Goal: Task Accomplishment & Management: Complete application form

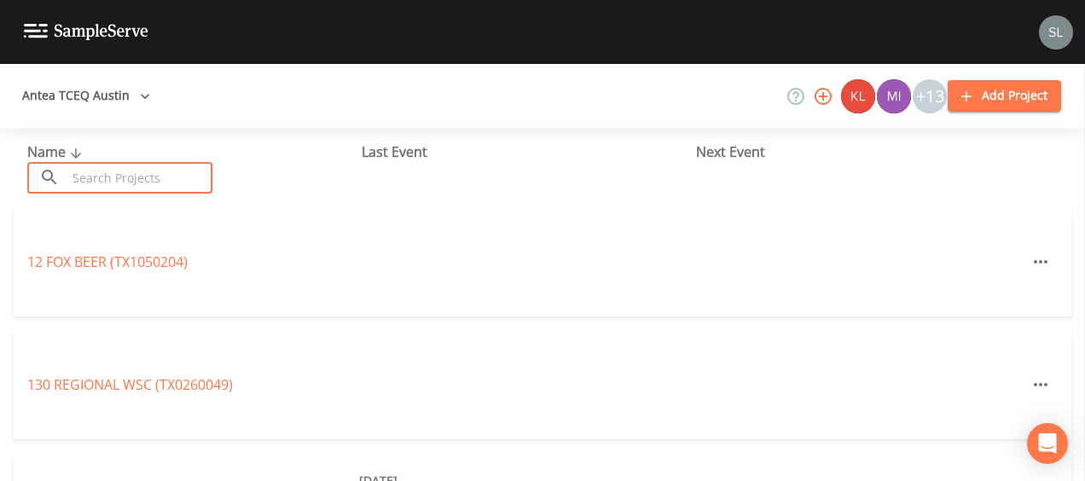
click at [180, 172] on input "text" at bounding box center [140, 178] width 146 height 32
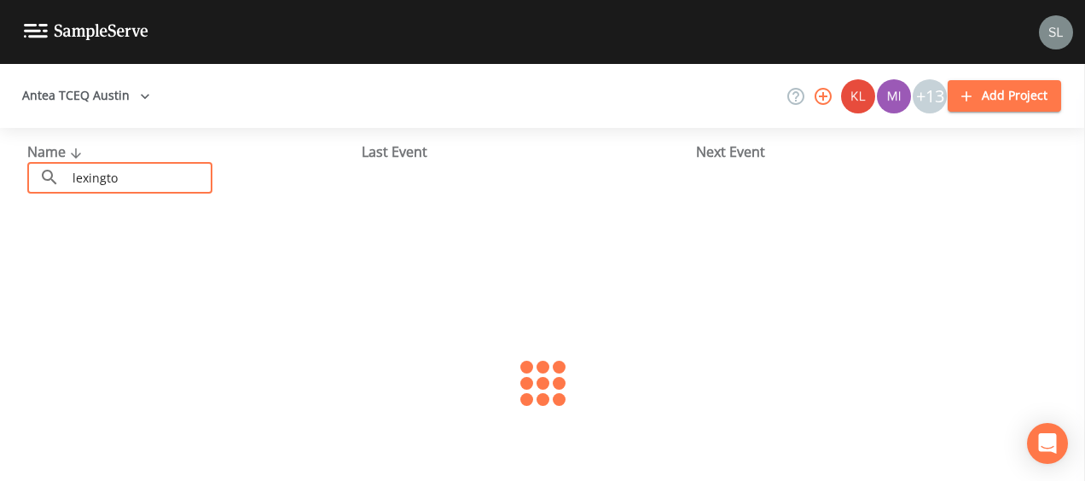
type input "[GEOGRAPHIC_DATA]"
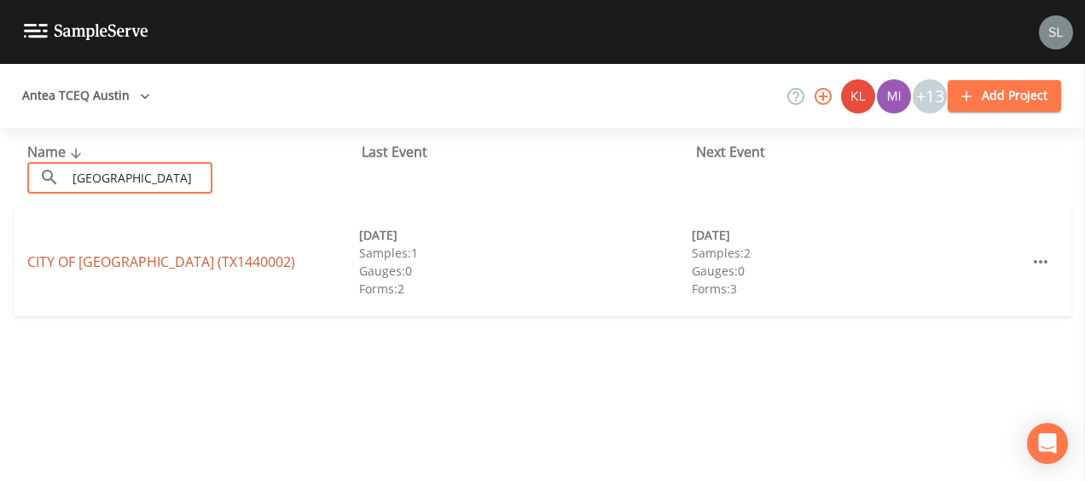
click at [78, 257] on link "CITY OF [GEOGRAPHIC_DATA] (TX1440002)" at bounding box center [161, 261] width 268 height 19
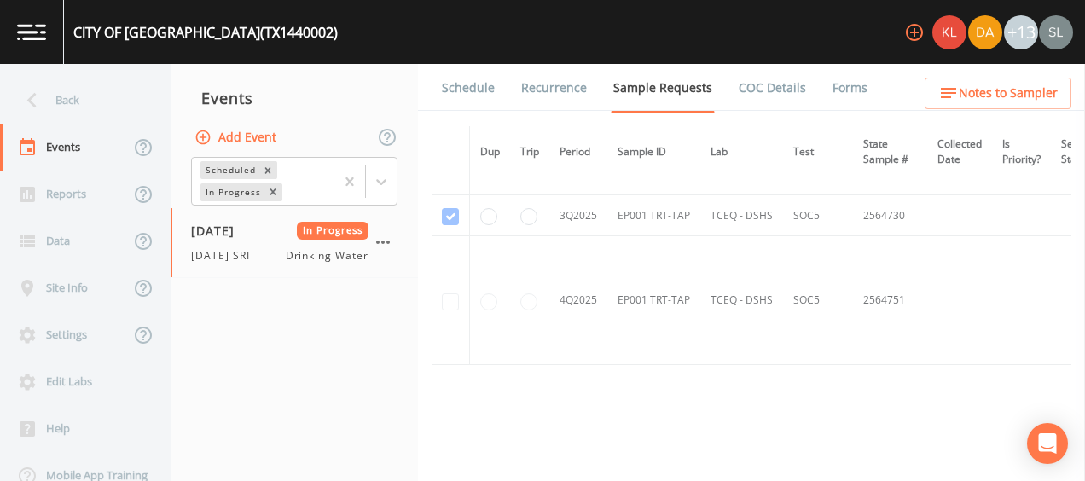
scroll to position [1340, 0]
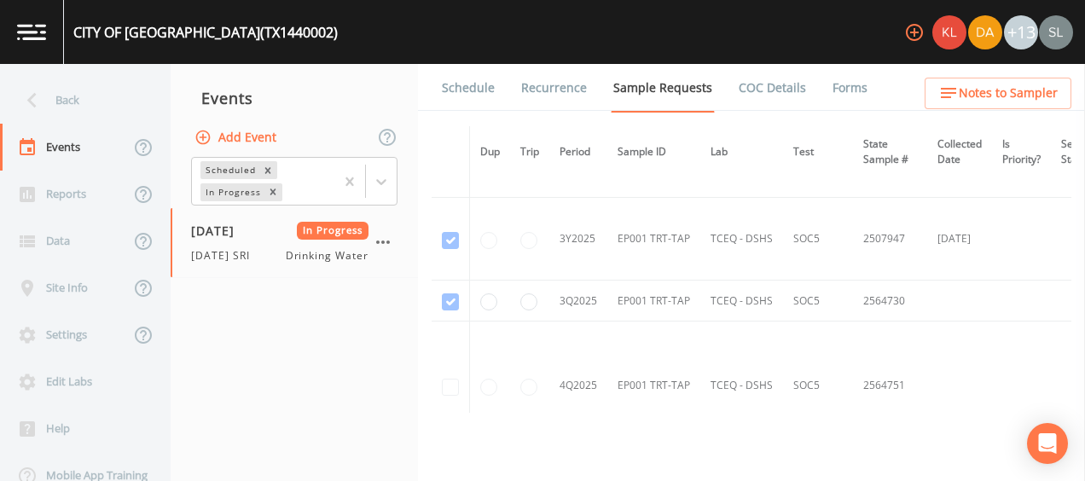
drag, startPoint x: 131, startPoint y: 94, endPoint x: 150, endPoint y: 128, distance: 38.9
click at [131, 94] on div "Back" at bounding box center [76, 100] width 153 height 47
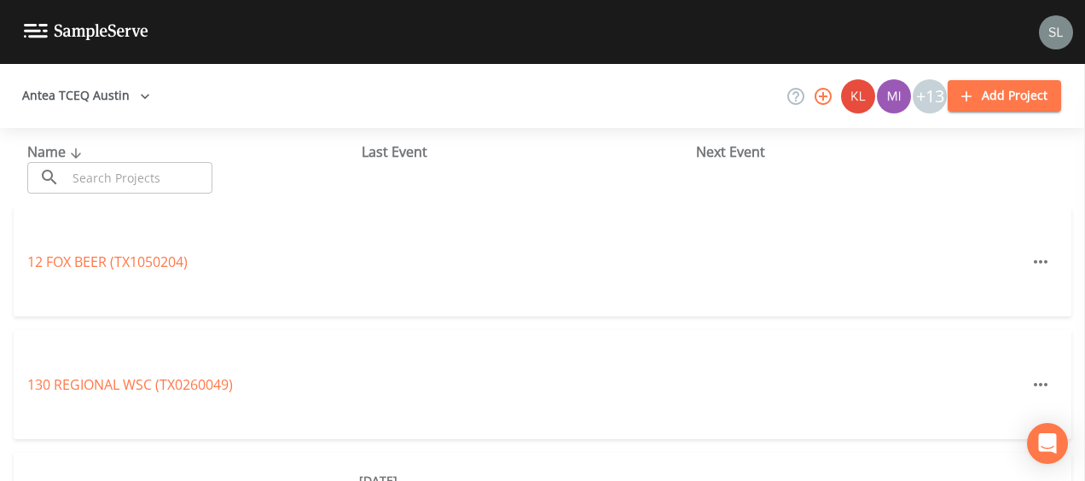
click at [156, 177] on input "text" at bounding box center [140, 178] width 146 height 32
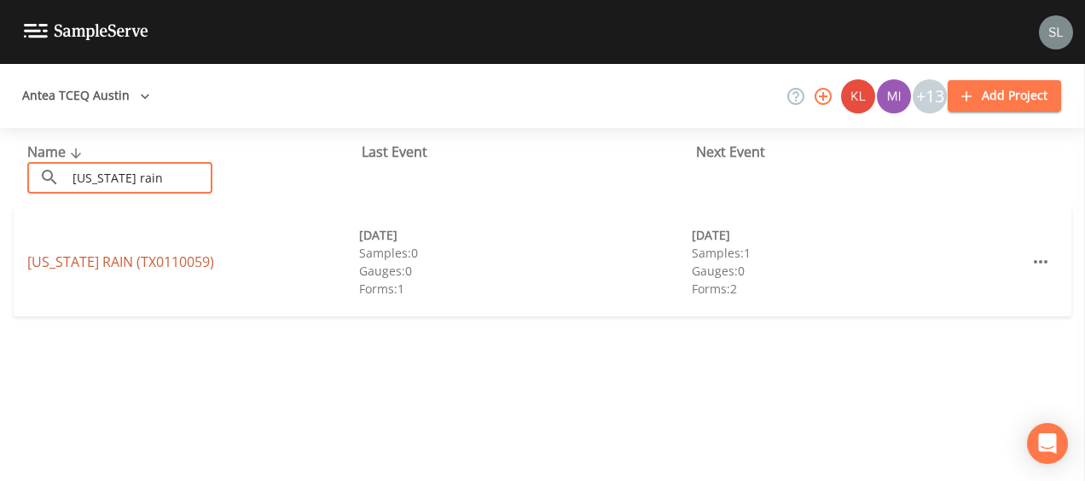
type input "[US_STATE] rain"
click at [77, 259] on link "[US_STATE] RAIN (TX0110059)" at bounding box center [120, 261] width 187 height 19
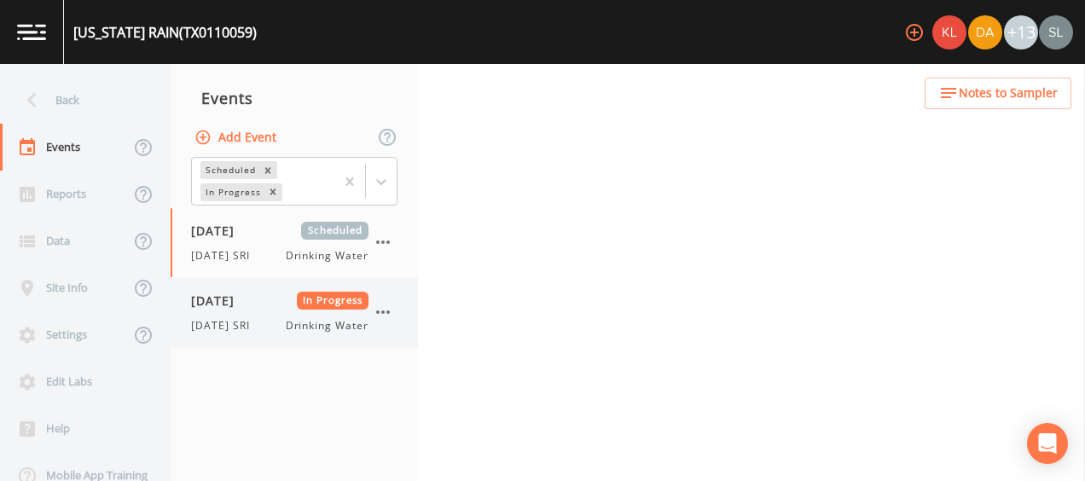
click at [261, 312] on div "[DATE] In Progress [DATE] SRI Drinking Water" at bounding box center [279, 313] width 177 height 42
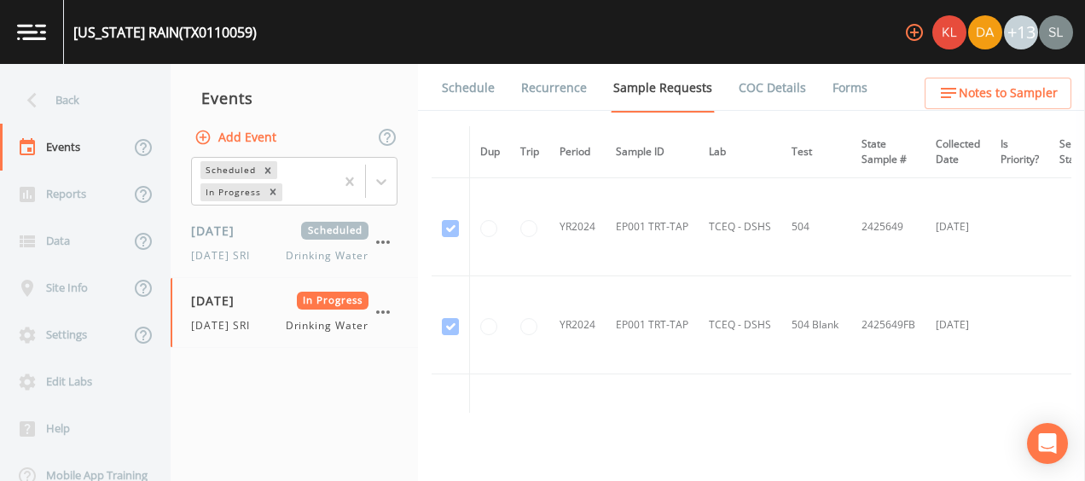
click at [810, 82] on link "Forms" at bounding box center [850, 88] width 40 height 48
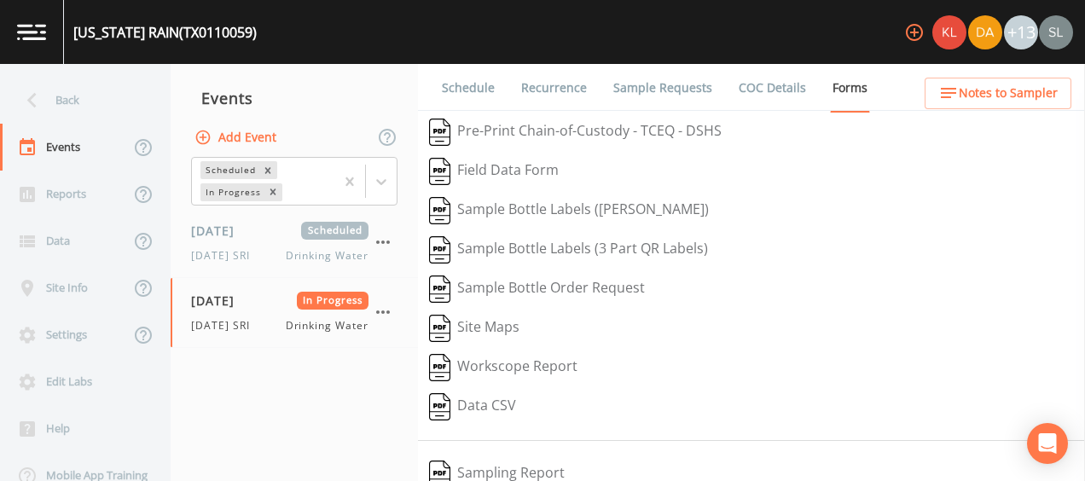
scroll to position [321, 0]
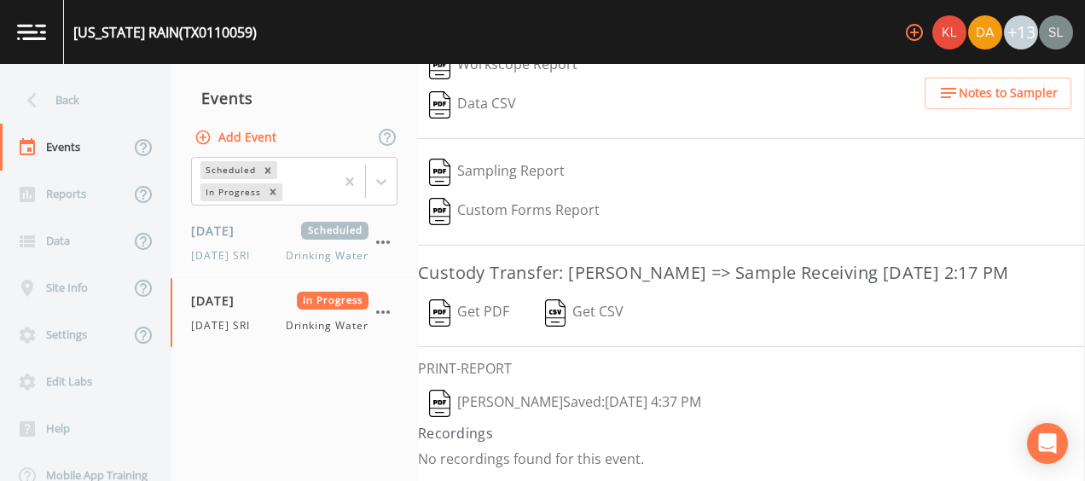
click at [571, 396] on button "[PERSON_NAME]  Saved: [DATE] 4:37 PM" at bounding box center [565, 403] width 294 height 39
click at [481, 297] on button "Get PDF" at bounding box center [469, 312] width 102 height 39
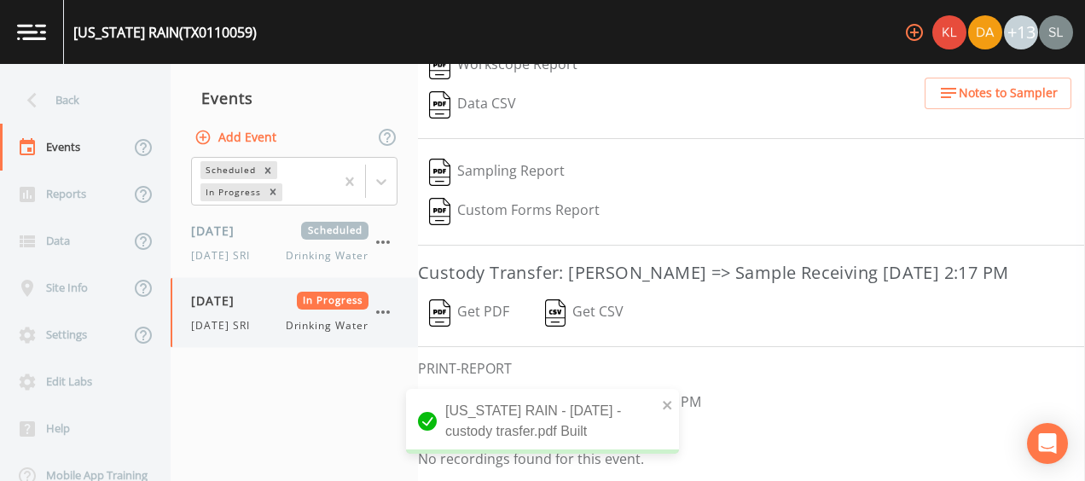
click at [385, 310] on icon "button" at bounding box center [383, 312] width 20 height 20
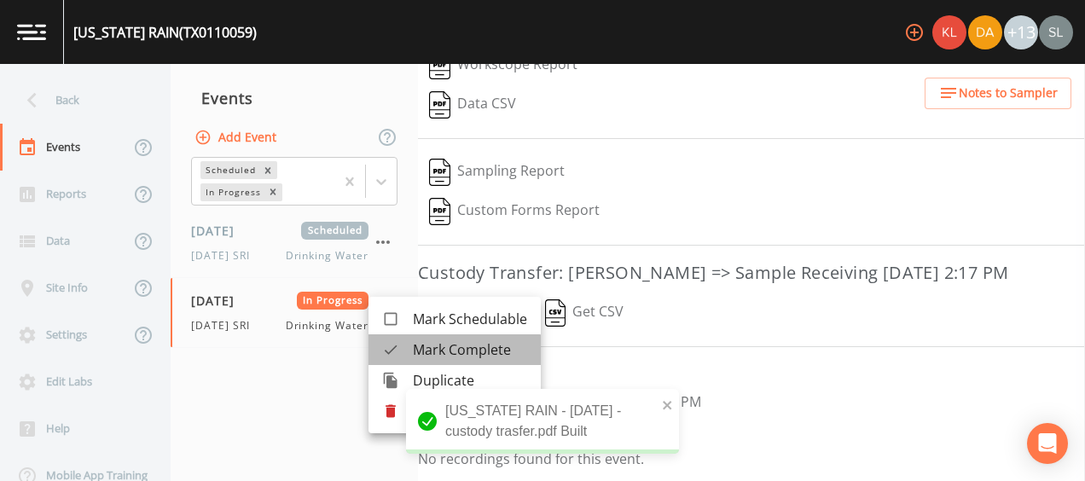
click at [441, 354] on span "Mark Complete" at bounding box center [470, 349] width 114 height 20
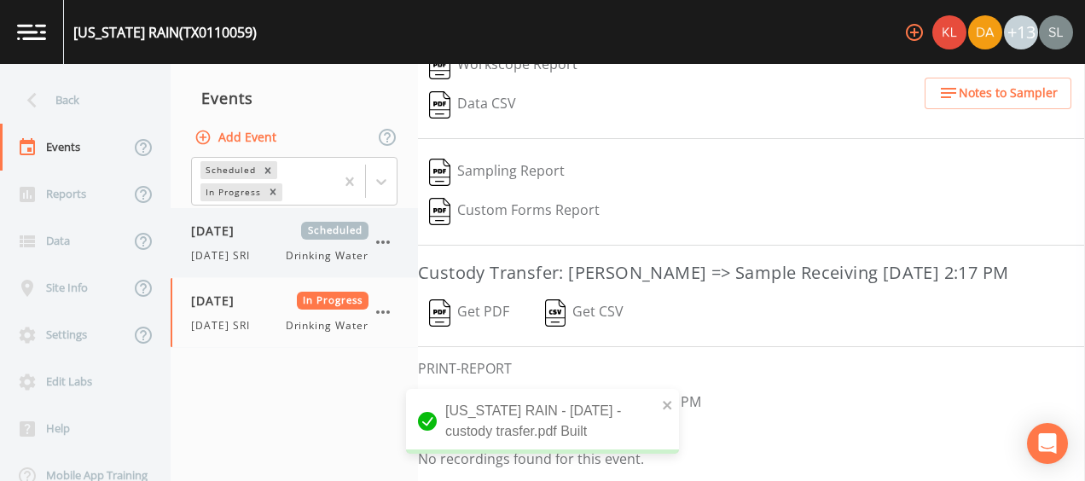
click at [258, 257] on span "[DATE] SRI" at bounding box center [225, 255] width 69 height 15
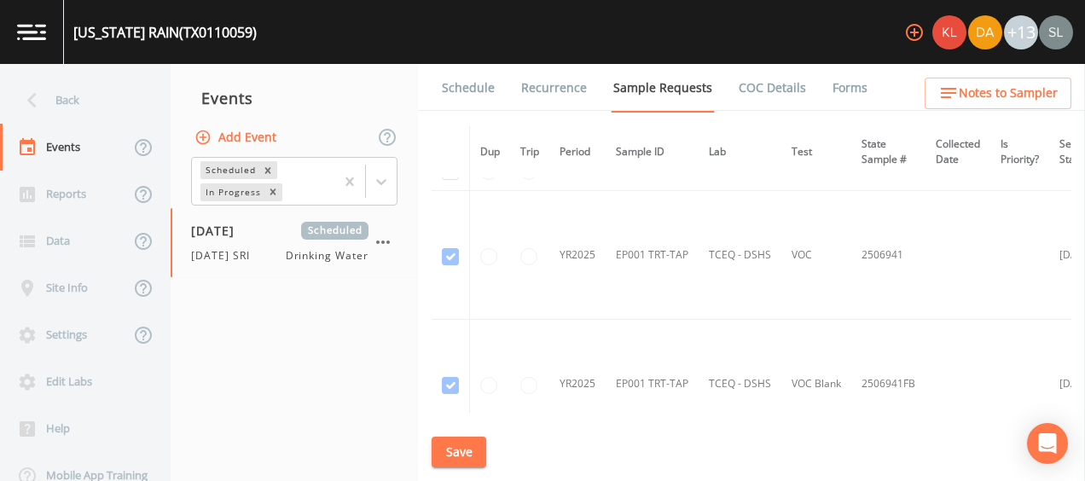
scroll to position [1071, 0]
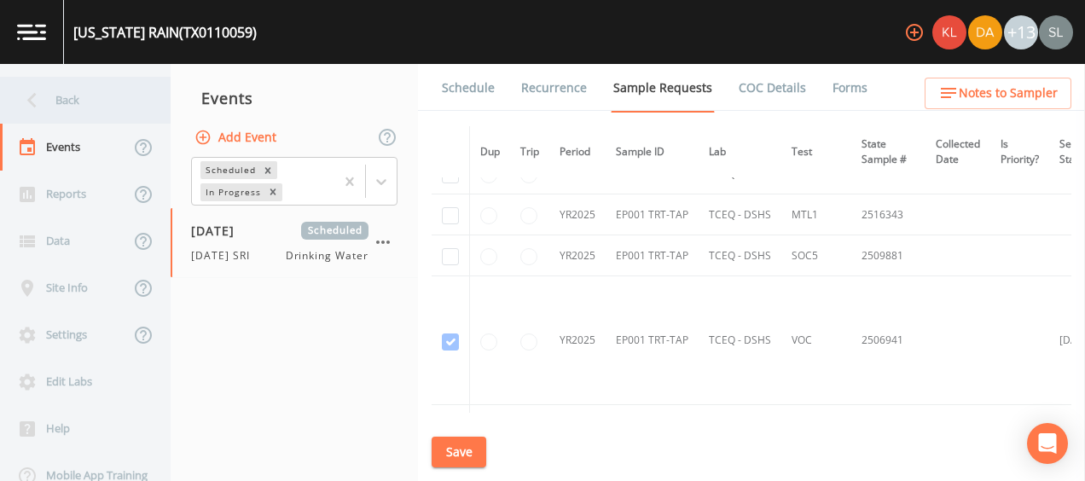
click at [125, 113] on div "Back" at bounding box center [76, 100] width 153 height 47
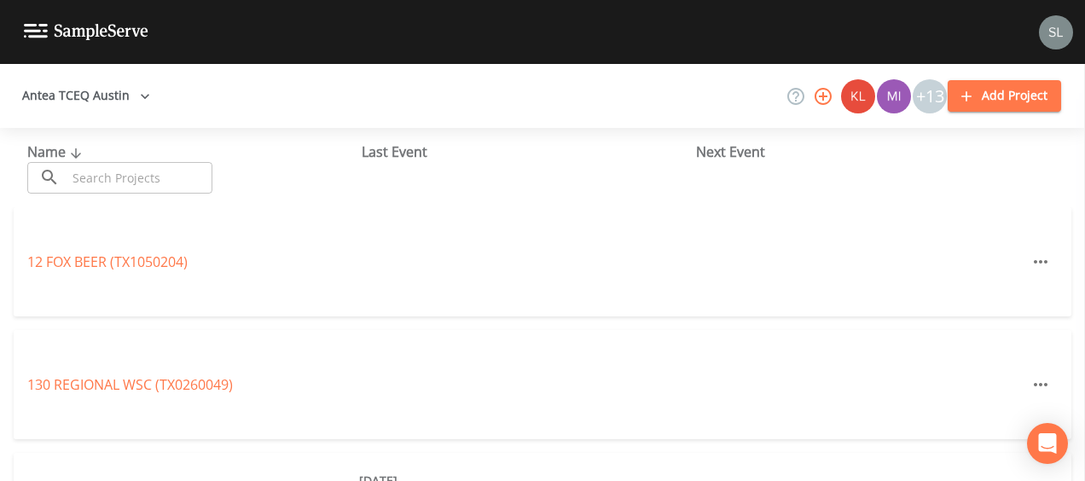
click at [165, 182] on input "text" at bounding box center [140, 178] width 146 height 32
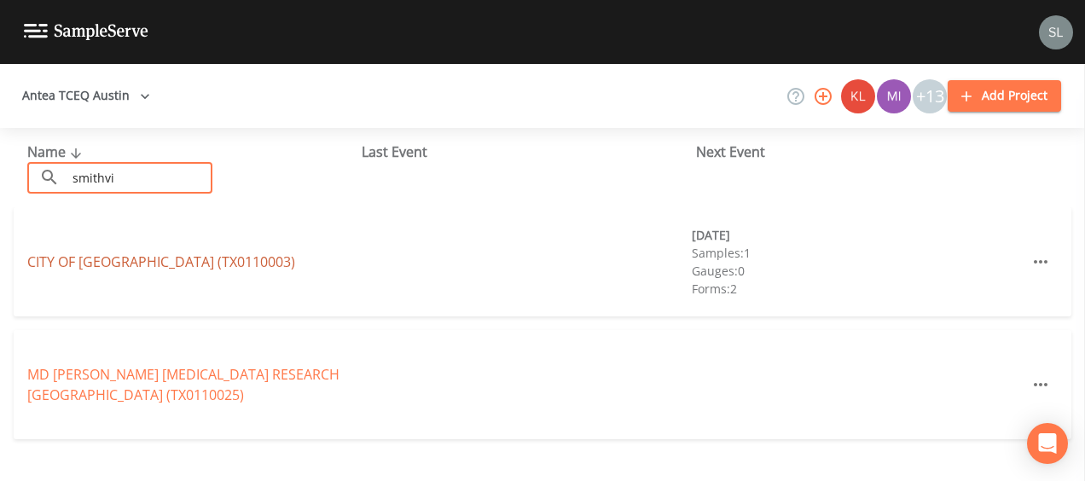
type input "smithvi"
click at [56, 258] on link "CITY OF [GEOGRAPHIC_DATA] (TX0110003)" at bounding box center [161, 261] width 268 height 19
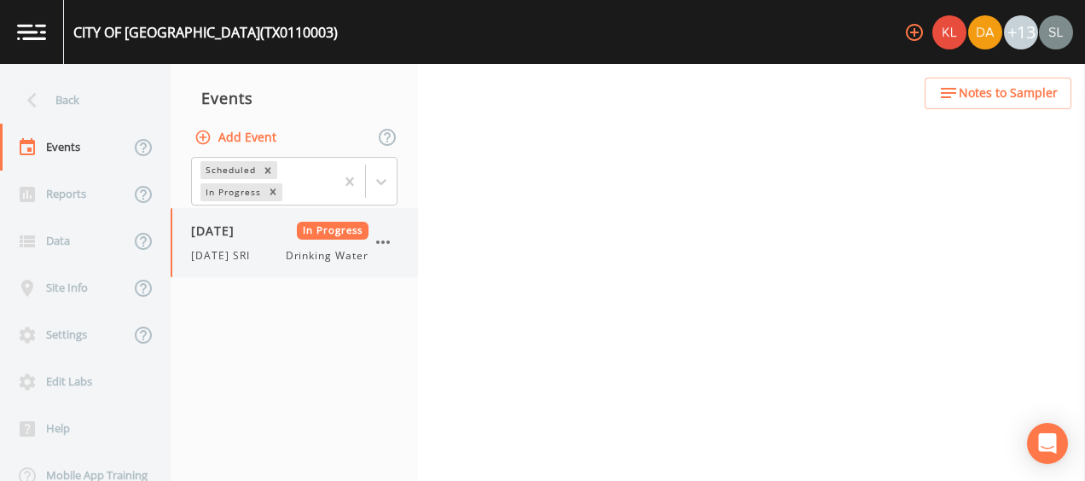
click at [261, 258] on div "[DATE] SRI Drinking Water" at bounding box center [279, 255] width 177 height 15
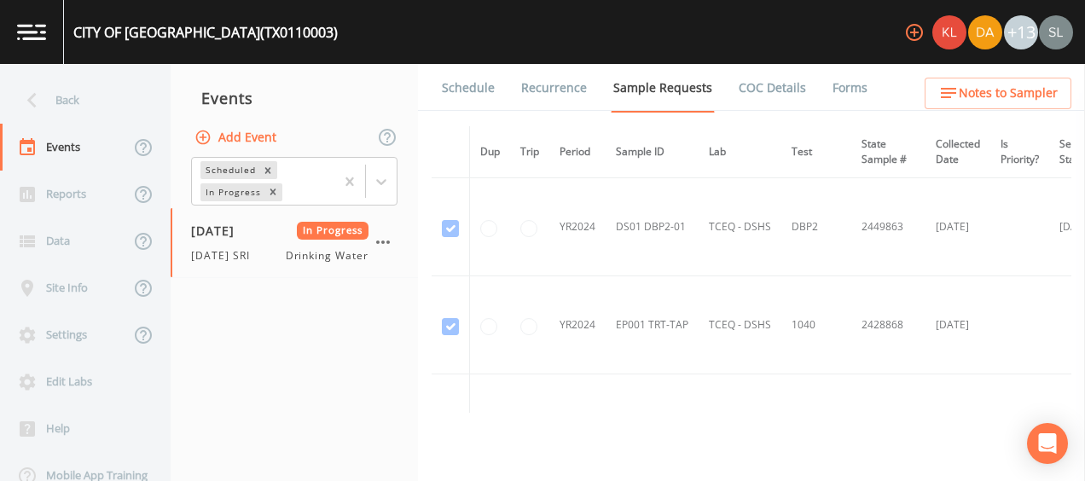
click at [810, 90] on link "Forms" at bounding box center [850, 88] width 40 height 48
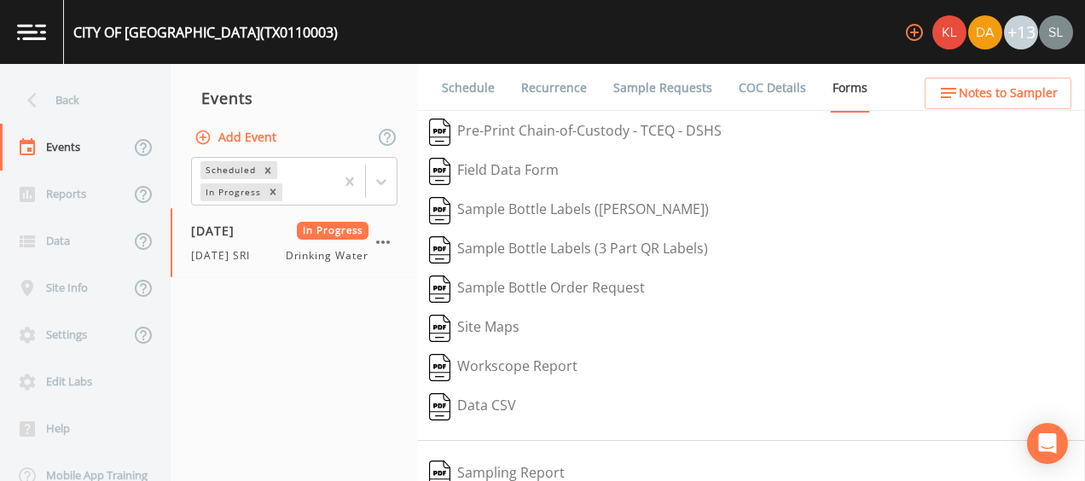
scroll to position [321, 0]
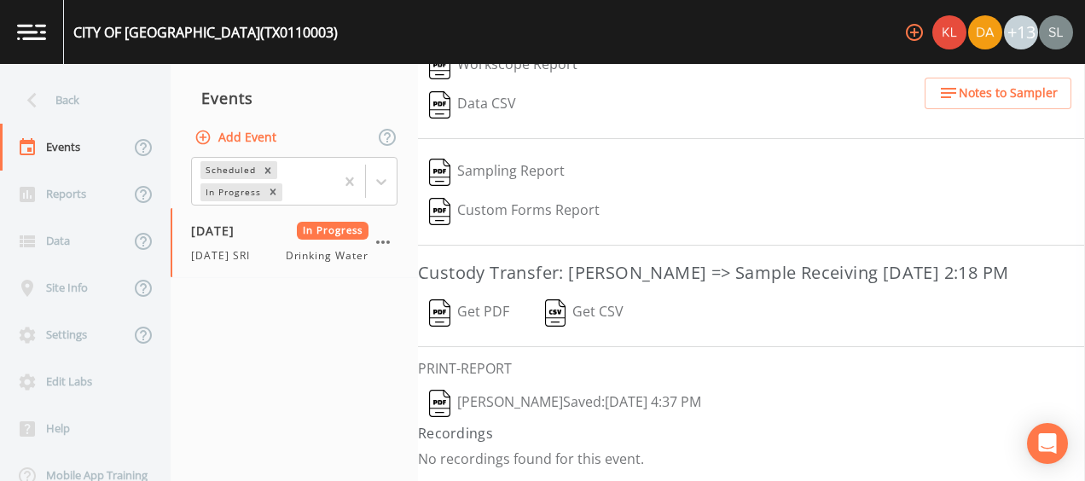
click at [603, 409] on button "[PERSON_NAME]  Saved: [DATE] 4:37 PM" at bounding box center [565, 403] width 294 height 39
click at [573, 411] on button "[PERSON_NAME]  Saved: [DATE] 4:37 PM" at bounding box center [565, 403] width 294 height 39
click at [501, 314] on button "Get PDF" at bounding box center [469, 312] width 102 height 39
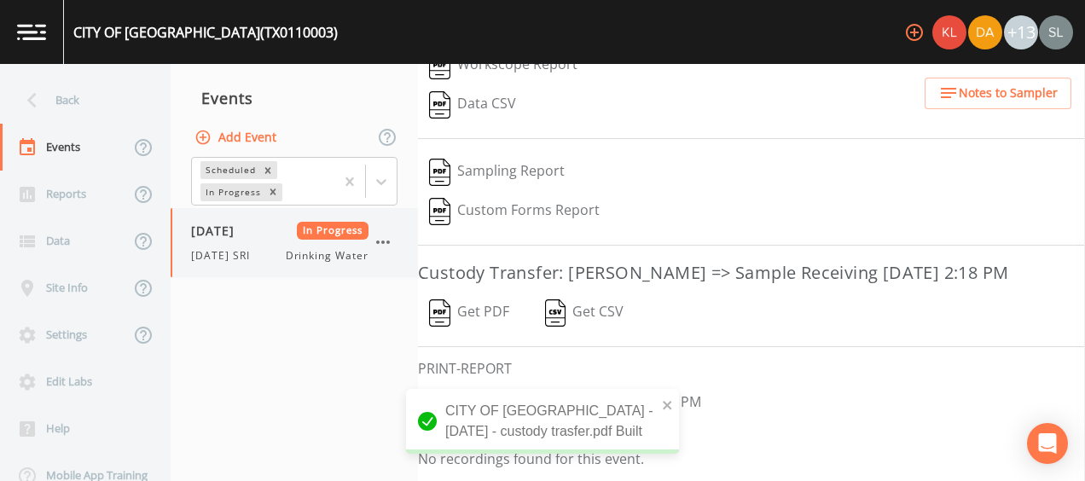
click at [389, 240] on icon "button" at bounding box center [383, 242] width 20 height 20
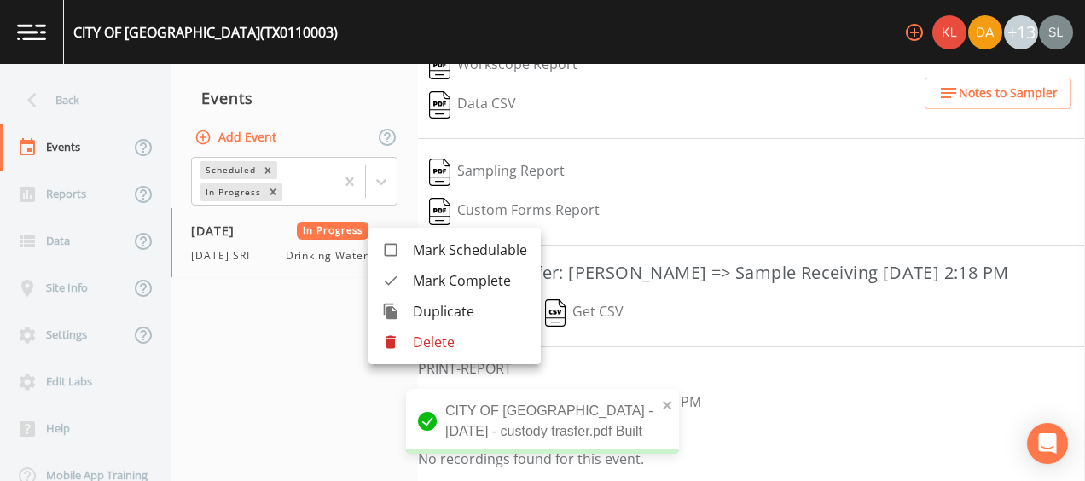
click at [435, 275] on span "Mark Complete" at bounding box center [470, 280] width 114 height 20
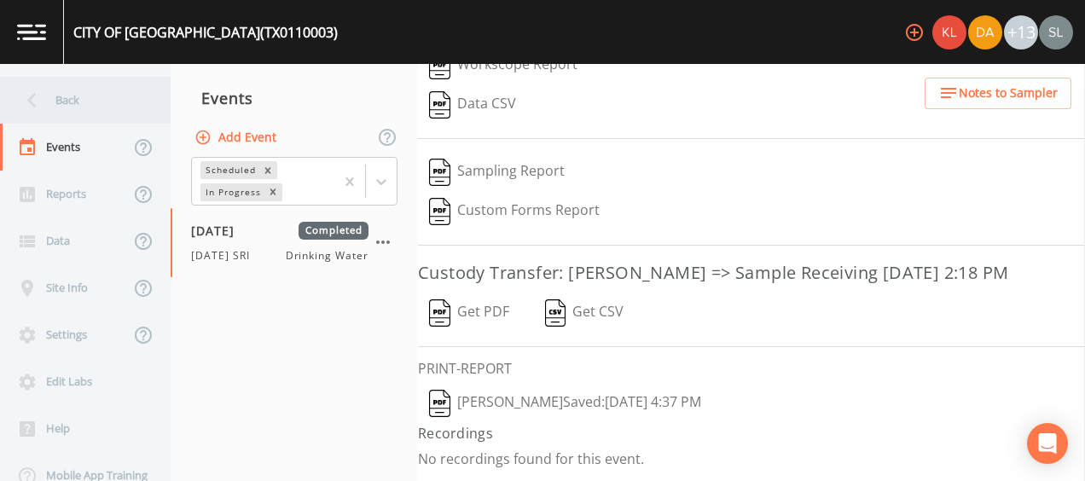
click at [115, 94] on div "Back" at bounding box center [76, 100] width 153 height 47
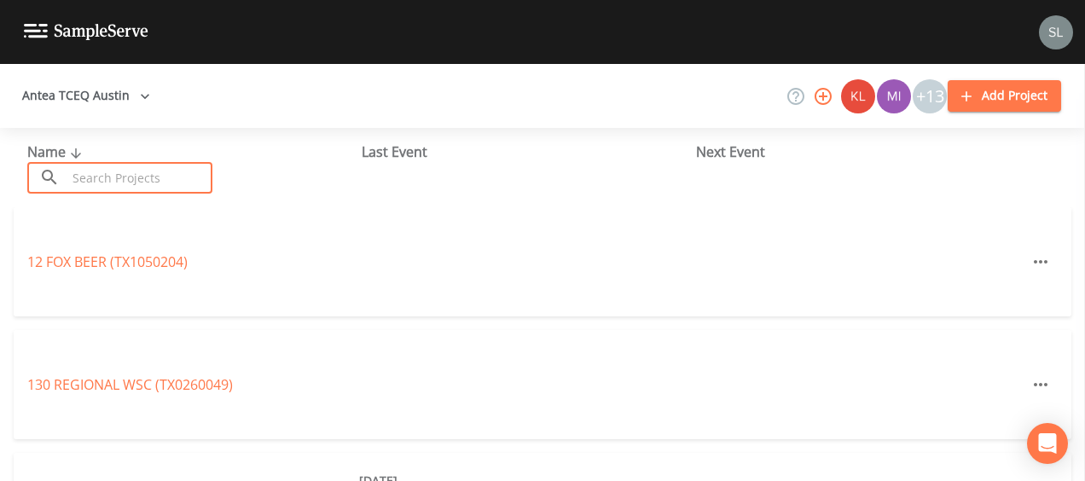
click at [175, 177] on input "text" at bounding box center [140, 178] width 146 height 32
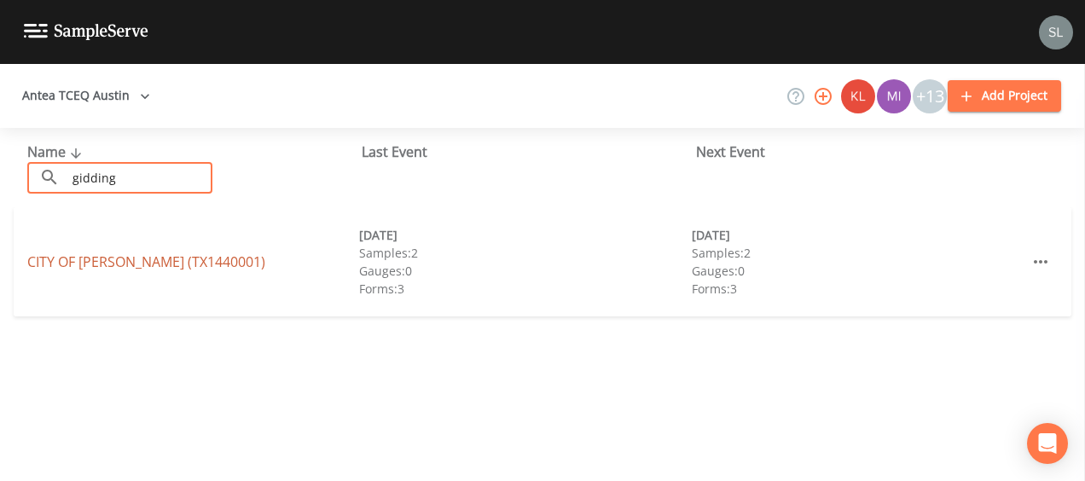
type input "gidding"
click at [62, 264] on link "CITY OF [PERSON_NAME] (TX1440001)" at bounding box center [146, 261] width 238 height 19
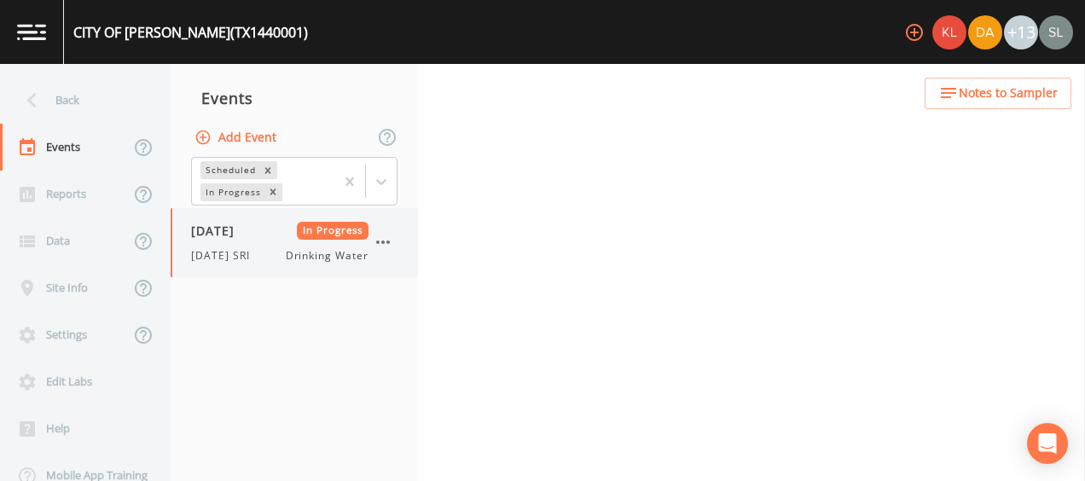
click at [258, 244] on div "[DATE] In Progress [DATE] SRI Drinking Water" at bounding box center [279, 243] width 177 height 42
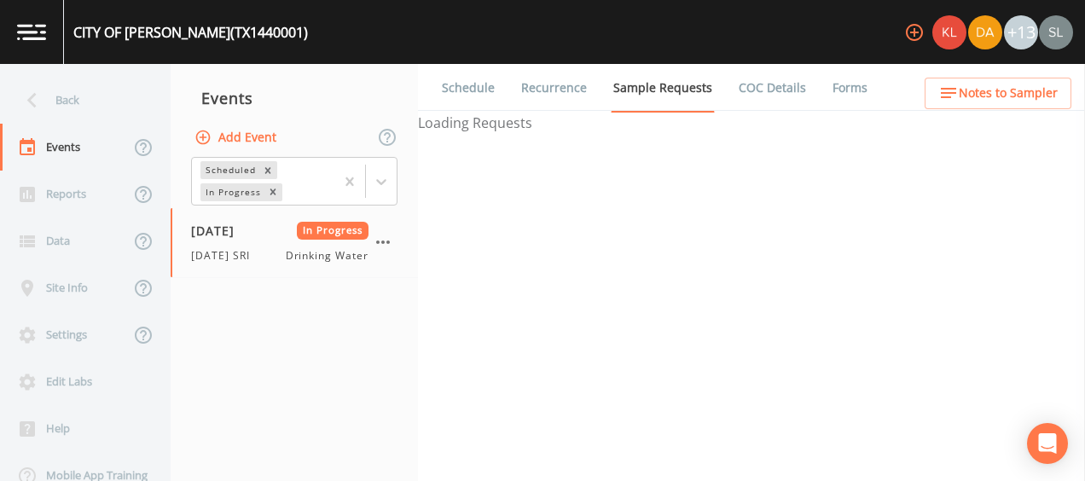
click at [810, 94] on link "Forms" at bounding box center [850, 88] width 40 height 48
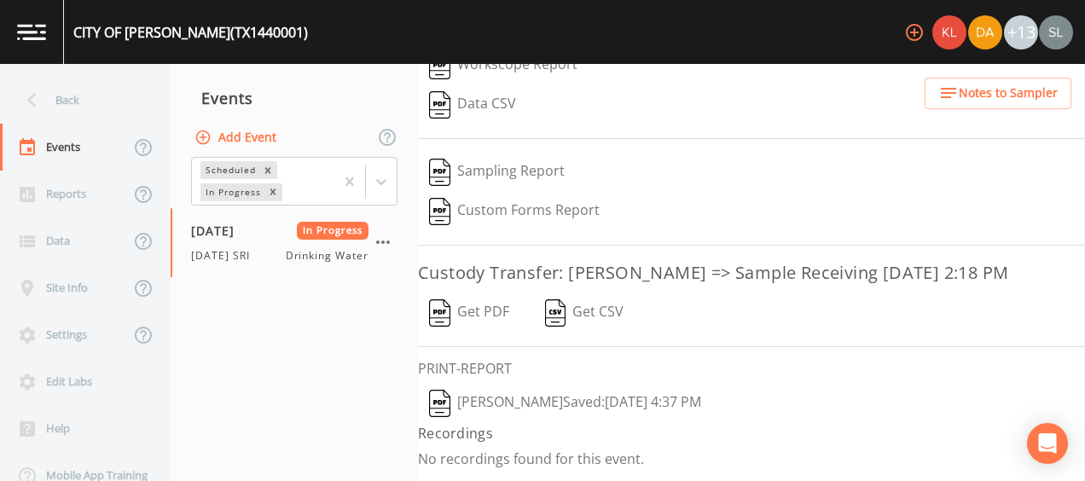
scroll to position [321, 0]
click at [597, 391] on button "[PERSON_NAME]  Saved: [DATE] 4:37 PM" at bounding box center [565, 403] width 294 height 39
click at [470, 315] on button "Get PDF" at bounding box center [469, 312] width 102 height 39
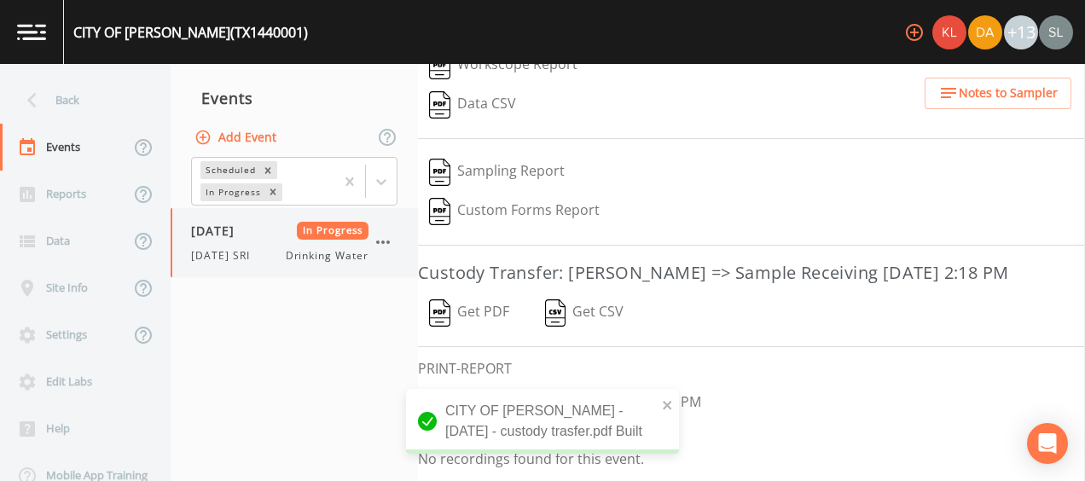
click at [386, 240] on icon "button" at bounding box center [383, 242] width 20 height 20
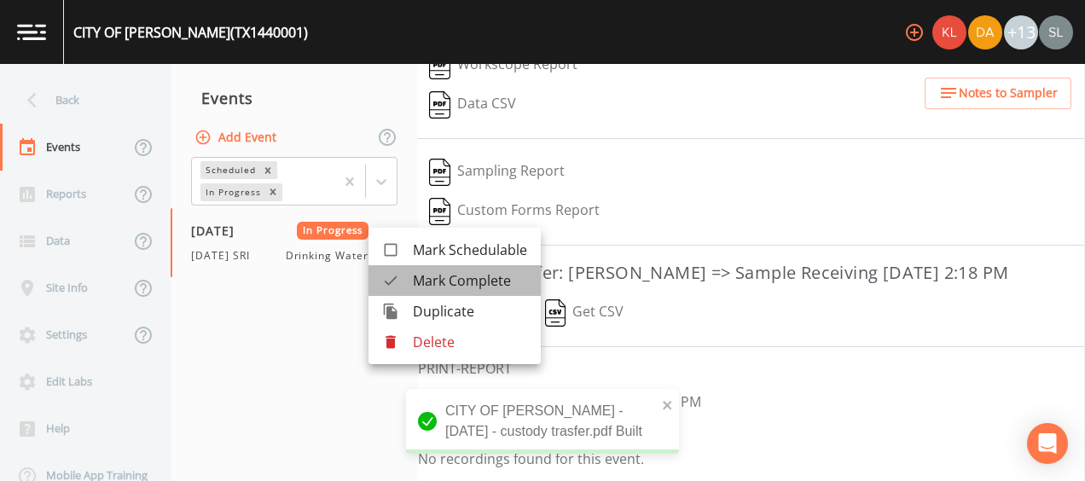
click at [413, 280] on span "Mark Complete" at bounding box center [470, 280] width 114 height 20
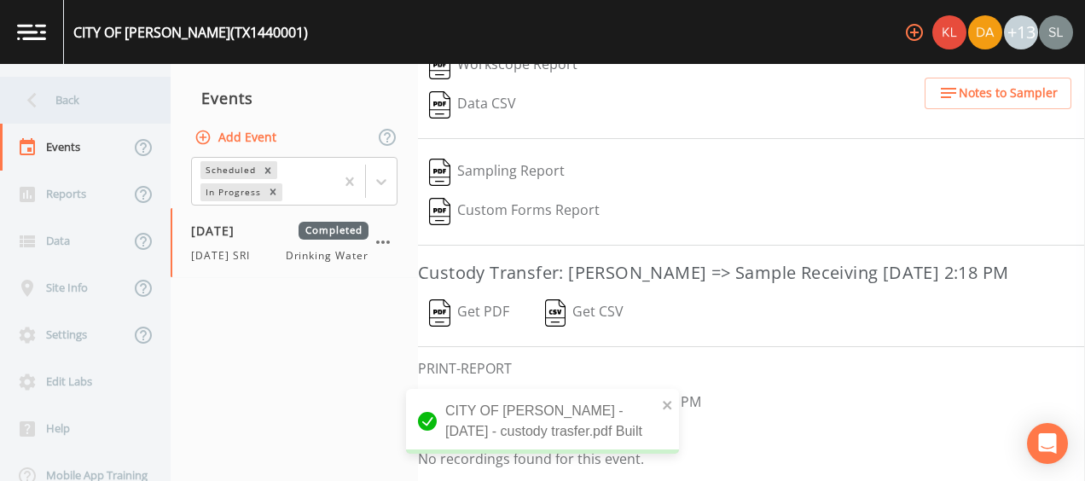
click at [87, 101] on div "Back" at bounding box center [76, 100] width 153 height 47
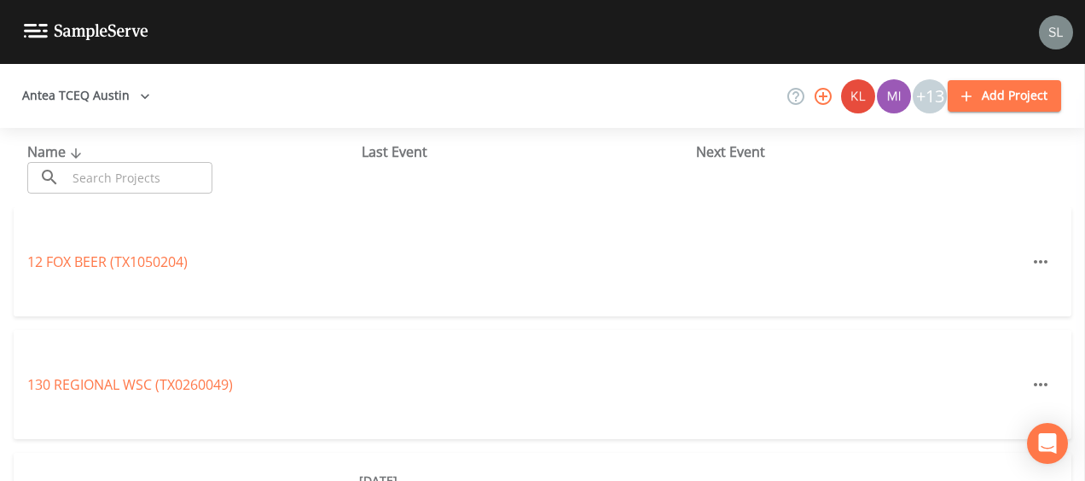
click at [135, 179] on input "text" at bounding box center [140, 178] width 146 height 32
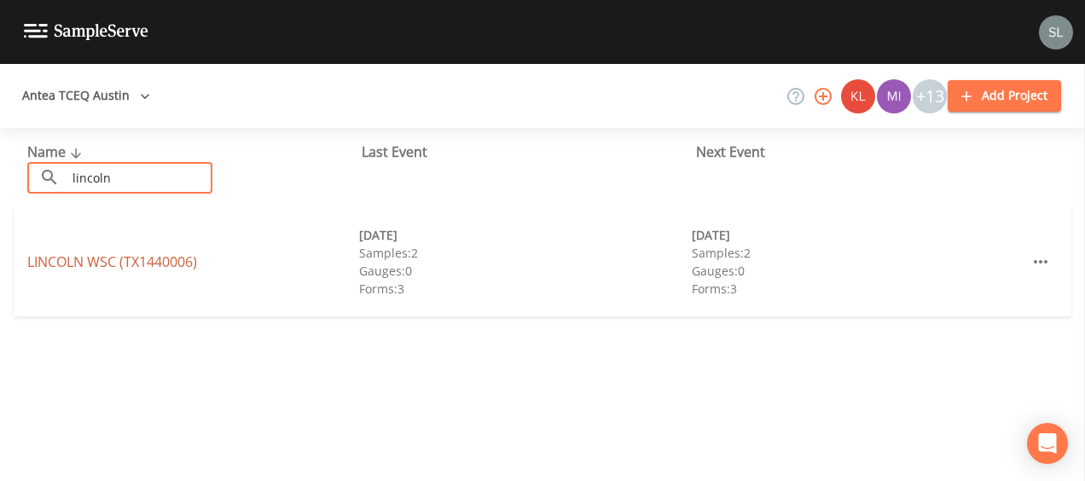
type input "lincoln"
click at [82, 259] on link "LINCOLN WSC (TX1440006)" at bounding box center [112, 261] width 170 height 19
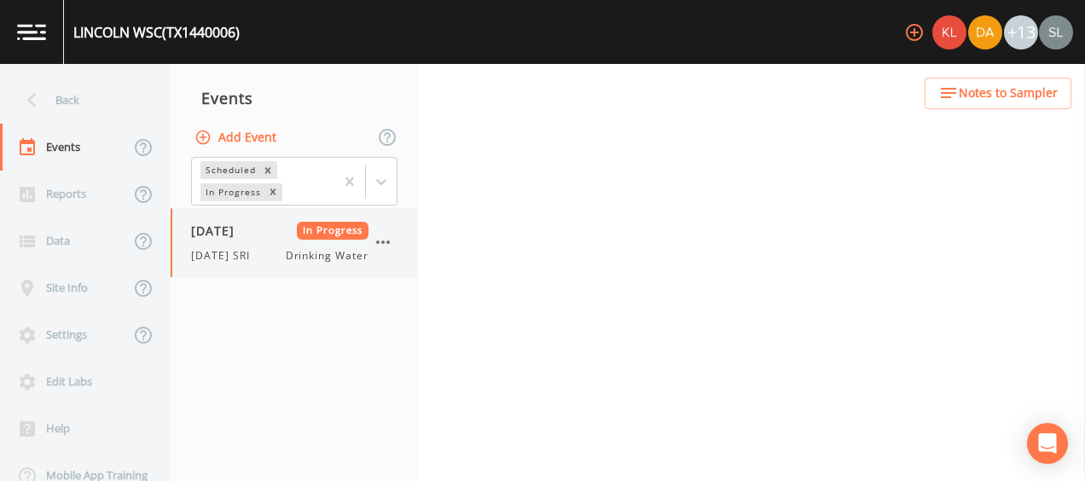
click at [241, 248] on span "[DATE] SRI" at bounding box center [225, 255] width 69 height 15
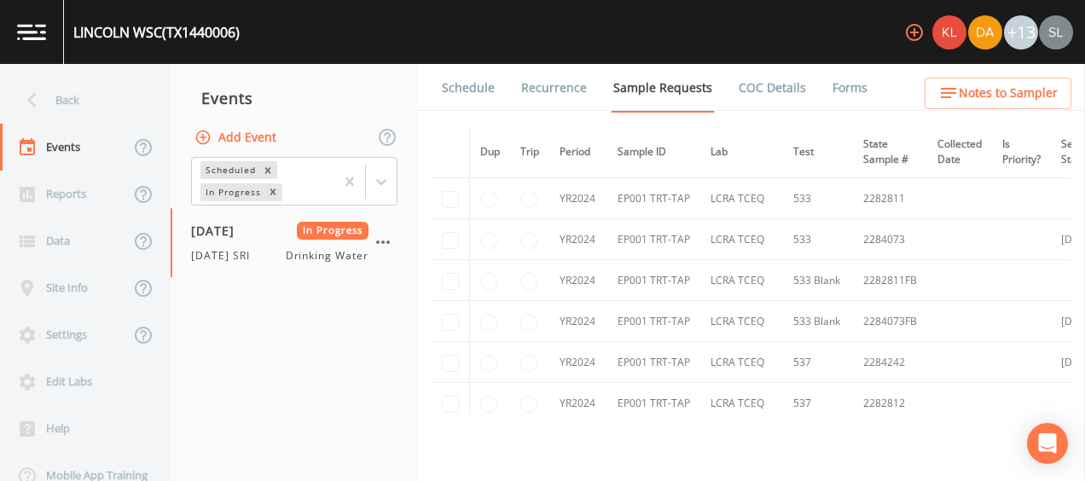
click at [810, 89] on link "Forms" at bounding box center [850, 88] width 40 height 48
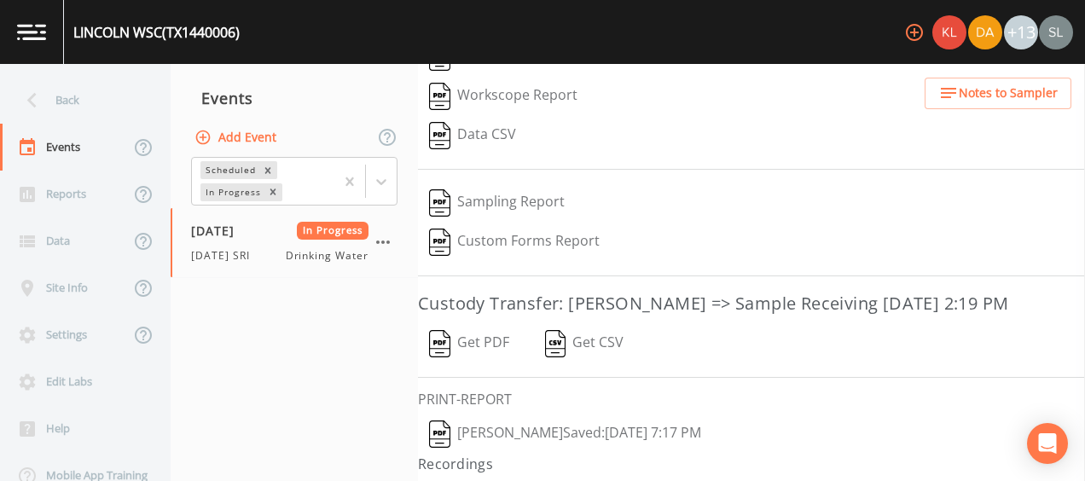
scroll to position [360, 0]
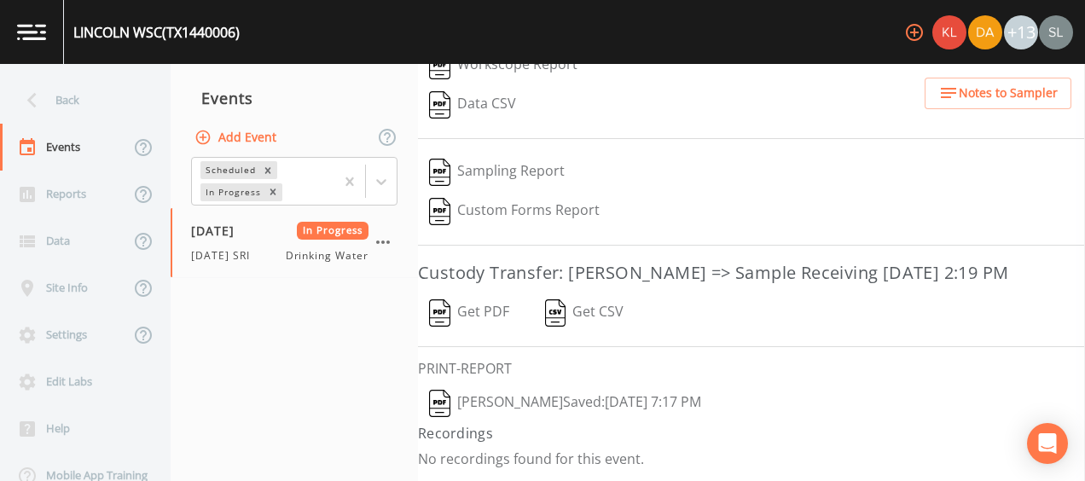
click at [558, 407] on button "[PERSON_NAME]  Saved: [DATE] 7:17 PM" at bounding box center [565, 403] width 294 height 39
click at [530, 402] on button "[PERSON_NAME]  Saved: [DATE] 7:17 PM" at bounding box center [565, 403] width 294 height 39
drag, startPoint x: 471, startPoint y: 306, endPoint x: 481, endPoint y: 311, distance: 11.4
click at [470, 307] on button "Get PDF" at bounding box center [469, 312] width 102 height 39
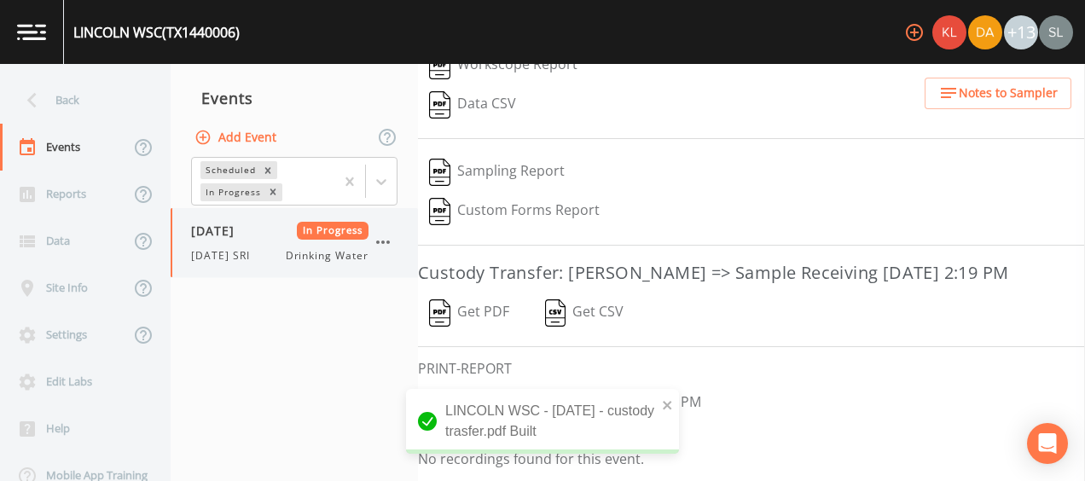
click at [387, 243] on icon "button" at bounding box center [383, 241] width 14 height 3
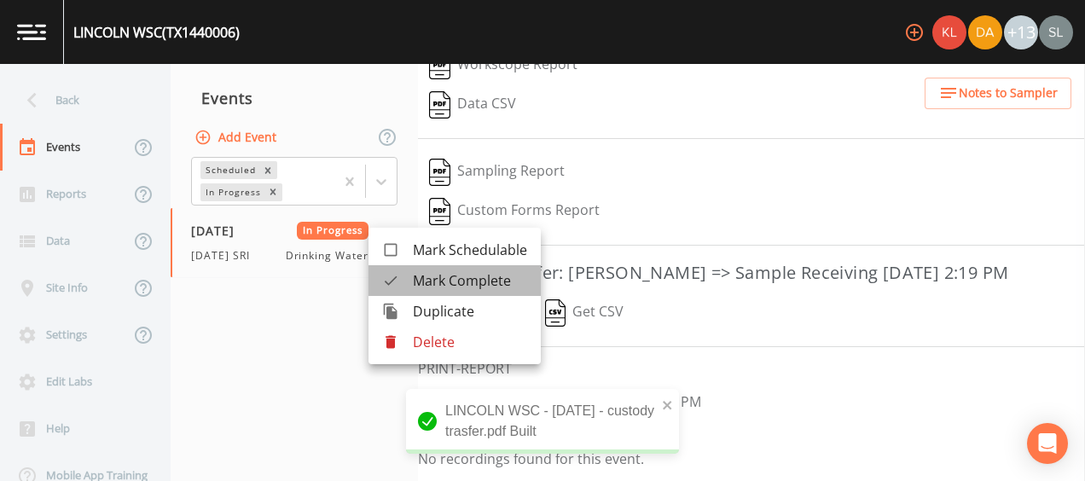
click at [416, 285] on span "Mark Complete" at bounding box center [470, 280] width 114 height 20
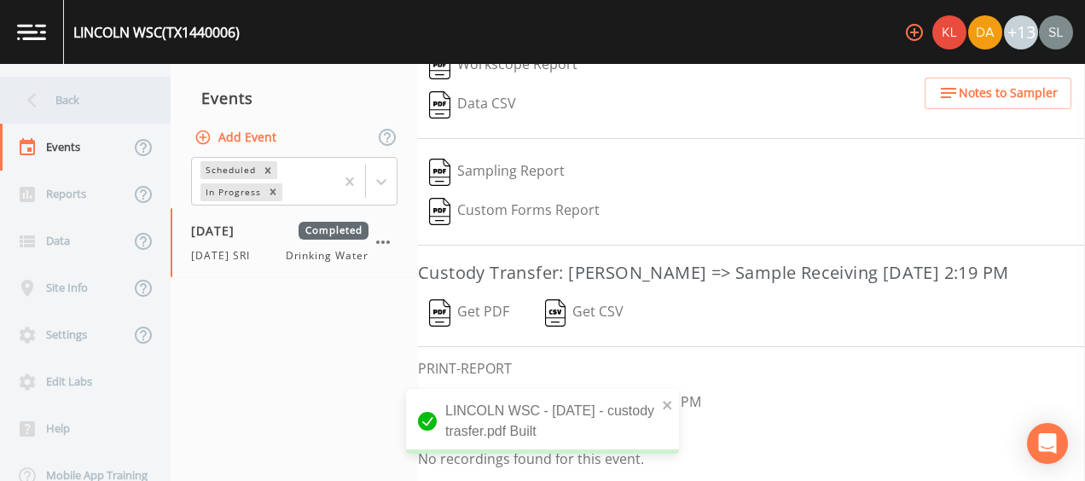
click at [99, 101] on div "Back" at bounding box center [76, 100] width 153 height 47
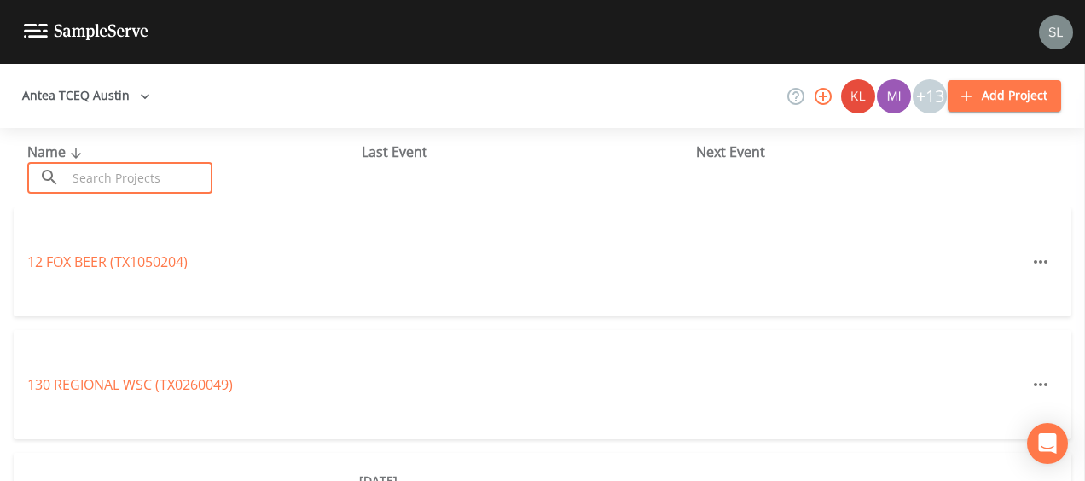
click at [142, 174] on input "text" at bounding box center [140, 178] width 146 height 32
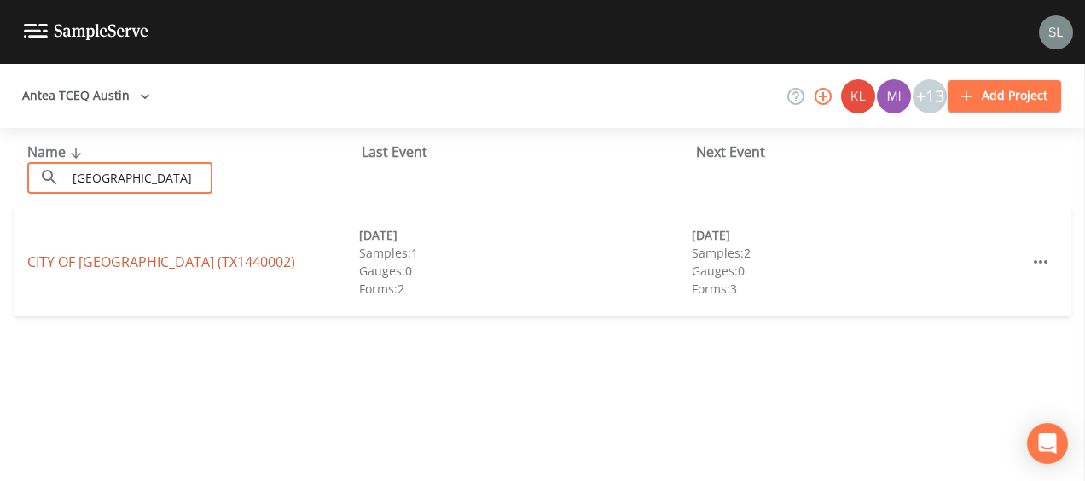
type input "[GEOGRAPHIC_DATA]"
click at [75, 260] on link "CITY OF [GEOGRAPHIC_DATA] (TX1440002)" at bounding box center [161, 261] width 268 height 19
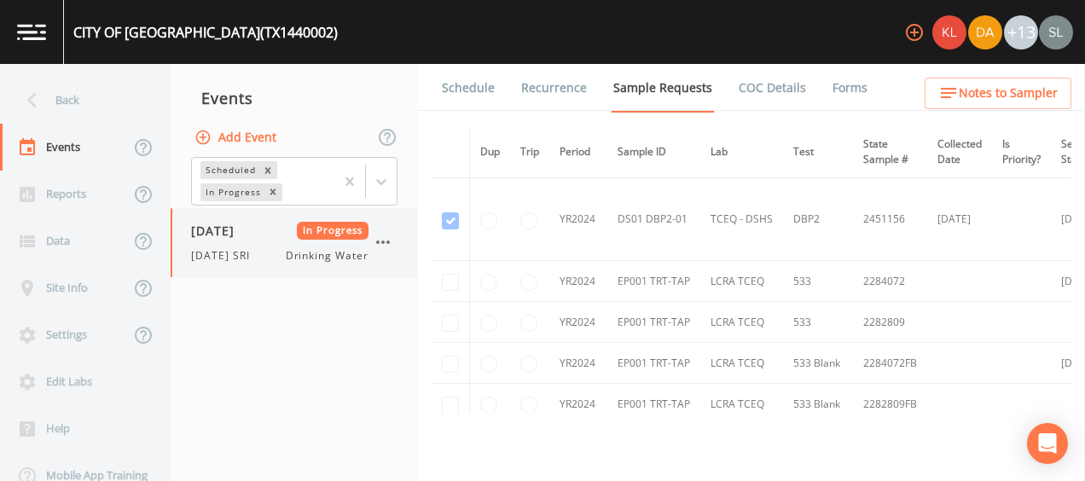
click at [219, 245] on div "[DATE] In Progress [DATE] SRI Drinking Water" at bounding box center [279, 243] width 177 height 42
click at [810, 86] on link "Forms" at bounding box center [850, 88] width 40 height 48
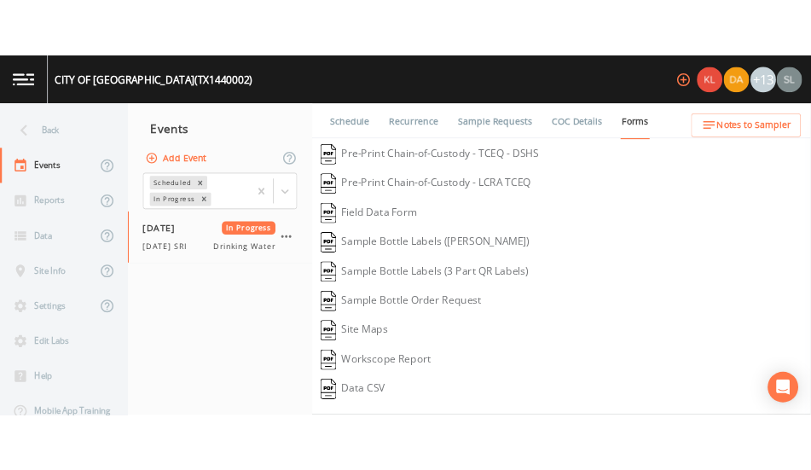
scroll to position [360, 0]
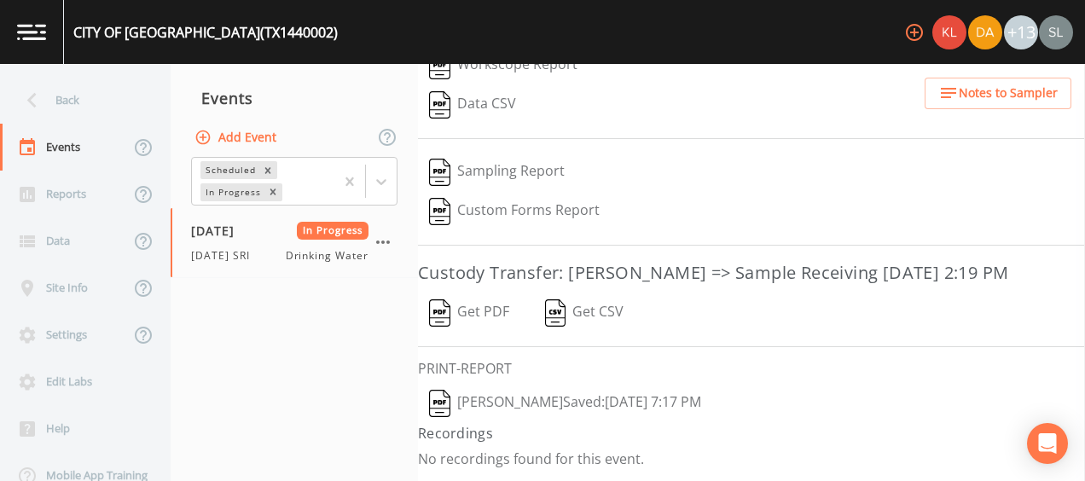
click at [563, 405] on button "[PERSON_NAME]  Saved: [DATE] 7:17 PM" at bounding box center [565, 403] width 294 height 39
click at [506, 327] on button "Get PDF" at bounding box center [469, 312] width 102 height 39
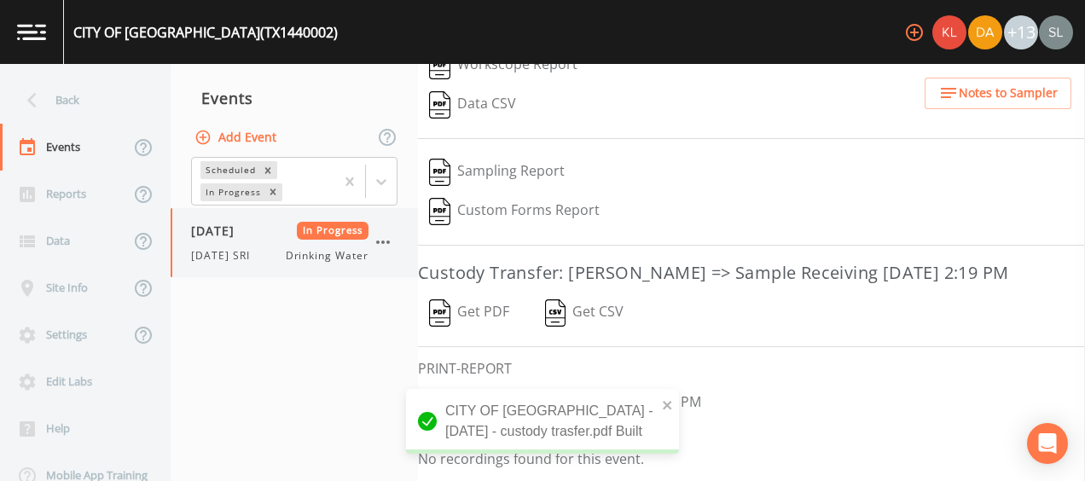
click at [384, 239] on icon "button" at bounding box center [383, 242] width 20 height 20
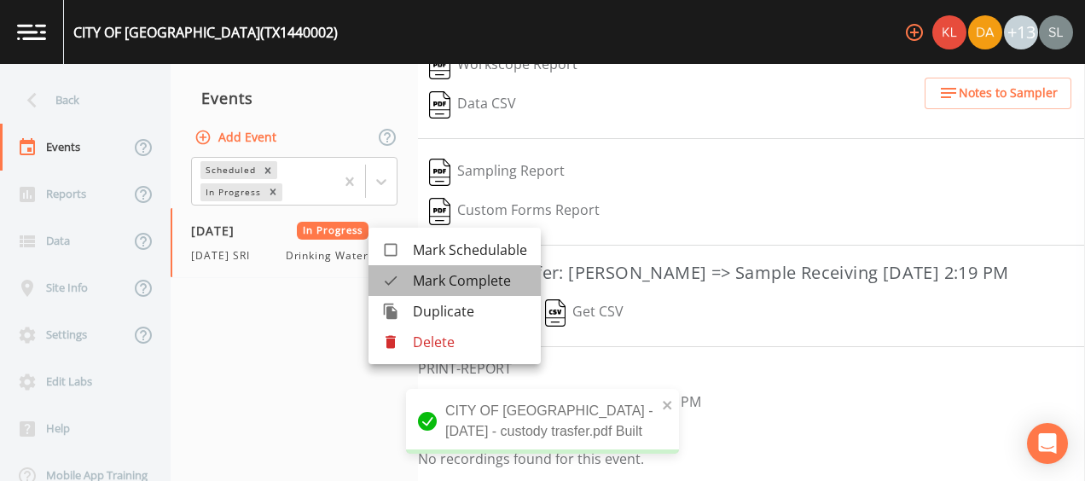
click at [432, 278] on span "Mark Complete" at bounding box center [470, 280] width 114 height 20
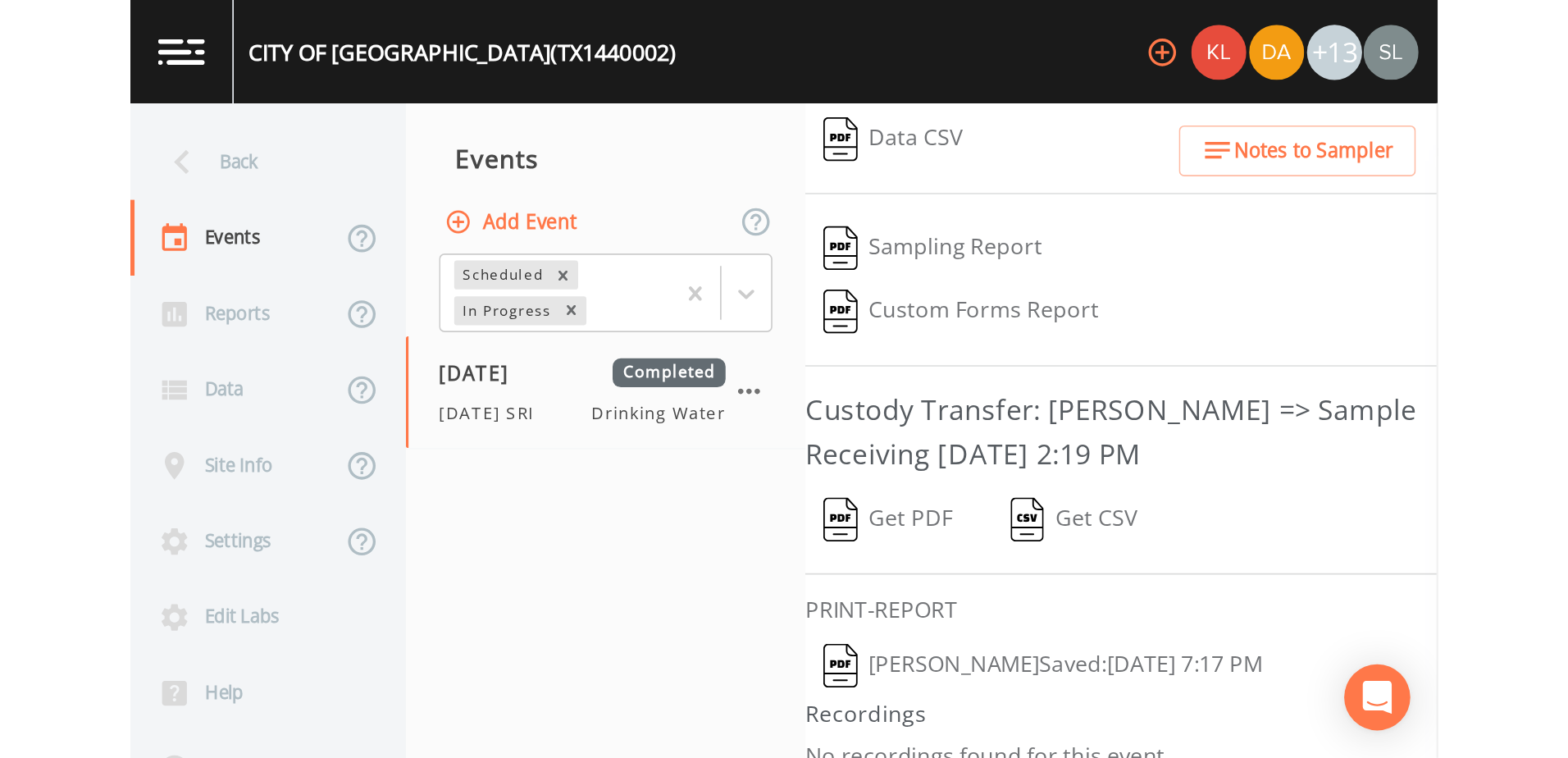
scroll to position [33, 0]
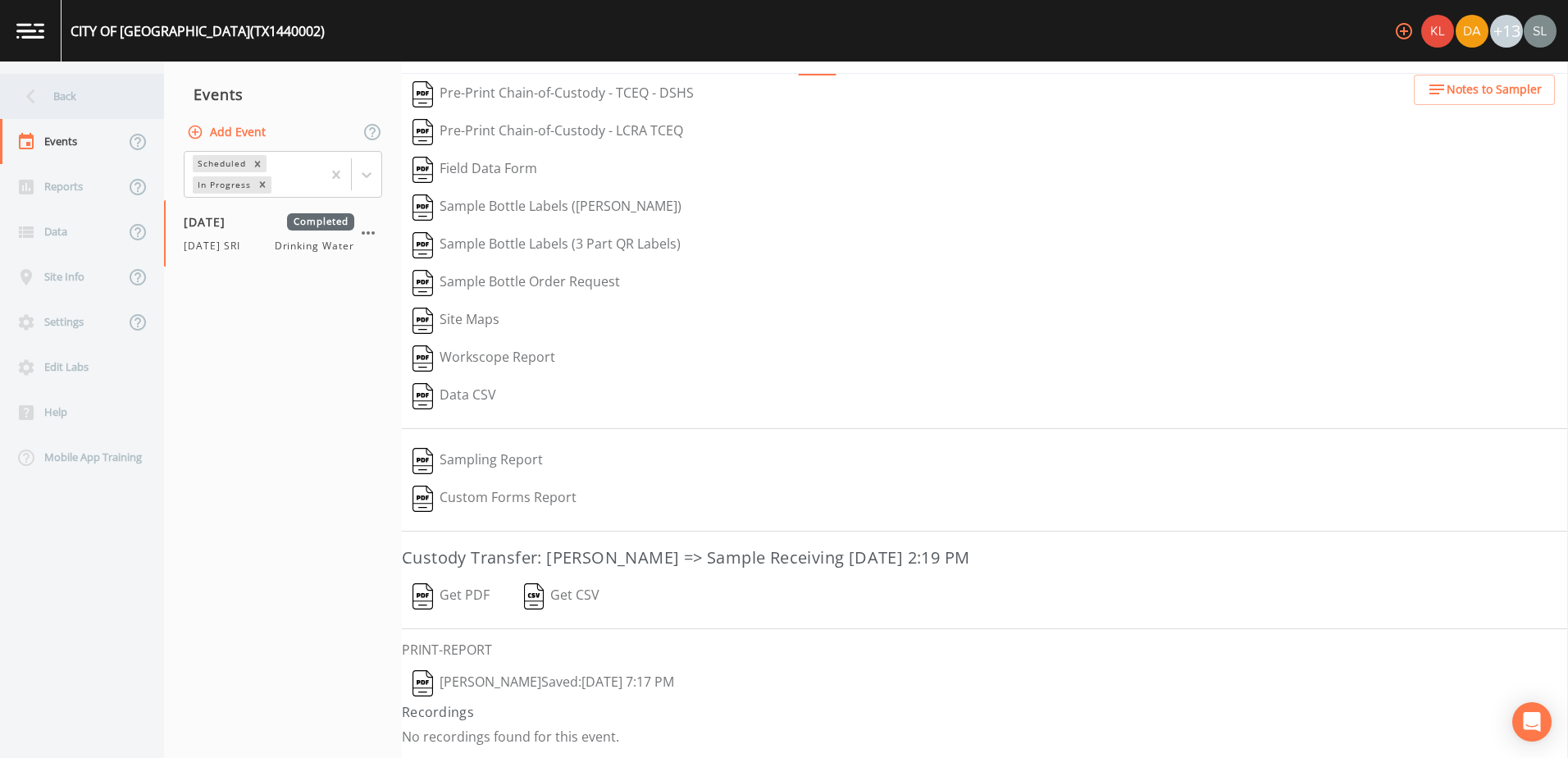
click at [94, 104] on div "Back" at bounding box center [73, 96] width 147 height 45
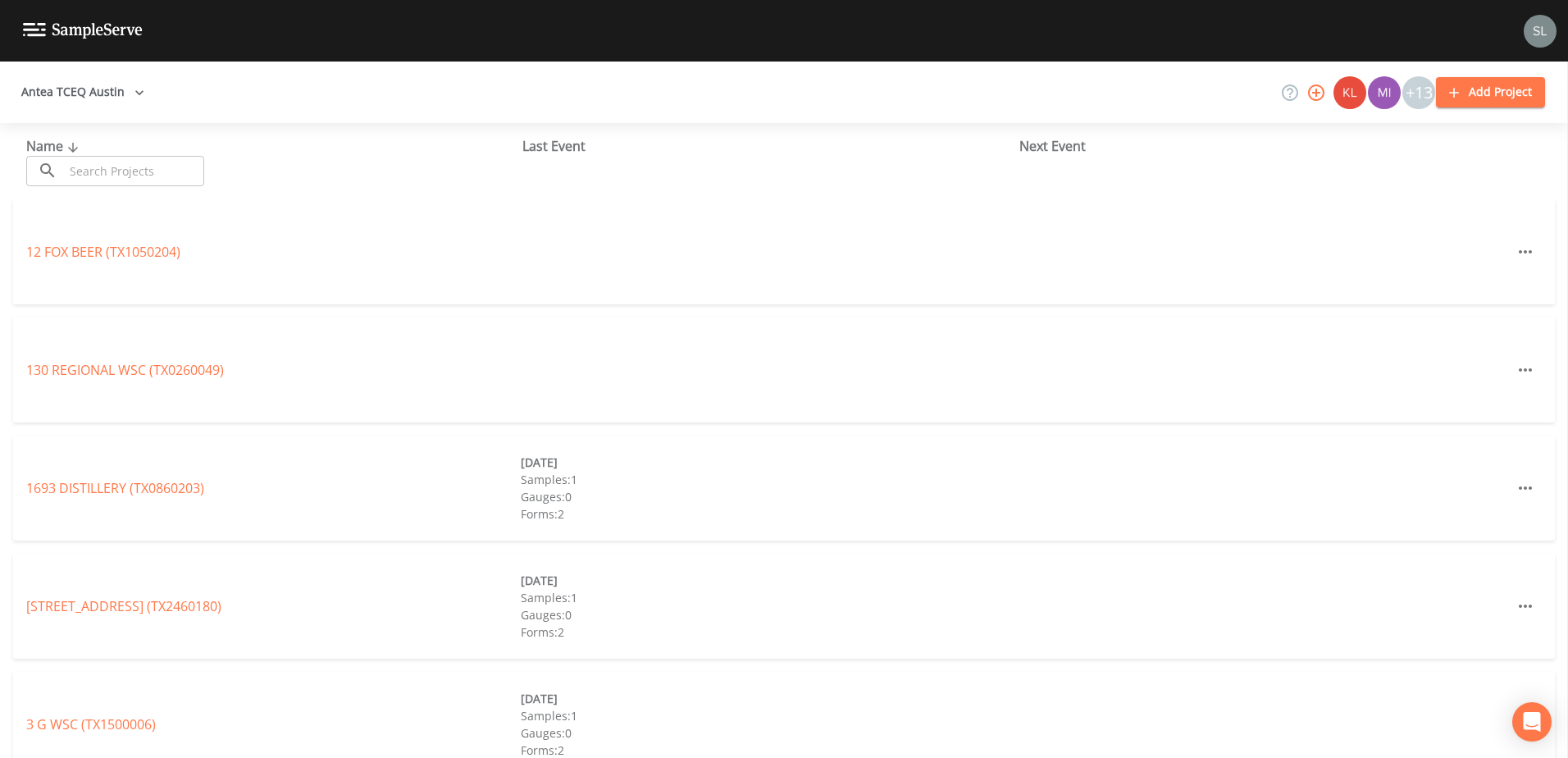
click at [145, 169] on input "text" at bounding box center [135, 171] width 140 height 31
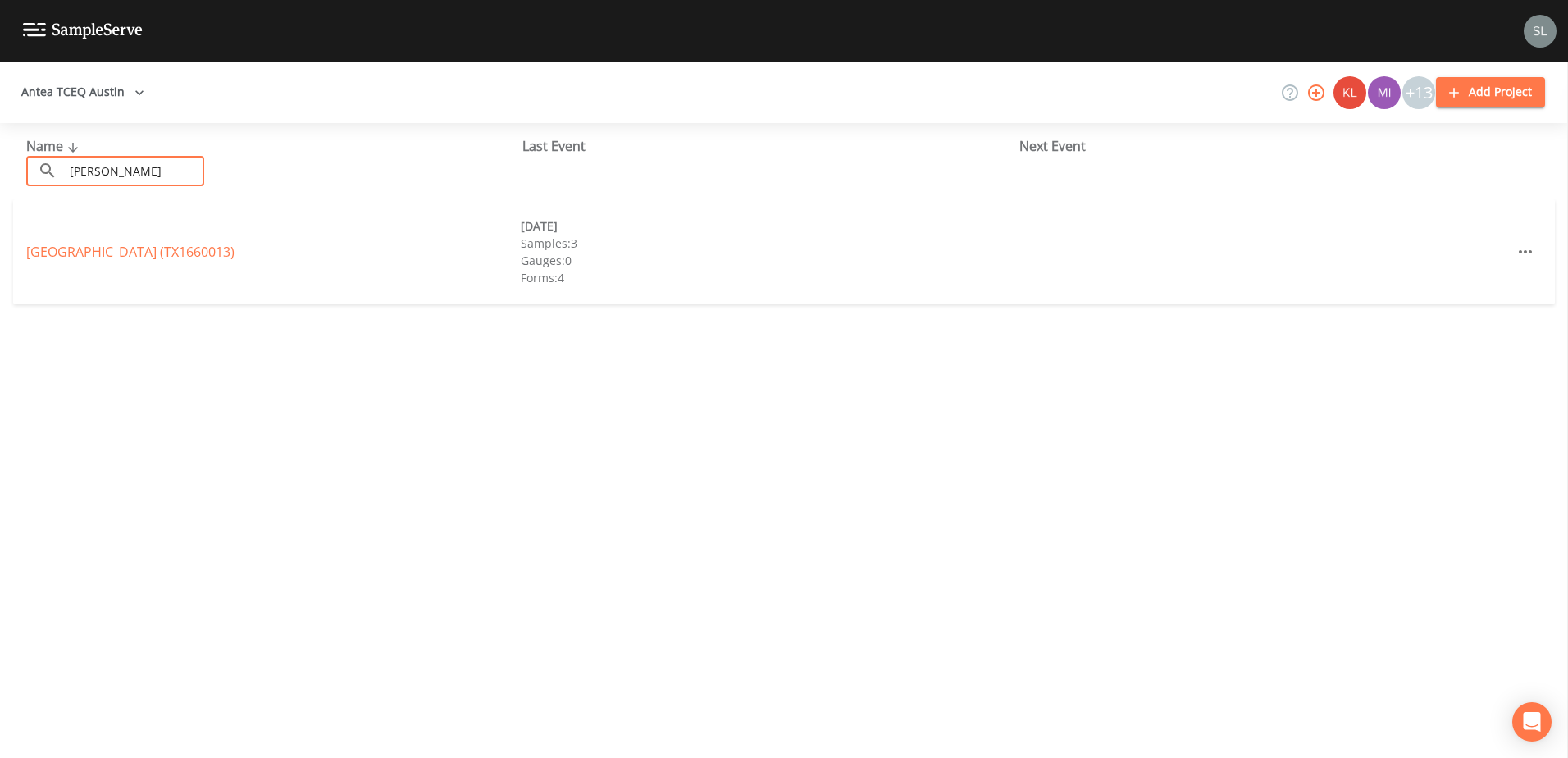
type input "[PERSON_NAME]"
click at [139, 249] on link "[GEOGRAPHIC_DATA] (TX1660013)" at bounding box center [130, 251] width 209 height 18
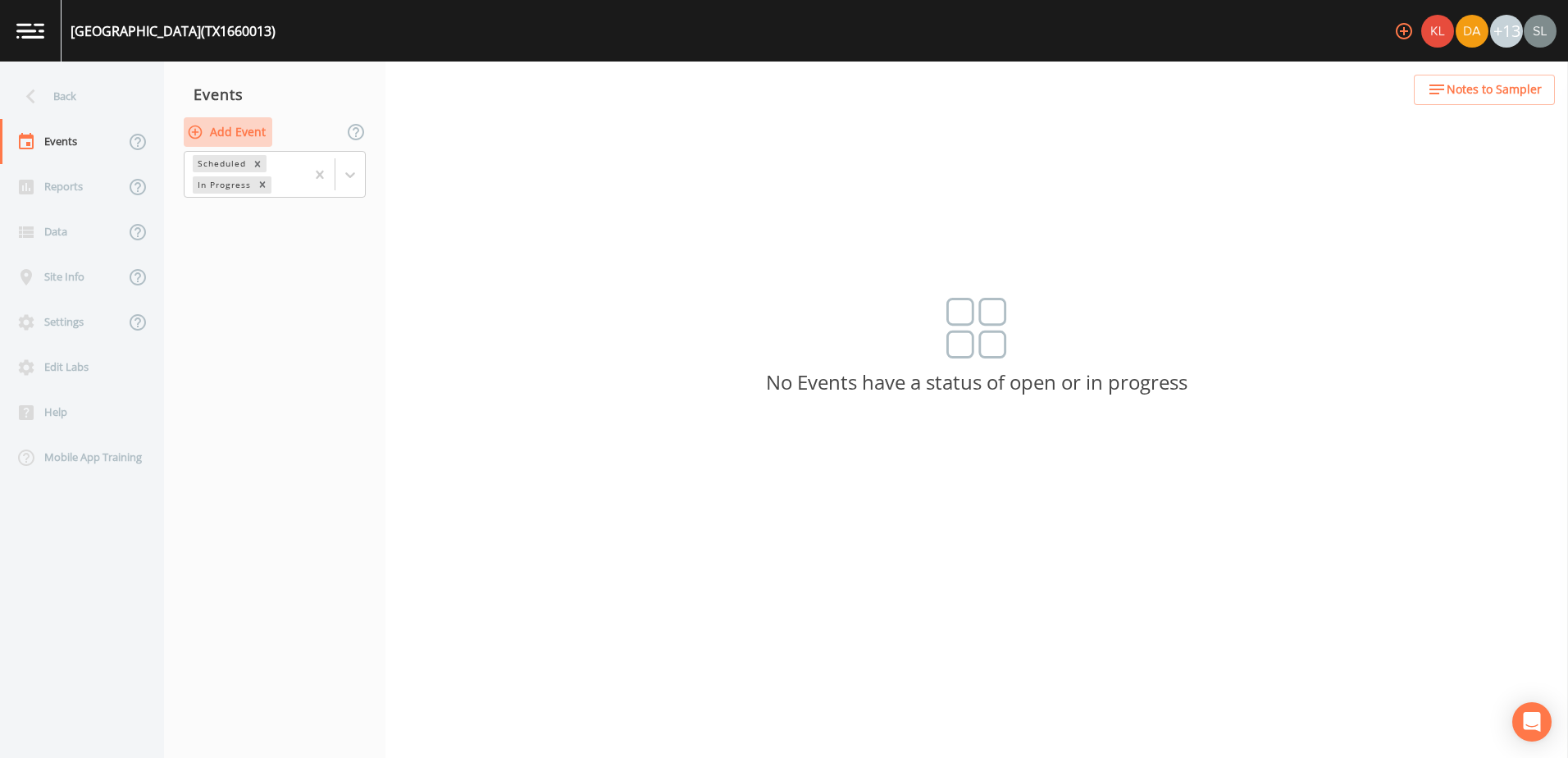
click at [218, 125] on button "Add Event" at bounding box center [228, 133] width 89 height 31
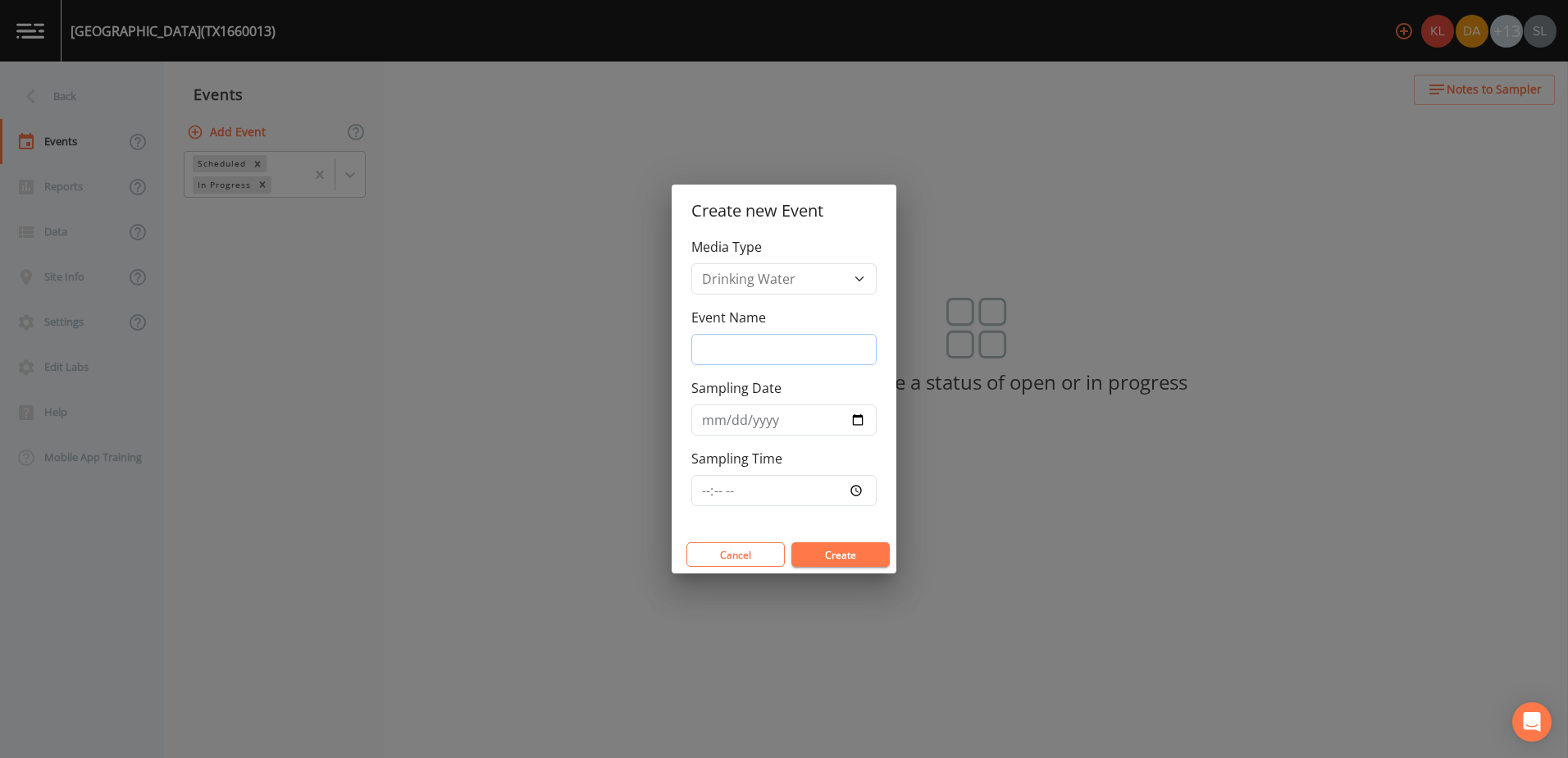
click at [779, 352] on input "Event Name" at bounding box center [784, 349] width 186 height 31
type input "[DATE] SRI"
click at [779, 417] on input "Sampling Date" at bounding box center [784, 419] width 186 height 31
type input "[DATE]"
click at [779, 451] on button "Create" at bounding box center [841, 555] width 98 height 25
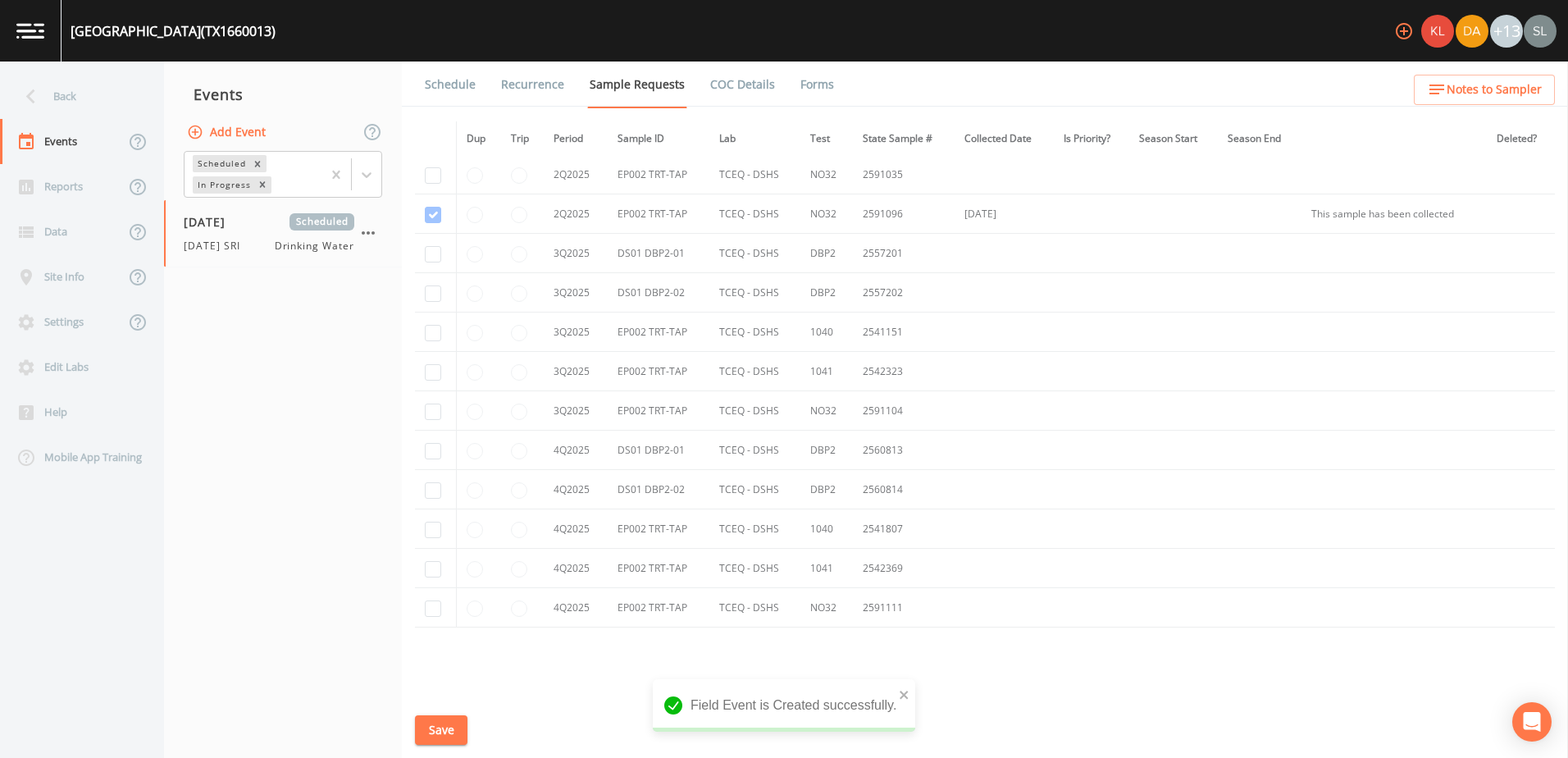
scroll to position [1066, 0]
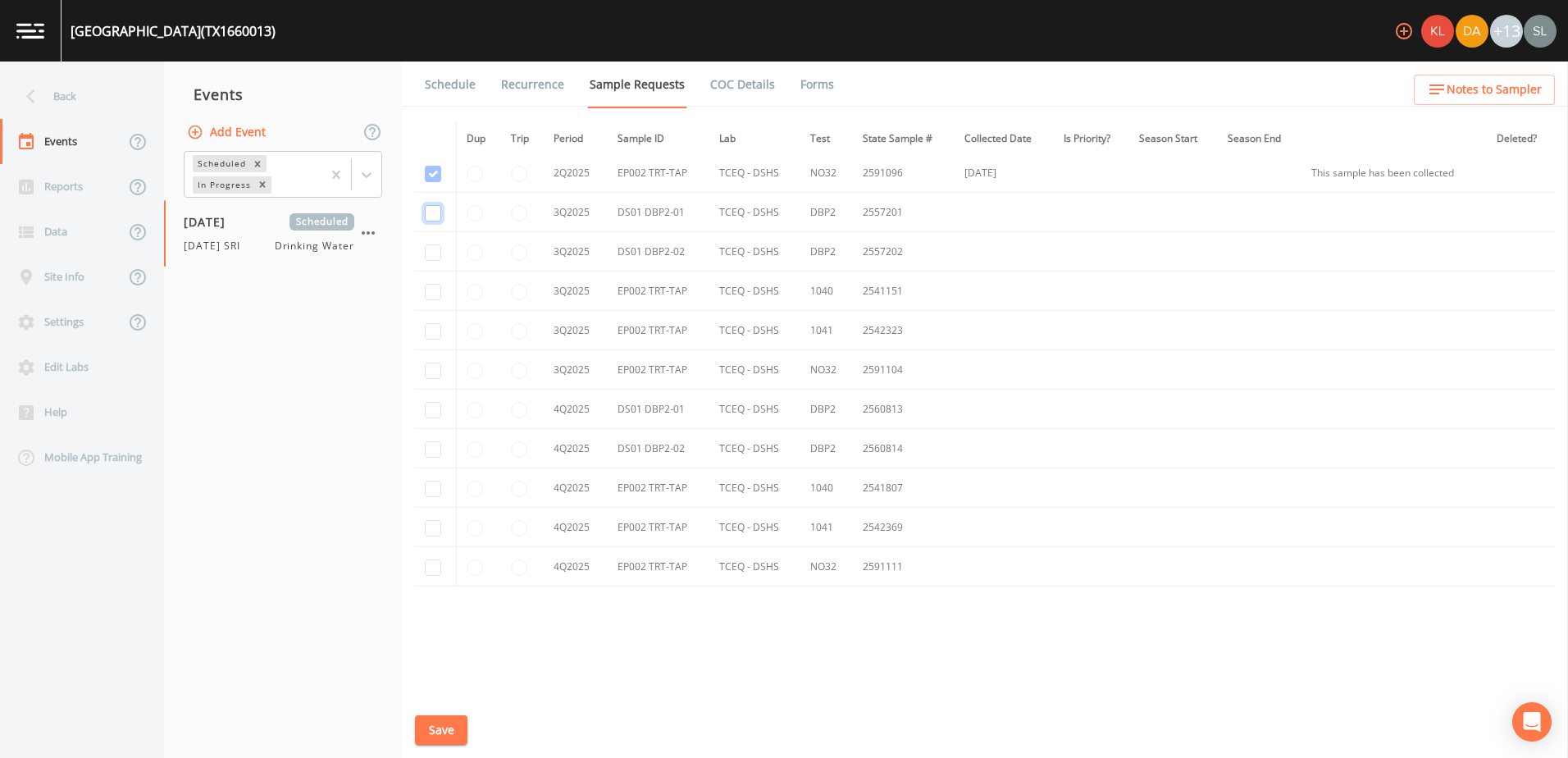
click at [434, 215] on input "checkbox" at bounding box center [433, 213] width 16 height 16
checkbox input "true"
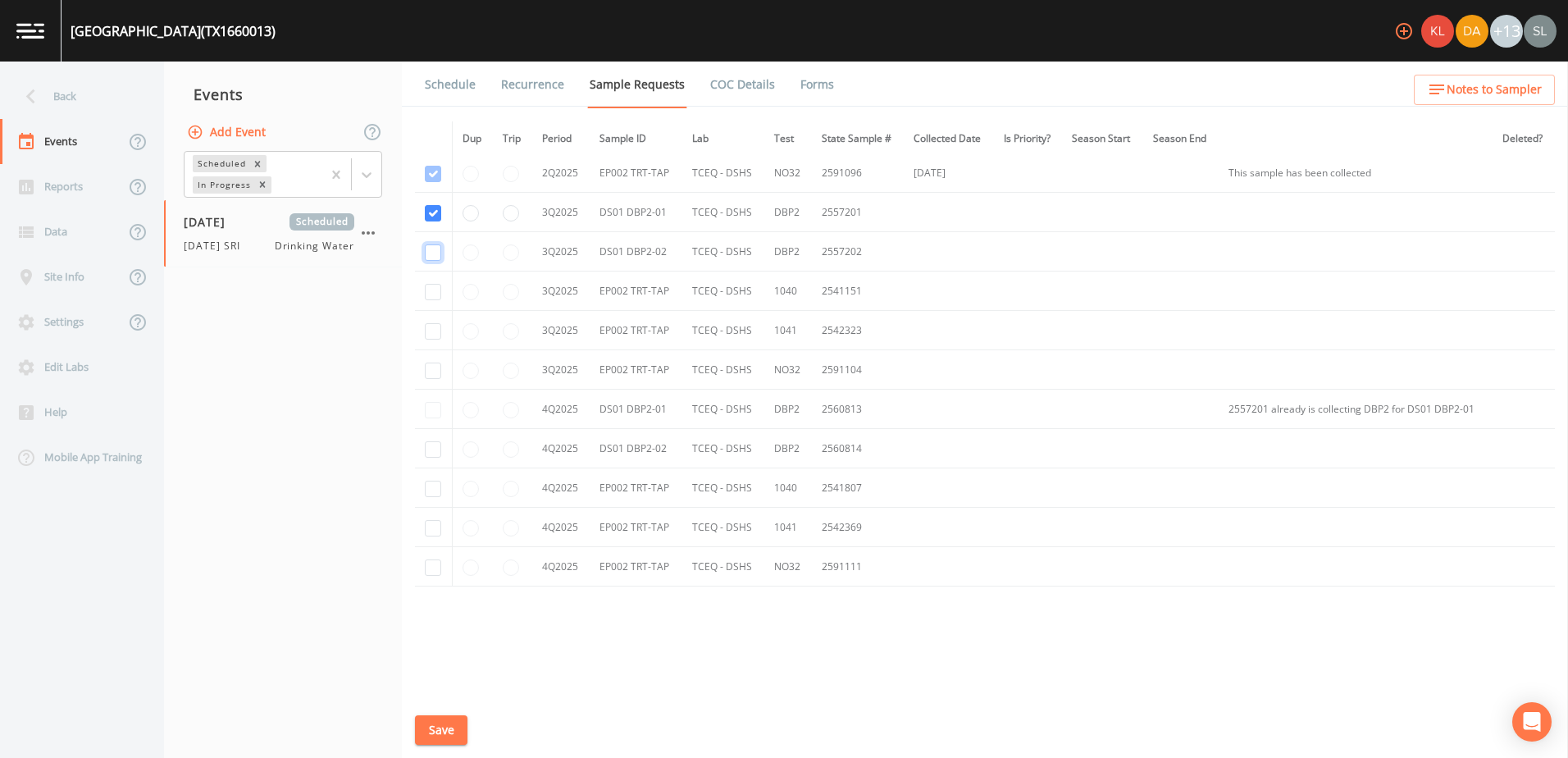
click at [435, 252] on input "checkbox" at bounding box center [433, 252] width 16 height 16
checkbox input "true"
click at [434, 370] on input "checkbox" at bounding box center [433, 370] width 16 height 16
checkbox input "true"
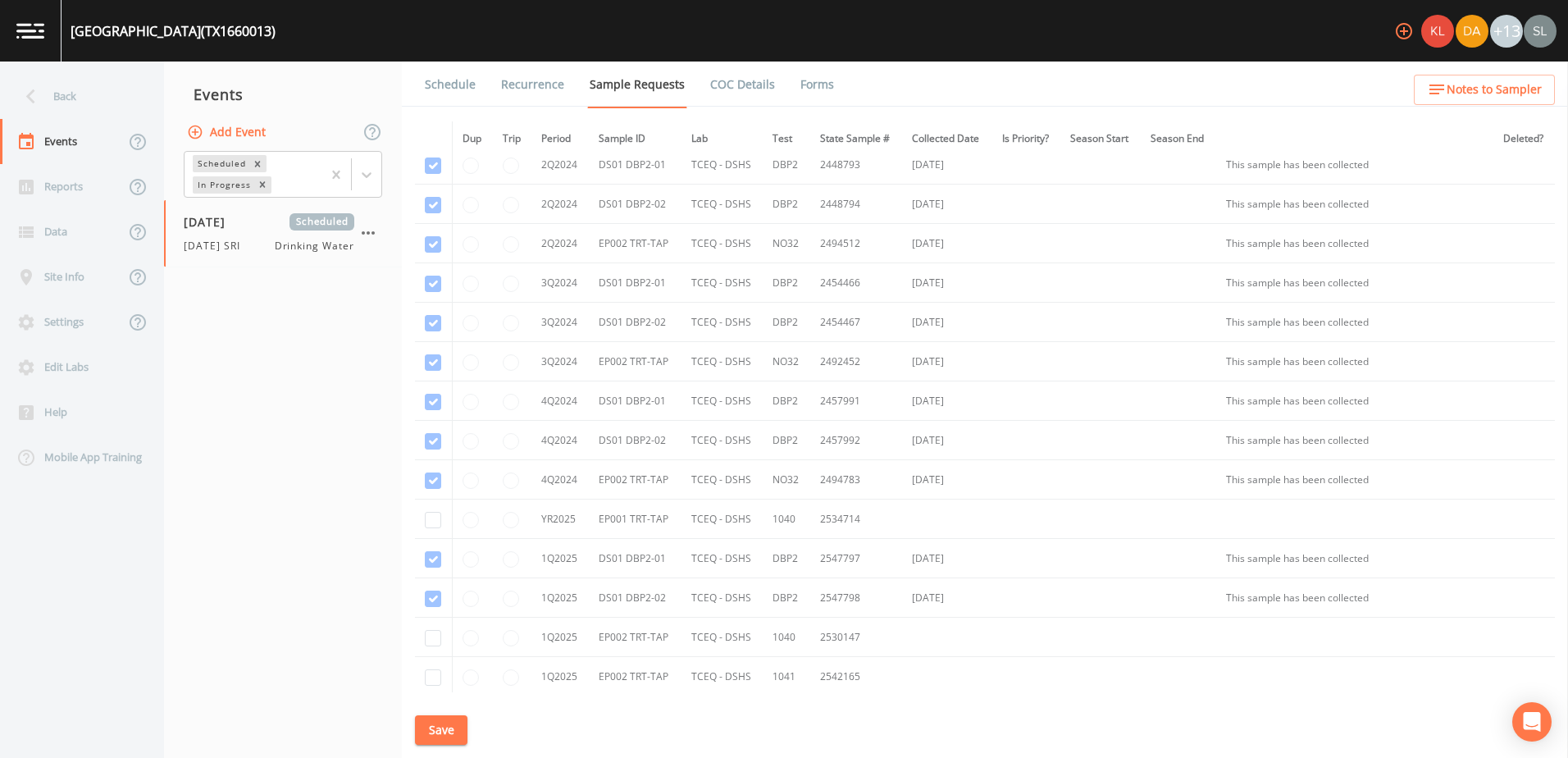
scroll to position [246, 0]
click at [433, 451] on input "checkbox" at bounding box center [433, 521] width 16 height 16
checkbox input "true"
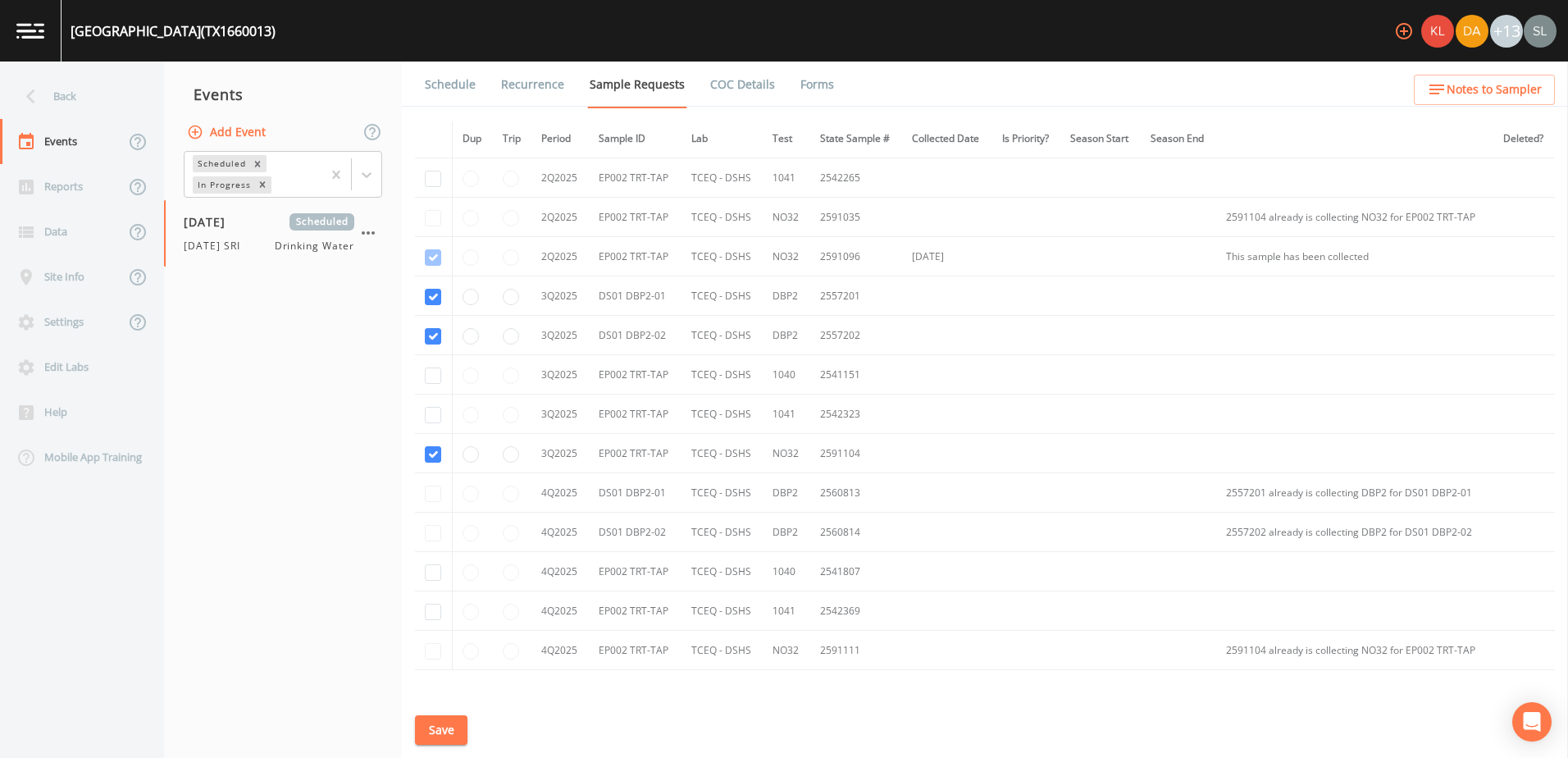
scroll to position [984, 0]
click at [457, 451] on button "Save" at bounding box center [441, 731] width 53 height 31
click at [114, 91] on div "Back" at bounding box center [73, 96] width 147 height 45
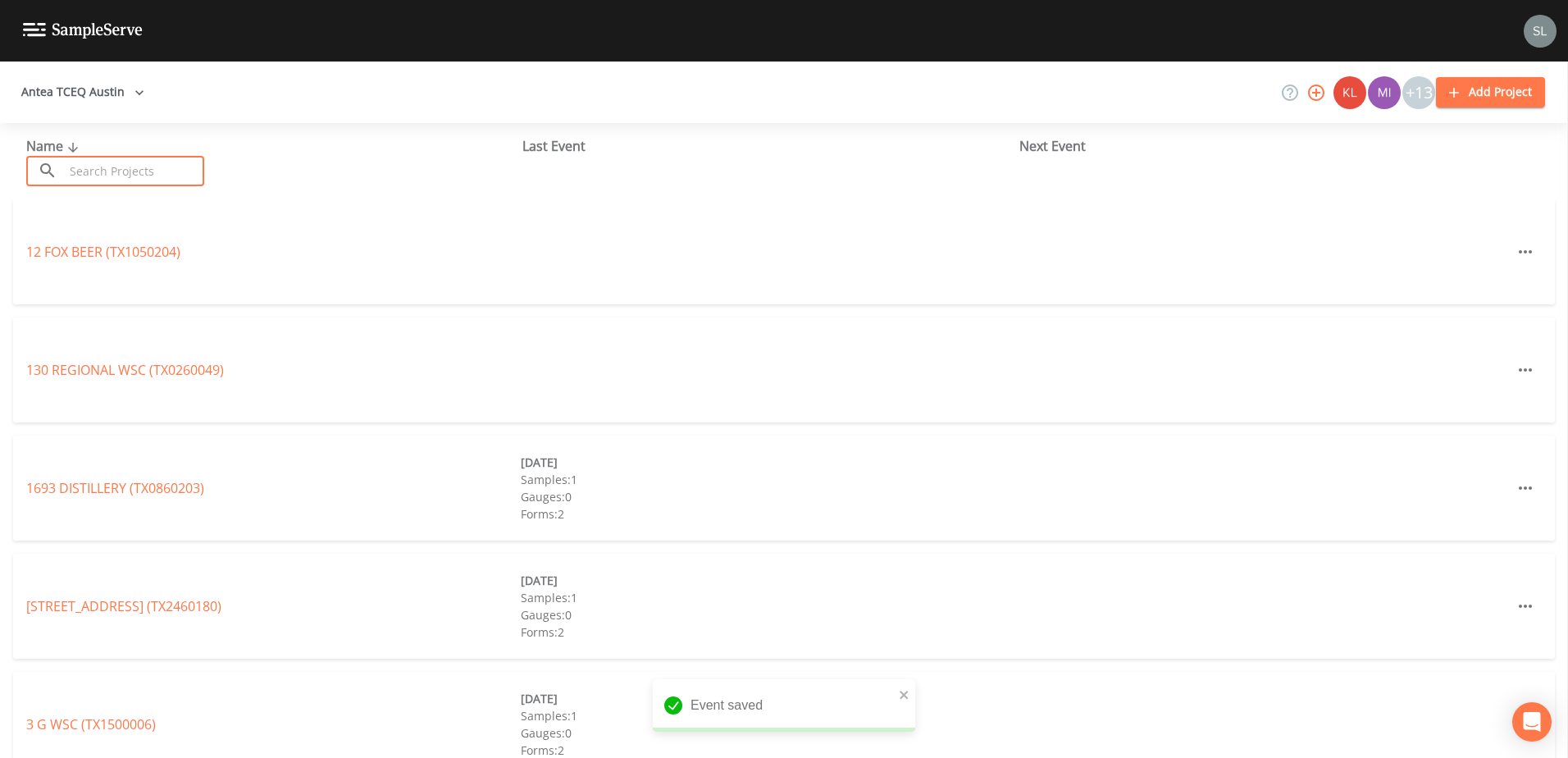
drag, startPoint x: 175, startPoint y: 165, endPoint x: 164, endPoint y: 165, distance: 11.0
click at [175, 165] on input "text" at bounding box center [135, 171] width 140 height 31
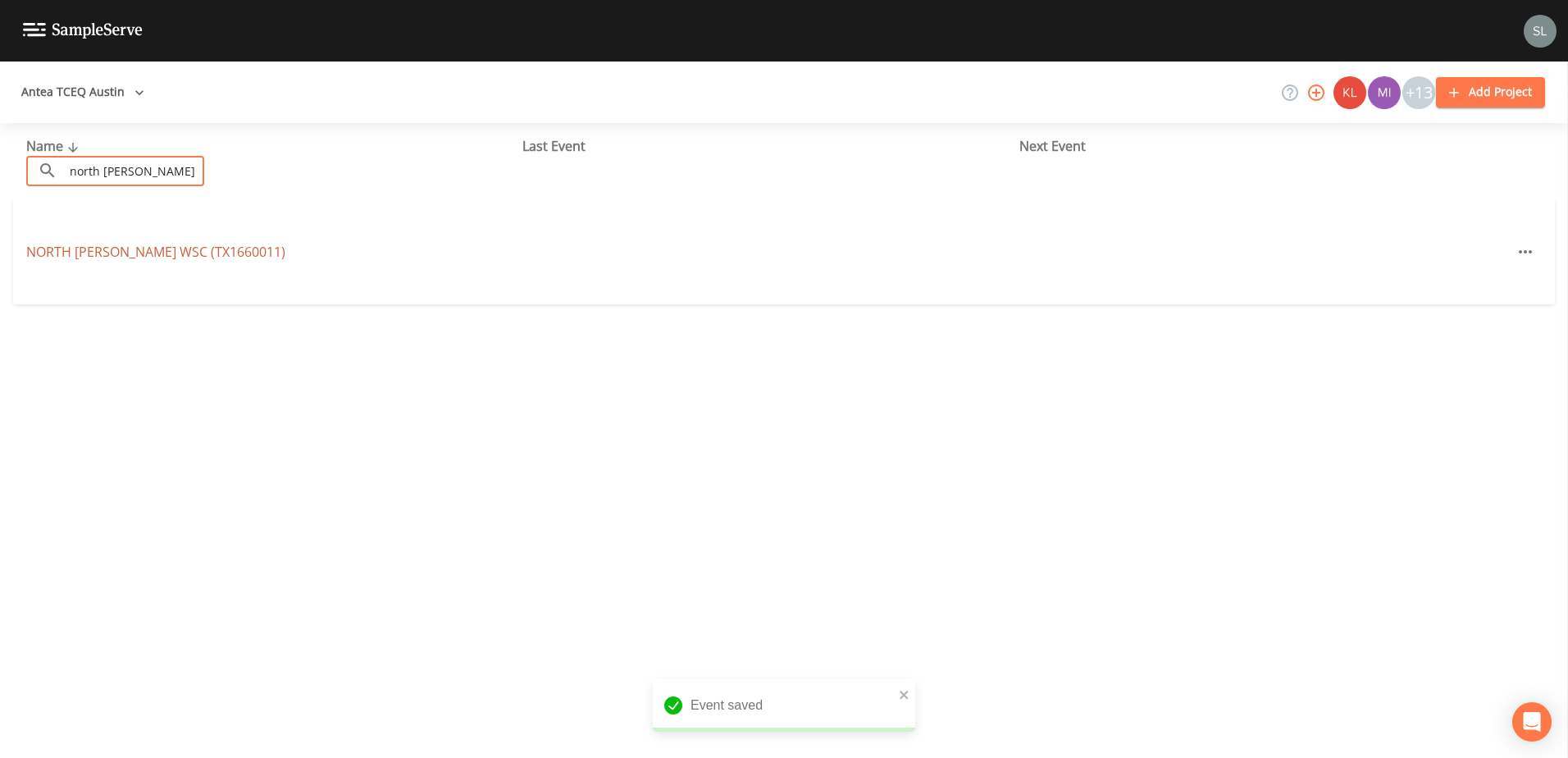
type input "north [PERSON_NAME]"
click at [161, 247] on link "NORTH [PERSON_NAME] WSC (TX1660011)" at bounding box center [155, 251] width 259 height 18
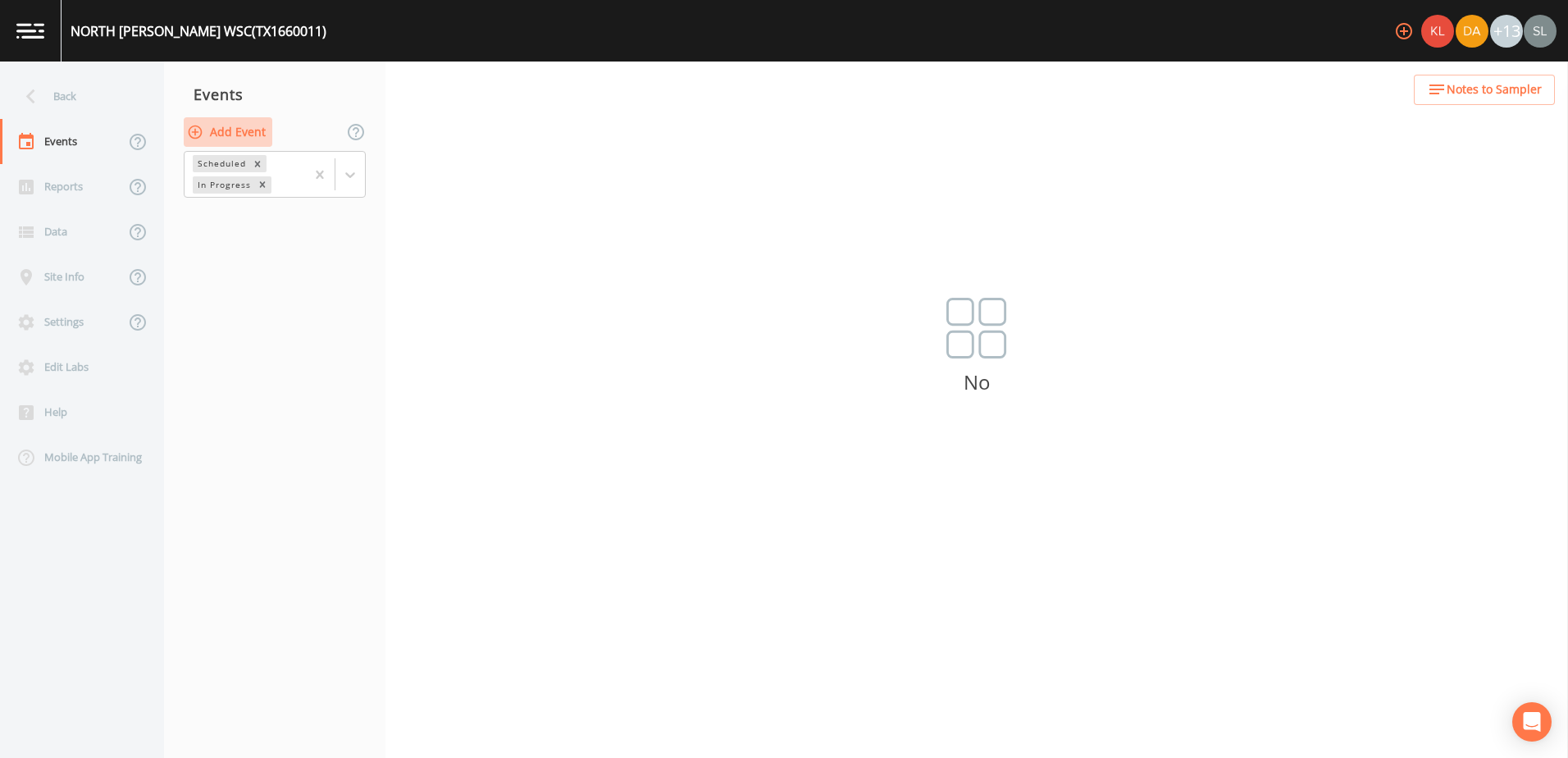
click at [240, 133] on button "Add Event" at bounding box center [228, 133] width 89 height 31
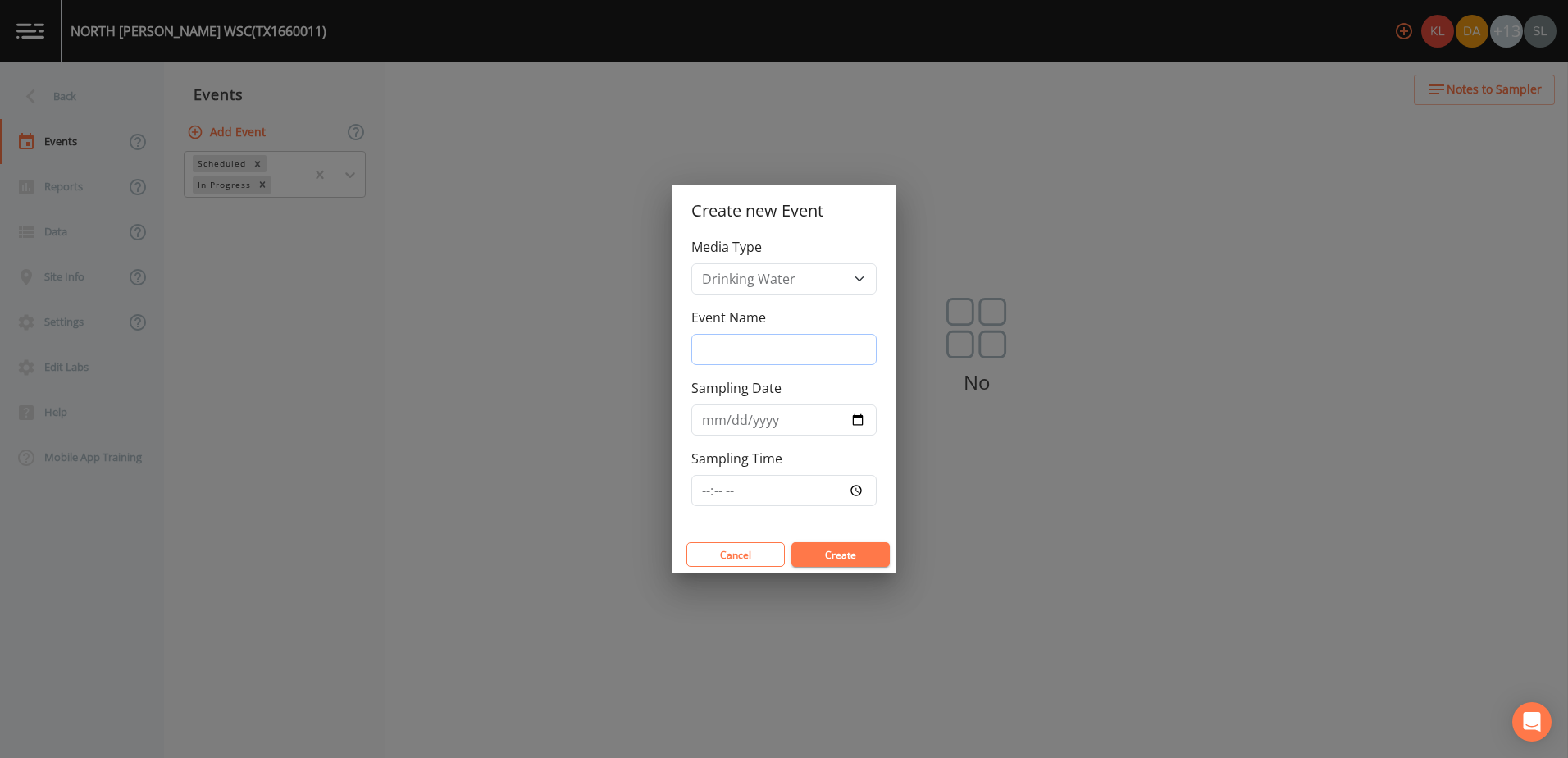
click at [746, 346] on input "Event Name" at bounding box center [784, 349] width 186 height 31
drag, startPoint x: 785, startPoint y: 342, endPoint x: 676, endPoint y: 344, distance: 109.0
click at [676, 344] on div "Media Type Drinking Water Event Name [DATE] SRI Sampling Date Sampling Time" at bounding box center [784, 386] width 225 height 298
click at [779, 422] on input "Sampling Date" at bounding box center [784, 419] width 186 height 31
click at [720, 351] on input "[DATE] SRI" at bounding box center [784, 349] width 186 height 31
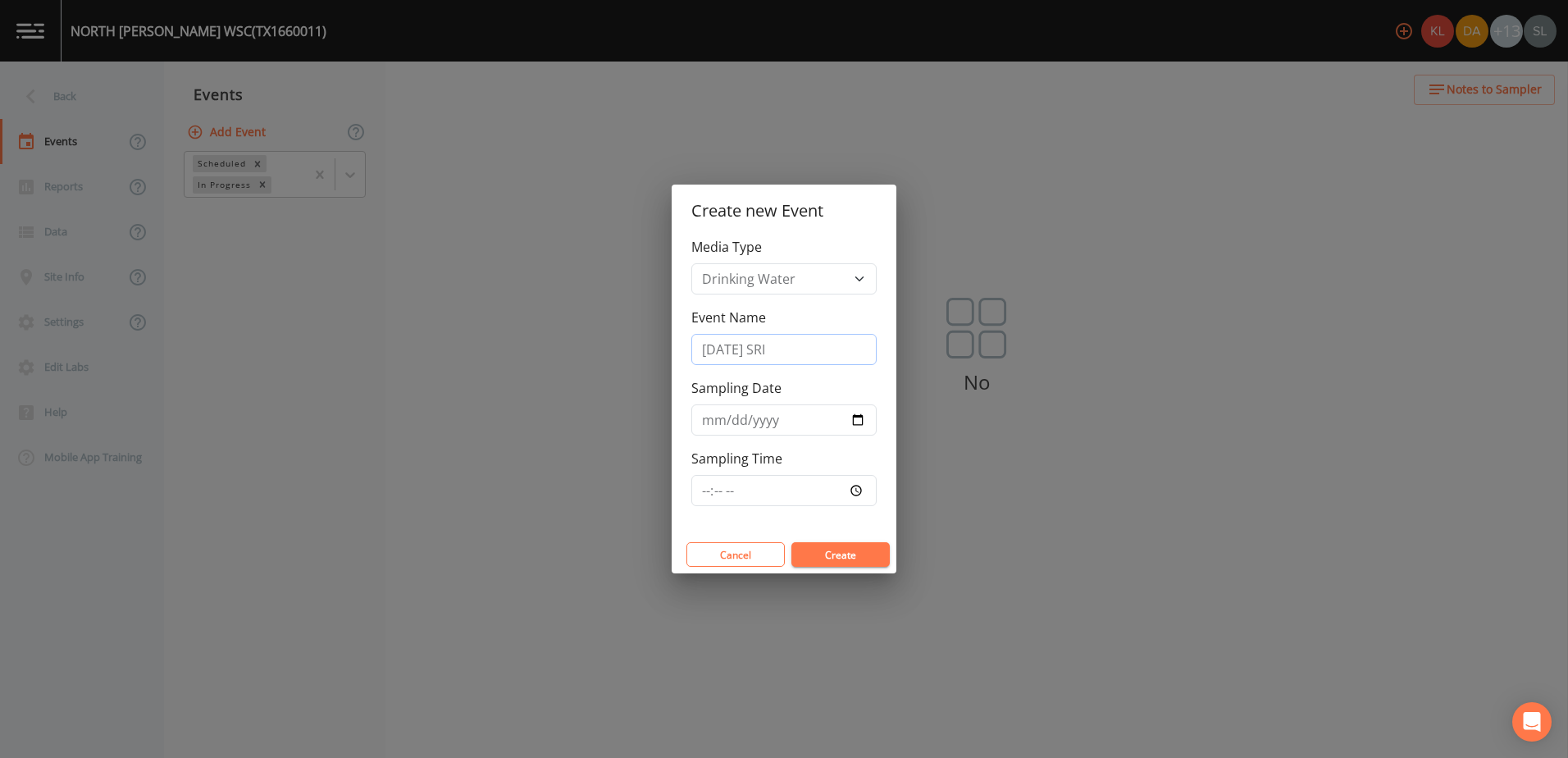
drag, startPoint x: 776, startPoint y: 353, endPoint x: 678, endPoint y: 347, distance: 98.2
click at [678, 347] on div "Media Type Drinking Water Event Name [DATE] SRI Sampling Date Sampling Time" at bounding box center [784, 386] width 225 height 298
type input "[DATE] SRI"
click at [779, 415] on input "Sampling Date" at bounding box center [784, 419] width 186 height 31
type input "[DATE]"
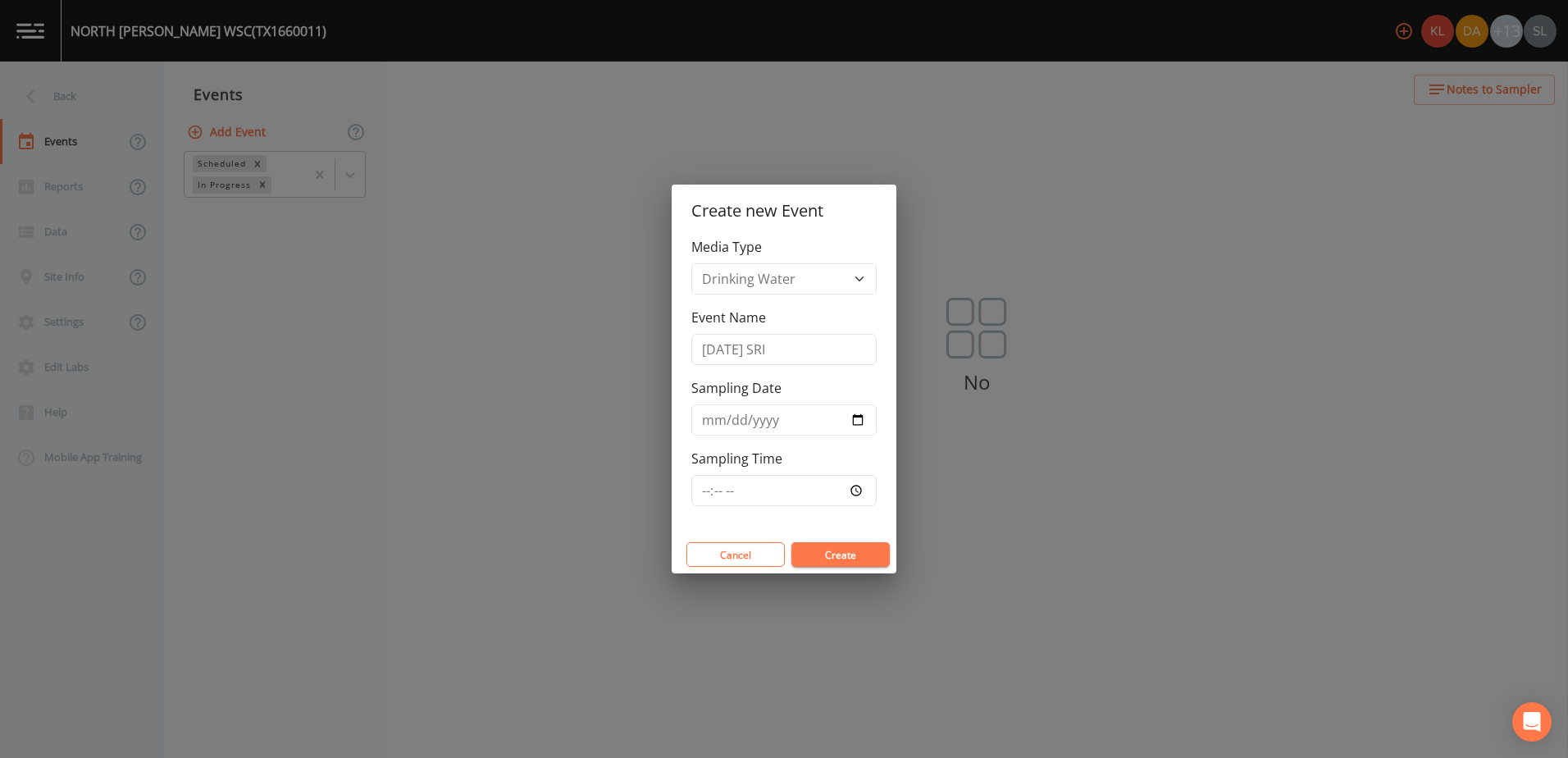
click at [779, 451] on button "Create" at bounding box center [841, 555] width 98 height 25
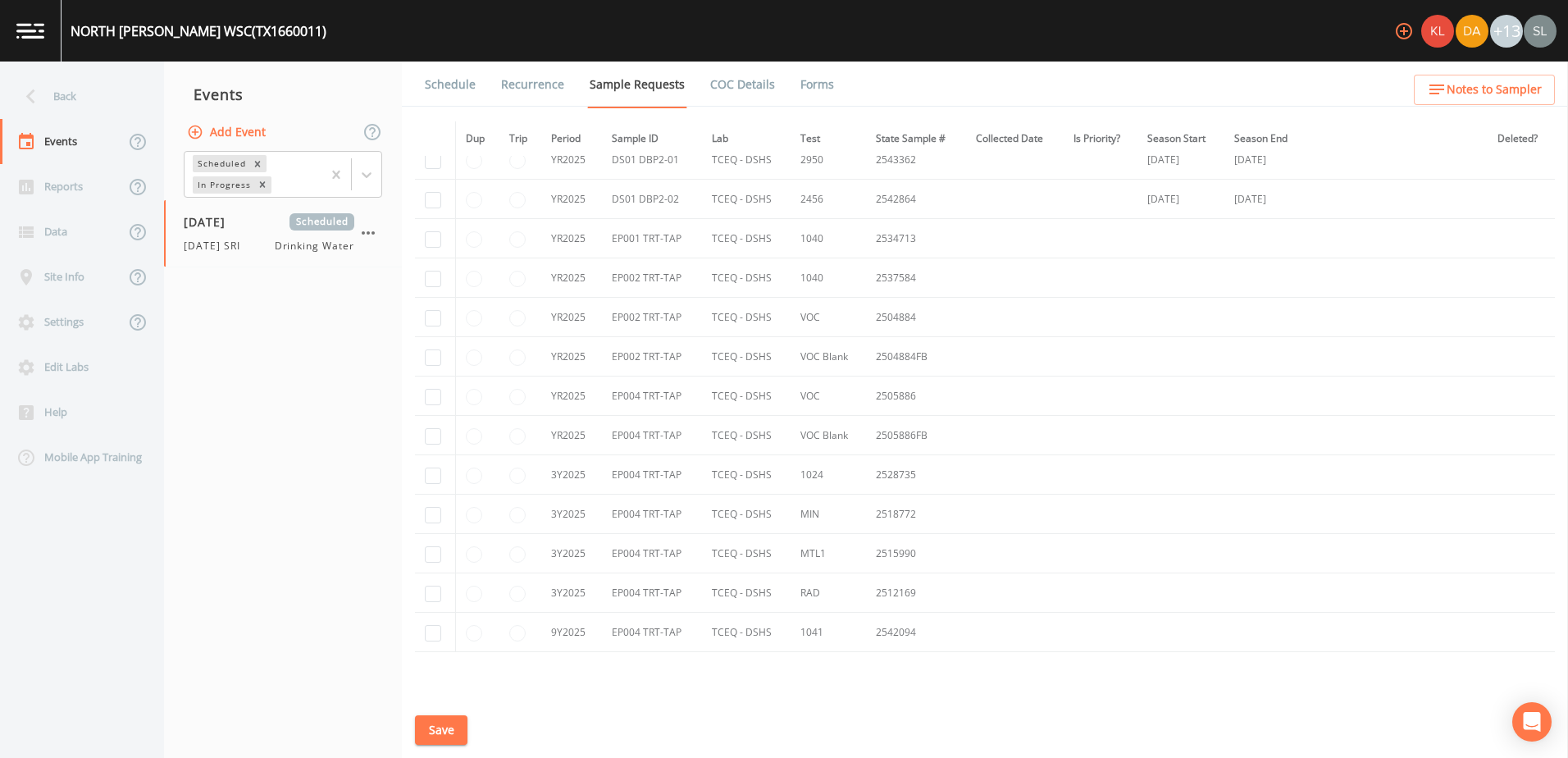
scroll to position [1164, 0]
click at [434, 231] on input "checkbox" at bounding box center [433, 233] width 16 height 16
checkbox input "true"
click at [435, 273] on input "checkbox" at bounding box center [433, 272] width 16 height 16
checkbox input "true"
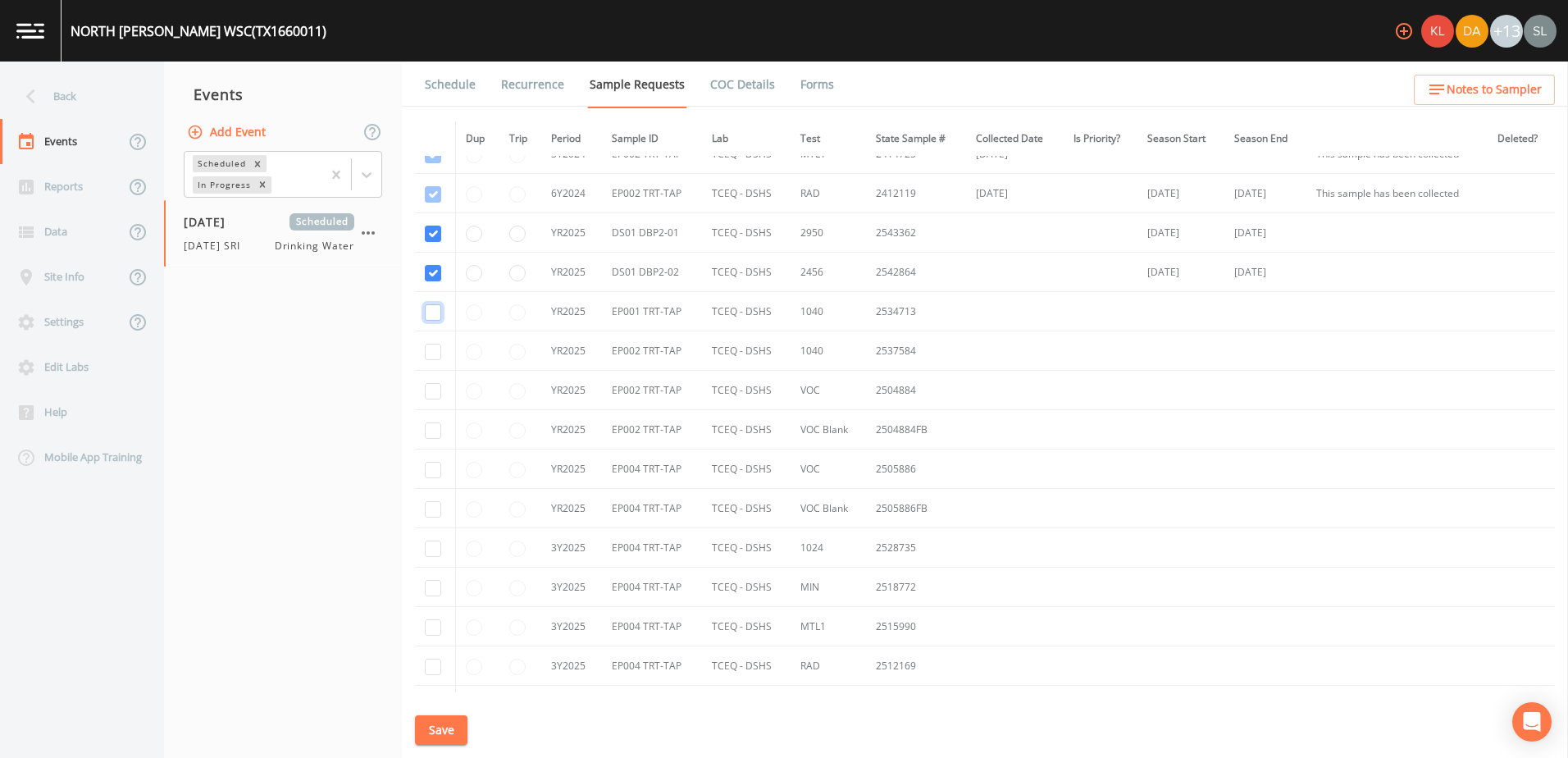
click at [429, 315] on input "checkbox" at bounding box center [433, 312] width 16 height 16
checkbox input "true"
click at [432, 354] on input "checkbox" at bounding box center [433, 351] width 16 height 16
checkbox input "true"
click at [432, 387] on input "checkbox" at bounding box center [433, 391] width 16 height 16
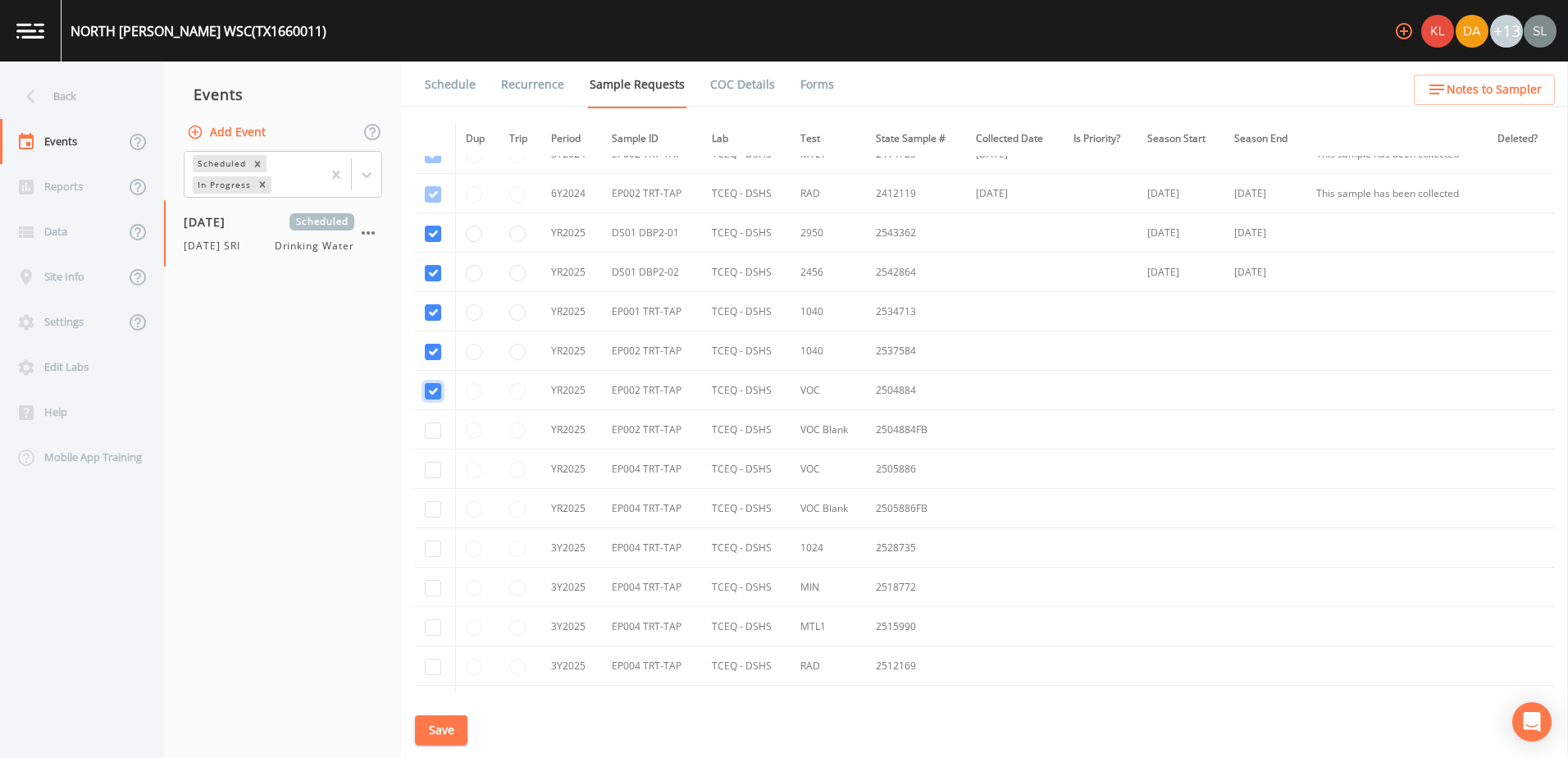
checkbox input "true"
click at [434, 428] on input "checkbox" at bounding box center [433, 430] width 16 height 16
checkbox input "true"
click at [431, 451] on input "checkbox" at bounding box center [433, 469] width 16 height 16
checkbox input "true"
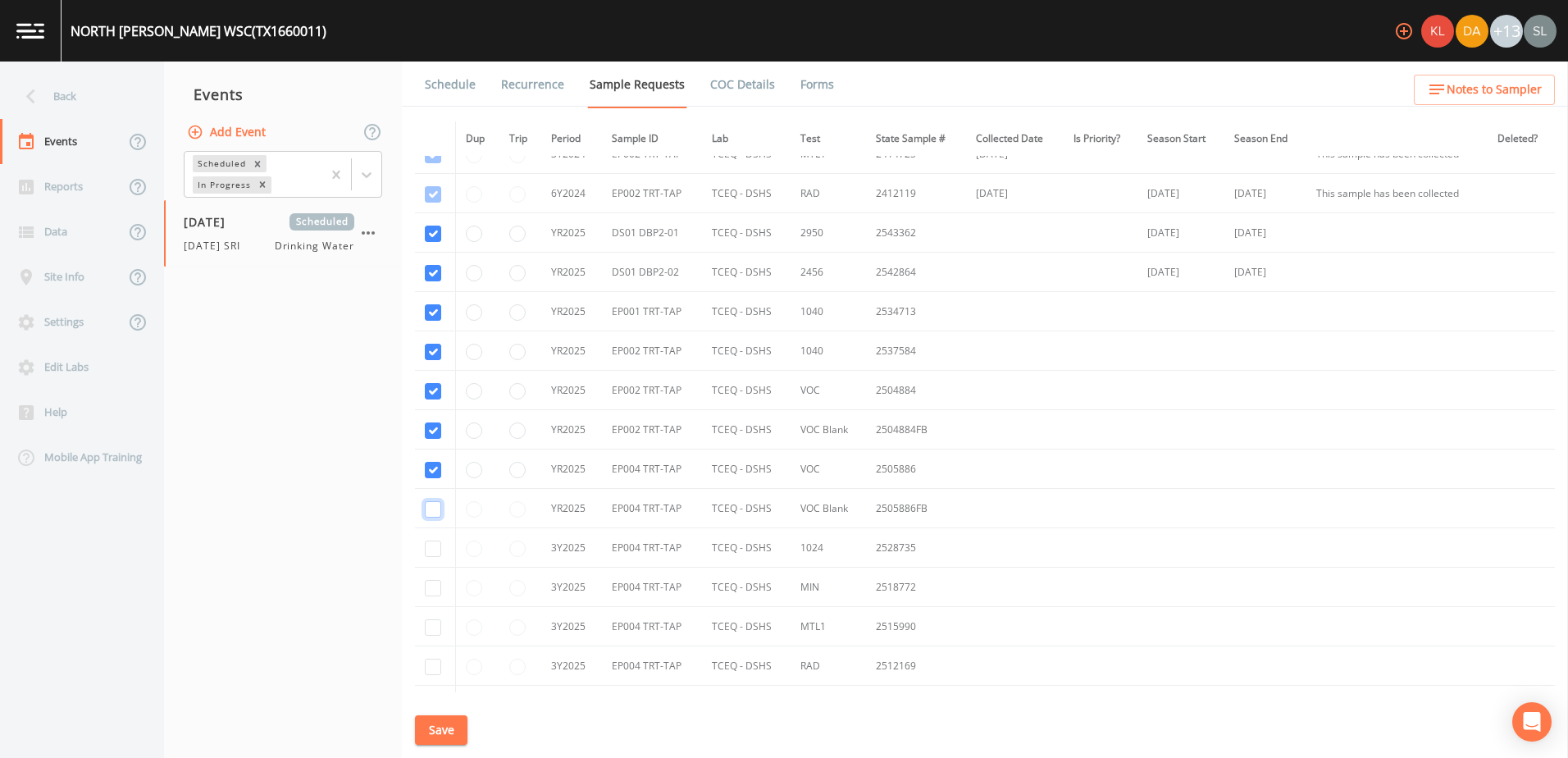
click at [434, 451] on input "checkbox" at bounding box center [433, 509] width 16 height 16
checkbox input "true"
click at [431, 451] on input "checkbox" at bounding box center [433, 548] width 16 height 16
checkbox input "true"
click at [432, 451] on input "checkbox" at bounding box center [433, 588] width 16 height 16
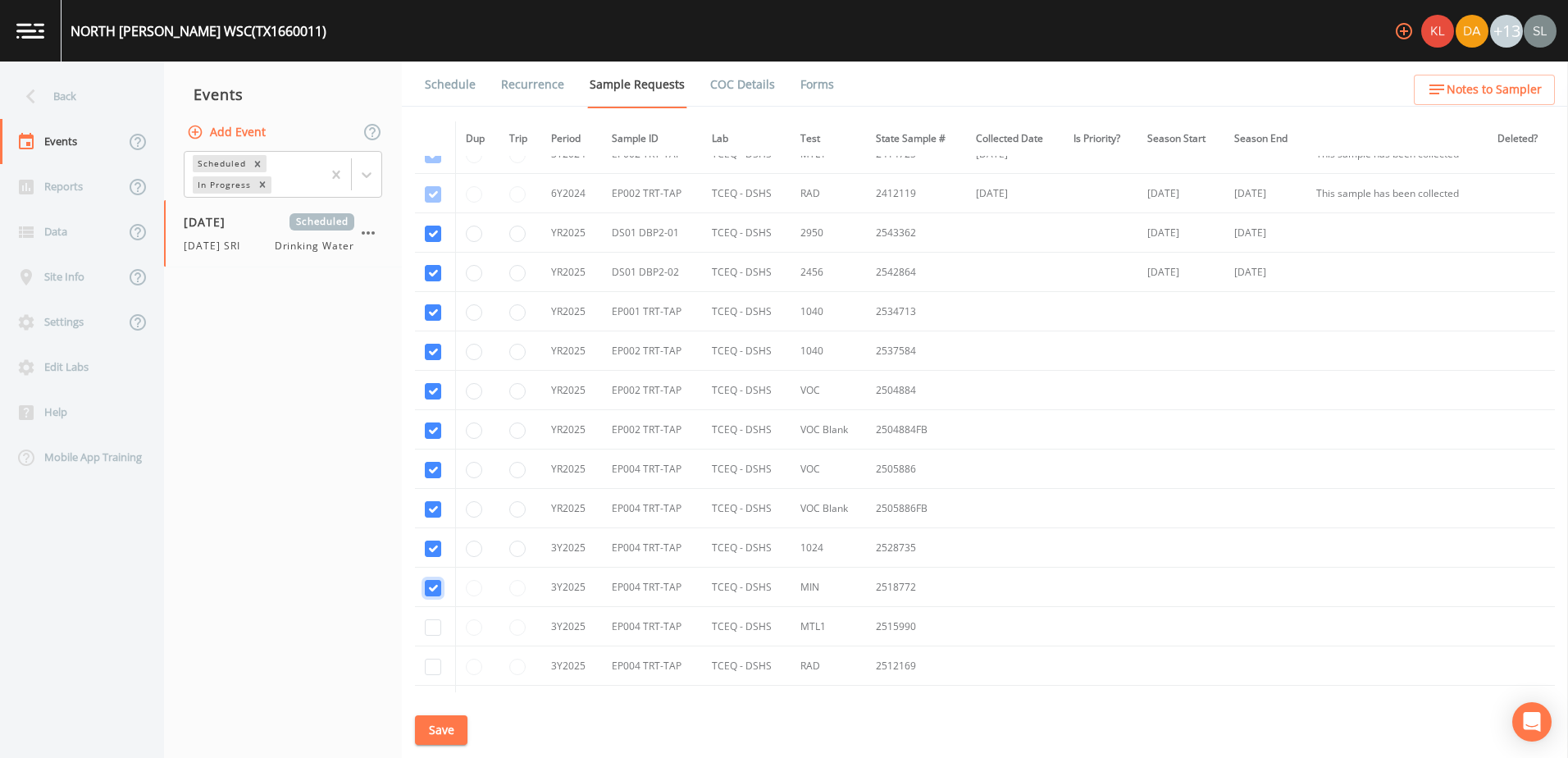
checkbox input "true"
click at [427, 451] on input "checkbox" at bounding box center [433, 627] width 16 height 16
checkbox input "true"
click at [431, 451] on input "checkbox" at bounding box center [433, 667] width 16 height 16
checkbox input "true"
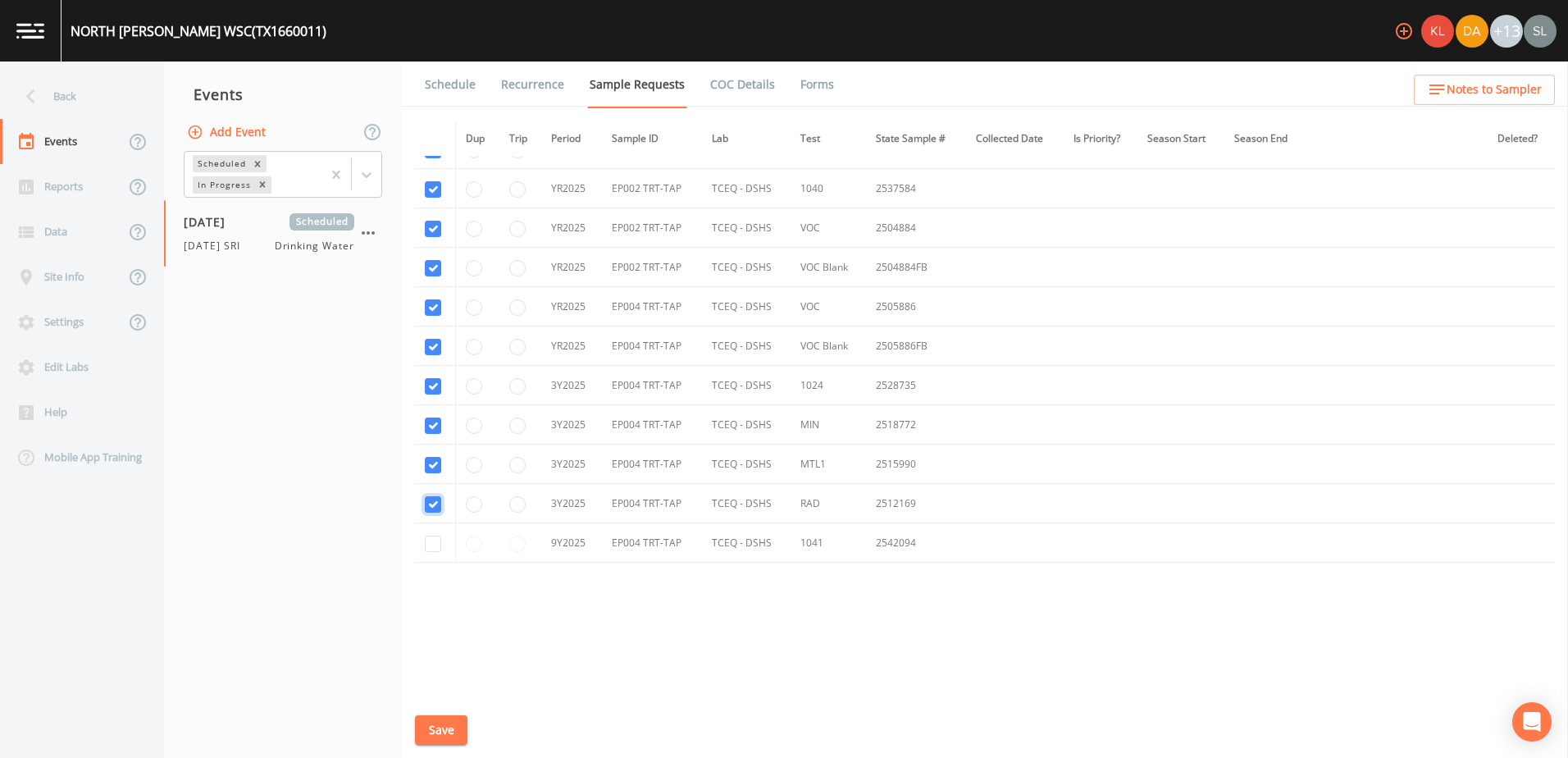
scroll to position [1327, 0]
click at [427, 451] on input "checkbox" at bounding box center [433, 542] width 16 height 16
checkbox input "true"
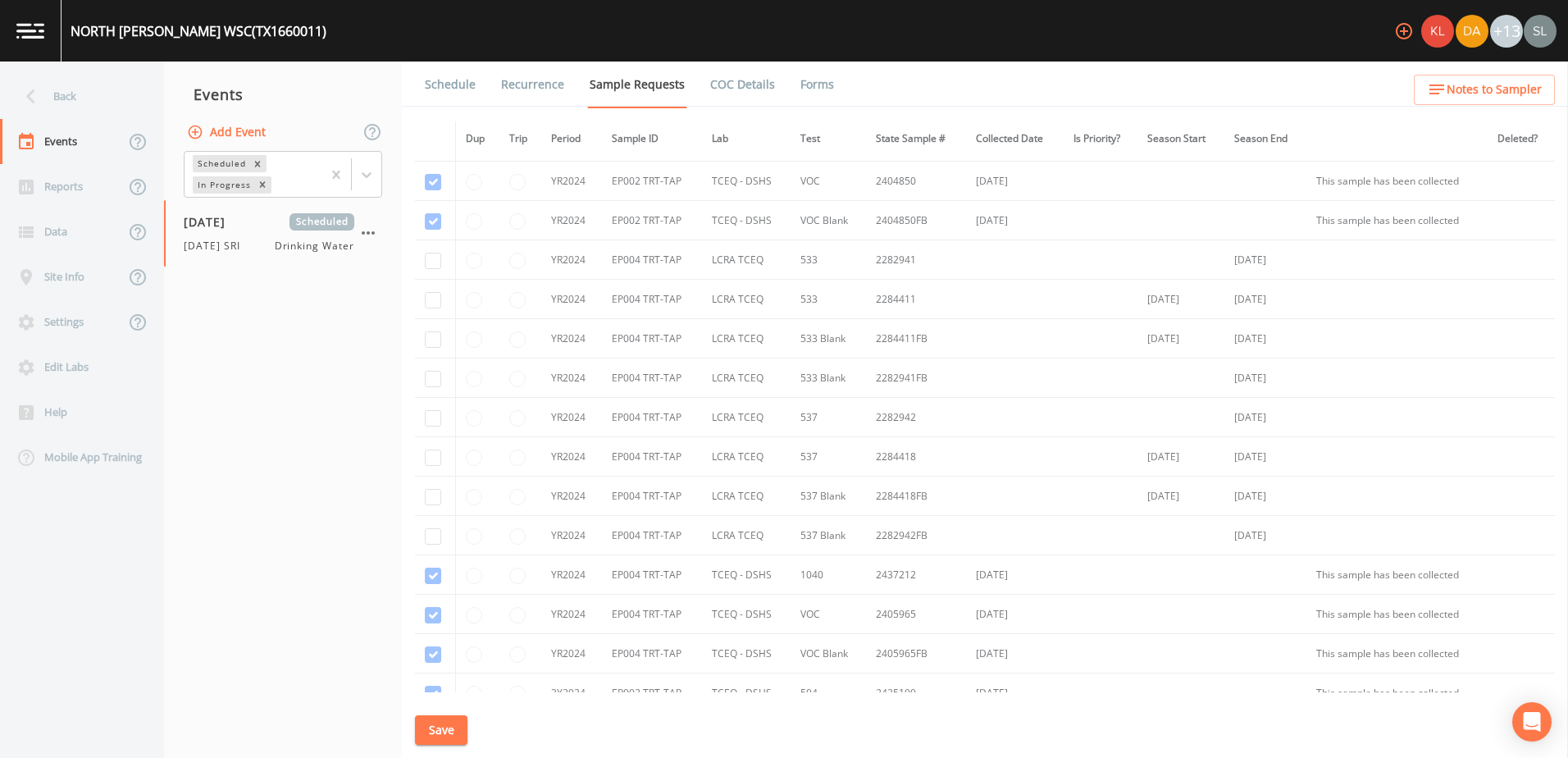
scroll to position [426, 0]
click at [455, 451] on button "Save" at bounding box center [441, 731] width 53 height 31
click at [119, 97] on div "Back" at bounding box center [73, 96] width 147 height 45
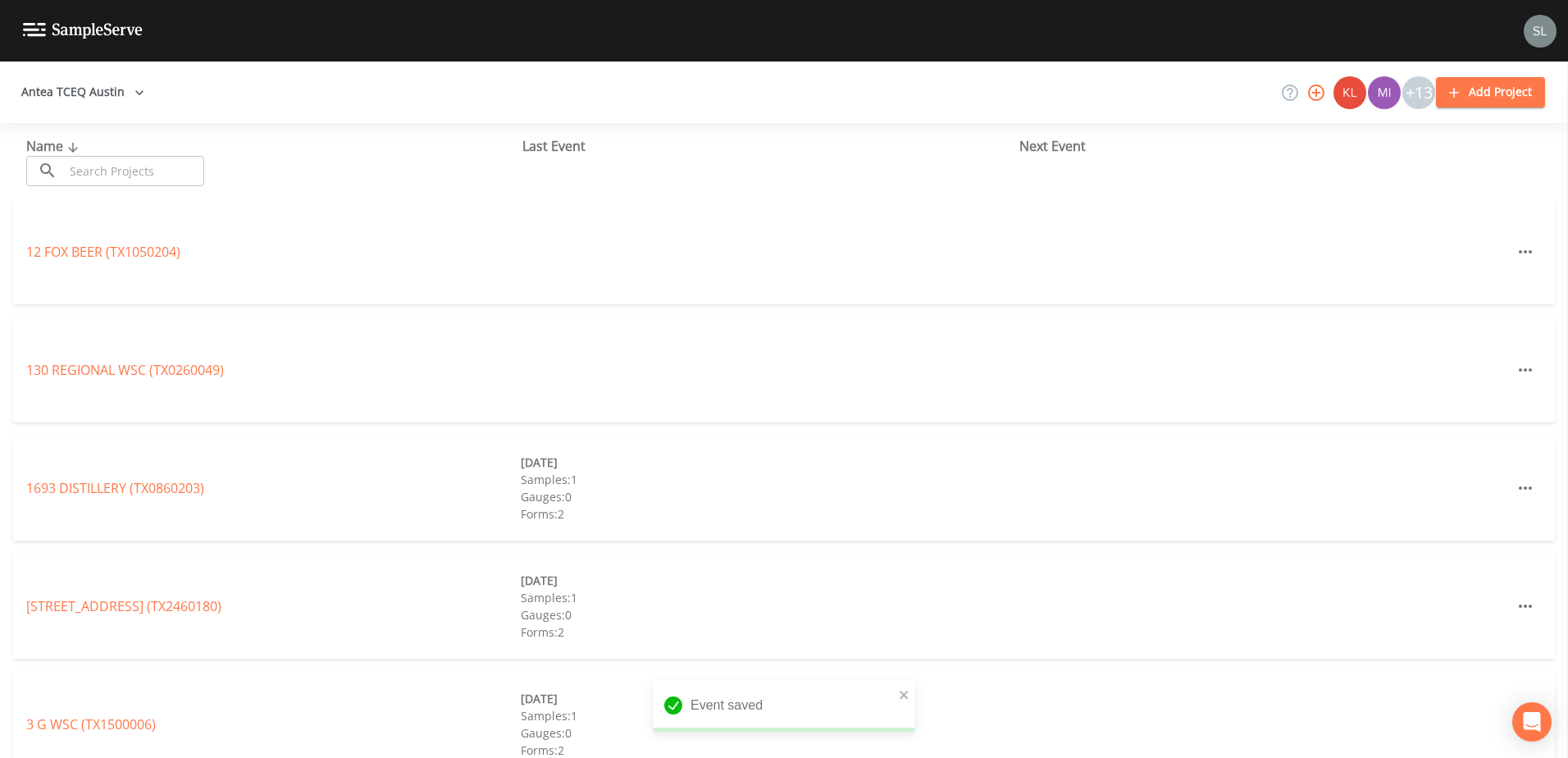
click at [114, 167] on input "text" at bounding box center [135, 171] width 140 height 31
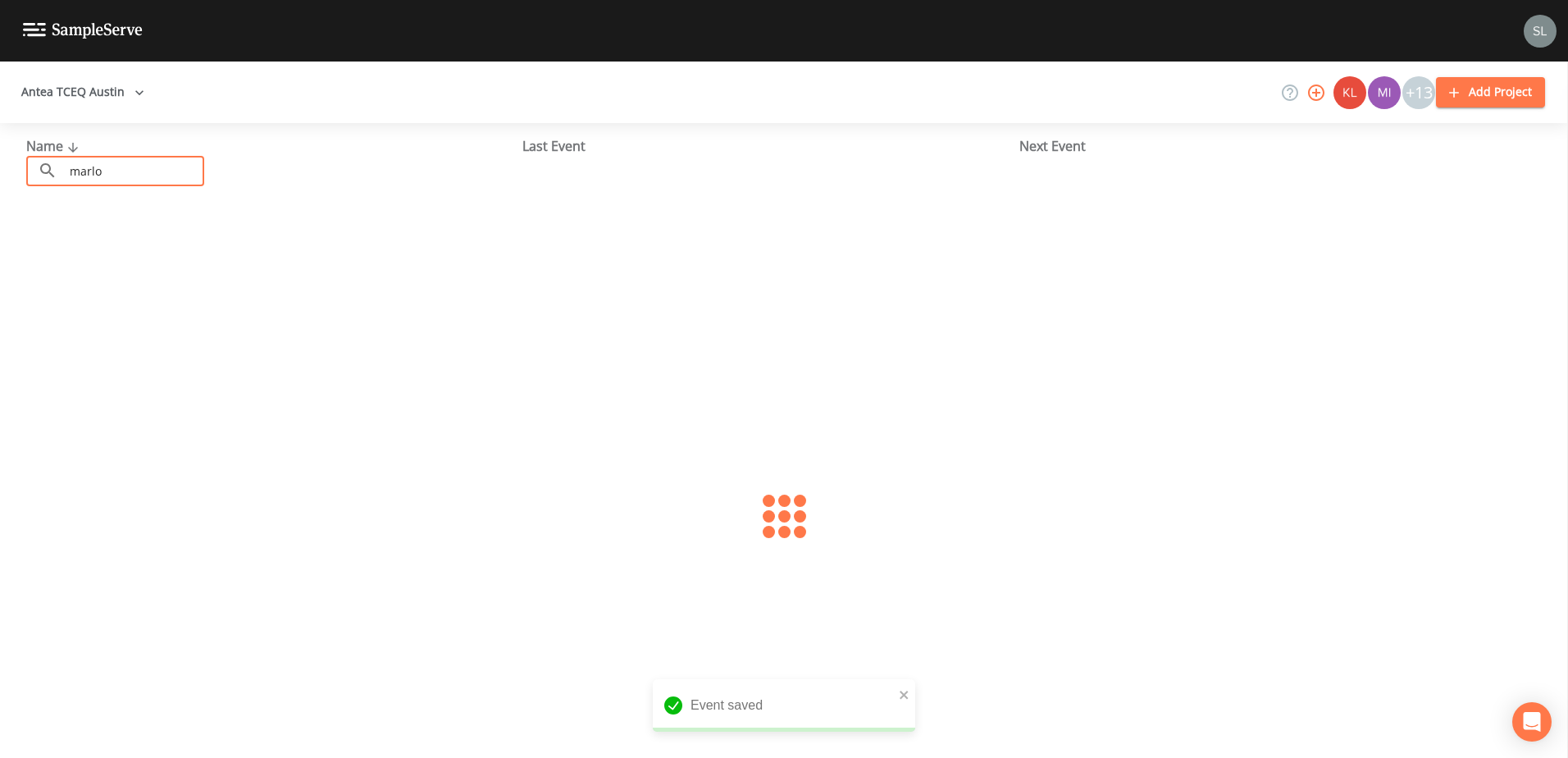
type input "[PERSON_NAME]"
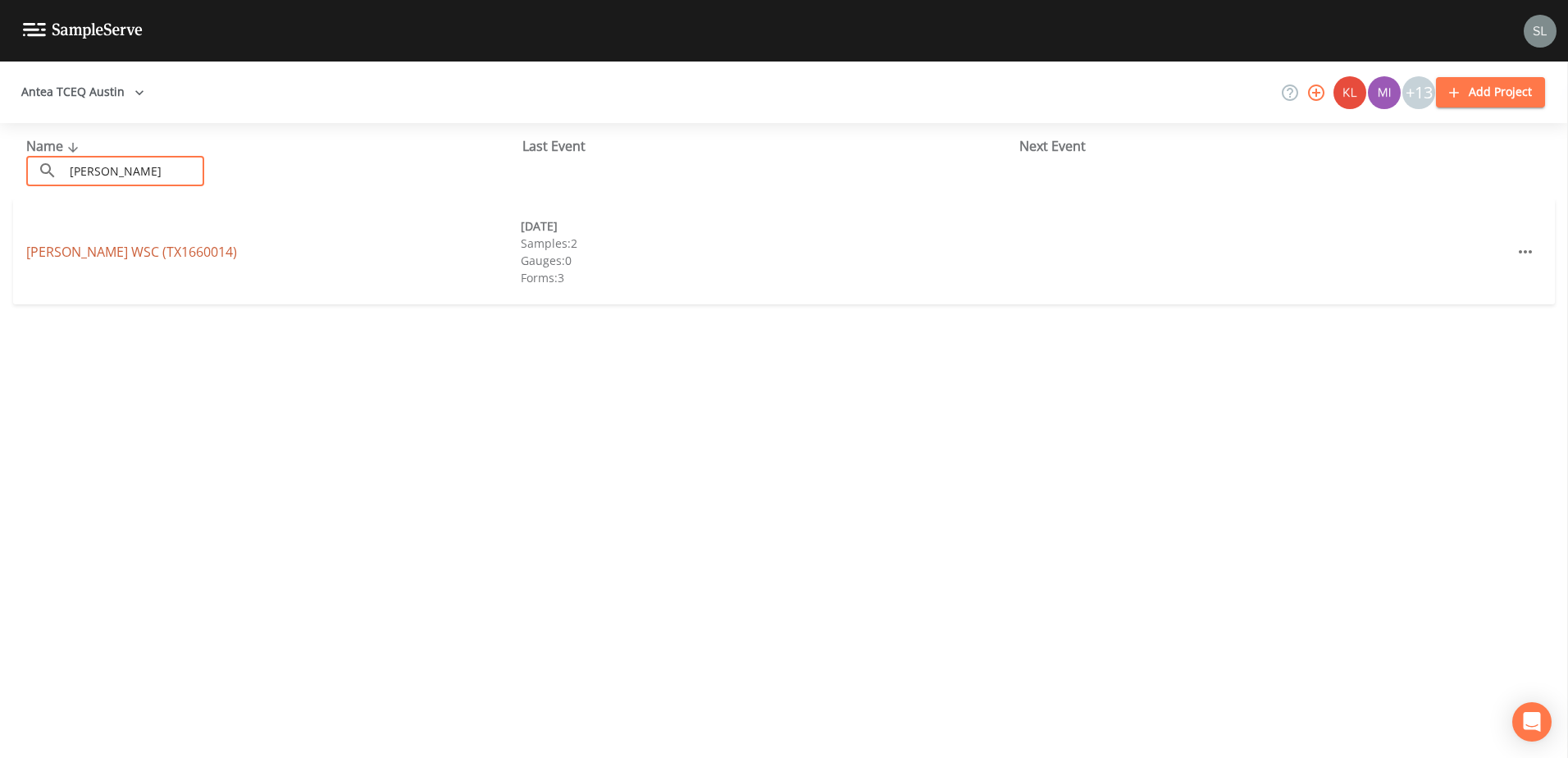
click at [157, 253] on link "[PERSON_NAME] WSC (TX1660014)" at bounding box center [131, 251] width 211 height 18
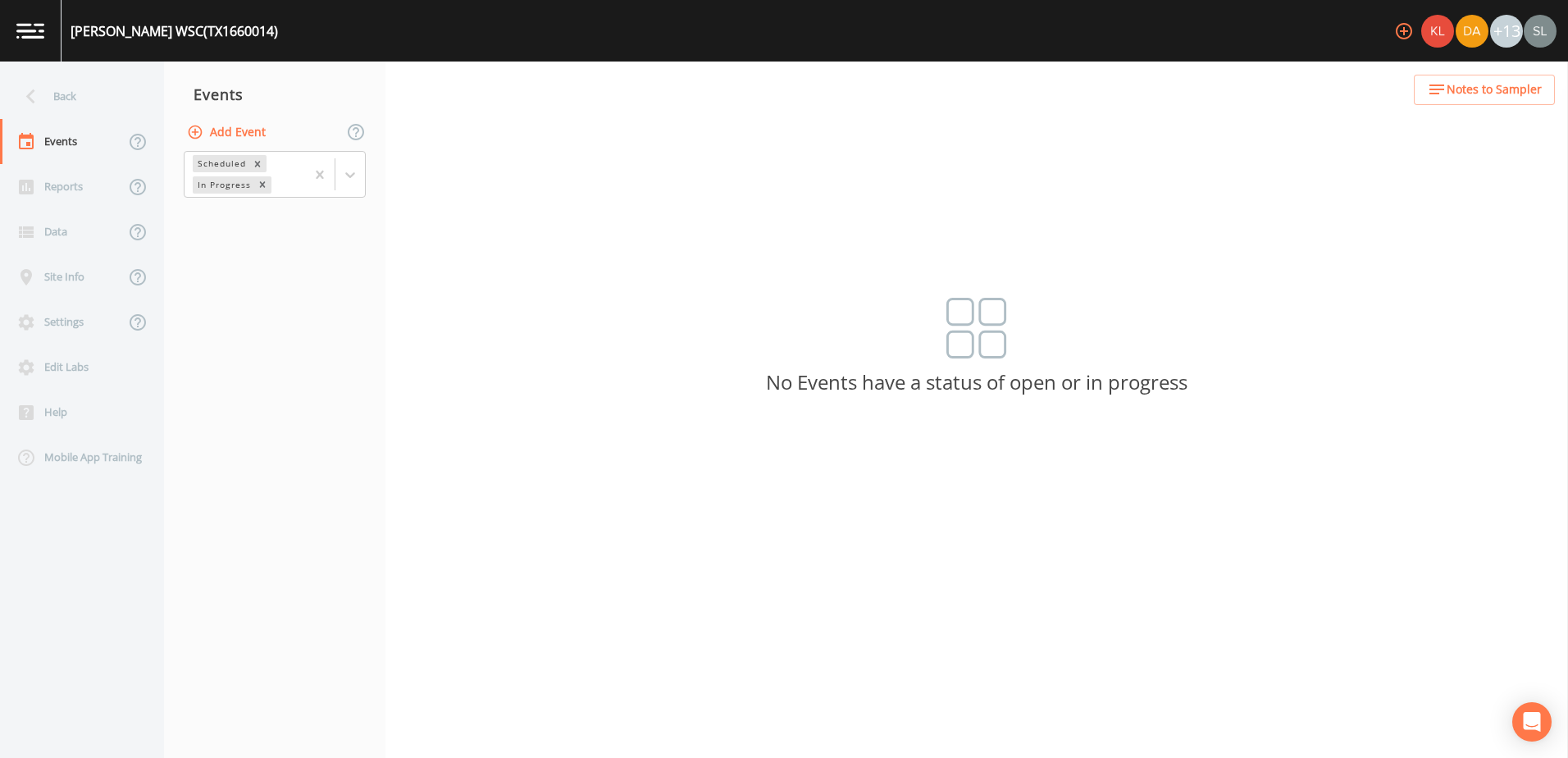
click at [240, 124] on button "Add Event" at bounding box center [228, 133] width 89 height 31
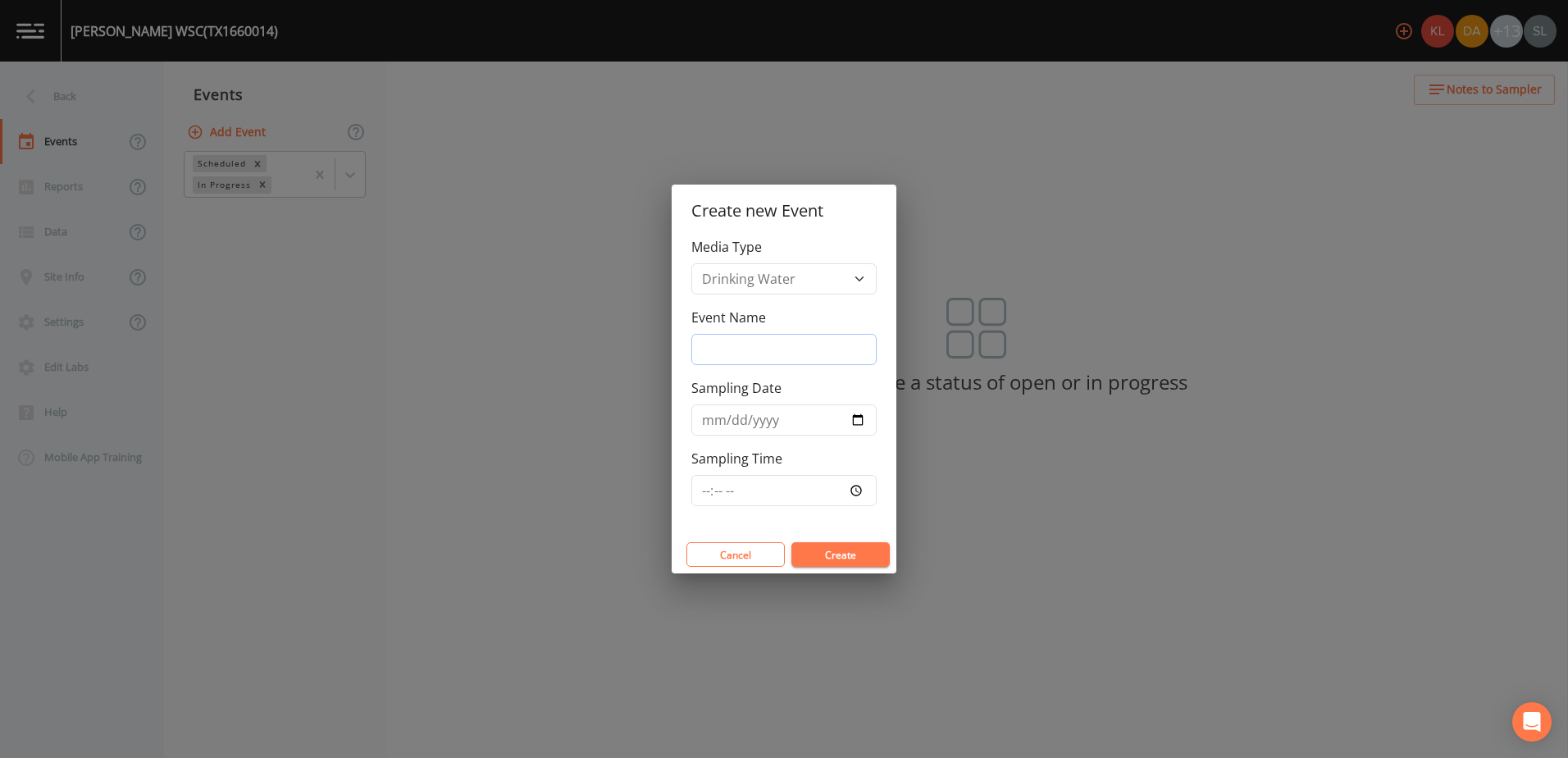
click at [754, 343] on input "Event Name" at bounding box center [784, 349] width 186 height 31
paste input "[DATE] SRI"
type input "[DATE] SRI"
click at [779, 415] on input "Sampling Date" at bounding box center [784, 419] width 186 height 31
type input "[DATE]"
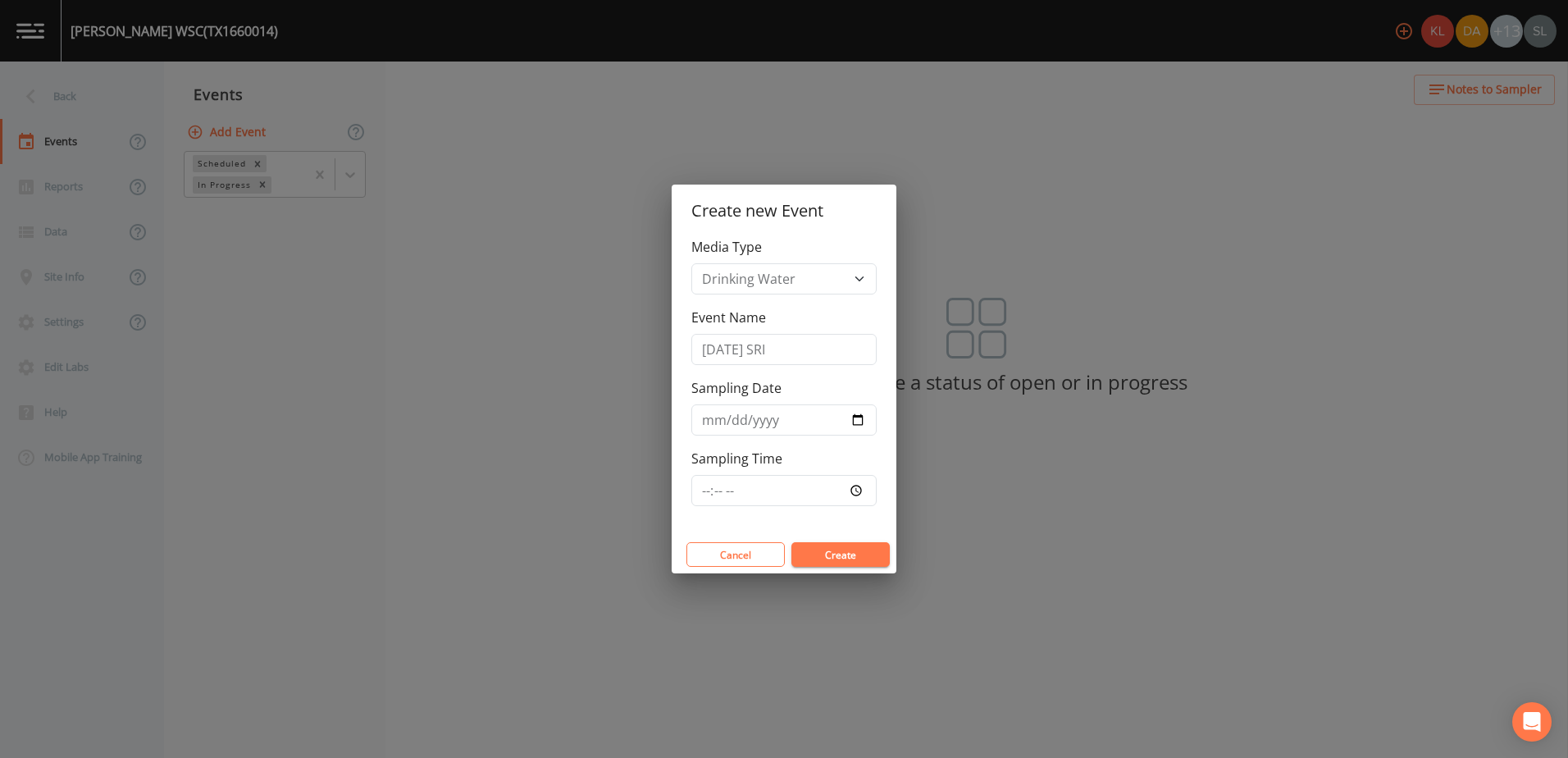
click at [779, 451] on button "Create" at bounding box center [841, 555] width 98 height 25
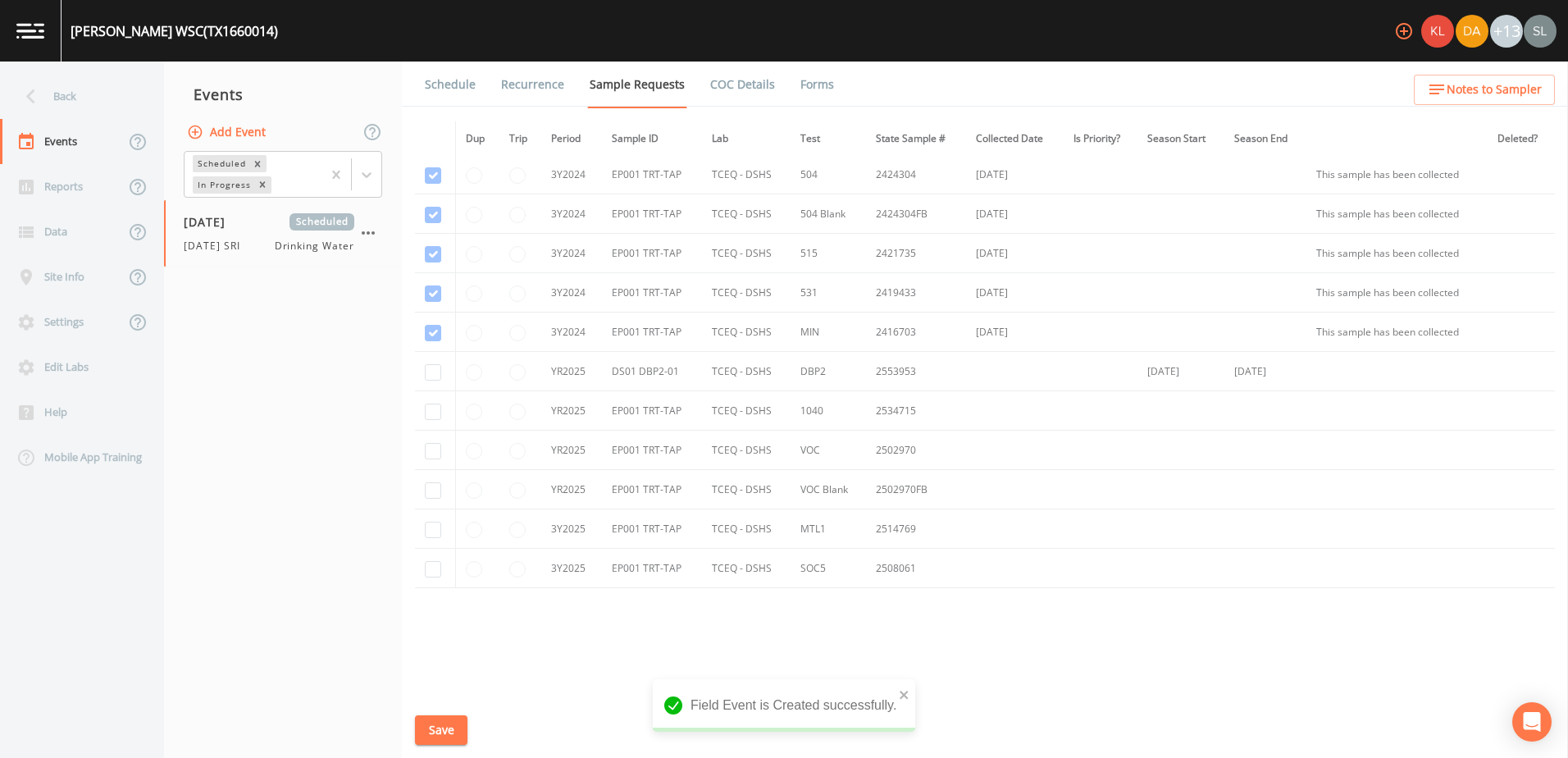
scroll to position [462, 0]
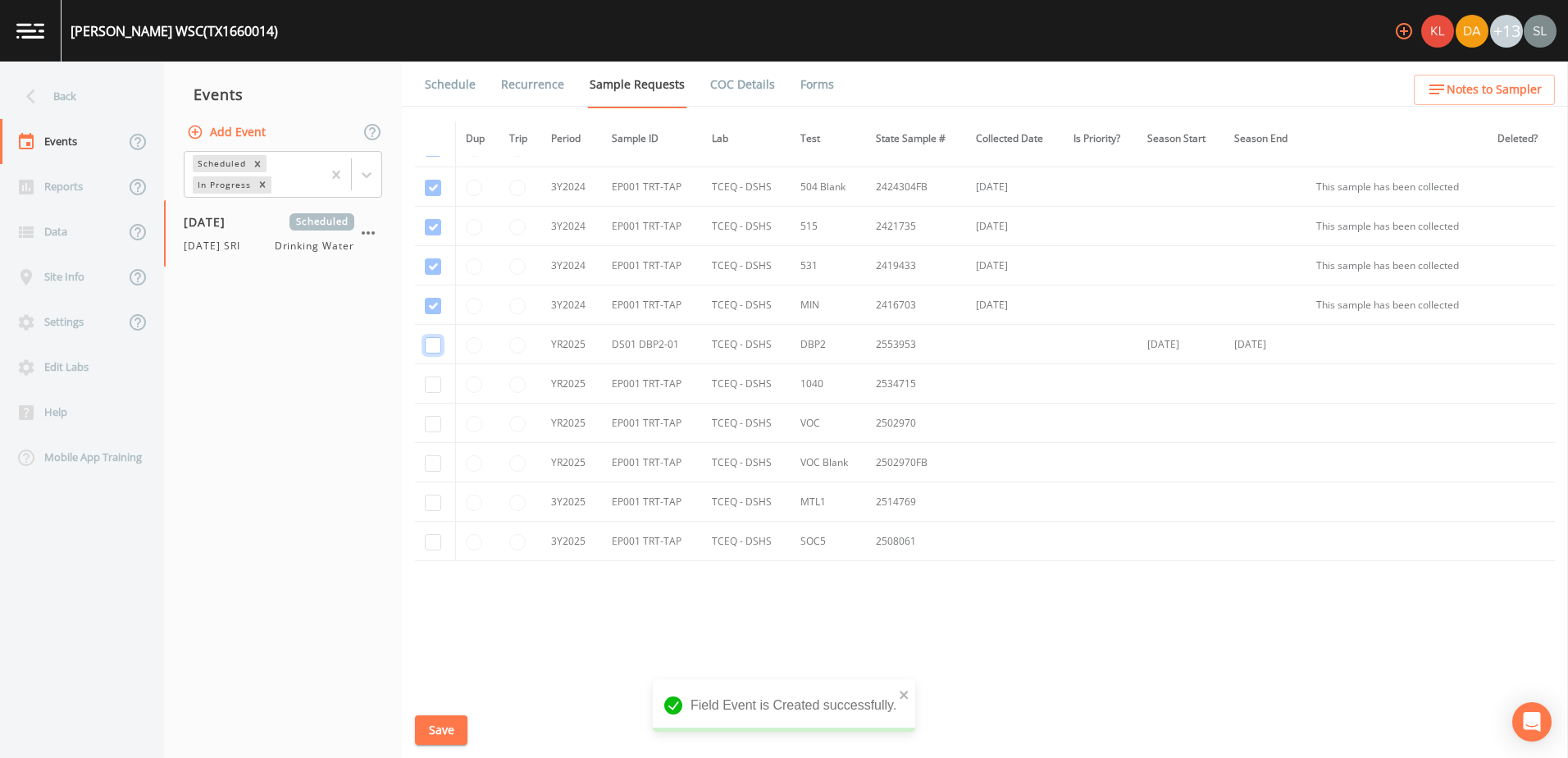
click at [429, 339] on input "checkbox" at bounding box center [433, 344] width 16 height 16
checkbox input "true"
click at [432, 385] on input "checkbox" at bounding box center [433, 384] width 16 height 16
checkbox input "true"
click at [431, 419] on input "checkbox" at bounding box center [433, 423] width 16 height 16
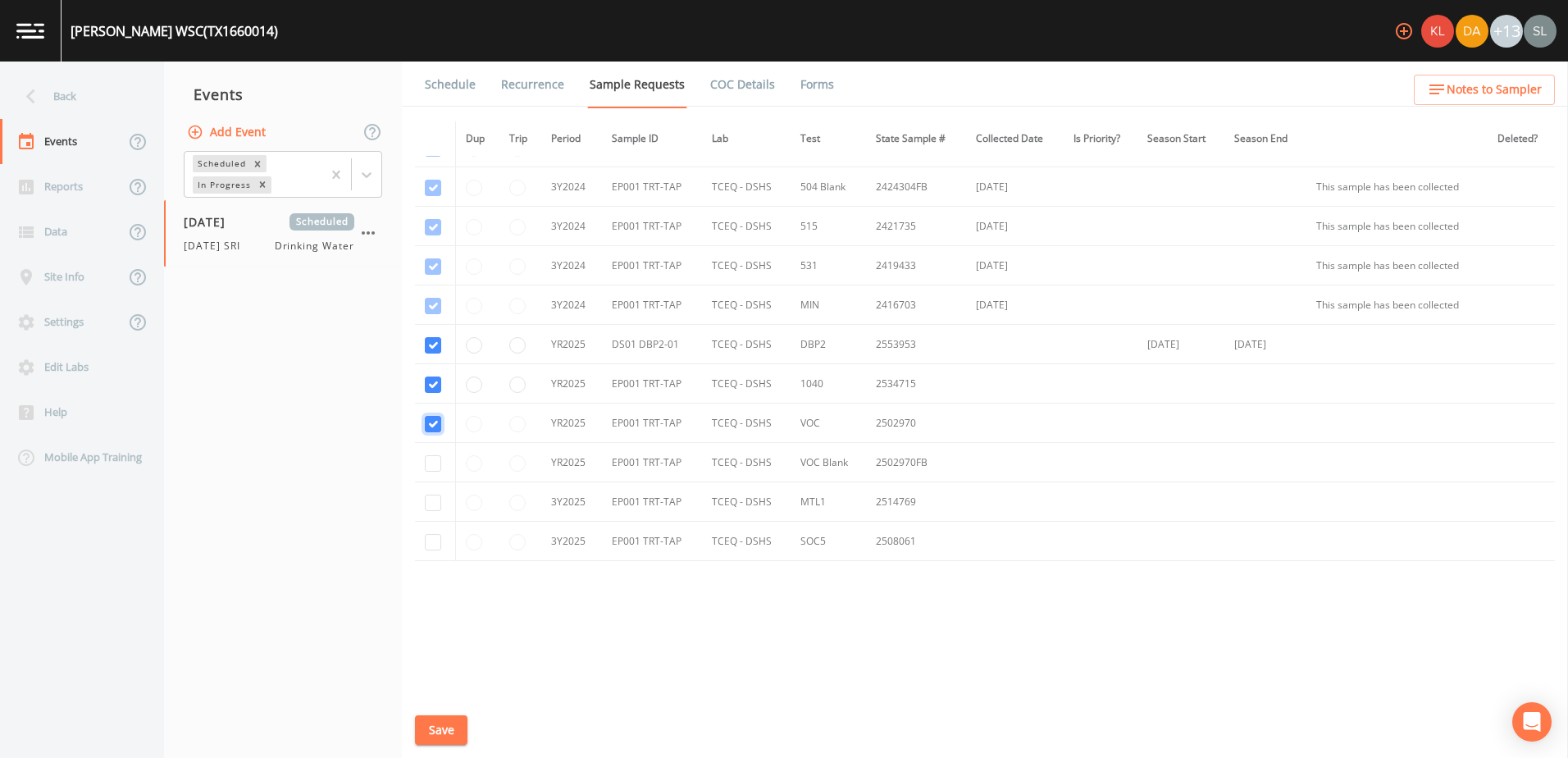
checkbox input "true"
click at [434, 451] on input "checkbox" at bounding box center [433, 463] width 16 height 16
checkbox input "true"
click at [432, 451] on input "checkbox" at bounding box center [433, 502] width 16 height 16
checkbox input "true"
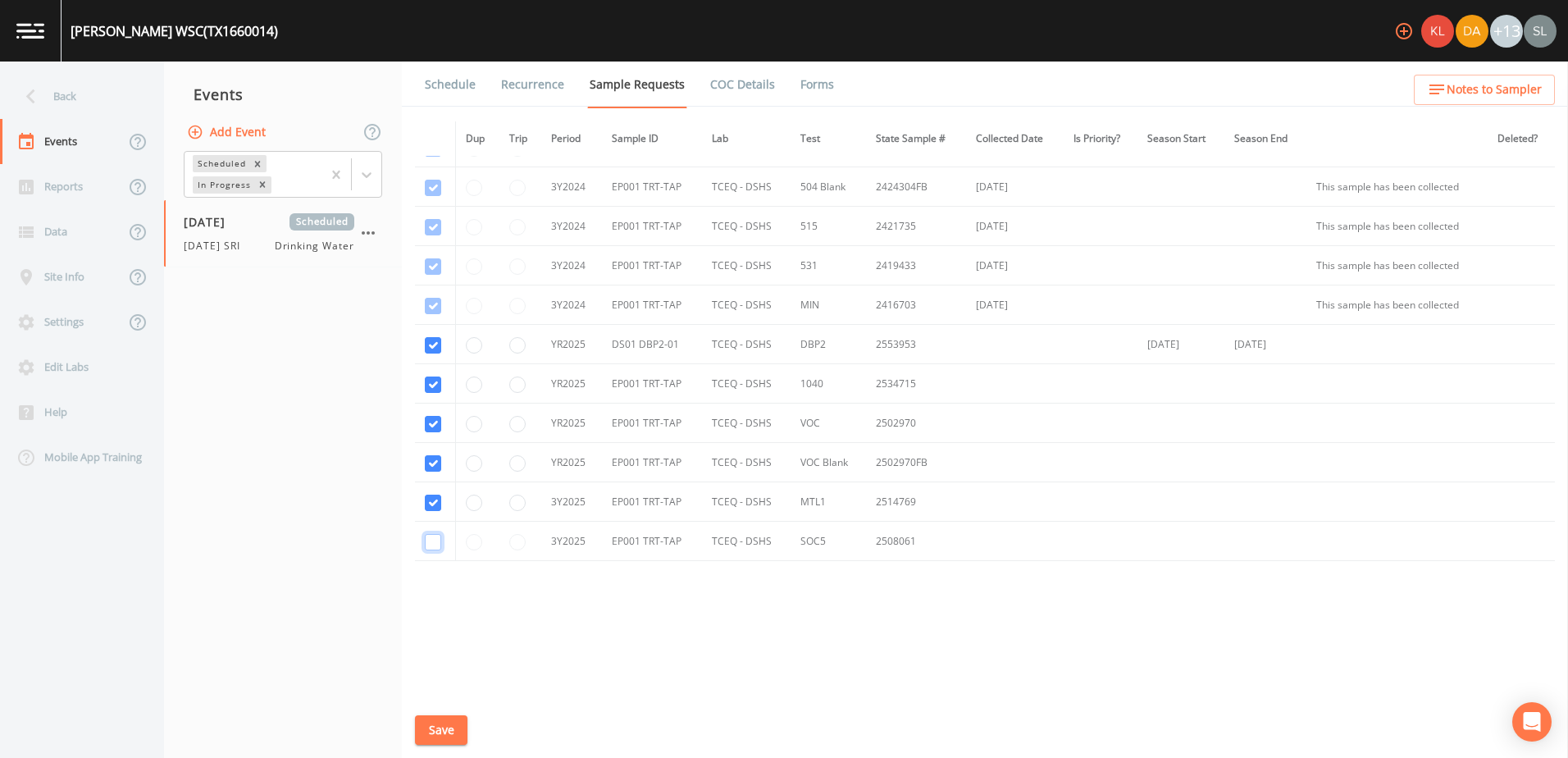
click at [432, 451] on input "checkbox" at bounding box center [433, 542] width 16 height 16
checkbox input "true"
click at [452, 451] on button "Save" at bounding box center [441, 731] width 53 height 31
click at [92, 91] on div "Back" at bounding box center [73, 96] width 147 height 45
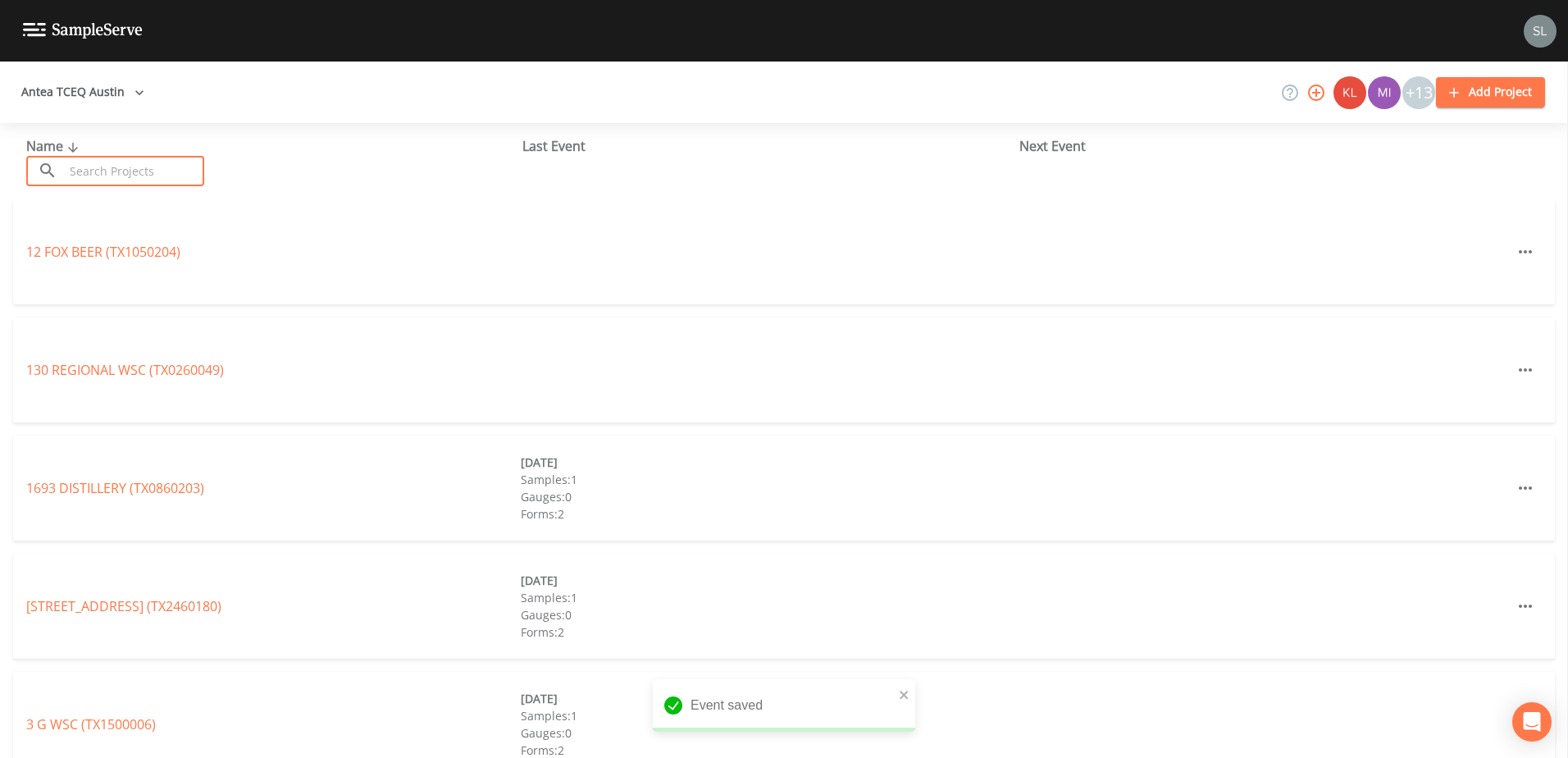
click at [164, 164] on input "text" at bounding box center [135, 171] width 140 height 31
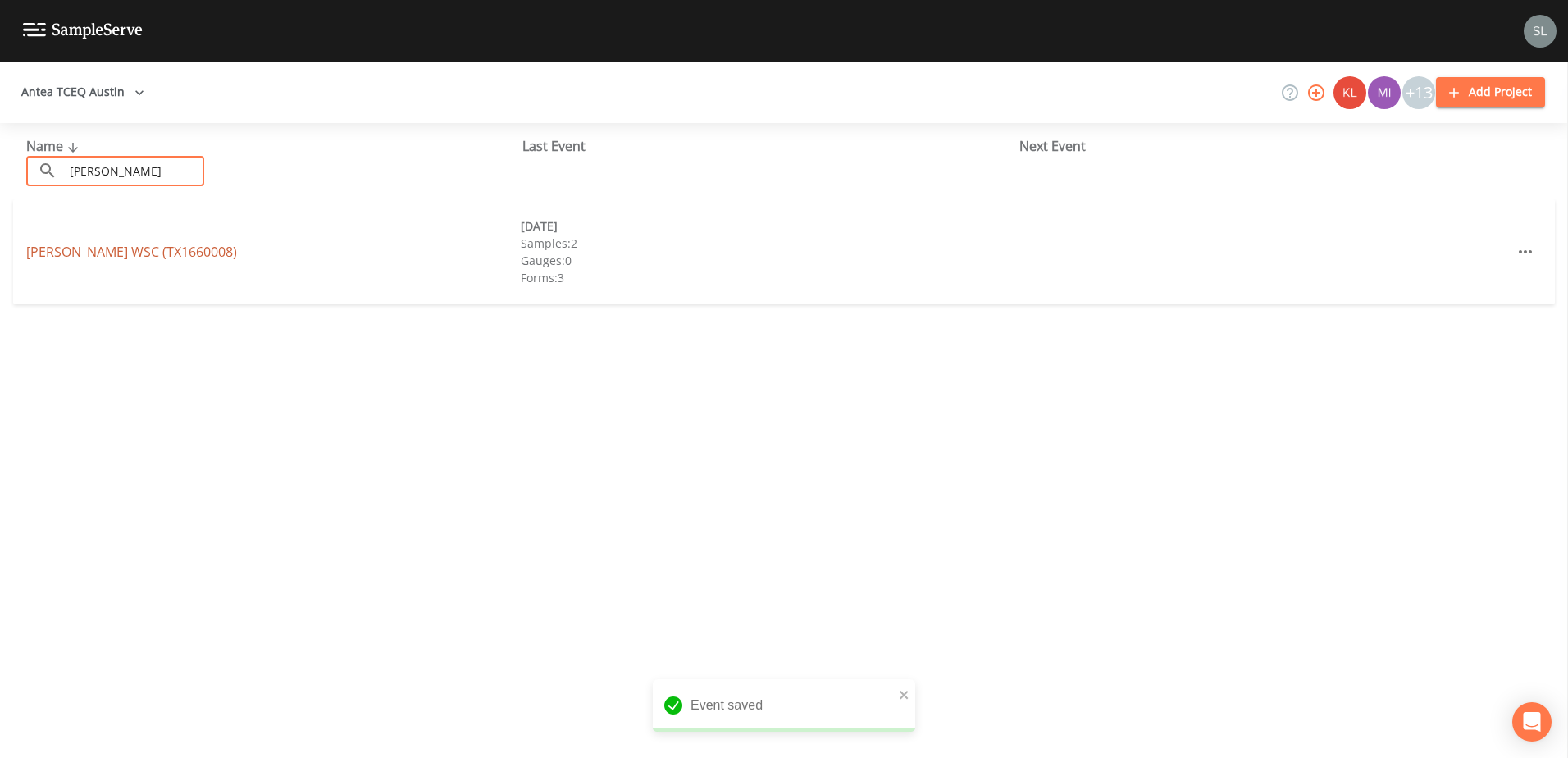
type input "[PERSON_NAME]"
click at [173, 259] on link "[PERSON_NAME] WSC (TX1660008)" at bounding box center [131, 251] width 211 height 18
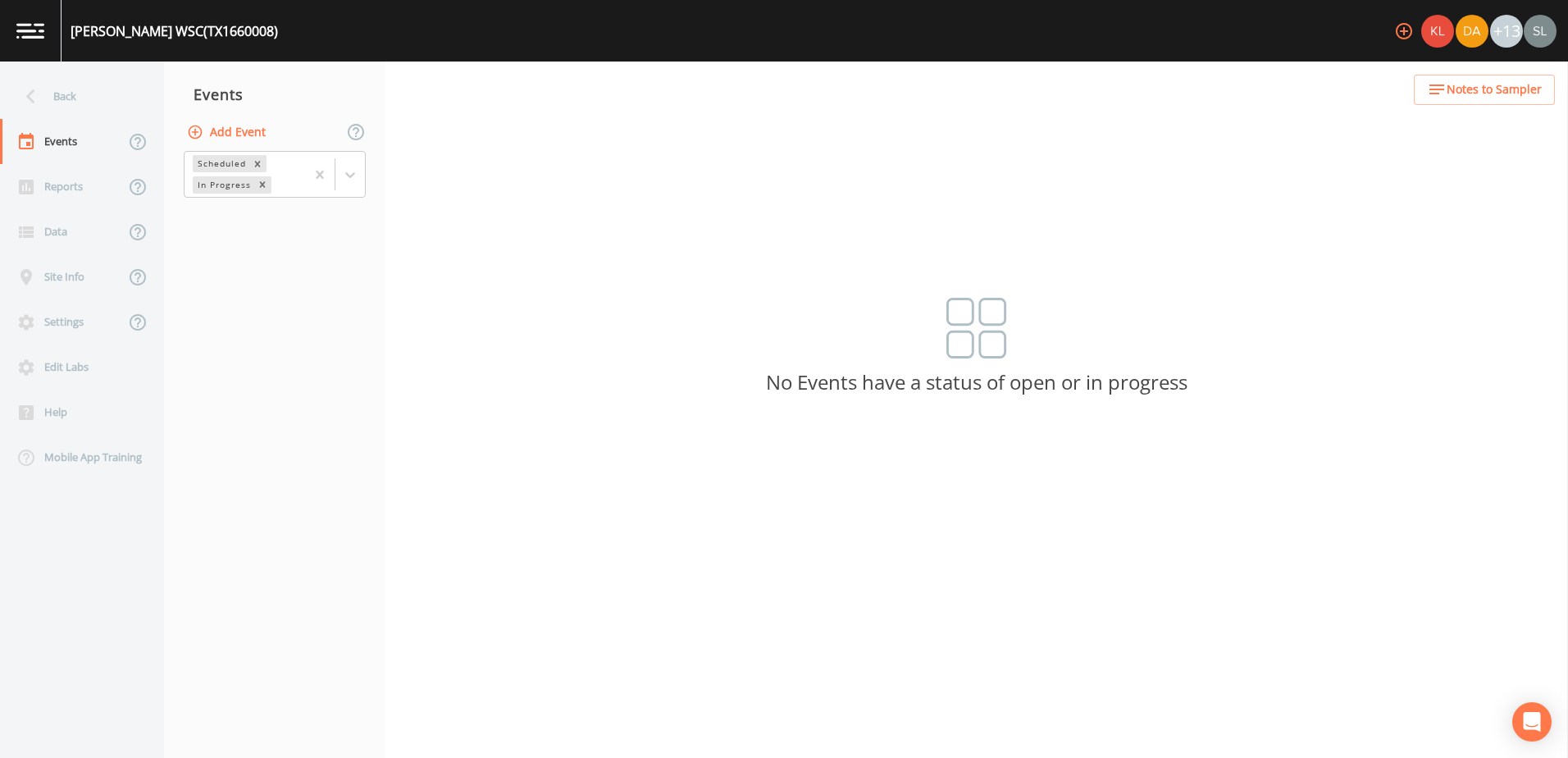
click at [244, 134] on button "Add Event" at bounding box center [228, 133] width 89 height 31
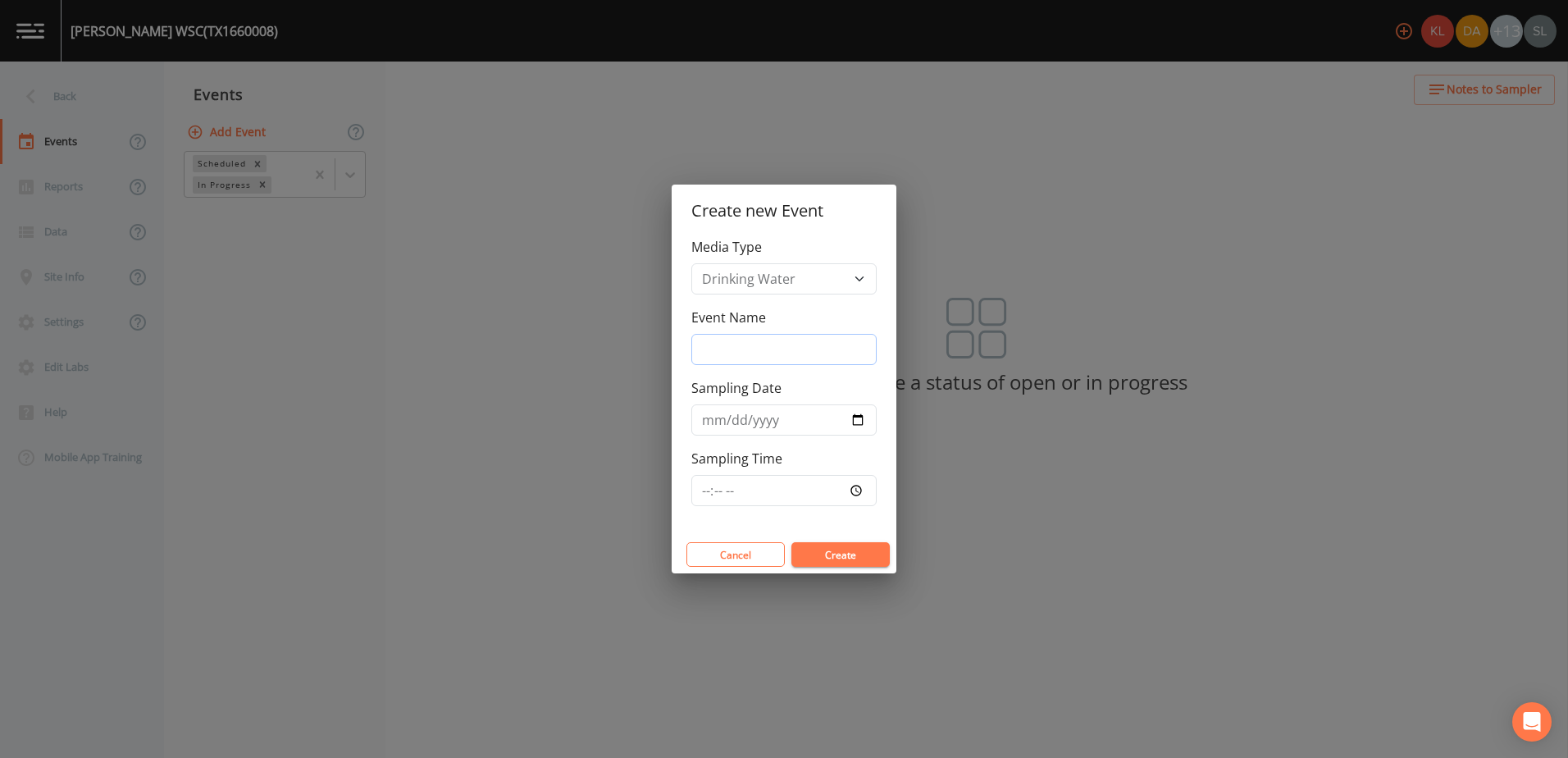
click at [779, 354] on input "Event Name" at bounding box center [784, 349] width 186 height 31
paste input "[DATE] SRI"
type input "[DATE] SRI"
click at [779, 416] on input "Sampling Date" at bounding box center [784, 419] width 186 height 31
type input "[DATE]"
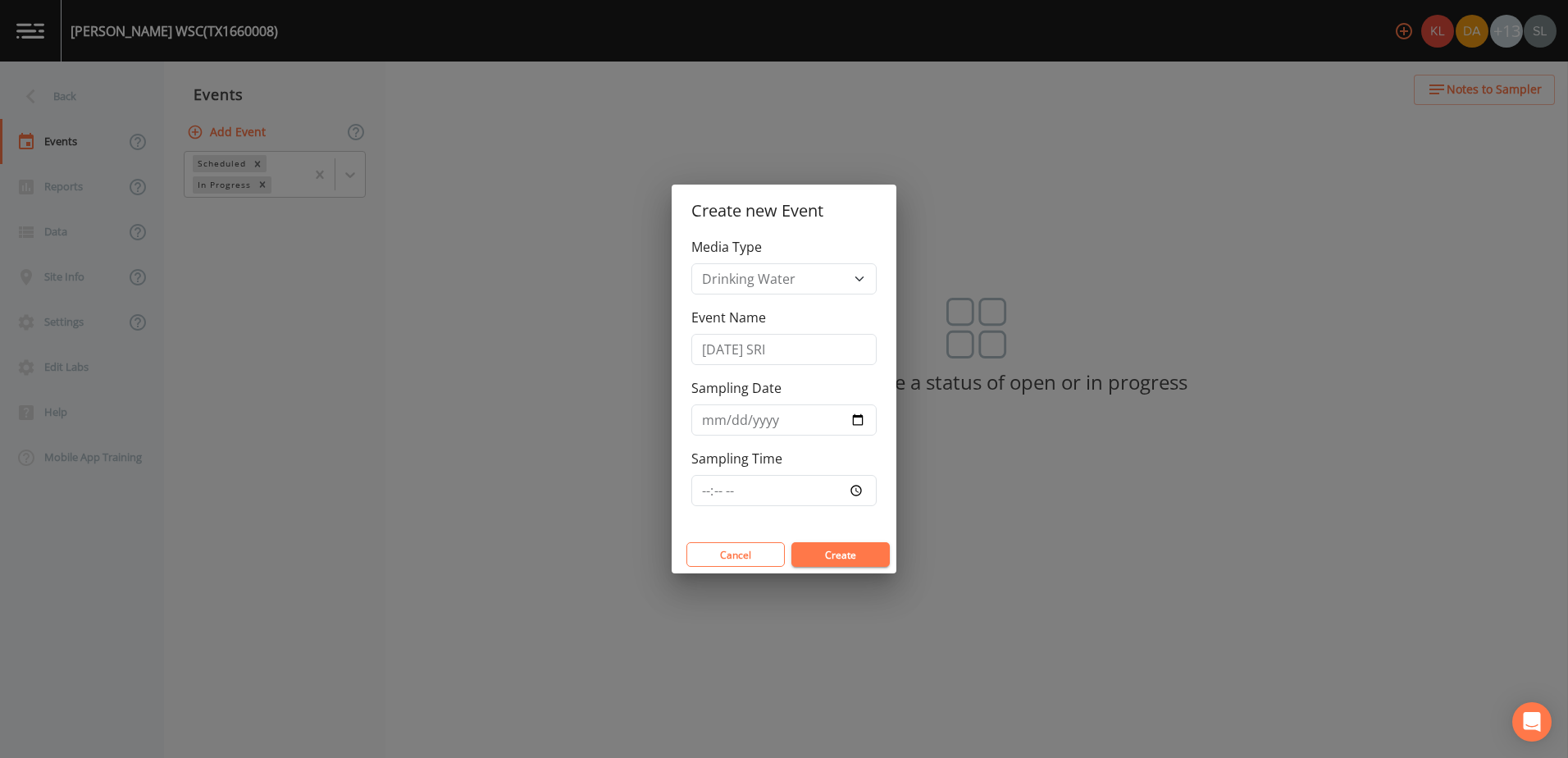
click at [779, 451] on button "Create" at bounding box center [841, 555] width 98 height 25
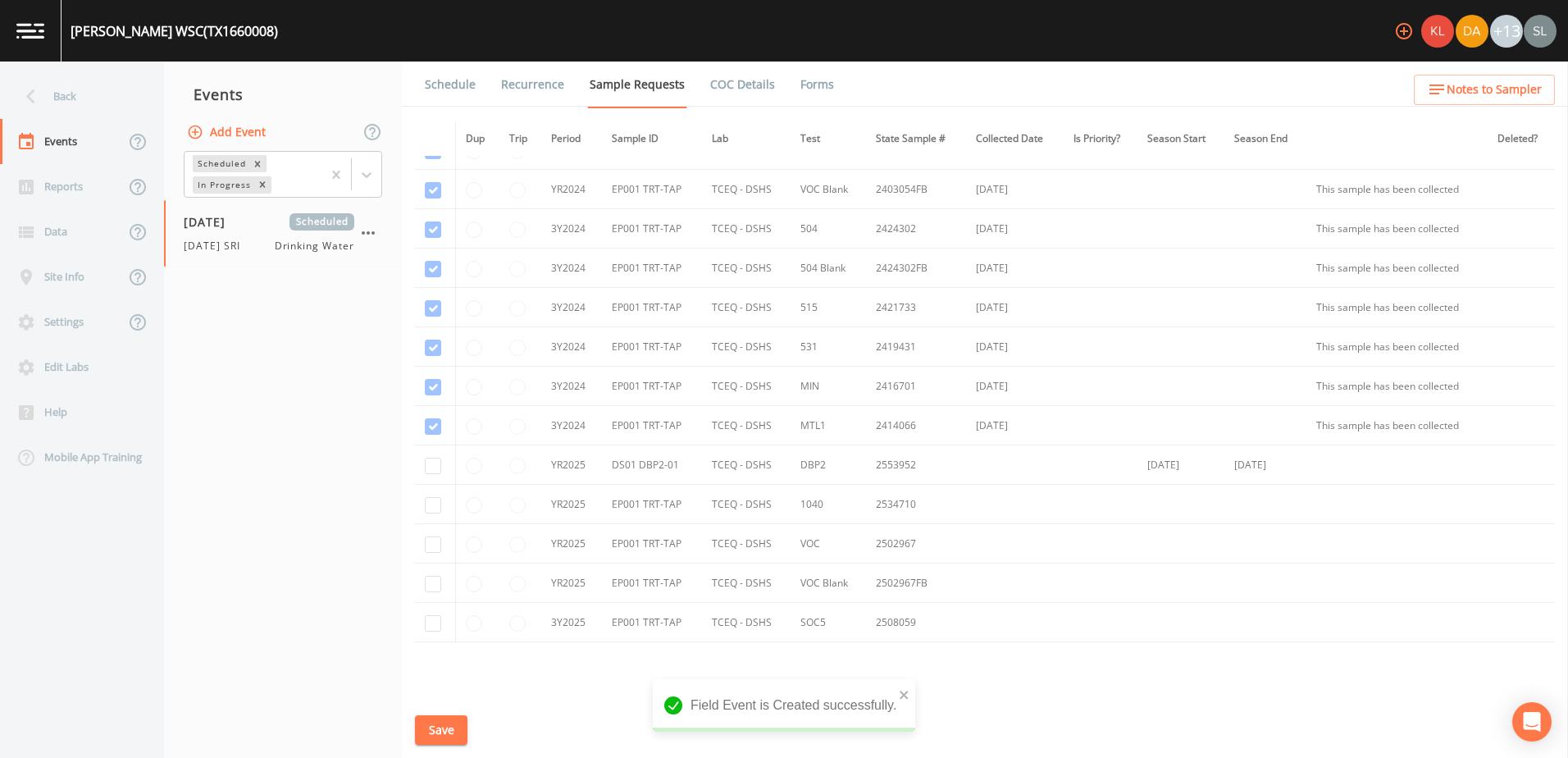
scroll to position [462, 0]
click at [431, 384] on input "checkbox" at bounding box center [433, 384] width 16 height 16
checkbox input "true"
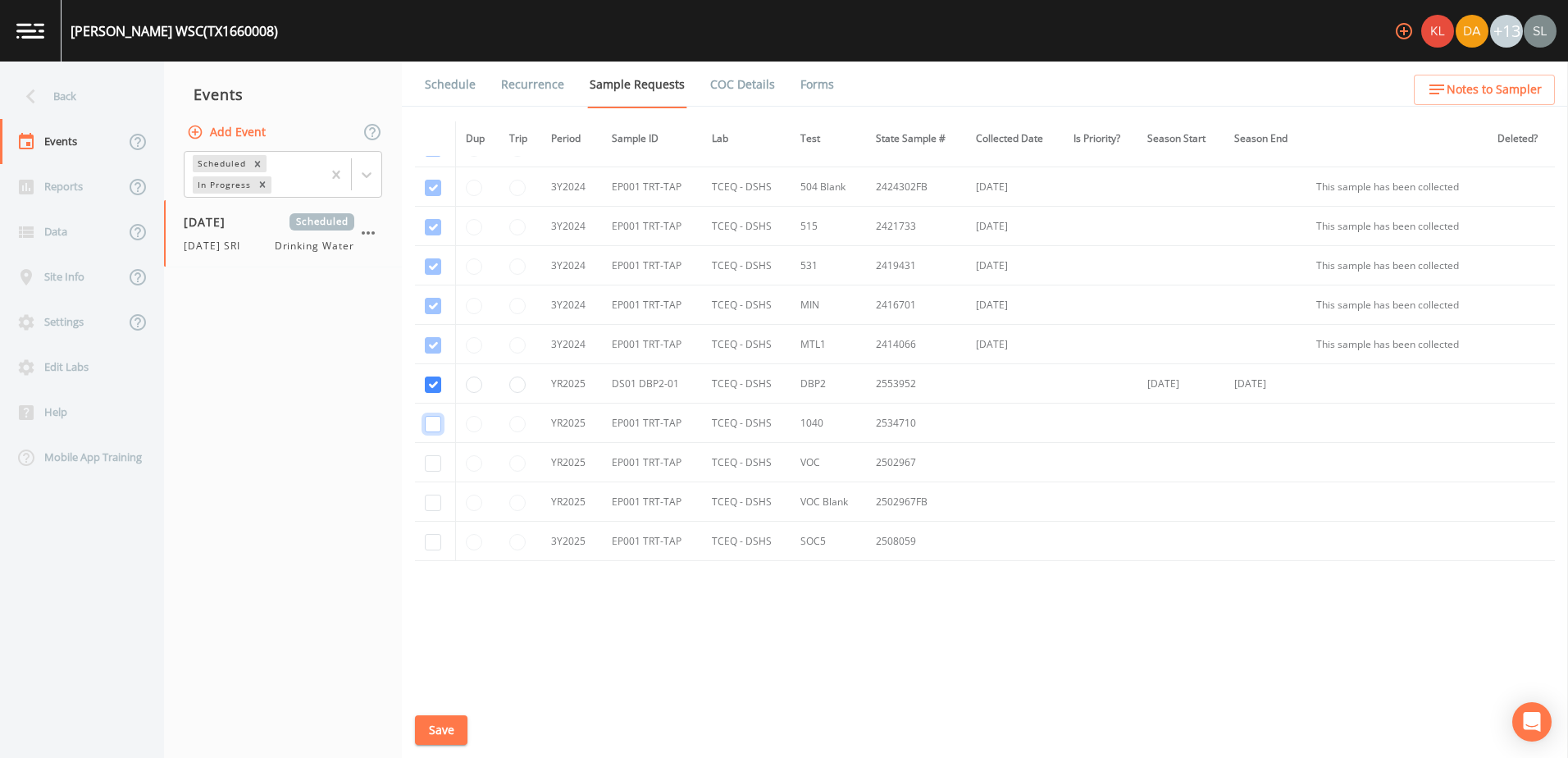
click at [433, 423] on input "checkbox" at bounding box center [433, 423] width 16 height 16
checkbox input "true"
click at [436, 451] on input "checkbox" at bounding box center [433, 463] width 16 height 16
checkbox input "true"
click at [434, 451] on input "checkbox" at bounding box center [433, 502] width 16 height 16
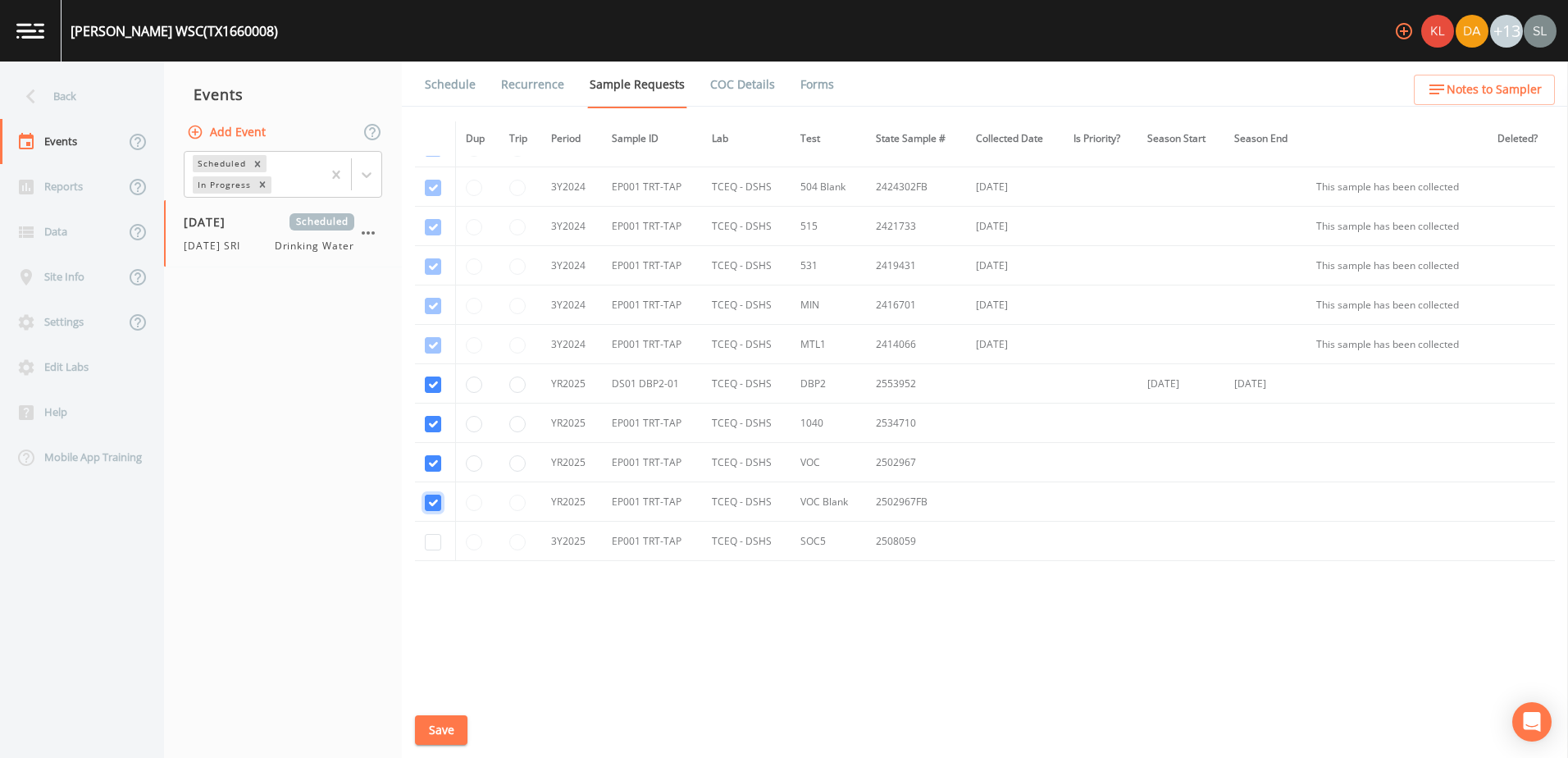
checkbox input "true"
click at [432, 451] on input "checkbox" at bounding box center [433, 542] width 16 height 16
checkbox input "true"
click at [450, 451] on button "Save" at bounding box center [441, 731] width 53 height 31
click at [106, 99] on div "Back" at bounding box center [73, 96] width 147 height 45
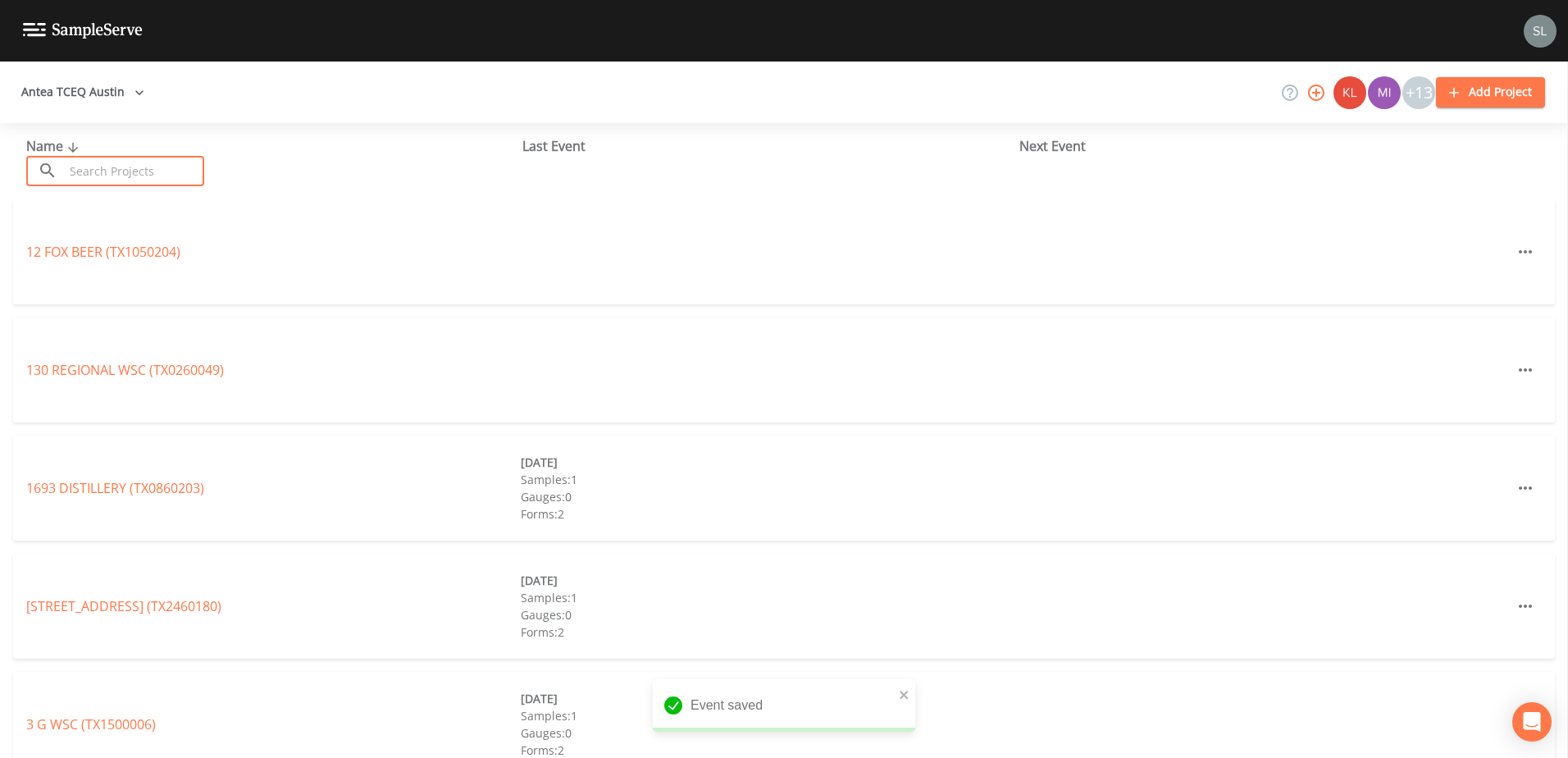
click at [143, 168] on input "text" at bounding box center [135, 171] width 140 height 31
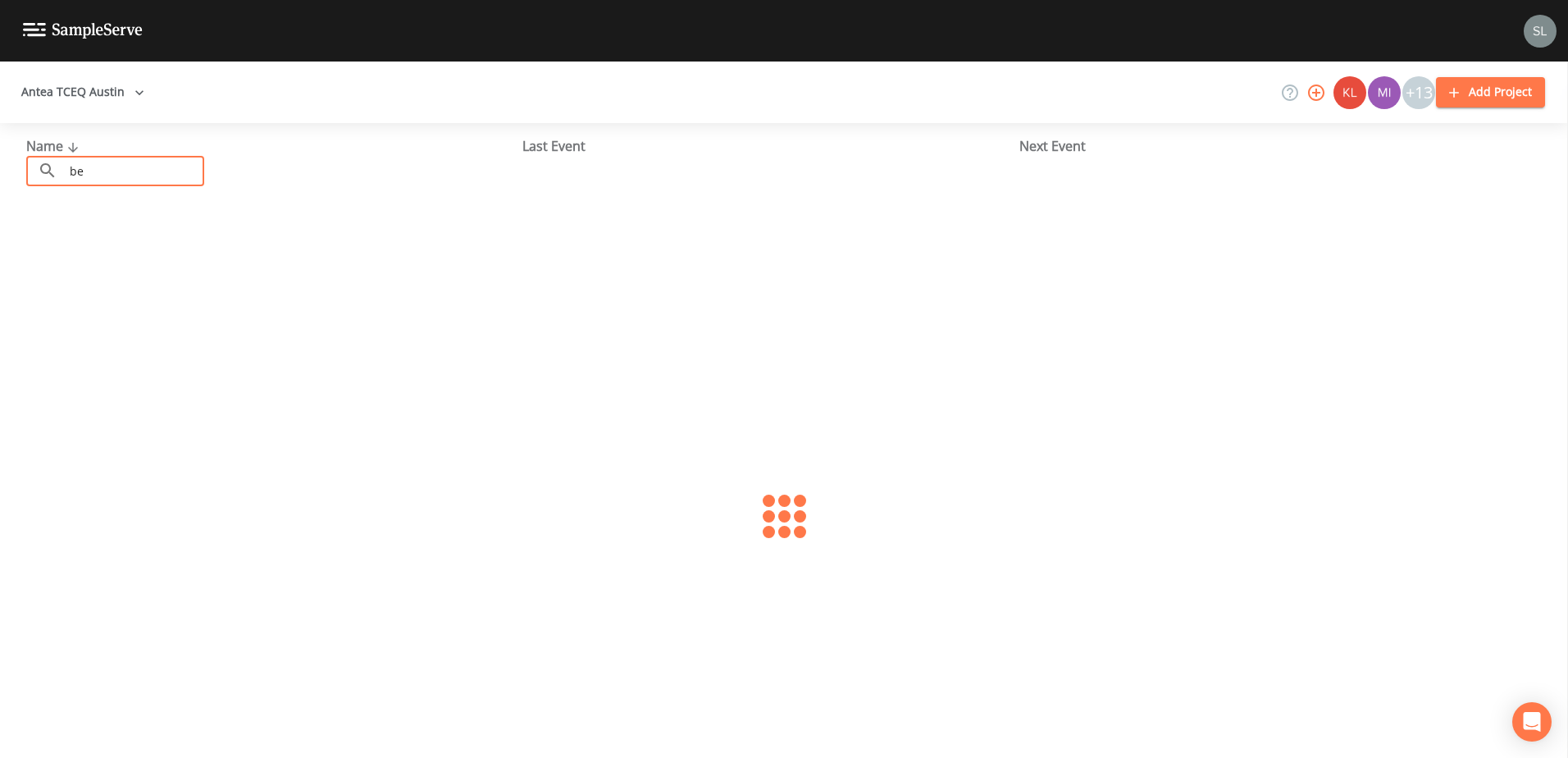
type input "b"
type input "bremond"
click at [185, 248] on link "CITY OF [GEOGRAPHIC_DATA] (TX1980001)" at bounding box center [155, 251] width 258 height 18
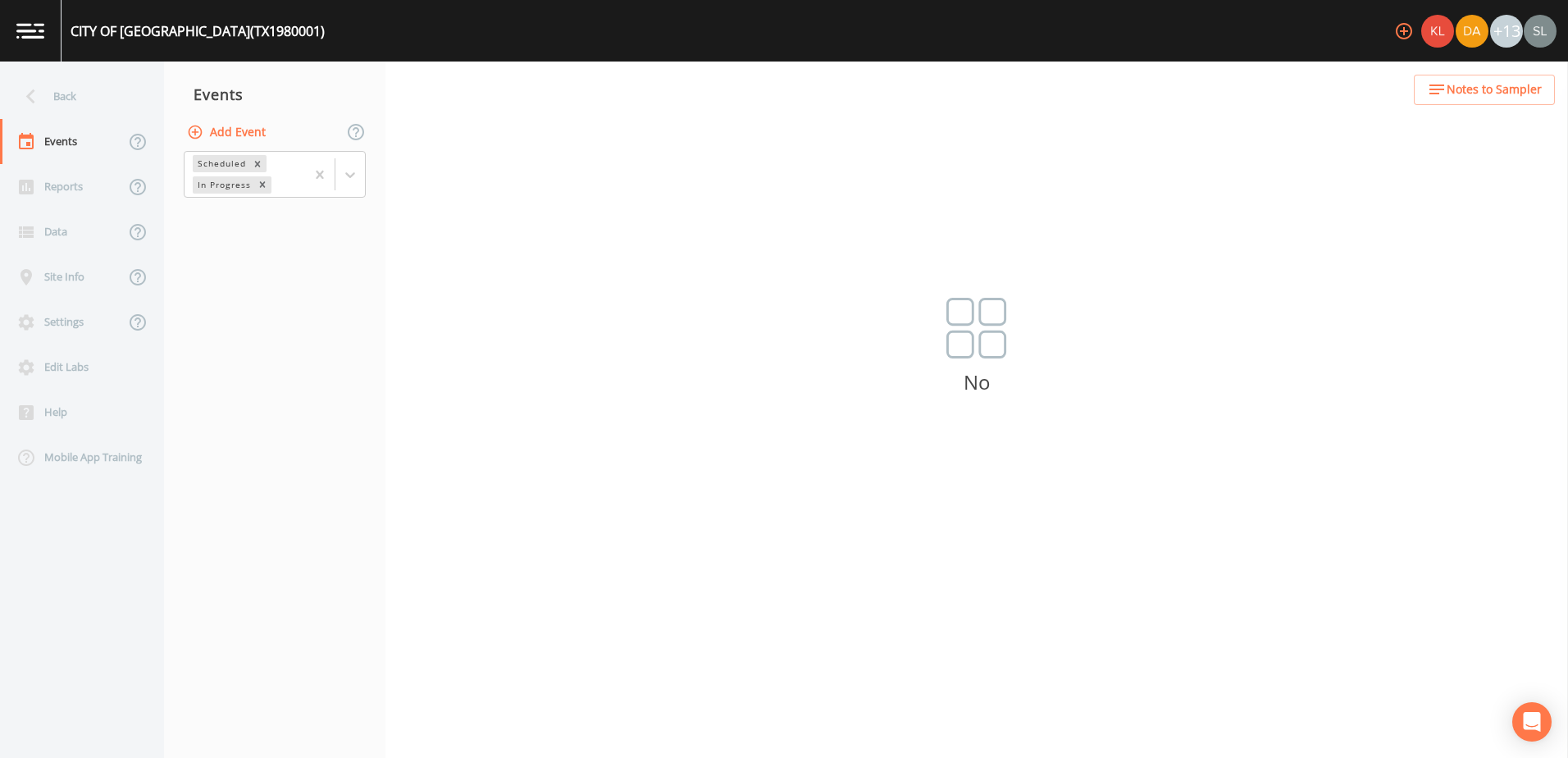
click at [251, 133] on button "Add Event" at bounding box center [228, 133] width 89 height 31
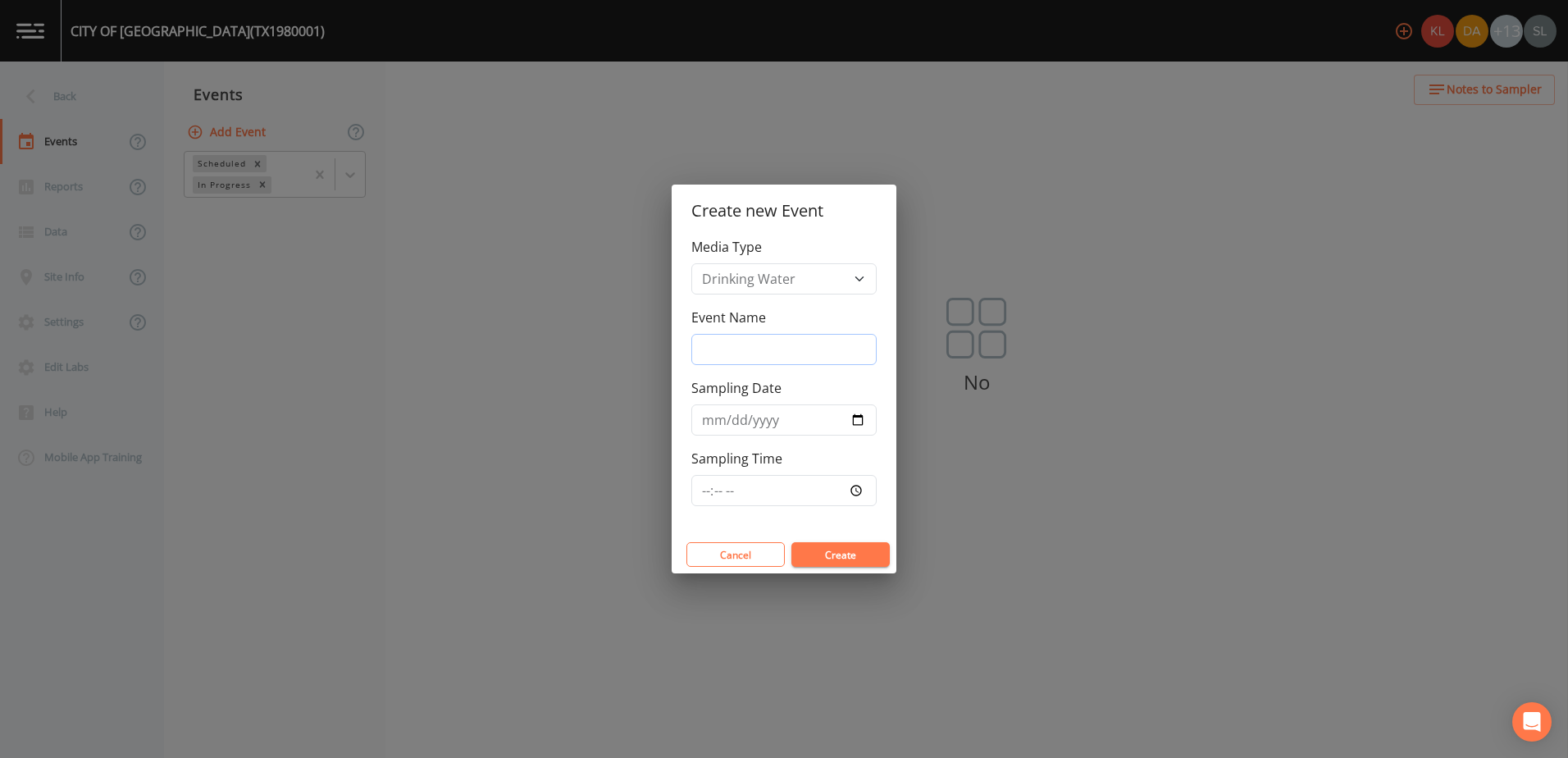
click at [727, 342] on input "Event Name" at bounding box center [784, 349] width 186 height 31
paste input "[DATE] SRI"
click at [721, 348] on input "[DATE] SRI" at bounding box center [784, 349] width 186 height 31
drag, startPoint x: 776, startPoint y: 347, endPoint x: 703, endPoint y: 348, distance: 73.0
click at [703, 348] on input "[DATE] SRI" at bounding box center [784, 349] width 186 height 31
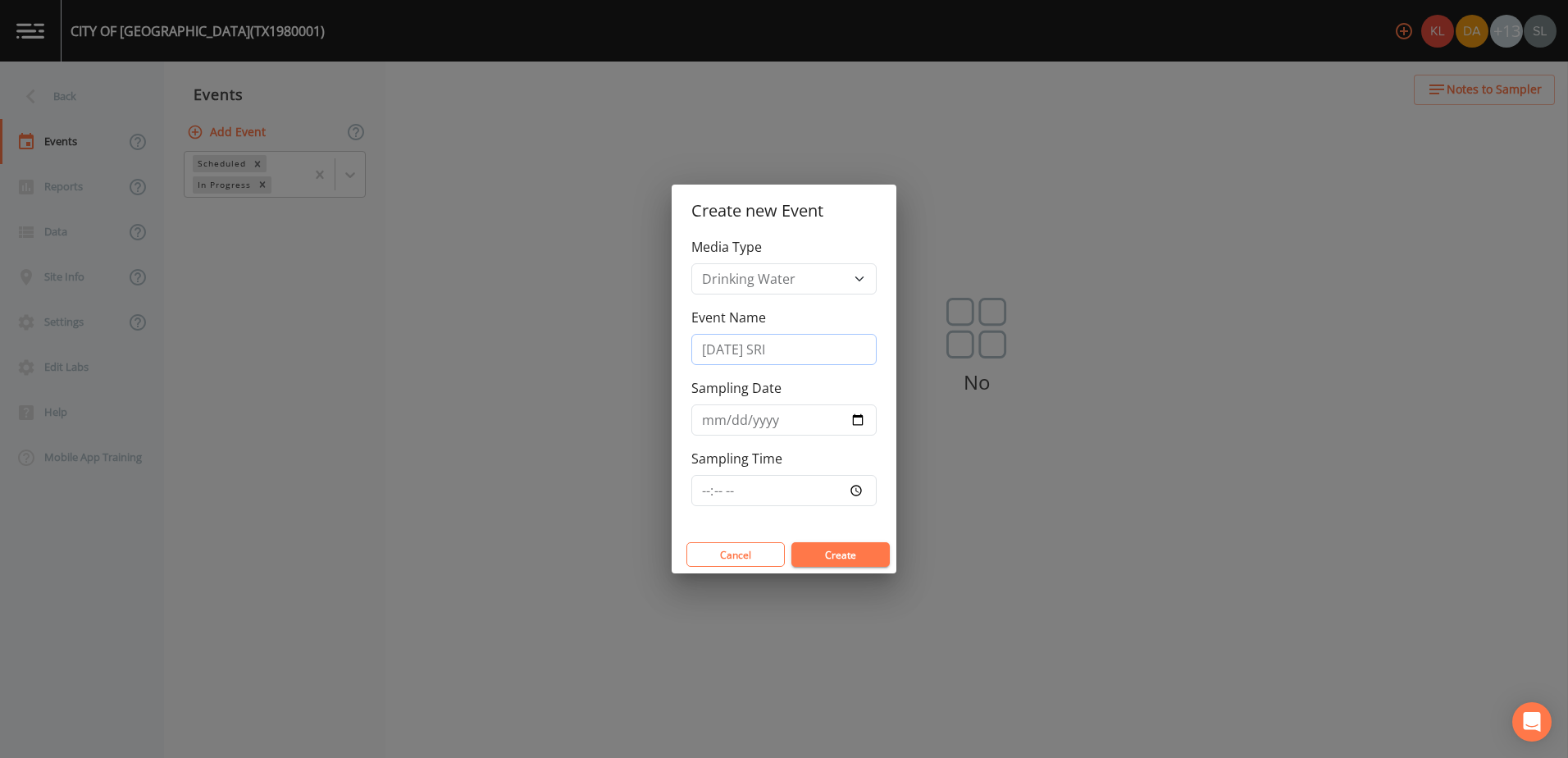
type input "[DATE] SRI"
drag, startPoint x: 859, startPoint y: 419, endPoint x: 832, endPoint y: 436, distance: 31.9
click at [779, 418] on input "Sampling Date" at bounding box center [784, 419] width 186 height 31
type input "[DATE]"
click at [779, 451] on button "Create" at bounding box center [841, 555] width 98 height 25
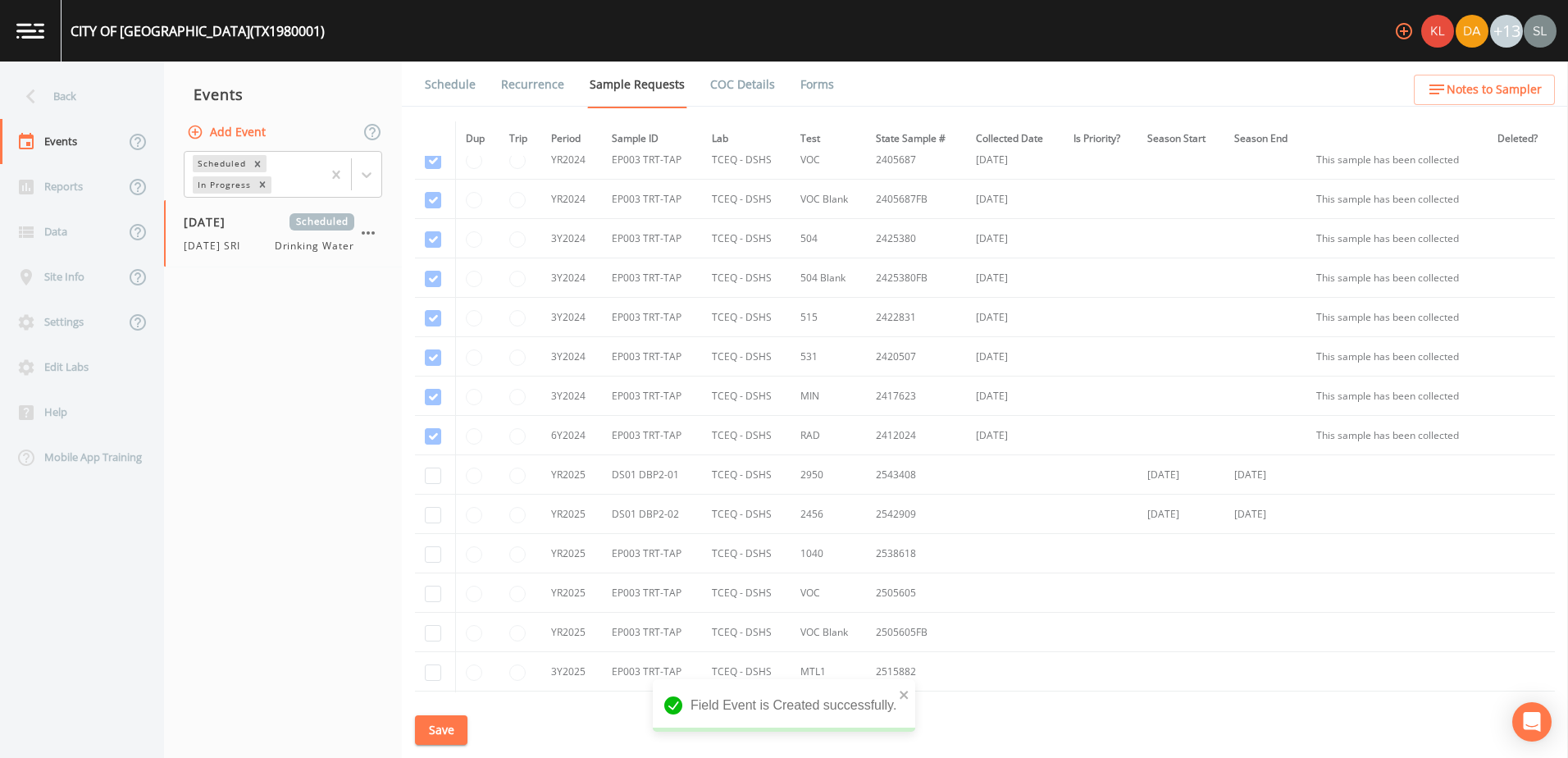
scroll to position [580, 0]
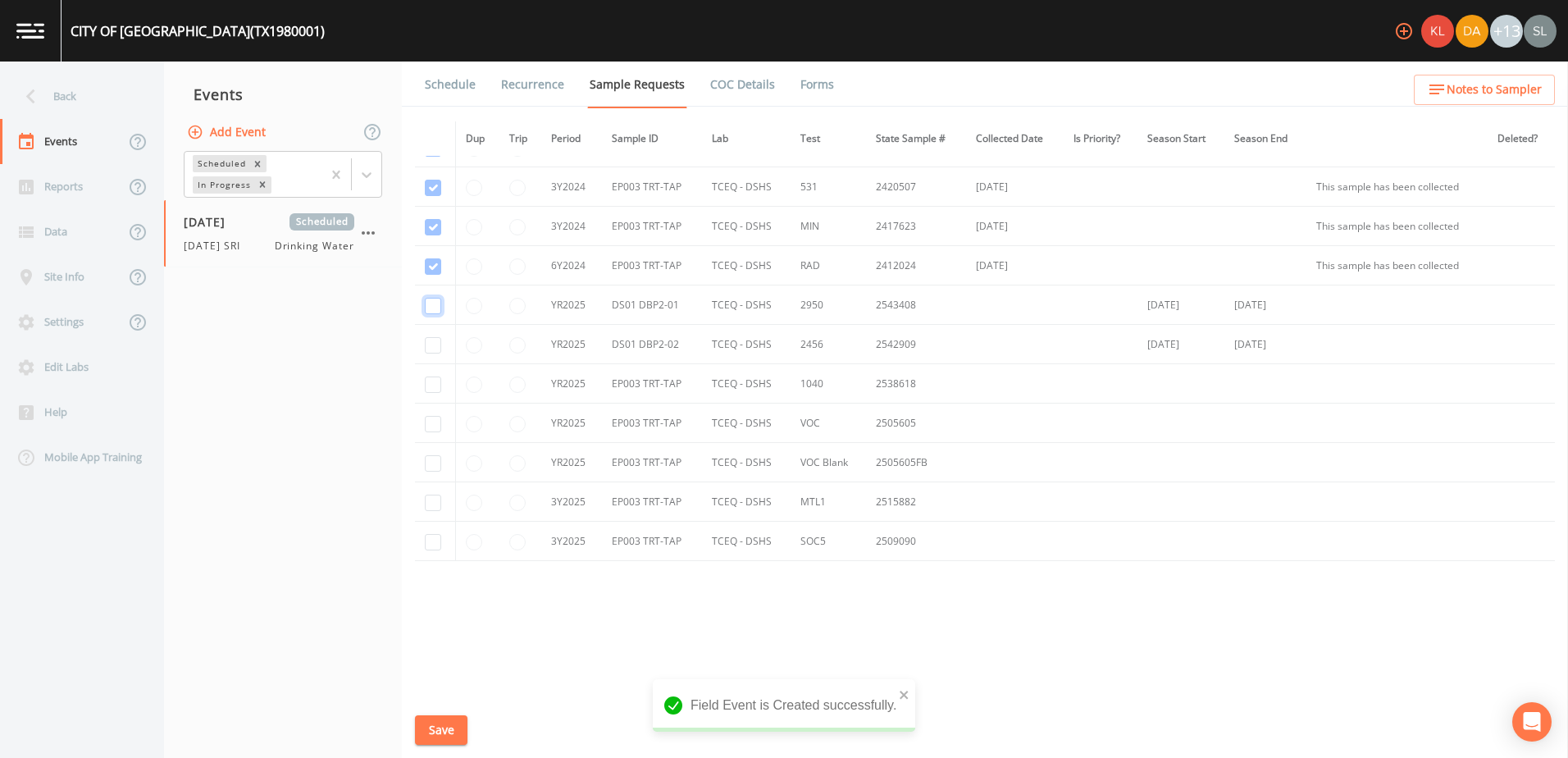
click at [429, 307] on input "checkbox" at bounding box center [433, 306] width 16 height 16
checkbox input "true"
click at [437, 342] on input "checkbox" at bounding box center [433, 344] width 16 height 16
checkbox input "true"
click at [428, 381] on input "checkbox" at bounding box center [433, 384] width 16 height 16
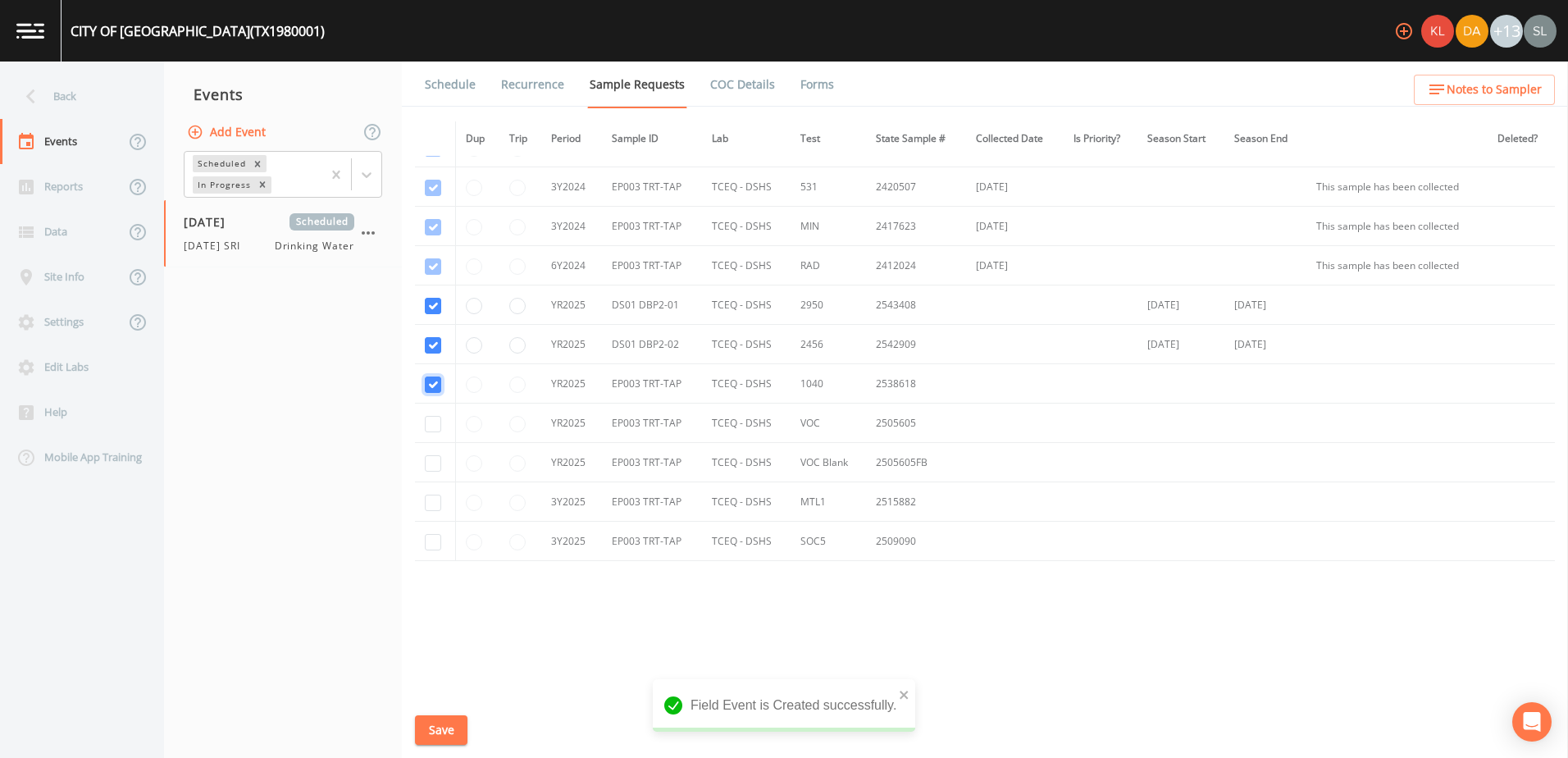
checkbox input "true"
click at [431, 423] on input "checkbox" at bounding box center [433, 423] width 16 height 16
checkbox input "true"
click at [429, 451] on input "checkbox" at bounding box center [433, 463] width 16 height 16
checkbox input "true"
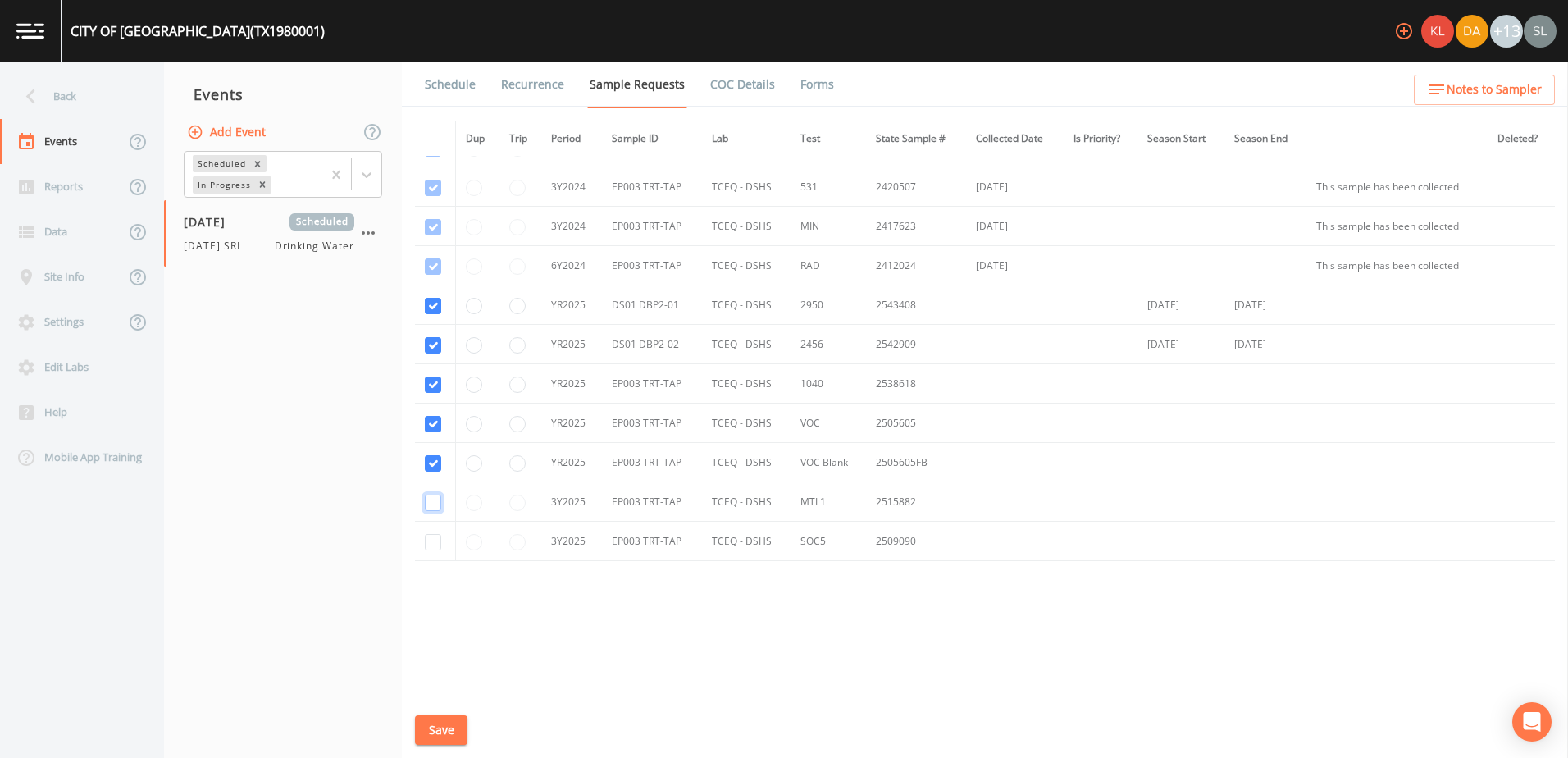
click at [432, 451] on input "checkbox" at bounding box center [433, 502] width 16 height 16
checkbox input "true"
click at [436, 451] on input "checkbox" at bounding box center [433, 542] width 16 height 16
checkbox input "true"
click at [444, 451] on button "Save" at bounding box center [441, 731] width 53 height 31
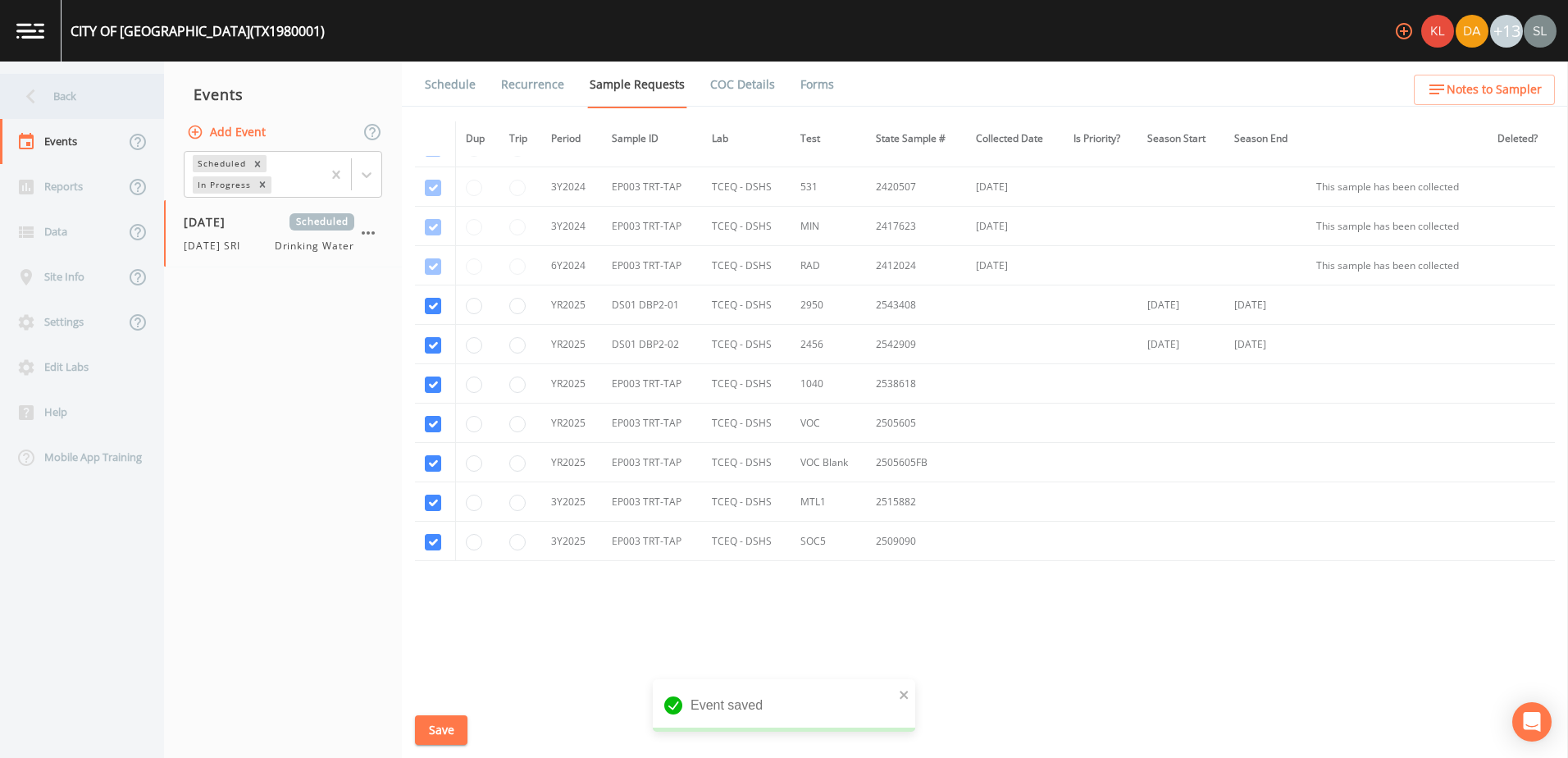
click at [114, 105] on div "Back" at bounding box center [73, 96] width 147 height 45
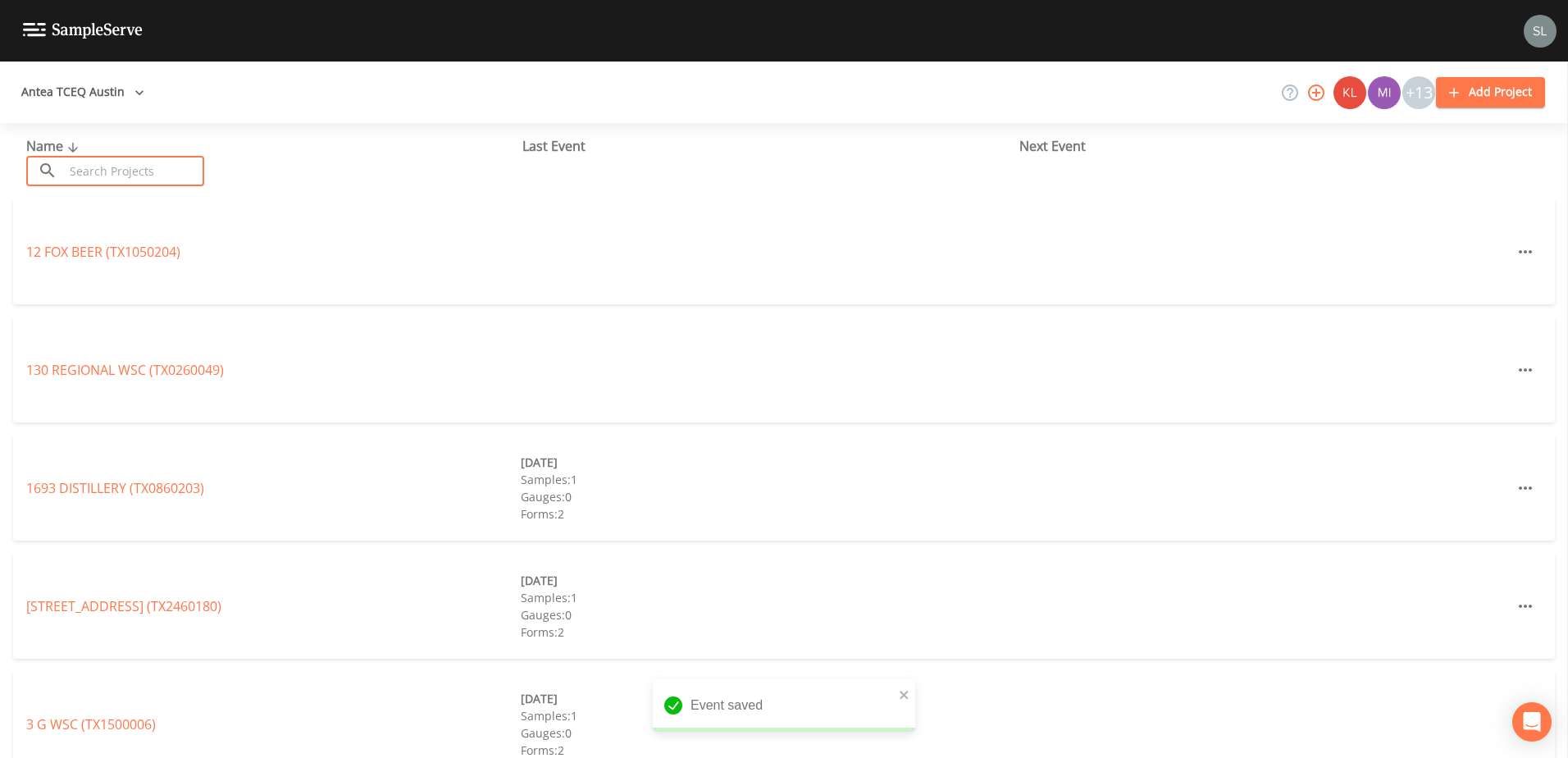
drag, startPoint x: 152, startPoint y: 175, endPoint x: 21, endPoint y: 231, distance: 142.5
click at [152, 175] on input "text" at bounding box center [135, 171] width 140 height 31
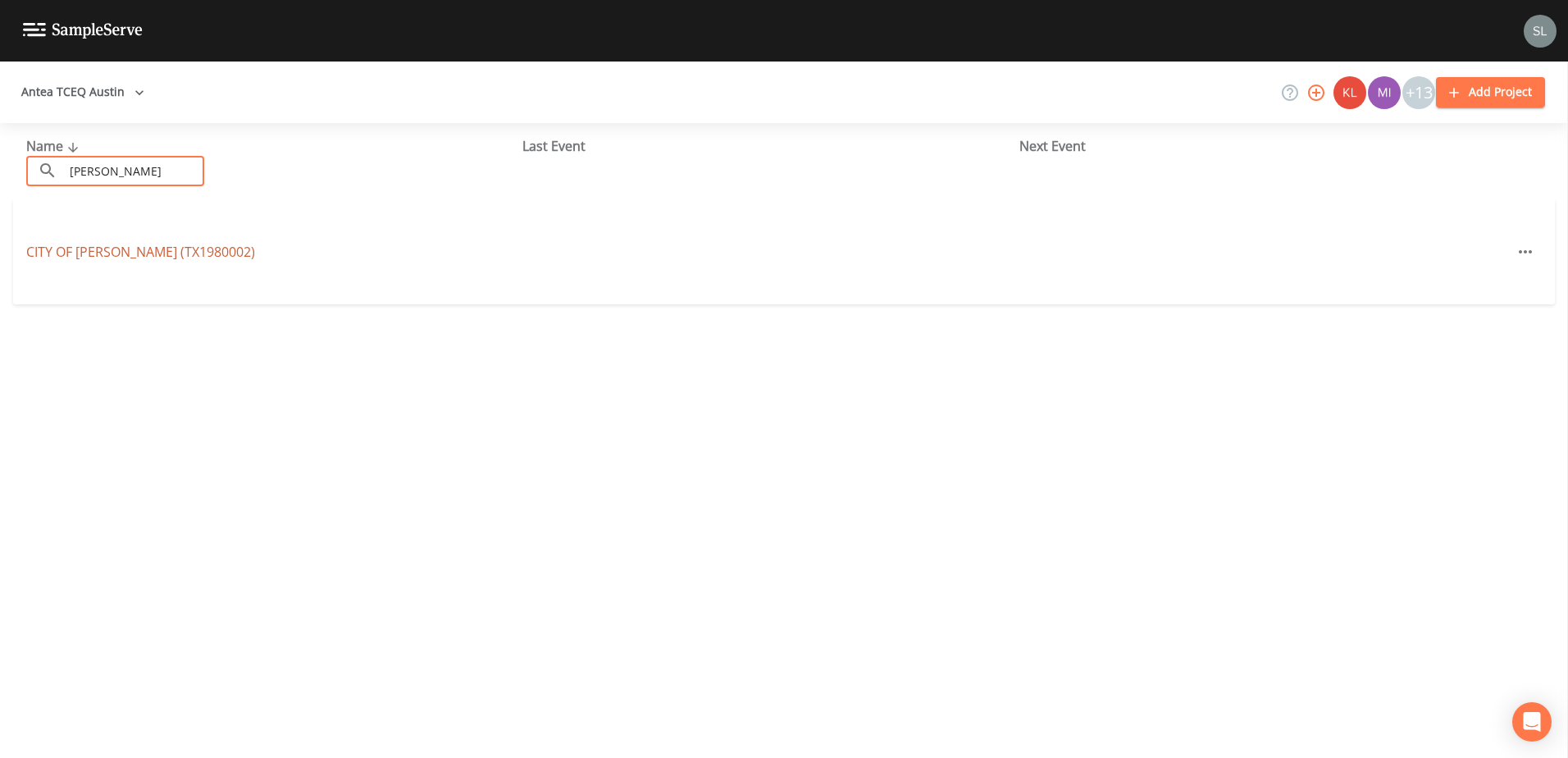
type input "[PERSON_NAME]"
click at [171, 259] on link "CITY OF [GEOGRAPHIC_DATA] (TX1980002)" at bounding box center [140, 251] width 229 height 18
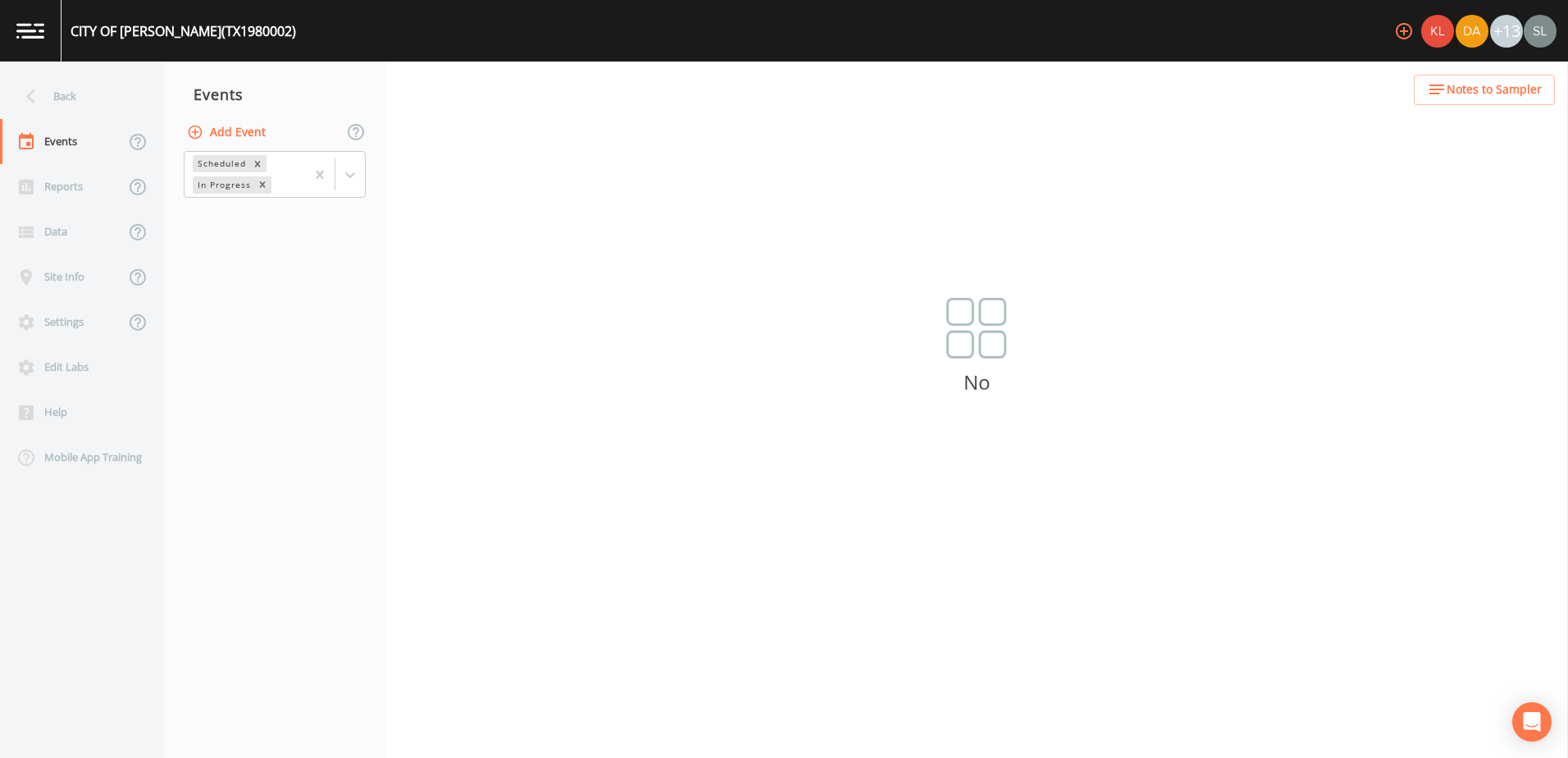
click at [240, 130] on button "Add Event" at bounding box center [228, 133] width 89 height 31
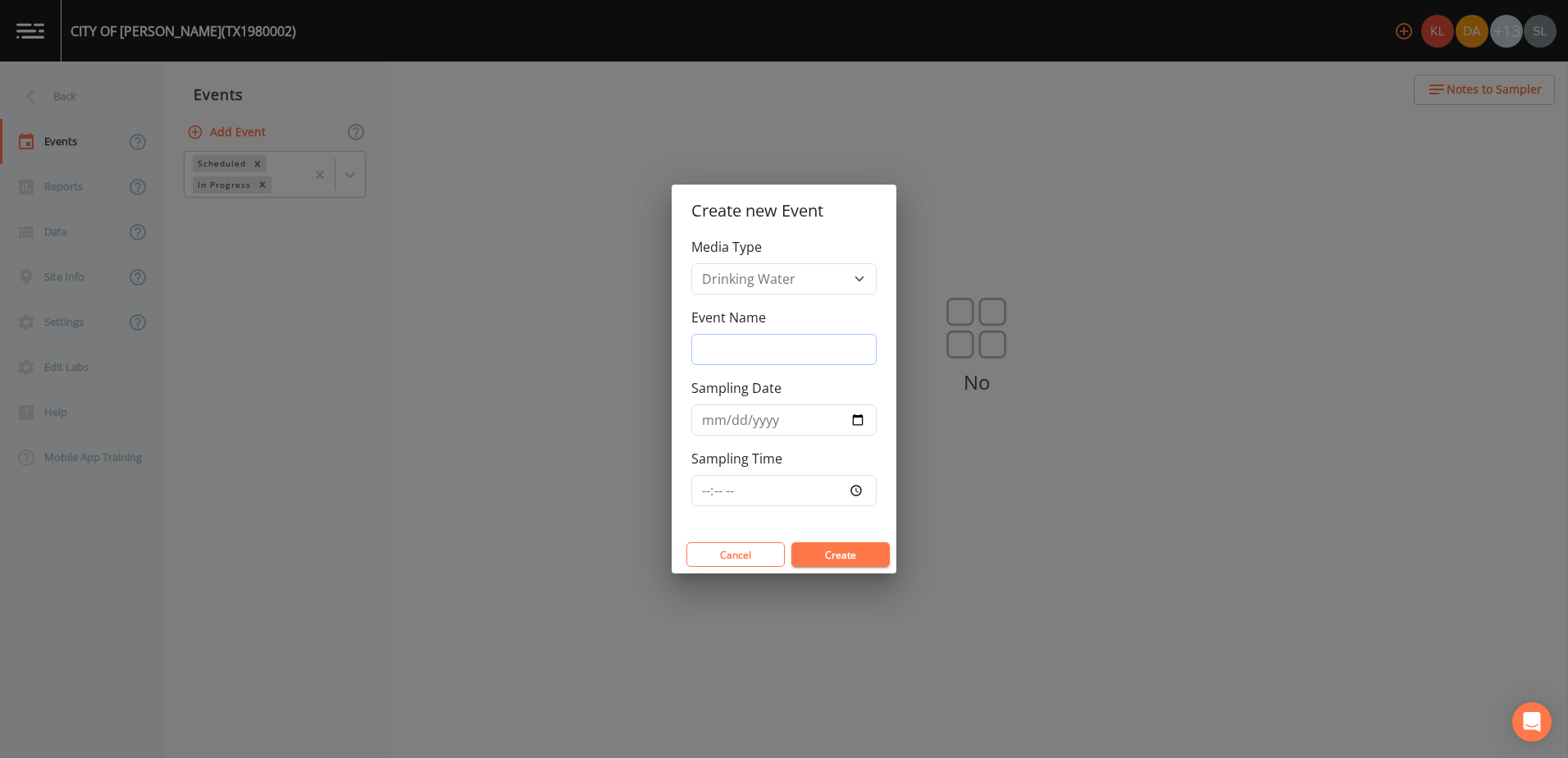
click at [727, 341] on input "Event Name" at bounding box center [784, 349] width 186 height 31
paste input "[DATE] SRI"
type input "[DATE] SRI"
click at [779, 429] on input "Sampling Date" at bounding box center [784, 419] width 186 height 31
click at [779, 417] on input "Sampling Date" at bounding box center [784, 419] width 186 height 31
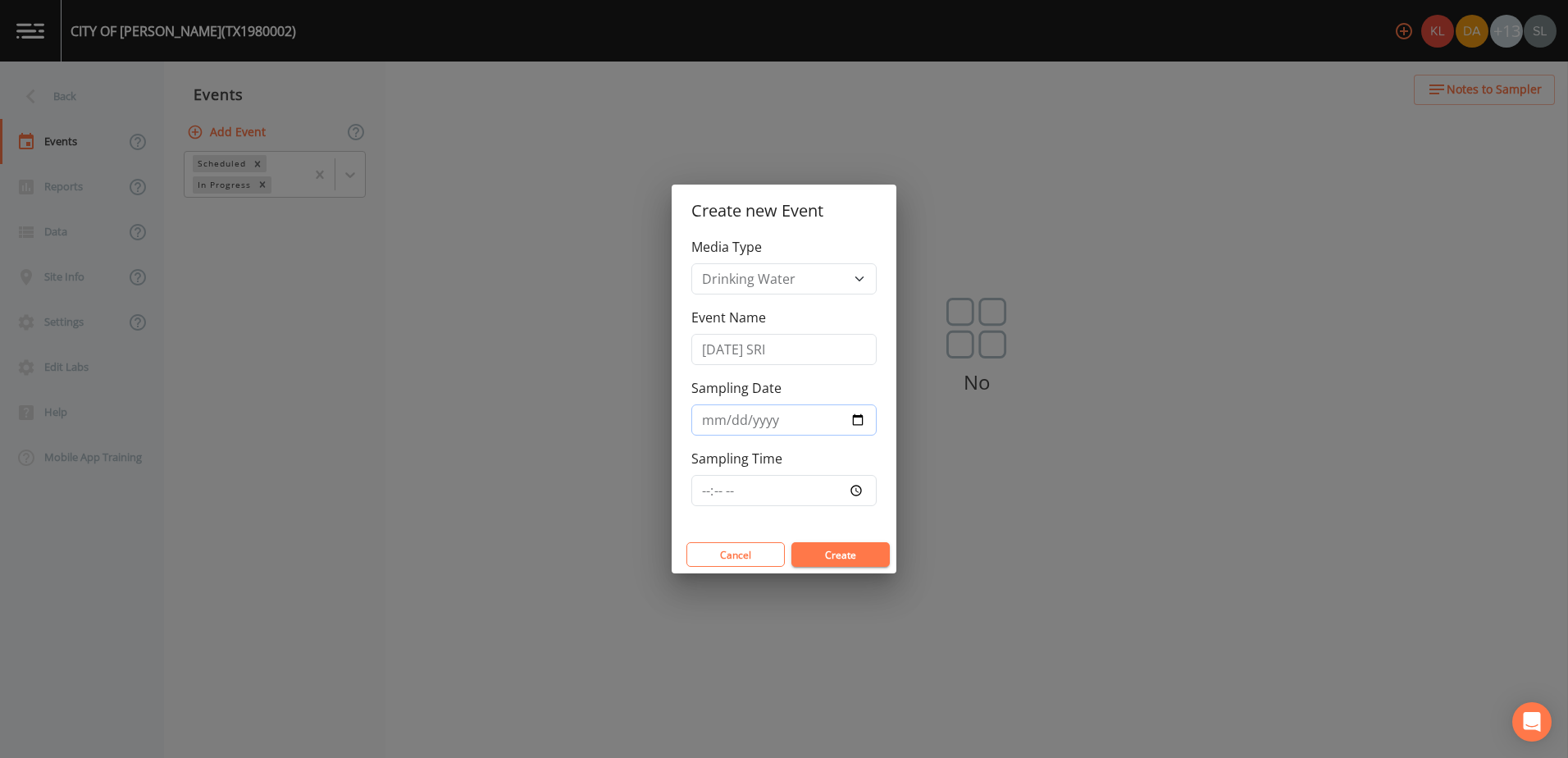
type input "[DATE]"
click at [779, 451] on button "Create" at bounding box center [841, 555] width 98 height 25
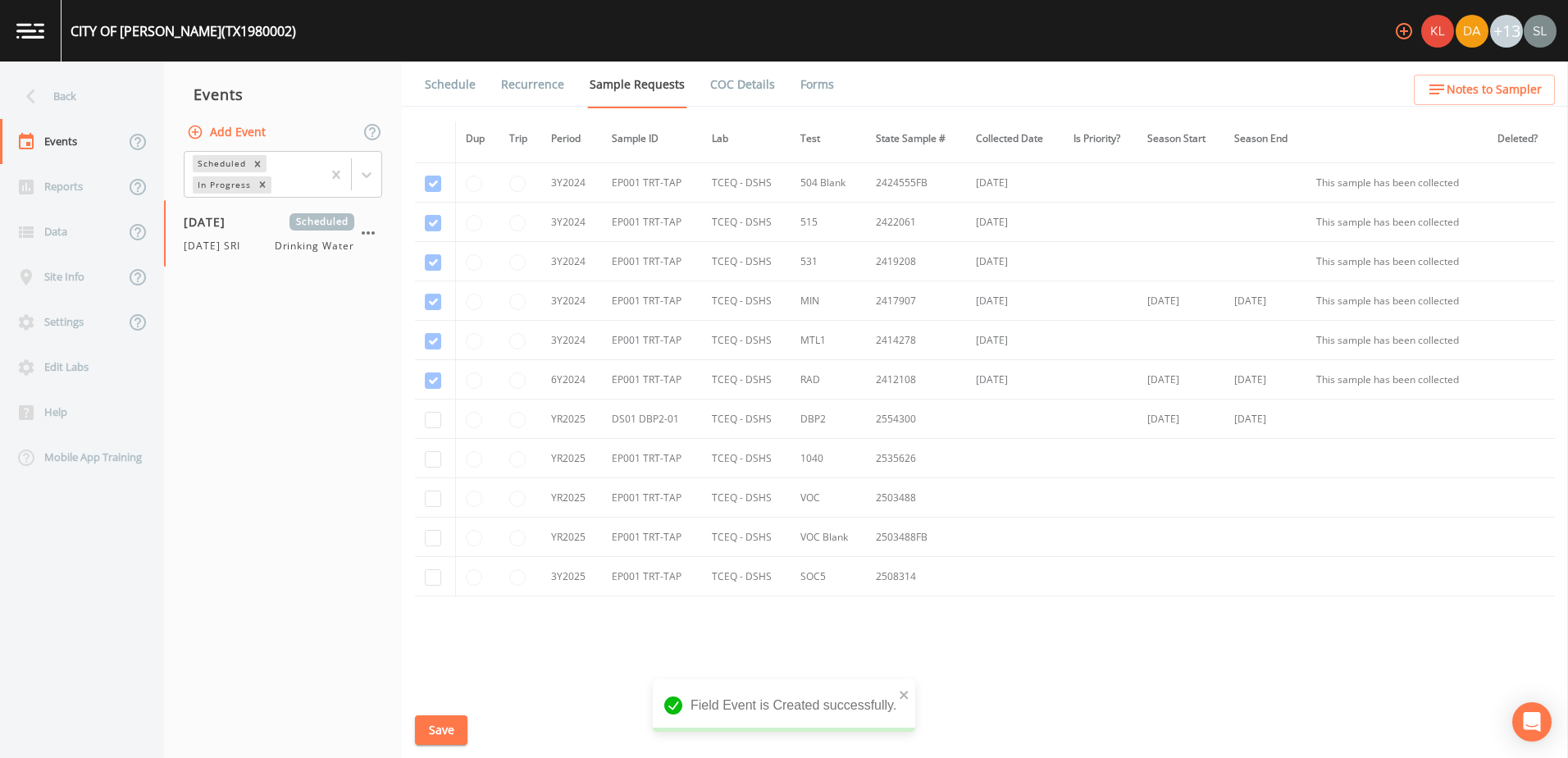
scroll to position [187, 0]
click at [429, 381] on input "checkbox" at bounding box center [433, 384] width 16 height 16
checkbox input "true"
click at [432, 423] on input "checkbox" at bounding box center [433, 423] width 16 height 16
checkbox input "true"
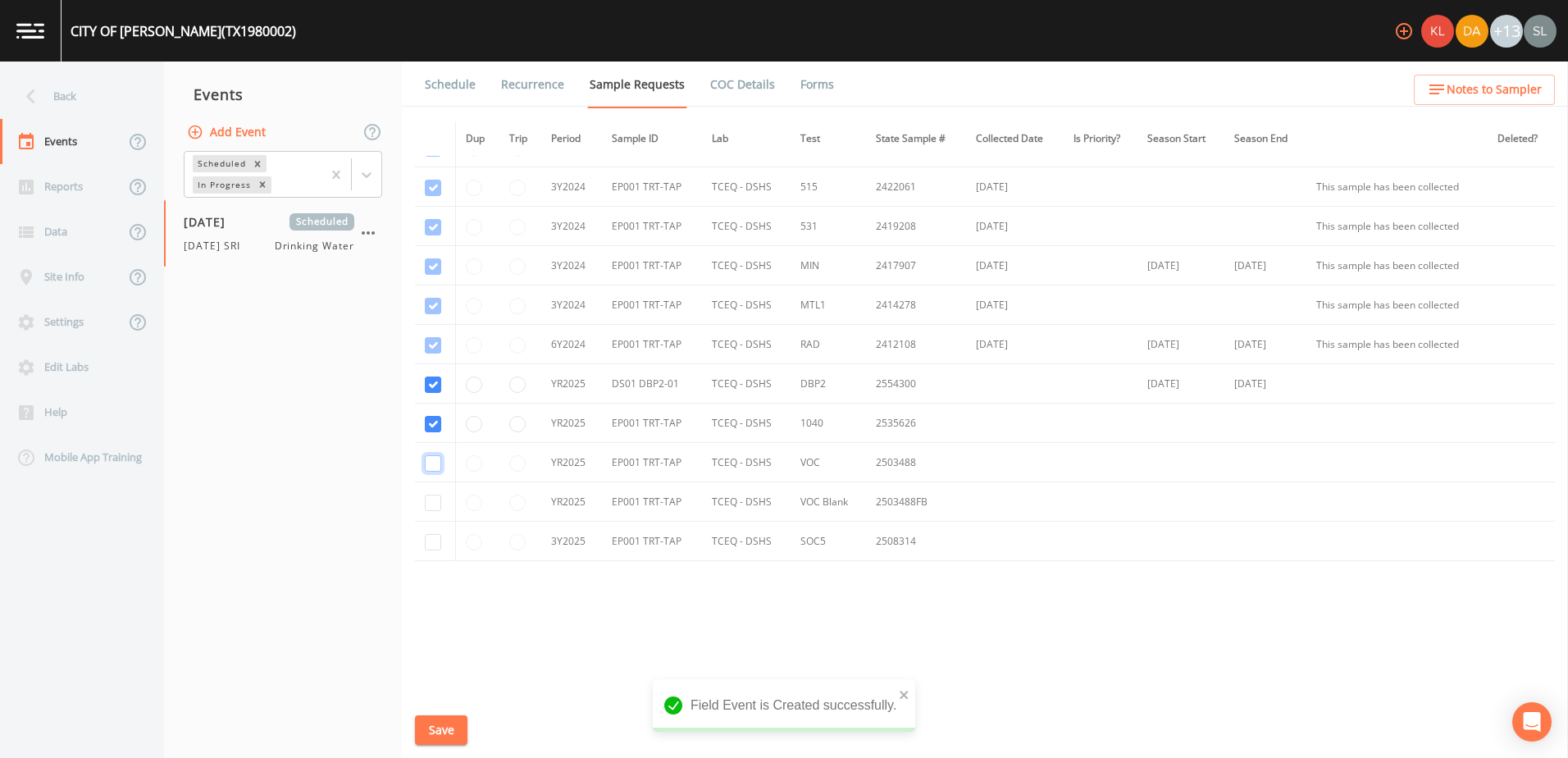
click at [434, 451] on input "checkbox" at bounding box center [433, 463] width 16 height 16
checkbox input "true"
click at [433, 451] on input "checkbox" at bounding box center [433, 502] width 16 height 16
checkbox input "true"
click at [434, 451] on input "checkbox" at bounding box center [433, 542] width 16 height 16
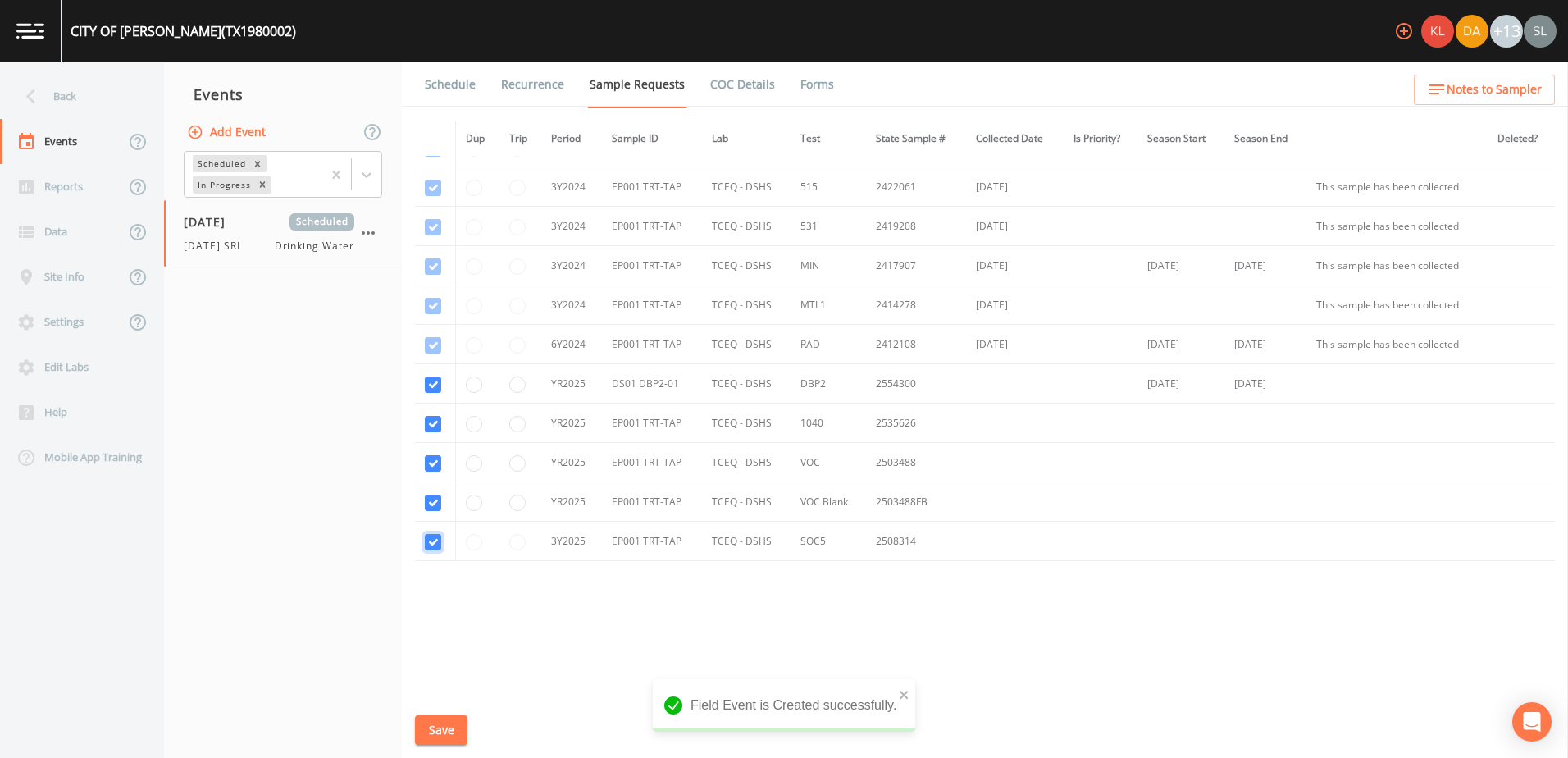
checkbox input "true"
click at [446, 451] on button "Save" at bounding box center [441, 731] width 53 height 31
click at [64, 92] on div "Back" at bounding box center [73, 96] width 147 height 45
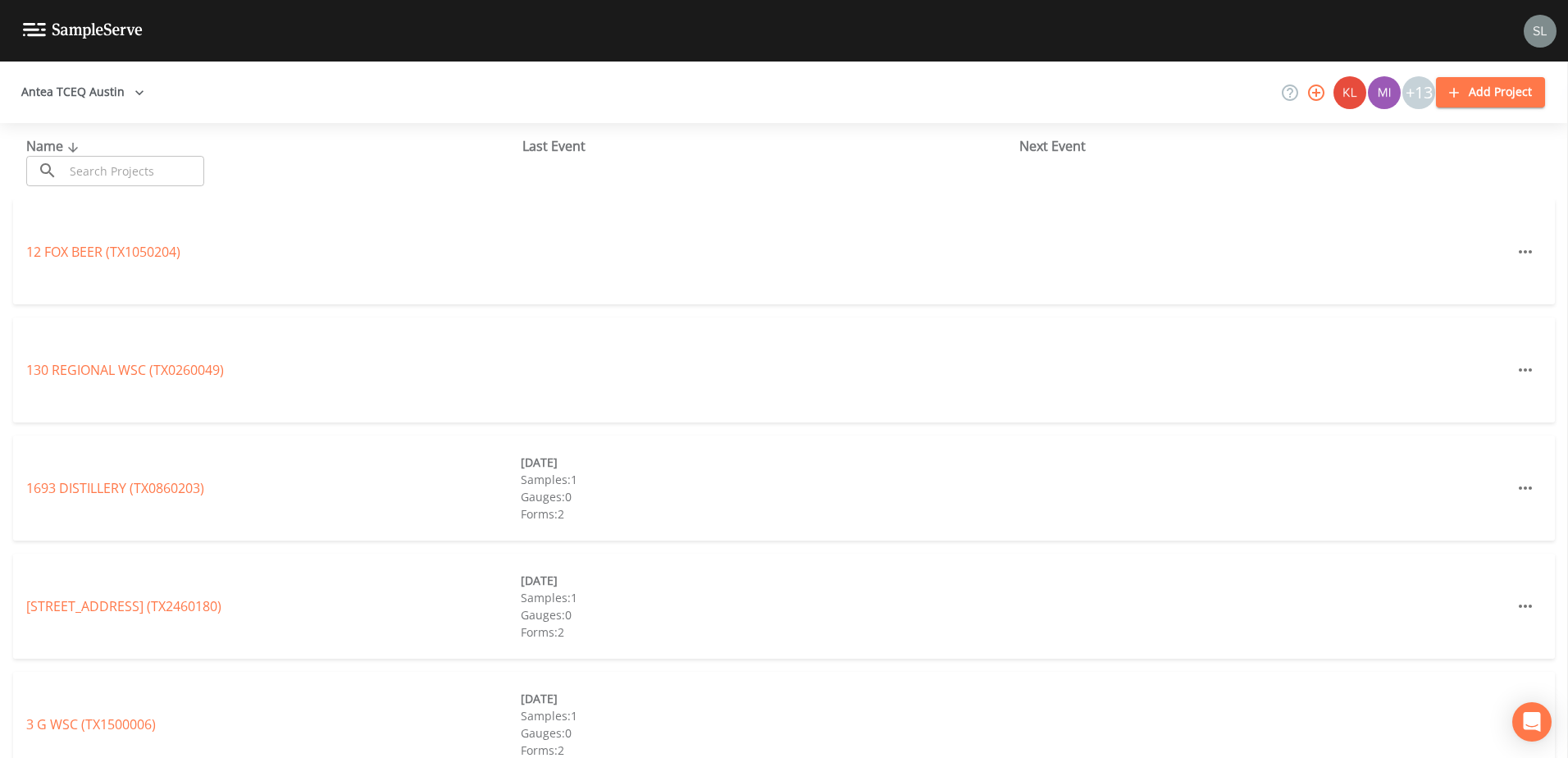
click at [147, 167] on input "text" at bounding box center [135, 171] width 140 height 31
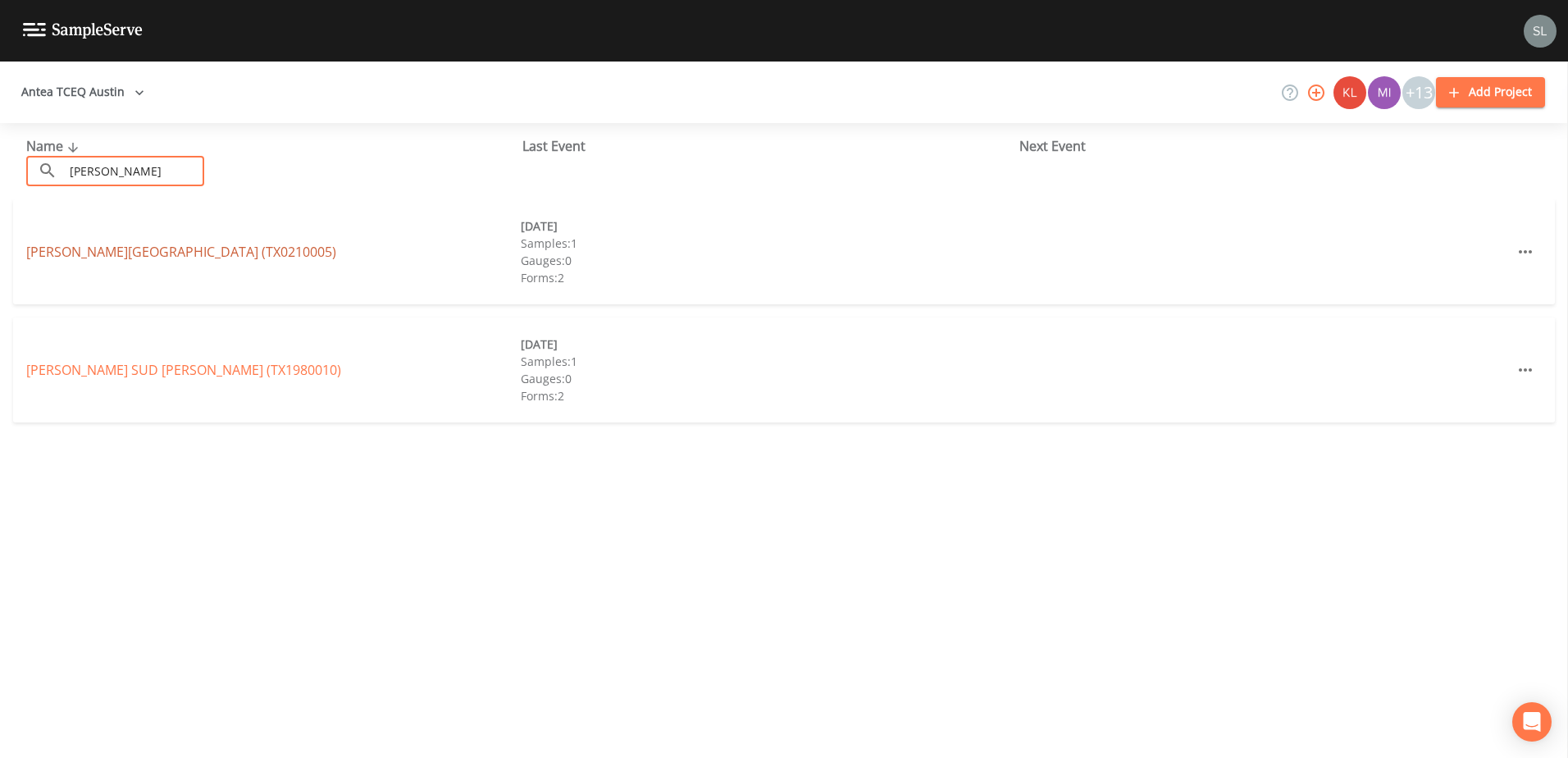
type input "[PERSON_NAME]"
click at [150, 246] on link "[PERSON_NAME][GEOGRAPHIC_DATA] (TX0210005)" at bounding box center [181, 251] width 310 height 18
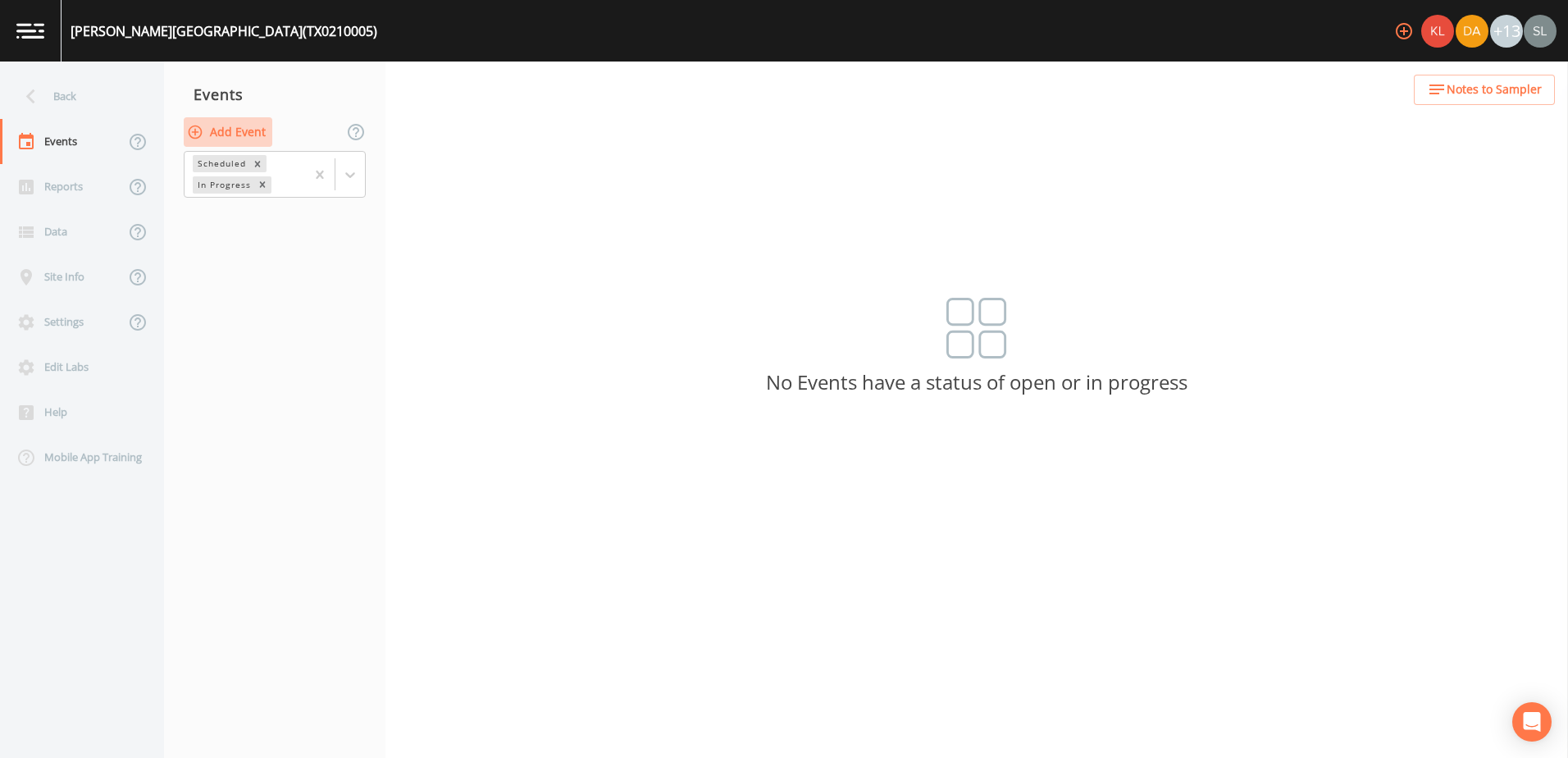
click at [257, 128] on button "Add Event" at bounding box center [228, 133] width 89 height 31
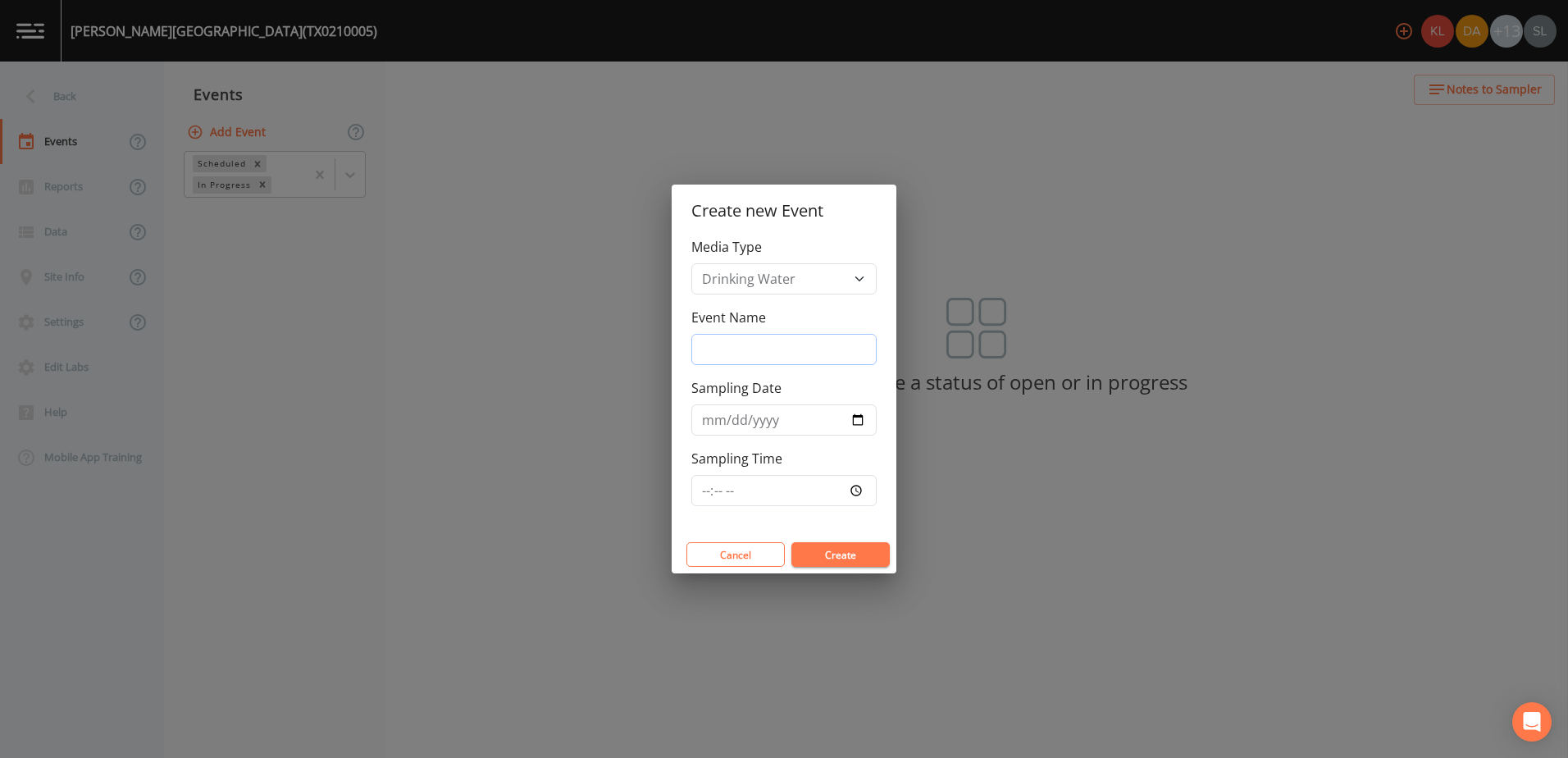
click at [761, 349] on input "Event Name" at bounding box center [784, 349] width 186 height 31
paste input "[DATE] SRI"
type input "[DATE] SRI"
click at [779, 421] on input "Sampling Date" at bounding box center [784, 419] width 186 height 31
type input "[DATE]"
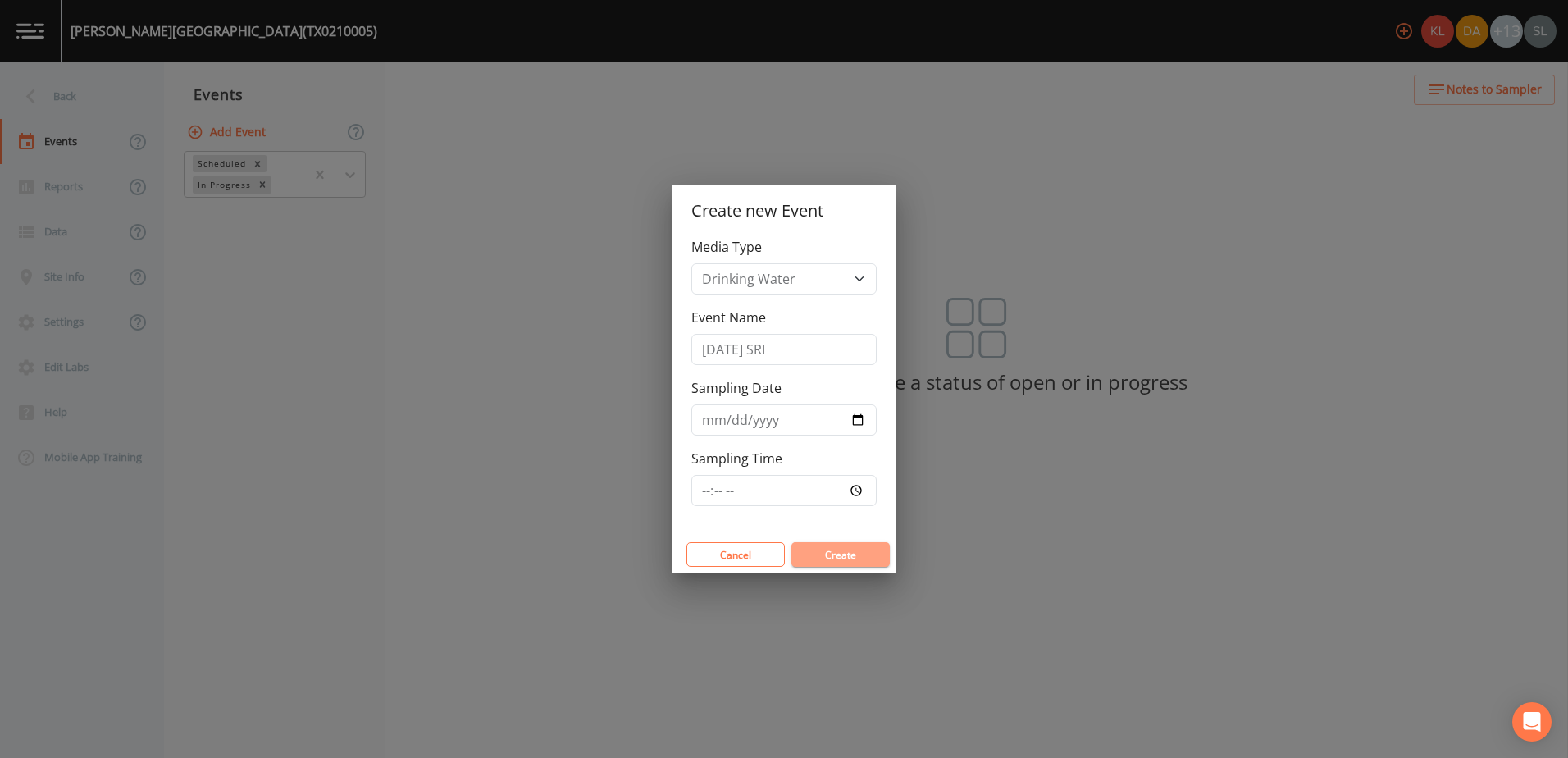
click at [779, 451] on button "Create" at bounding box center [841, 555] width 98 height 25
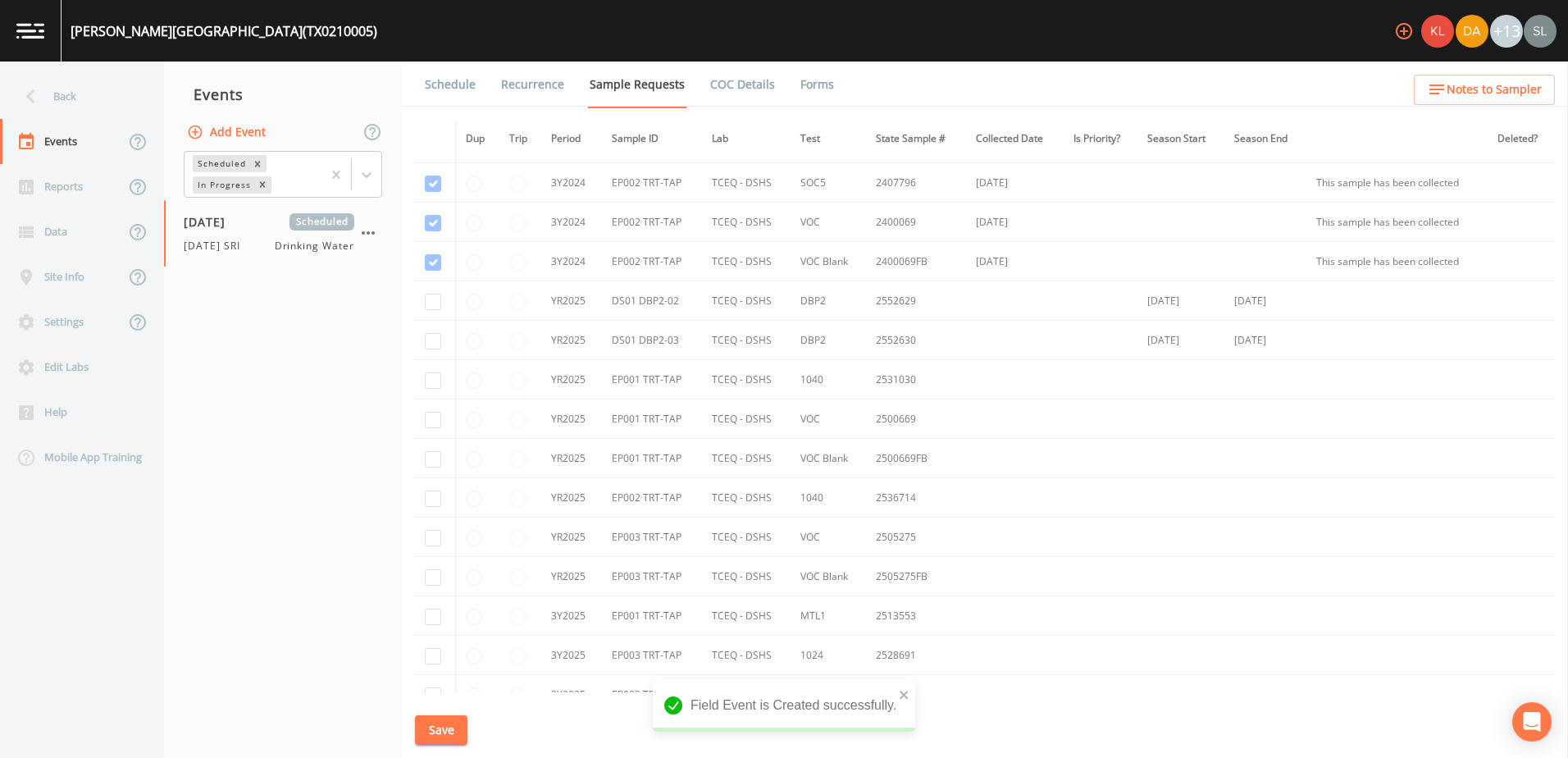
scroll to position [493, 0]
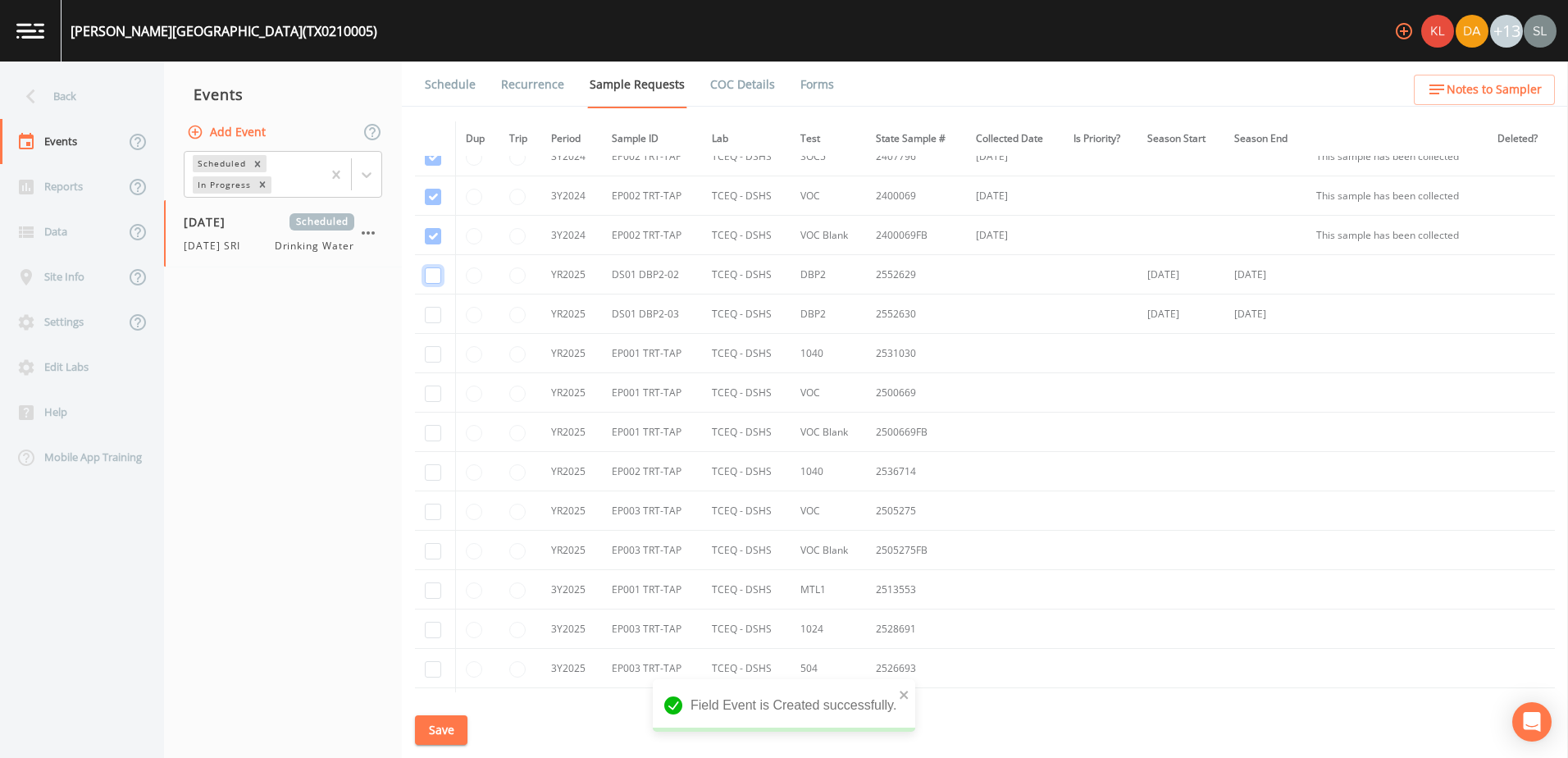
drag, startPoint x: 433, startPoint y: 271, endPoint x: 437, endPoint y: 298, distance: 27.3
click at [433, 271] on input "checkbox" at bounding box center [433, 275] width 16 height 16
checkbox input "true"
click at [435, 314] on input "checkbox" at bounding box center [433, 315] width 16 height 16
checkbox input "true"
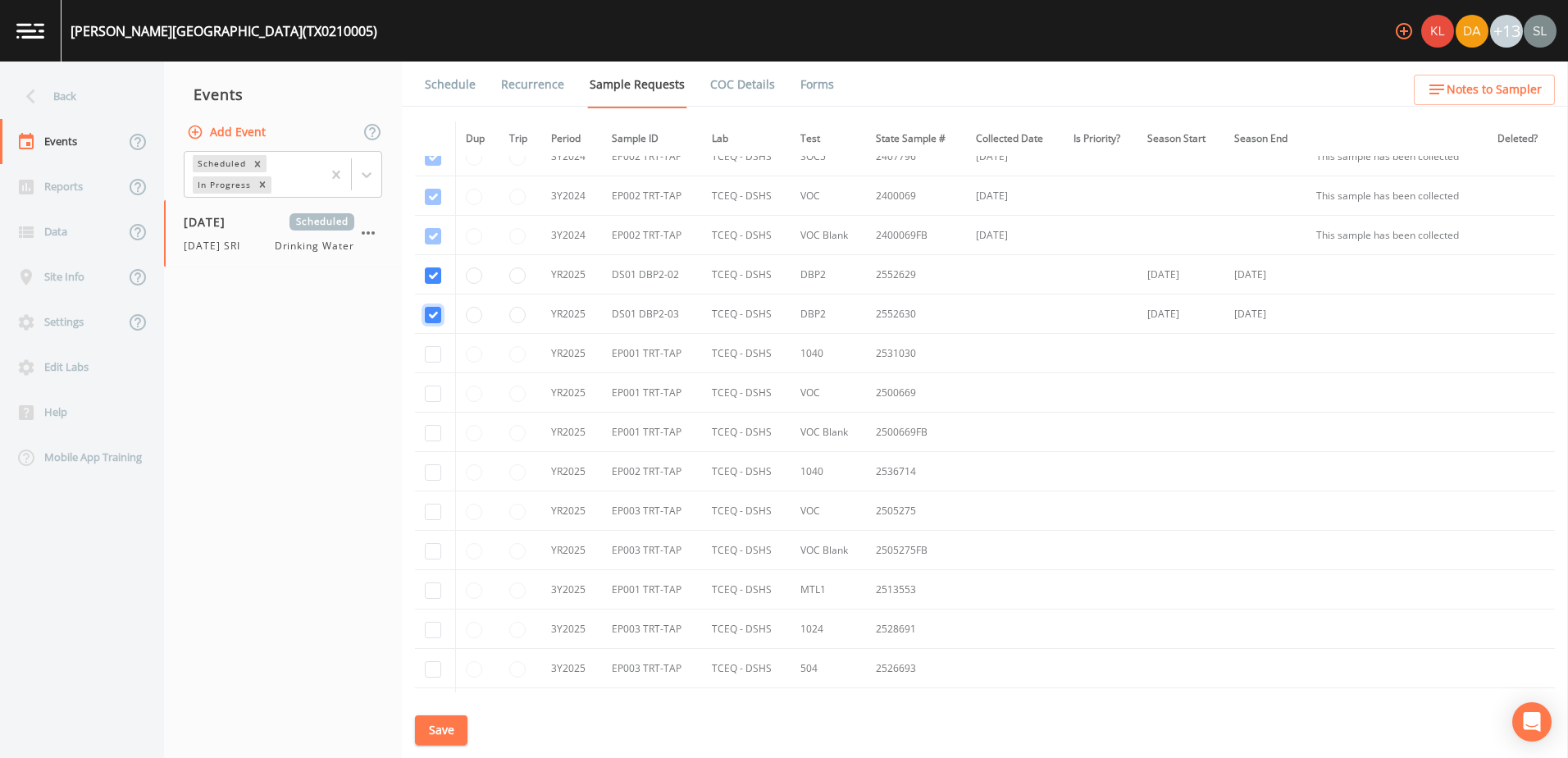
scroll to position [574, 0]
click at [432, 276] on input "checkbox" at bounding box center [433, 272] width 16 height 16
checkbox input "true"
click at [434, 315] on input "checkbox" at bounding box center [433, 311] width 16 height 16
checkbox input "true"
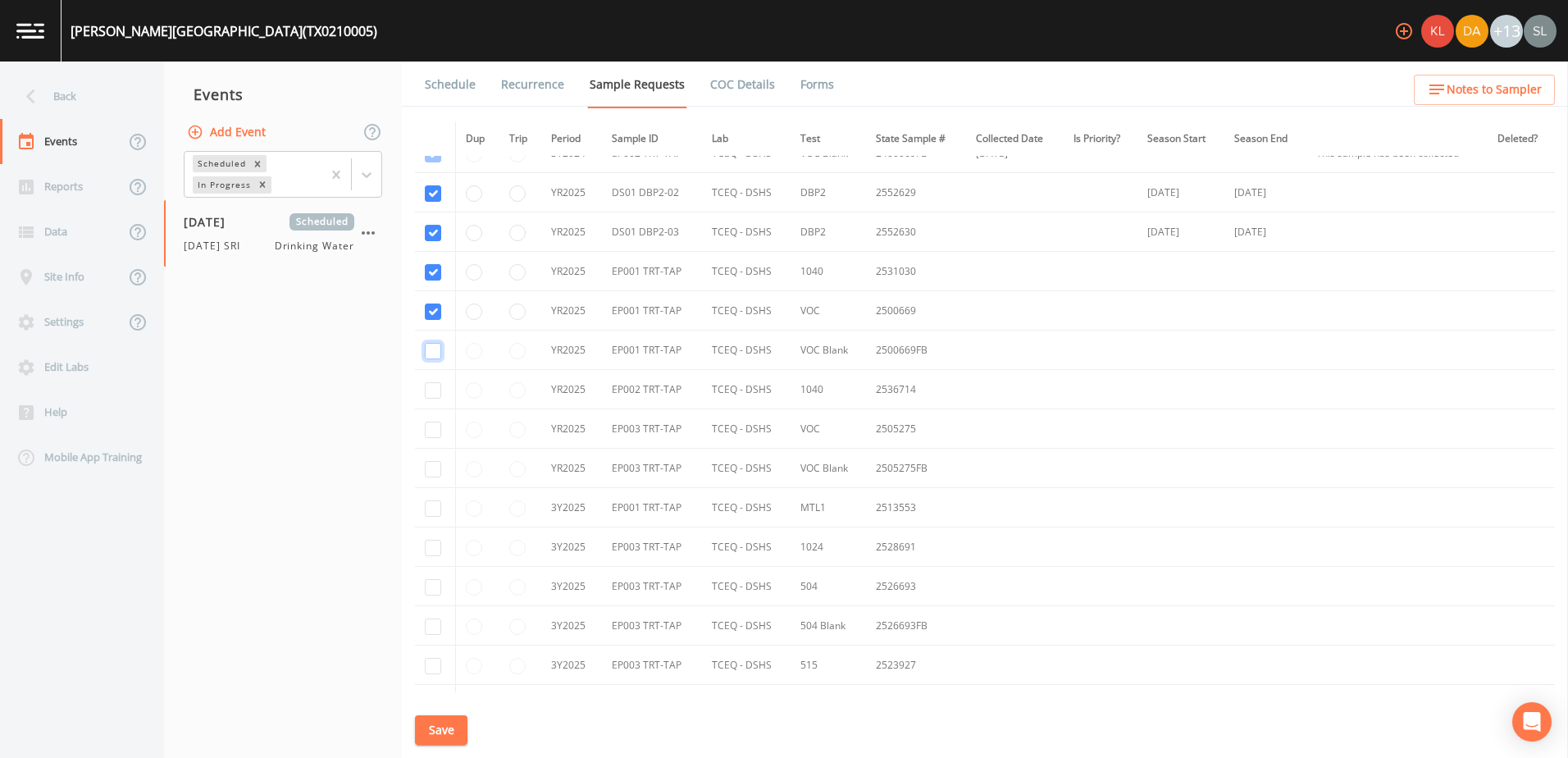
click at [432, 350] on input "checkbox" at bounding box center [433, 350] width 16 height 16
checkbox input "true"
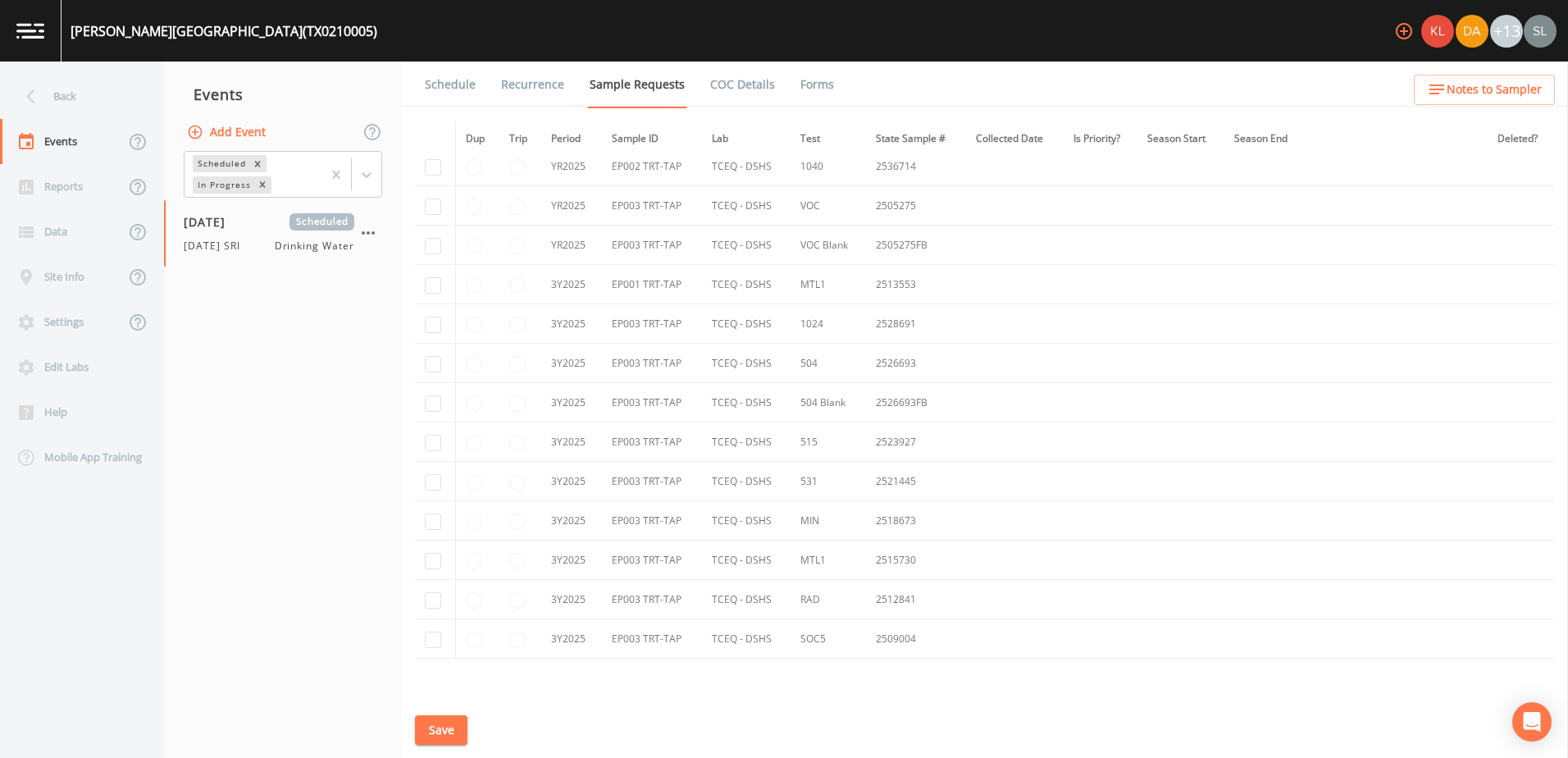
scroll to position [821, 0]
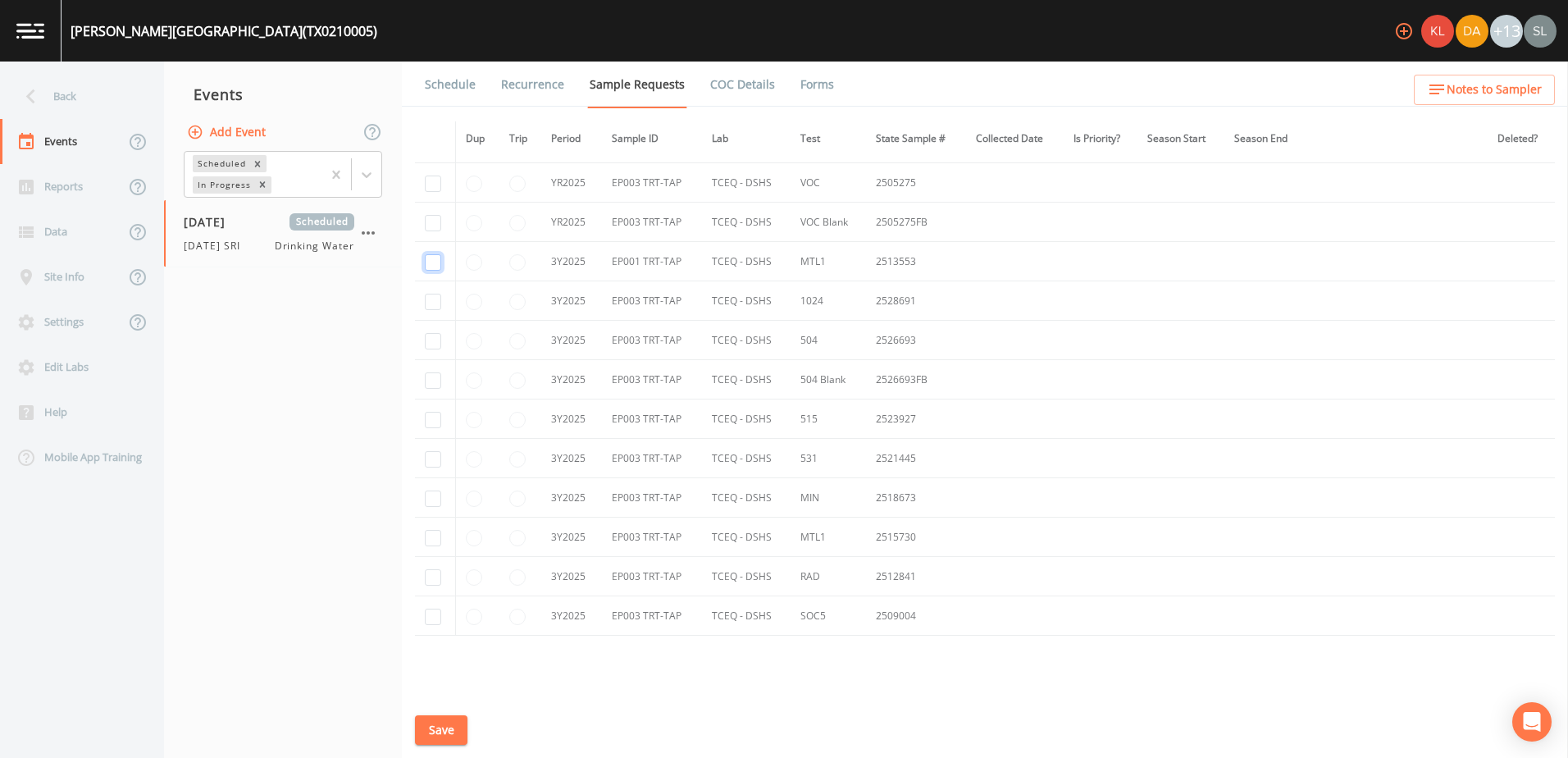
click at [433, 262] on input "checkbox" at bounding box center [433, 262] width 16 height 16
checkbox input "true"
click at [431, 308] on input "checkbox" at bounding box center [433, 308] width 16 height 16
checkbox input "true"
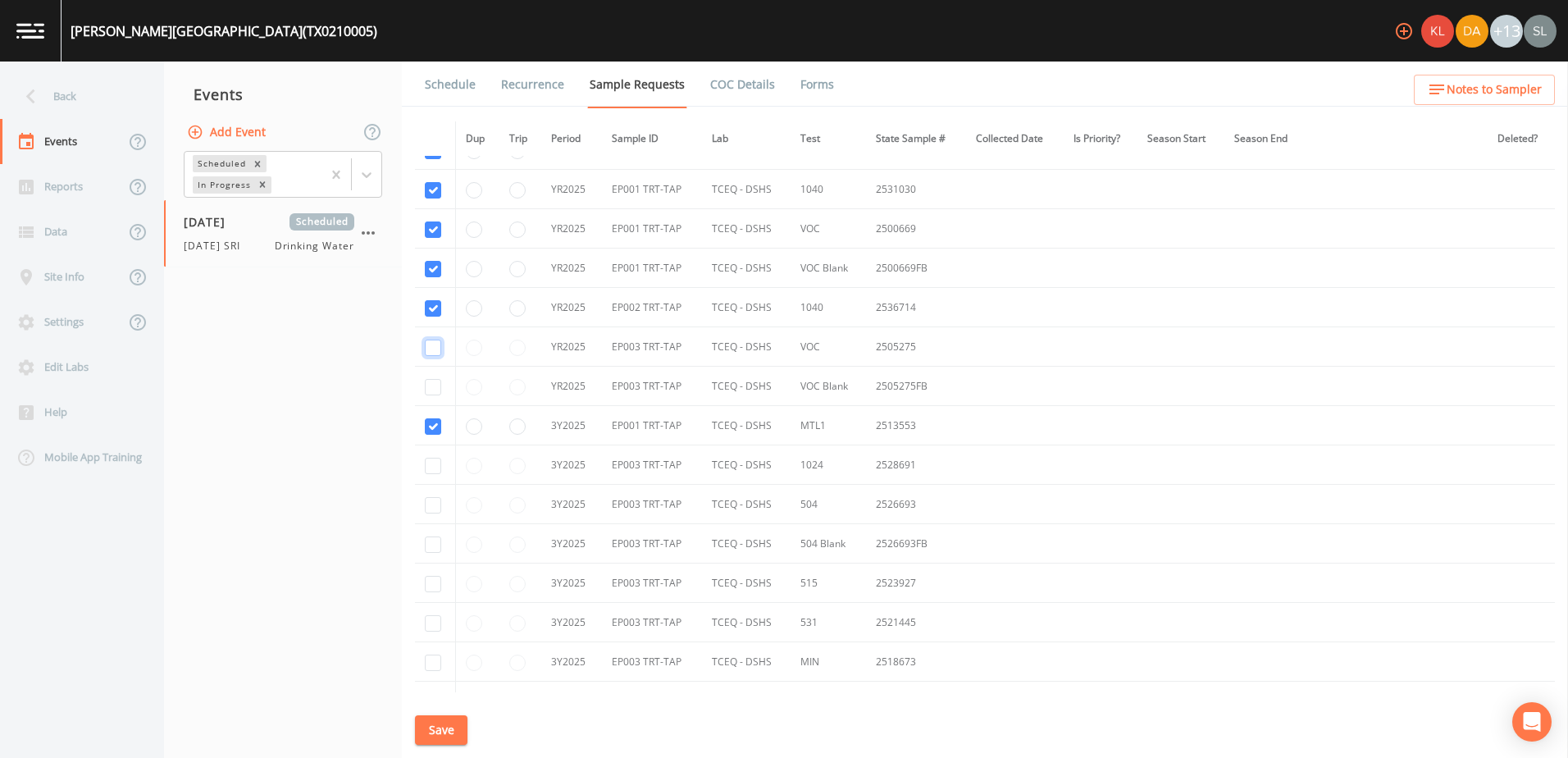
click at [430, 345] on input "checkbox" at bounding box center [433, 347] width 16 height 16
checkbox input "true"
click at [434, 387] on input "checkbox" at bounding box center [433, 387] width 16 height 16
checkbox input "true"
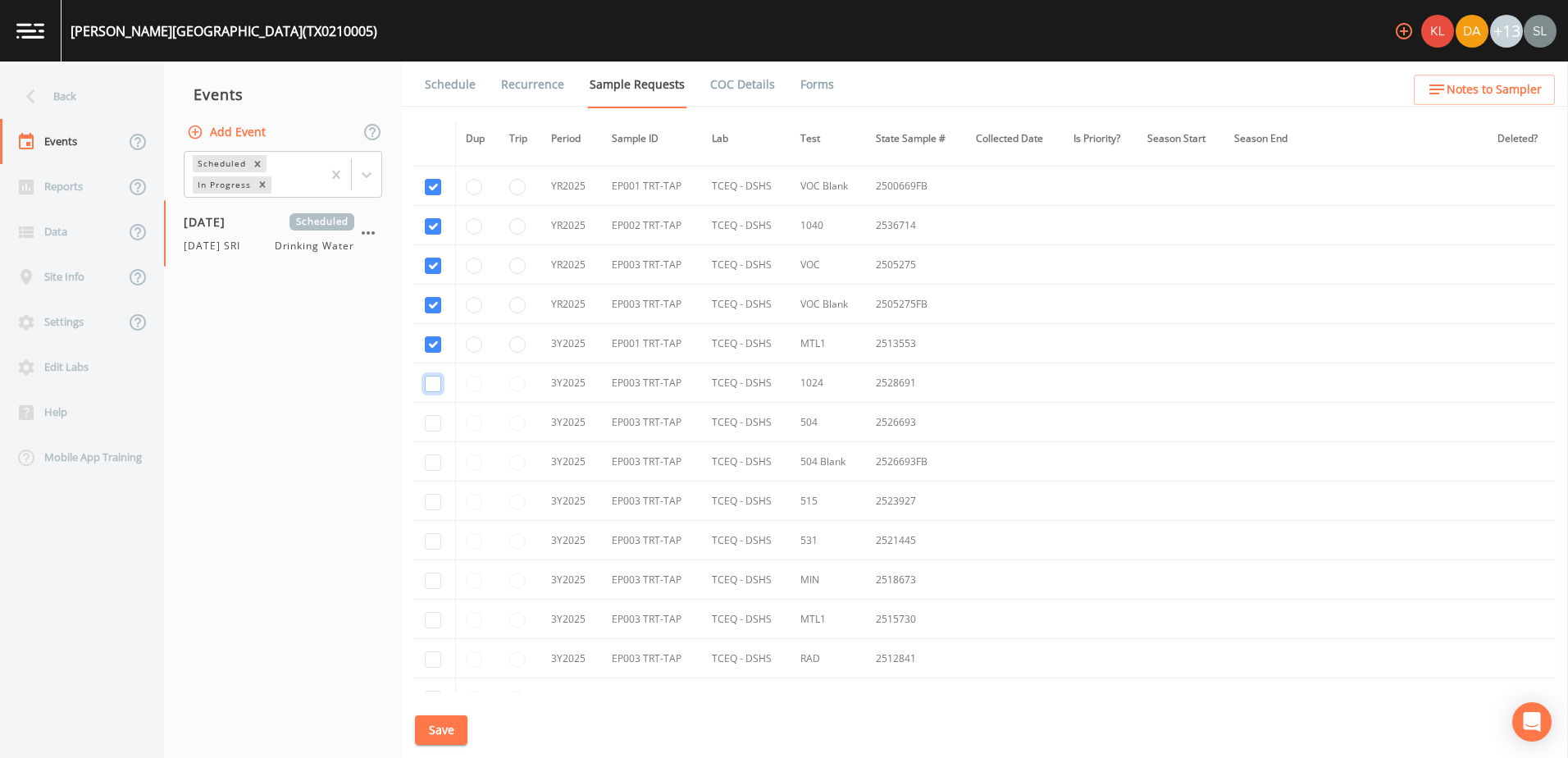
click at [430, 384] on input "checkbox" at bounding box center [433, 384] width 16 height 16
checkbox input "true"
click at [432, 420] on input "checkbox" at bounding box center [433, 422] width 16 height 16
checkbox input "true"
click at [432, 451] on input "checkbox" at bounding box center [433, 462] width 16 height 16
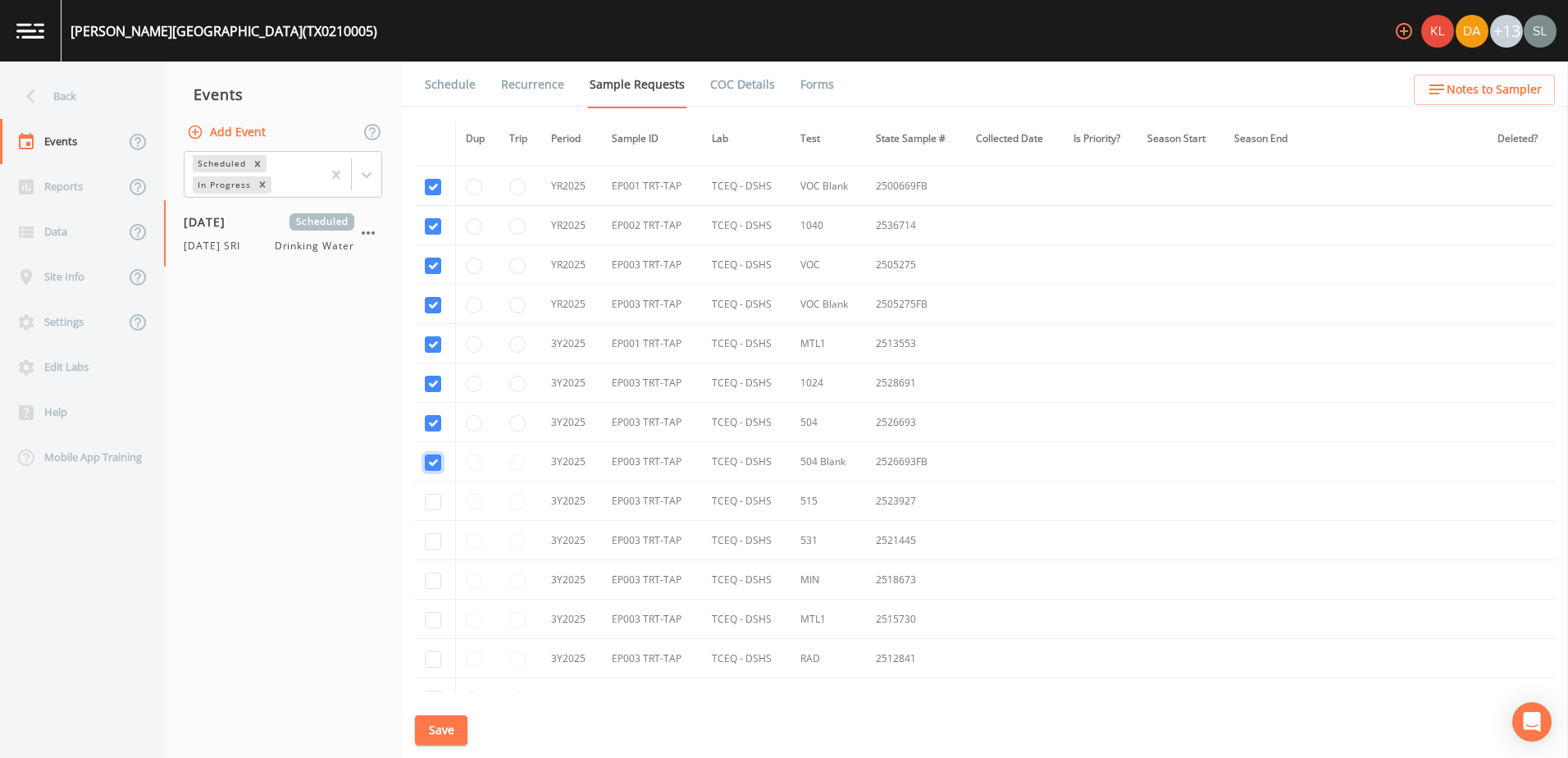
checkbox input "true"
click at [435, 451] on input "checkbox" at bounding box center [433, 501] width 16 height 16
checkbox input "true"
click at [434, 451] on input "checkbox" at bounding box center [433, 541] width 16 height 16
checkbox input "true"
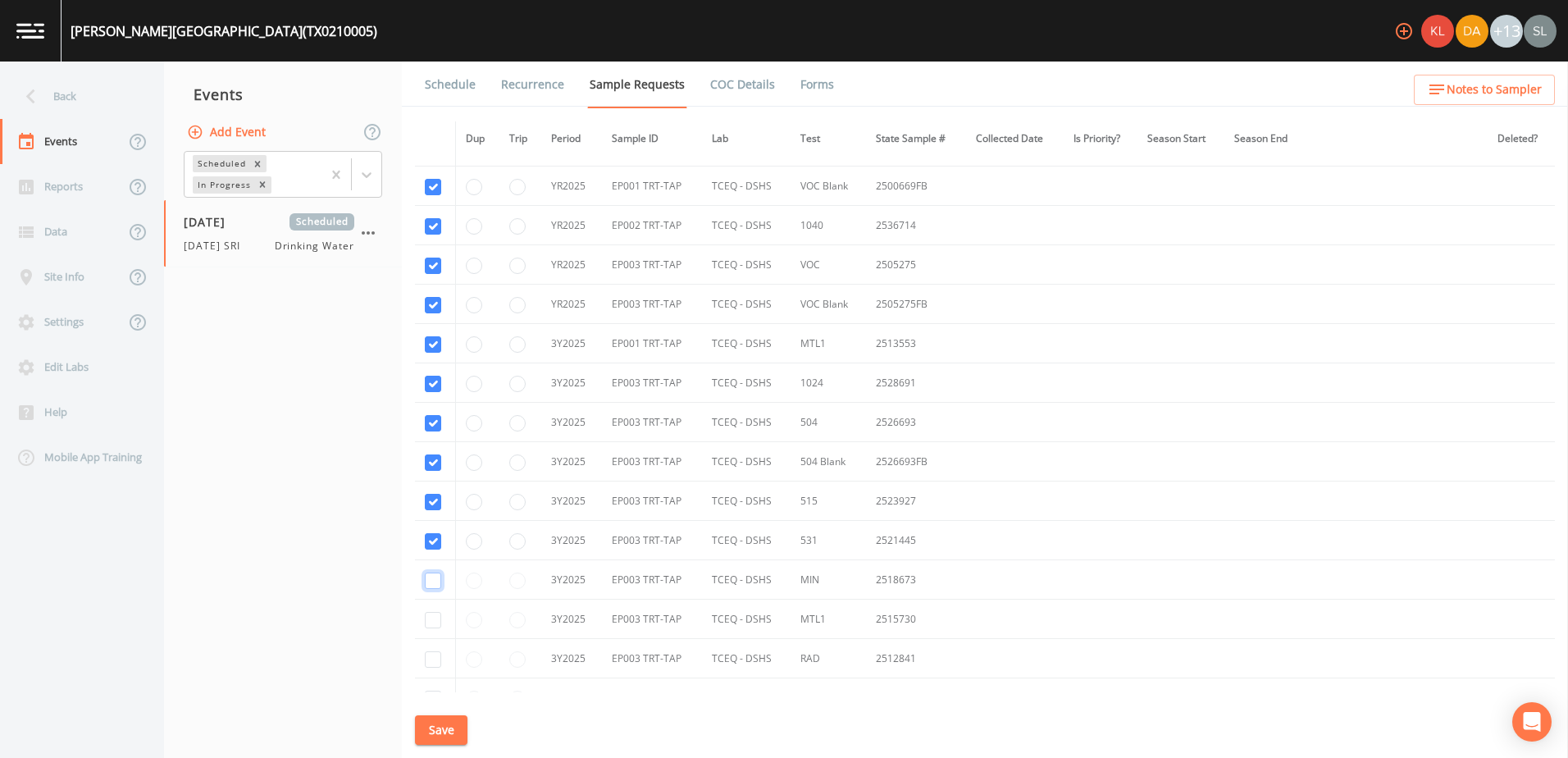
click at [432, 451] on input "checkbox" at bounding box center [433, 580] width 16 height 16
checkbox input "true"
click at [433, 451] on input "checkbox" at bounding box center [433, 619] width 16 height 16
checkbox input "true"
drag, startPoint x: 436, startPoint y: 660, endPoint x: 440, endPoint y: 667, distance: 8.1
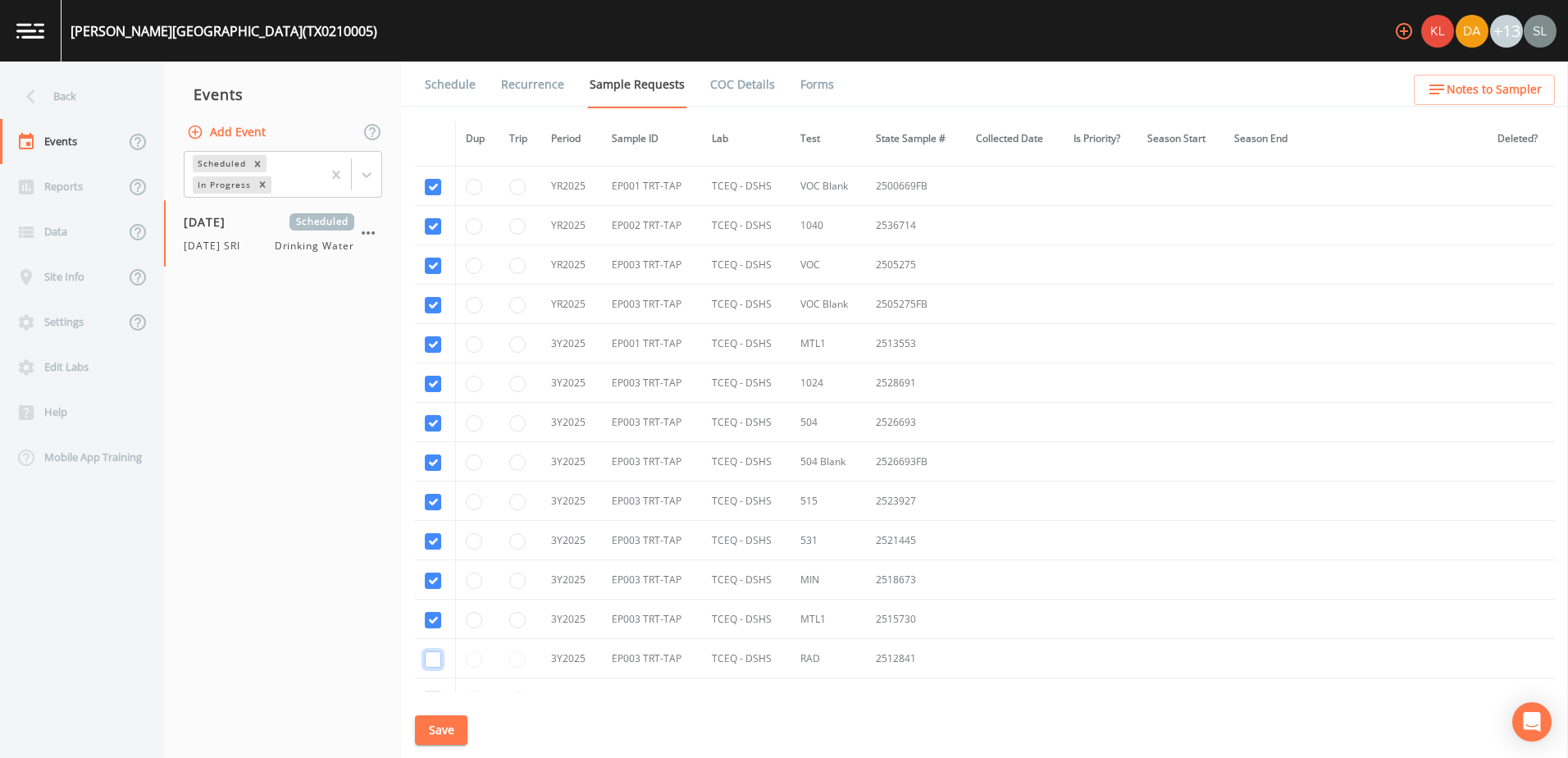
click at [436, 451] on input "checkbox" at bounding box center [433, 659] width 16 height 16
checkbox input "true"
click at [435, 451] on input "checkbox" at bounding box center [433, 542] width 16 height 16
checkbox input "true"
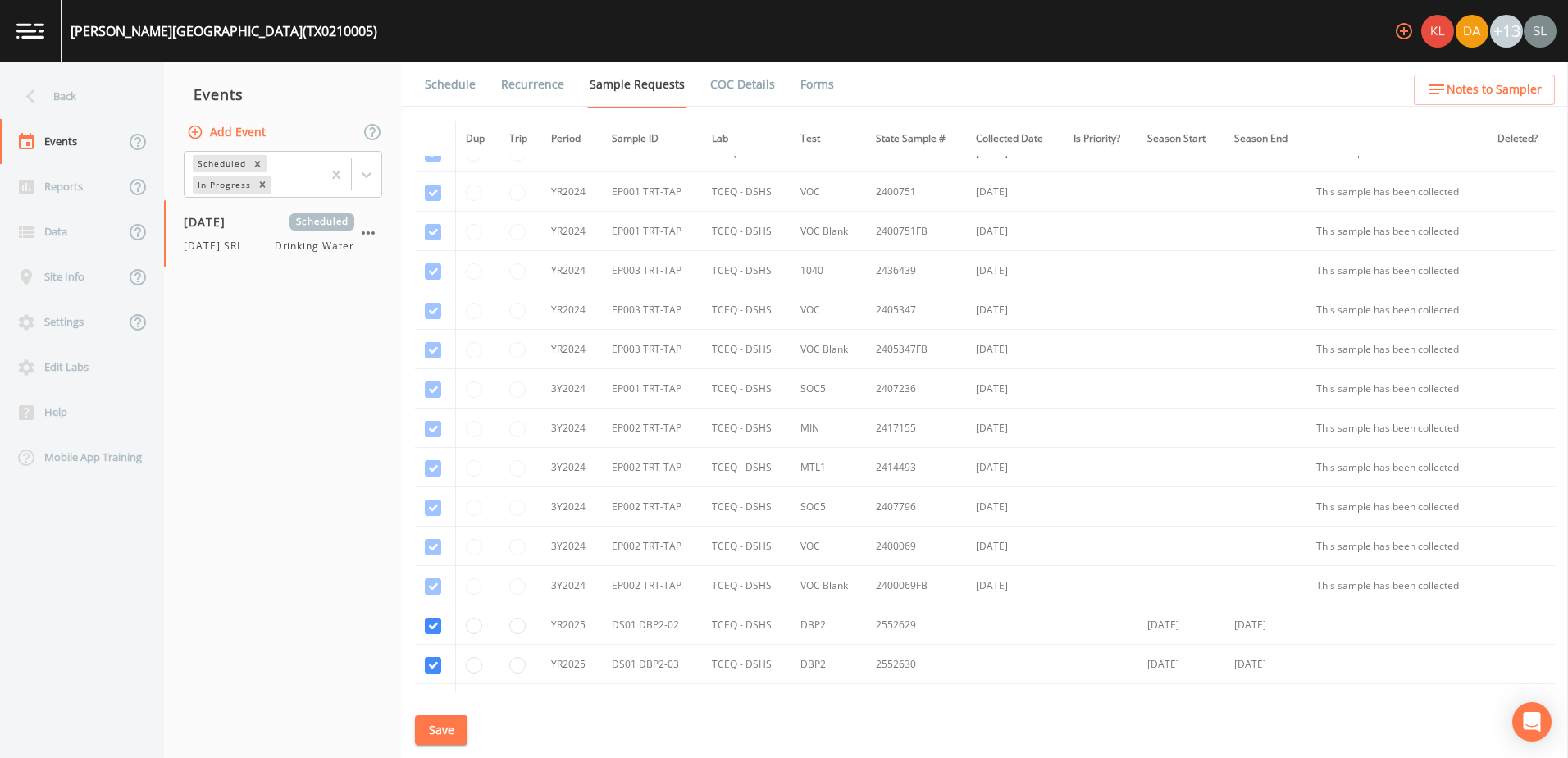
scroll to position [0, 0]
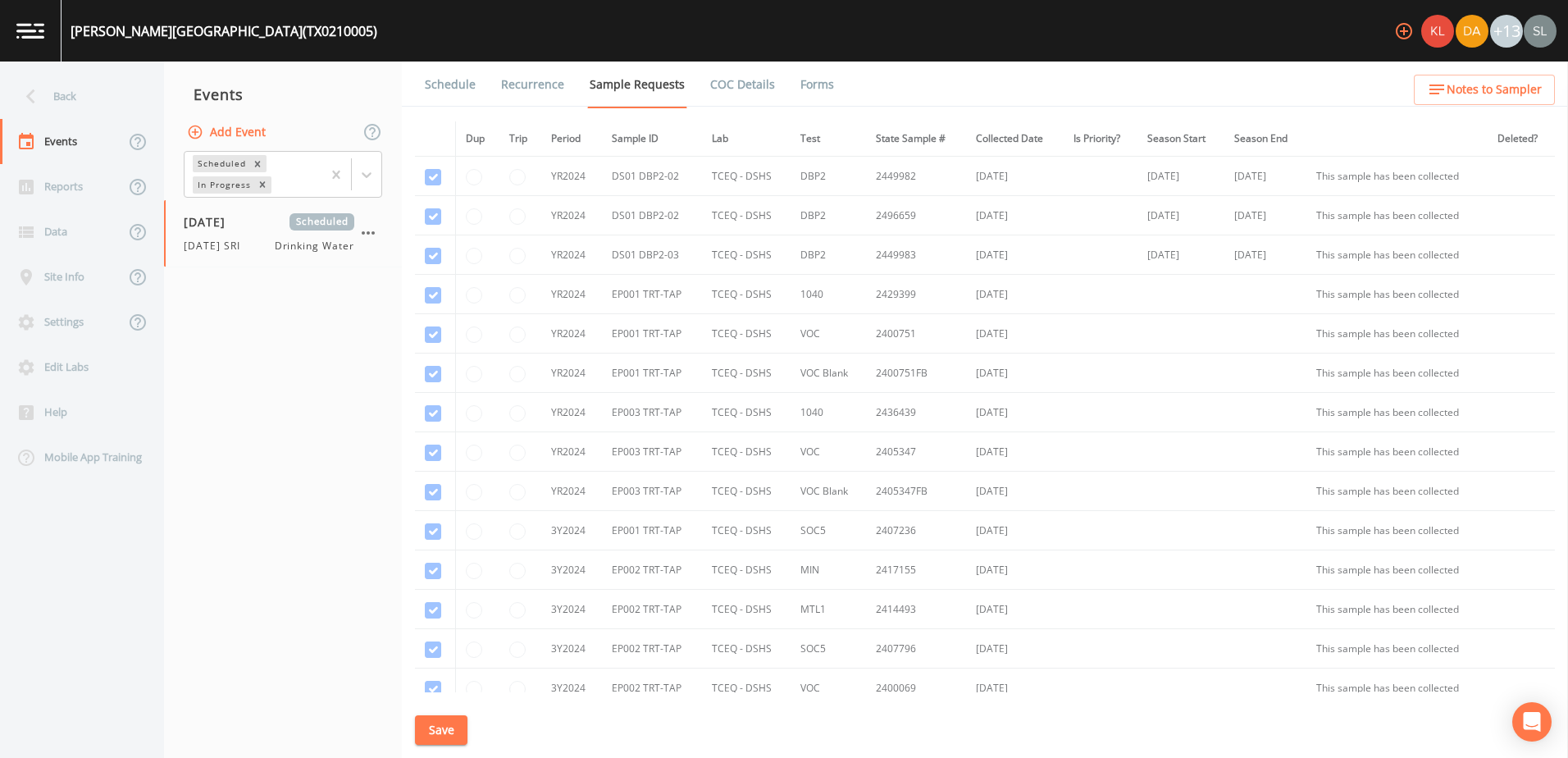
click at [448, 451] on button "Save" at bounding box center [441, 731] width 53 height 31
click at [103, 101] on div "Back" at bounding box center [73, 96] width 147 height 45
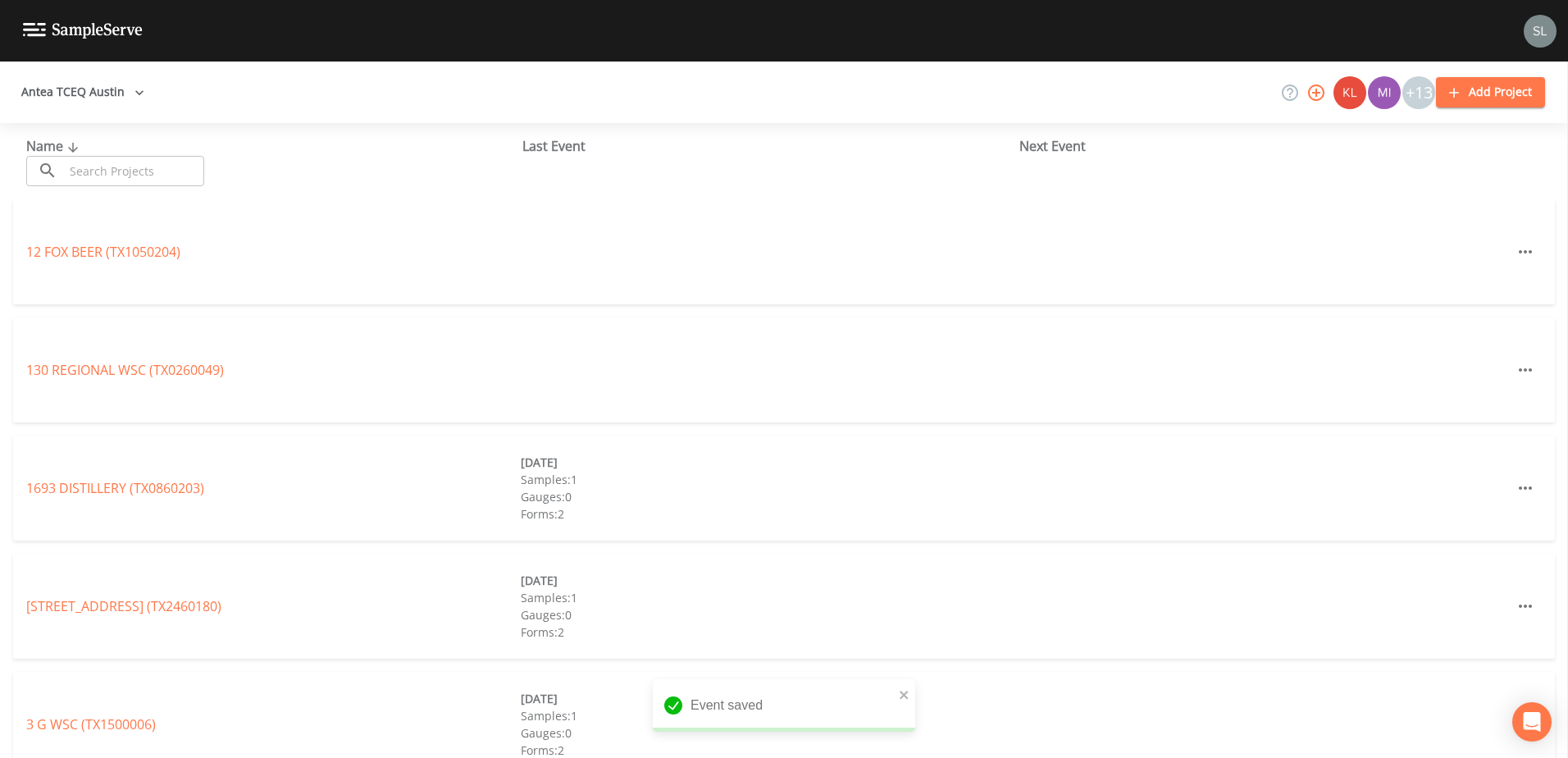
click at [152, 178] on input "text" at bounding box center [135, 171] width 140 height 31
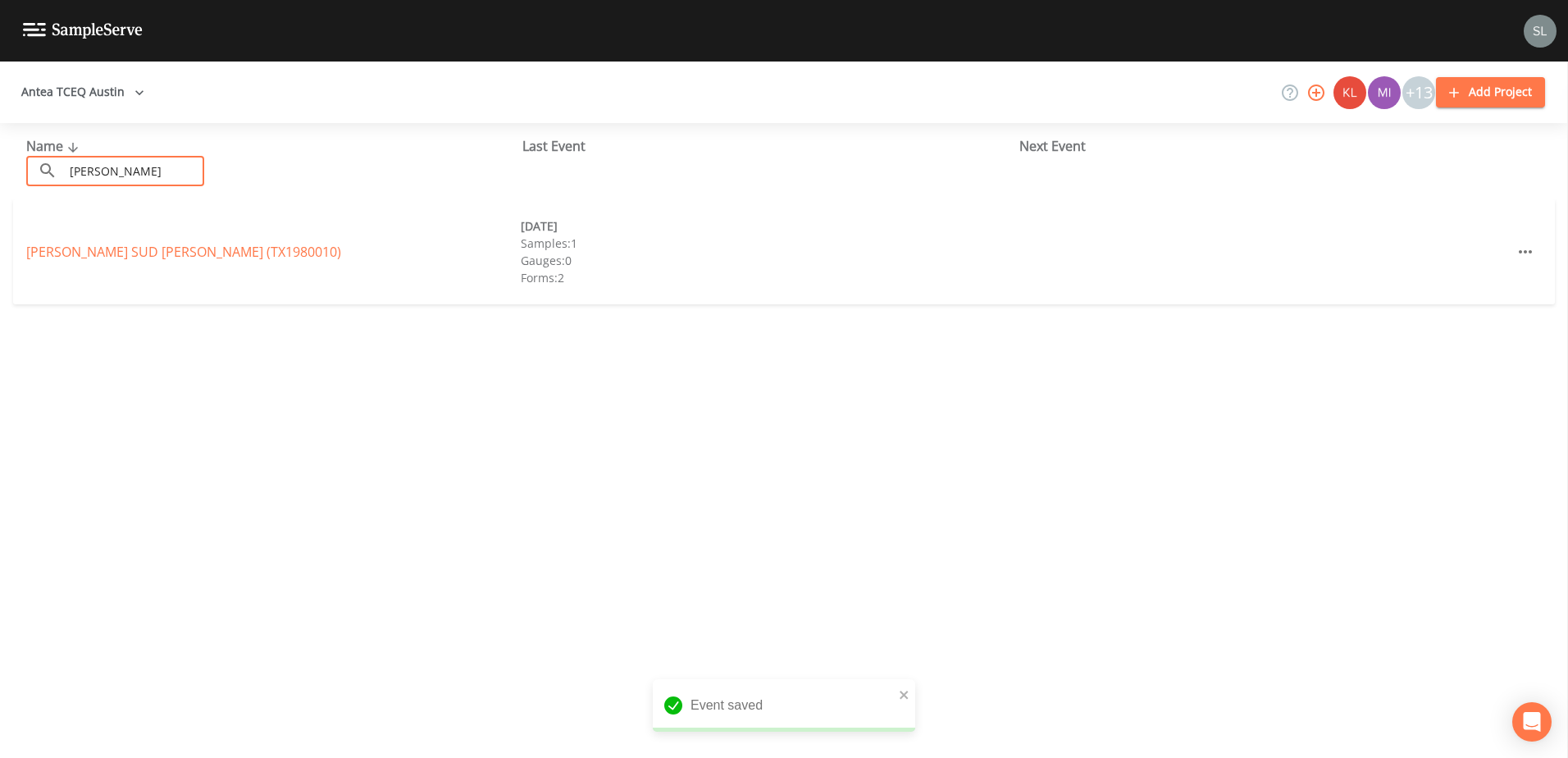
type input "[PERSON_NAME]"
click at [170, 253] on link "[PERSON_NAME] SUD [PERSON_NAME] (TX1980010)" at bounding box center [183, 251] width 315 height 18
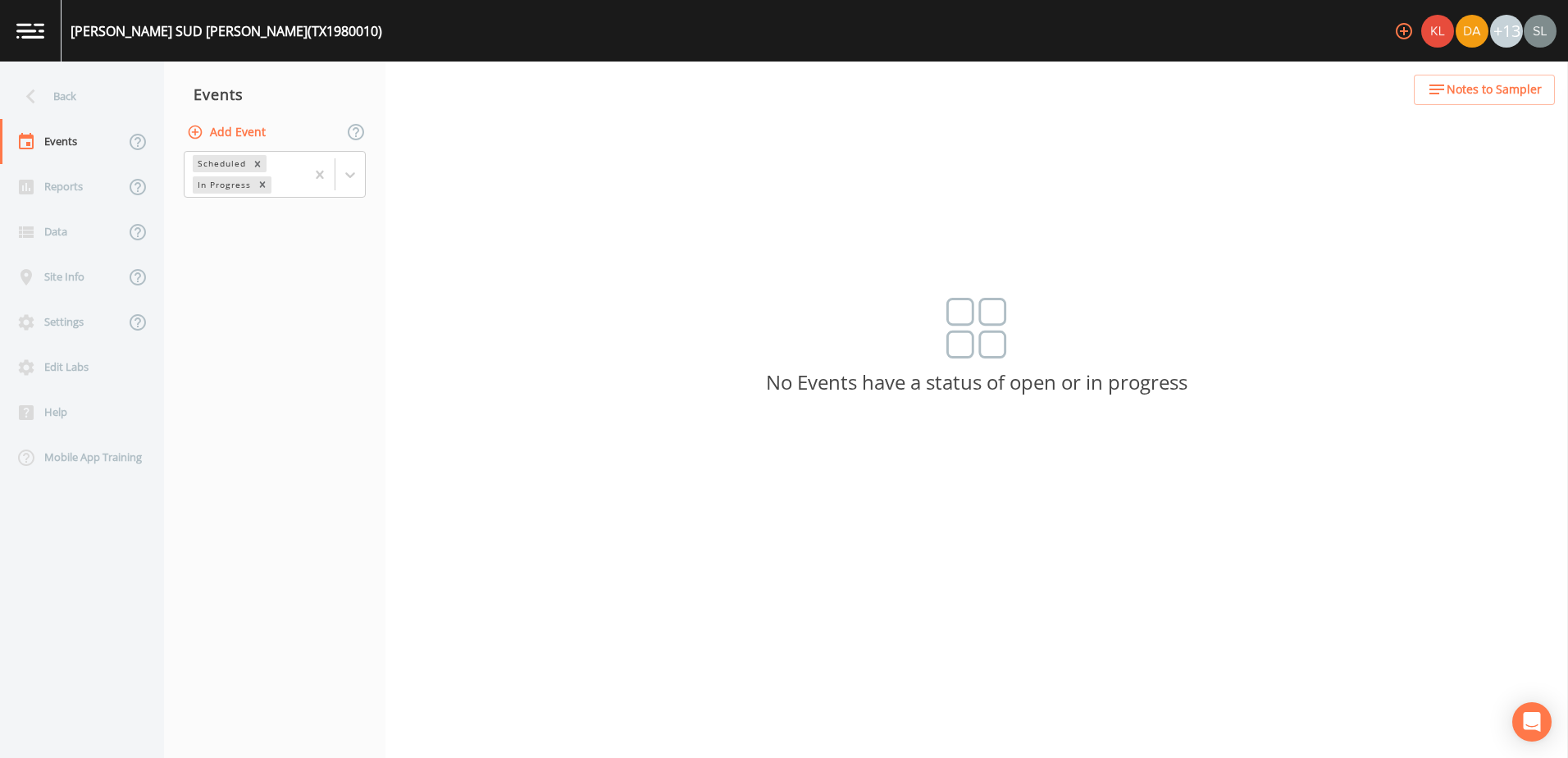
click at [227, 127] on button "Add Event" at bounding box center [228, 133] width 89 height 31
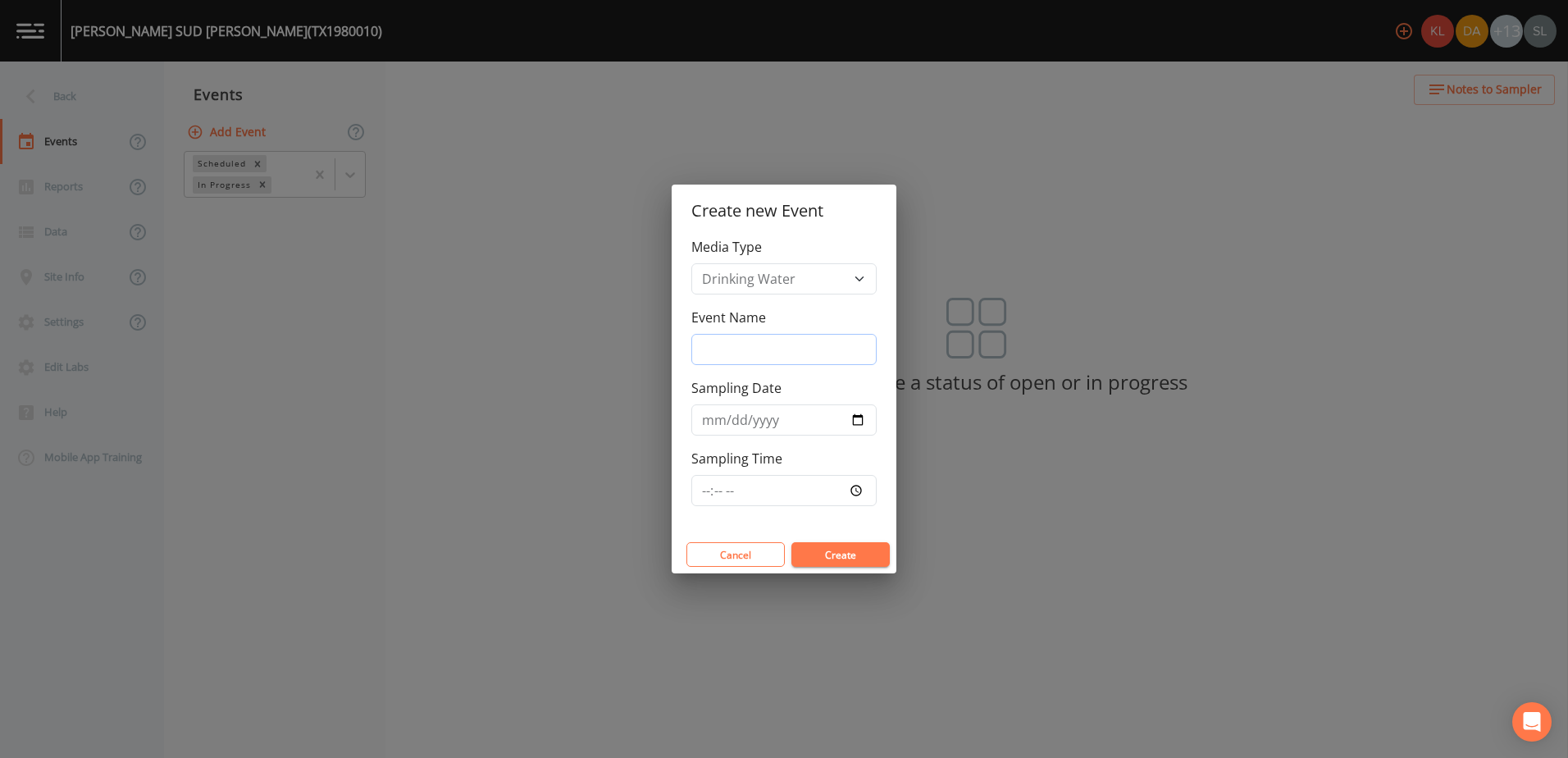
click at [723, 353] on input "Event Name" at bounding box center [784, 349] width 186 height 31
paste input "[DATE] SRI"
type input "[DATE] SRI"
click at [779, 420] on input "Sampling Date" at bounding box center [784, 419] width 186 height 31
type input "[DATE]"
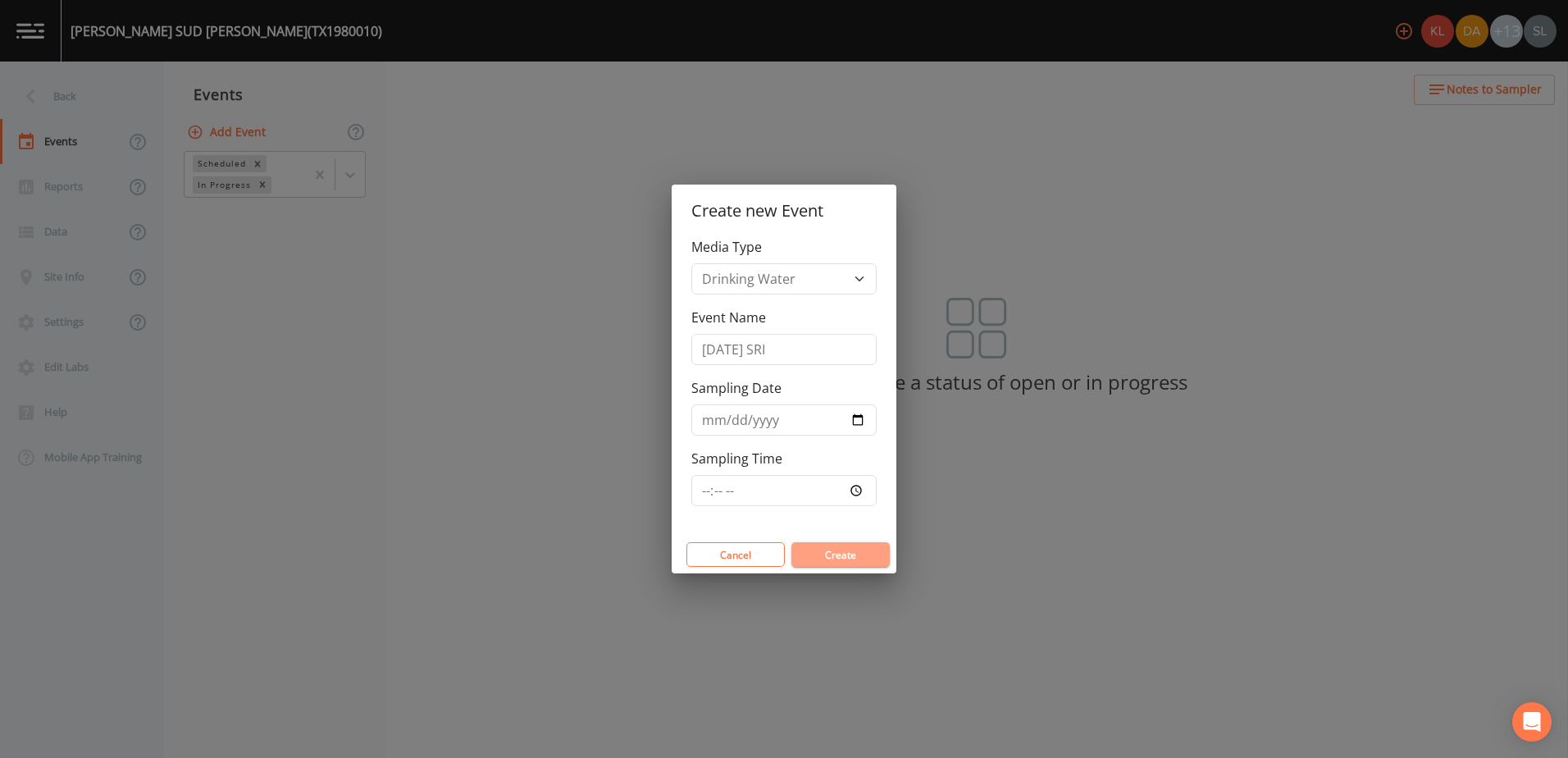
click at [779, 451] on button "Create" at bounding box center [841, 555] width 98 height 25
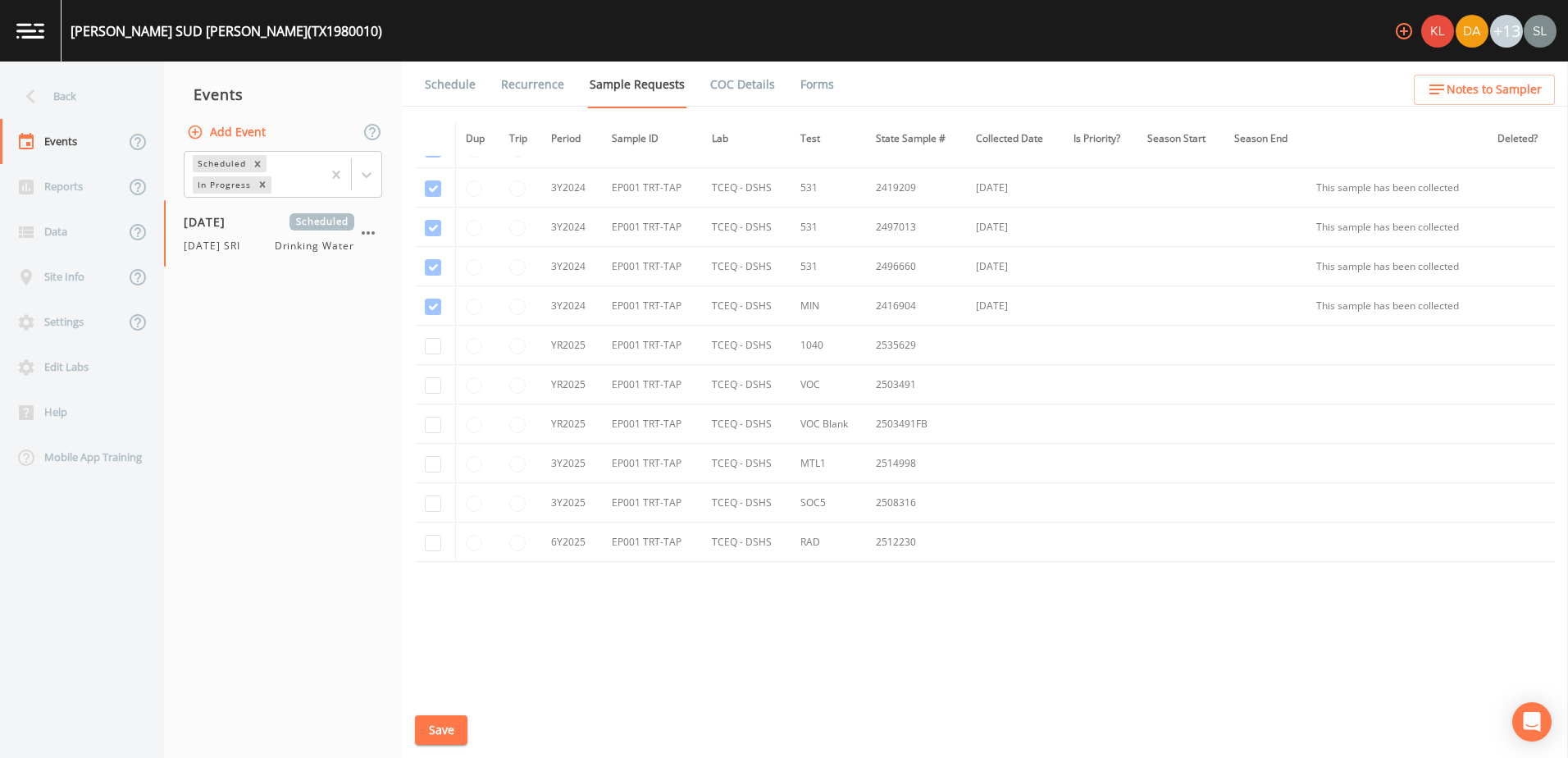
scroll to position [580, 0]
click at [430, 345] on input "checkbox" at bounding box center [433, 344] width 16 height 16
checkbox input "true"
click at [432, 388] on input "checkbox" at bounding box center [433, 384] width 16 height 16
checkbox input "true"
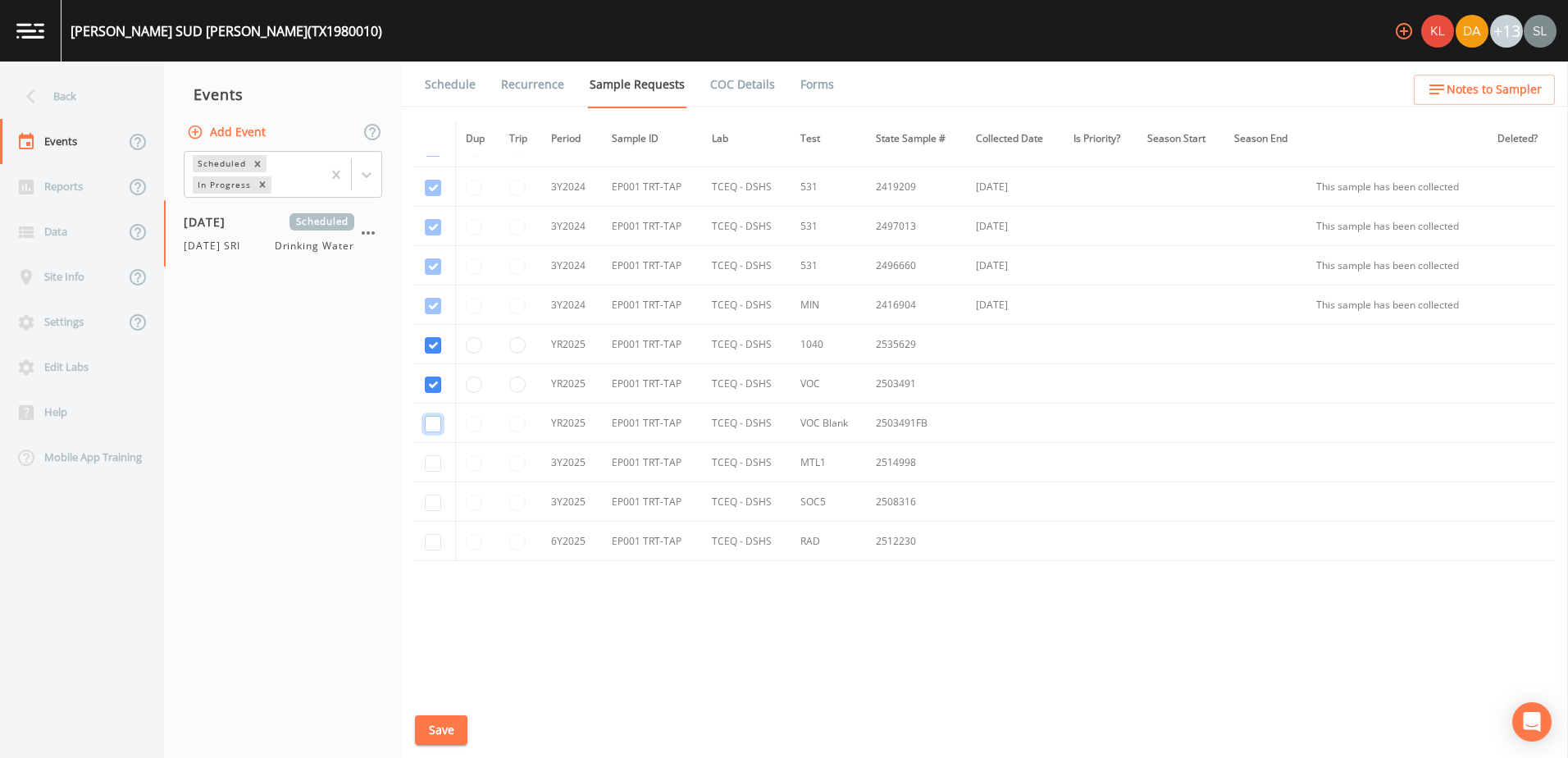
click at [434, 431] on input "checkbox" at bounding box center [433, 423] width 16 height 16
checkbox input "true"
click at [434, 451] on input "checkbox" at bounding box center [433, 463] width 16 height 16
checkbox input "true"
click at [432, 451] on input "checkbox" at bounding box center [433, 502] width 16 height 16
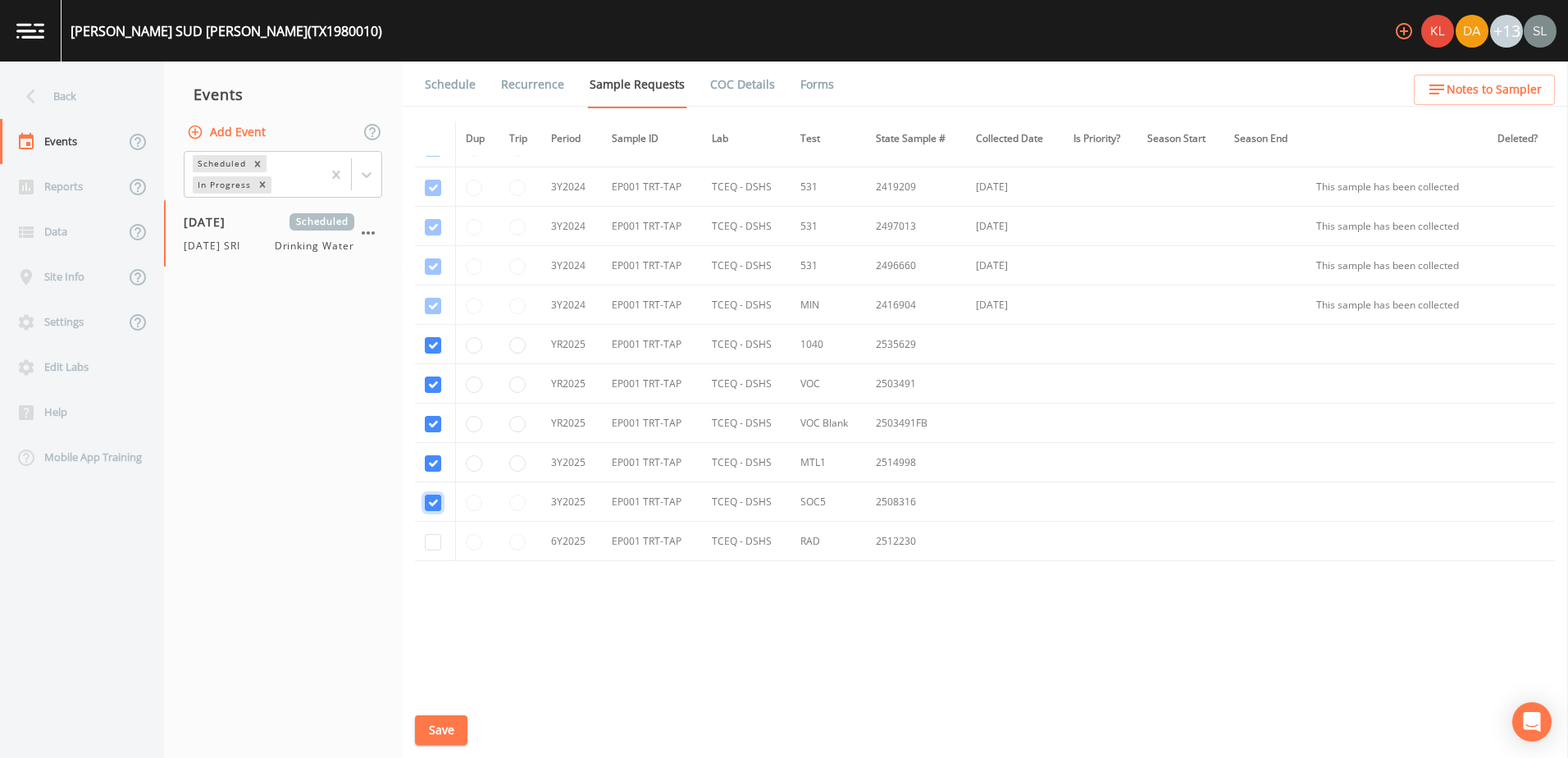
checkbox input "true"
click at [437, 451] on input "checkbox" at bounding box center [433, 542] width 16 height 16
checkbox input "true"
click at [437, 451] on button "Save" at bounding box center [441, 731] width 53 height 31
click at [105, 106] on div "Back" at bounding box center [73, 96] width 147 height 45
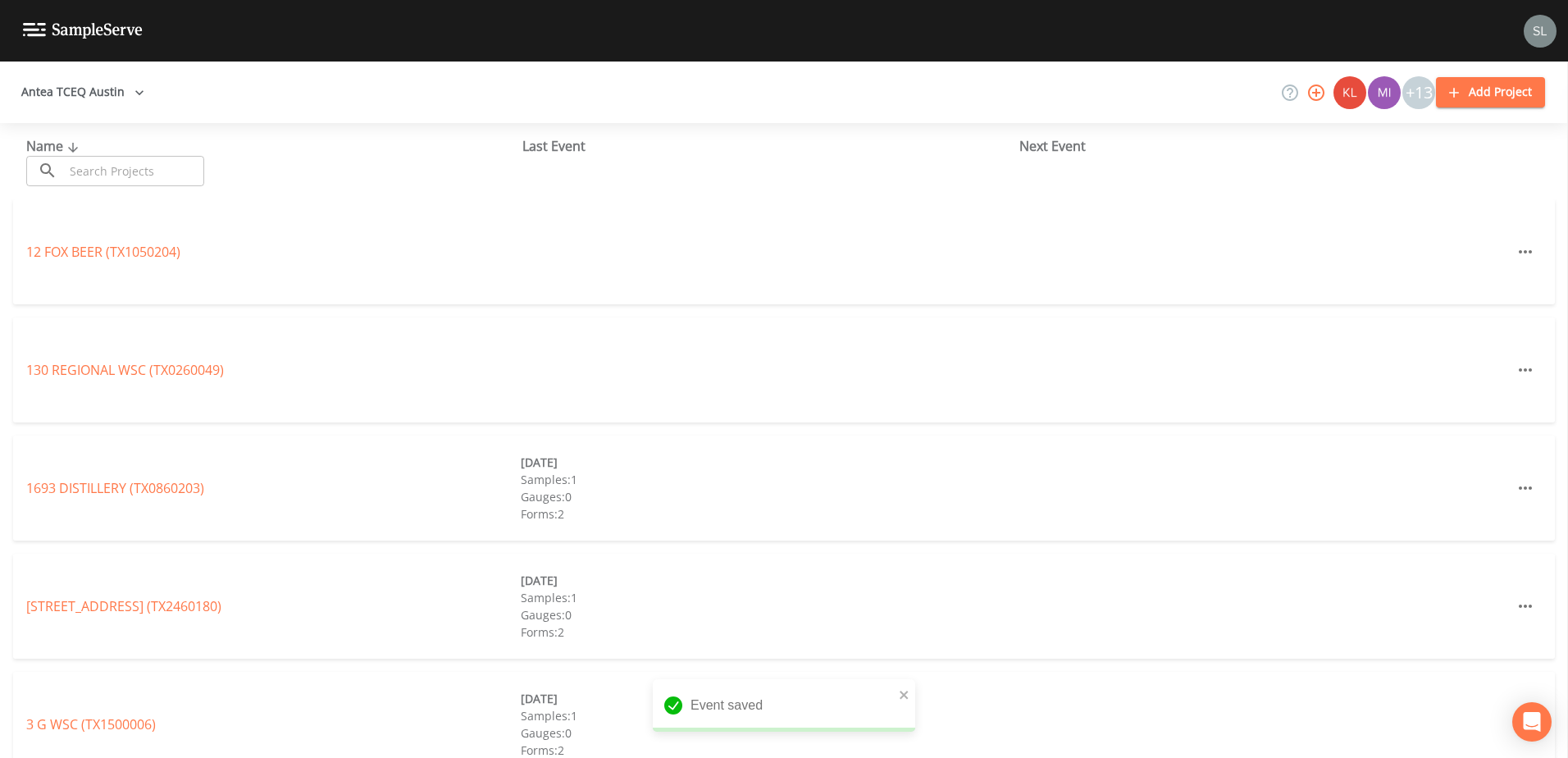
click at [150, 181] on input "text" at bounding box center [135, 171] width 140 height 31
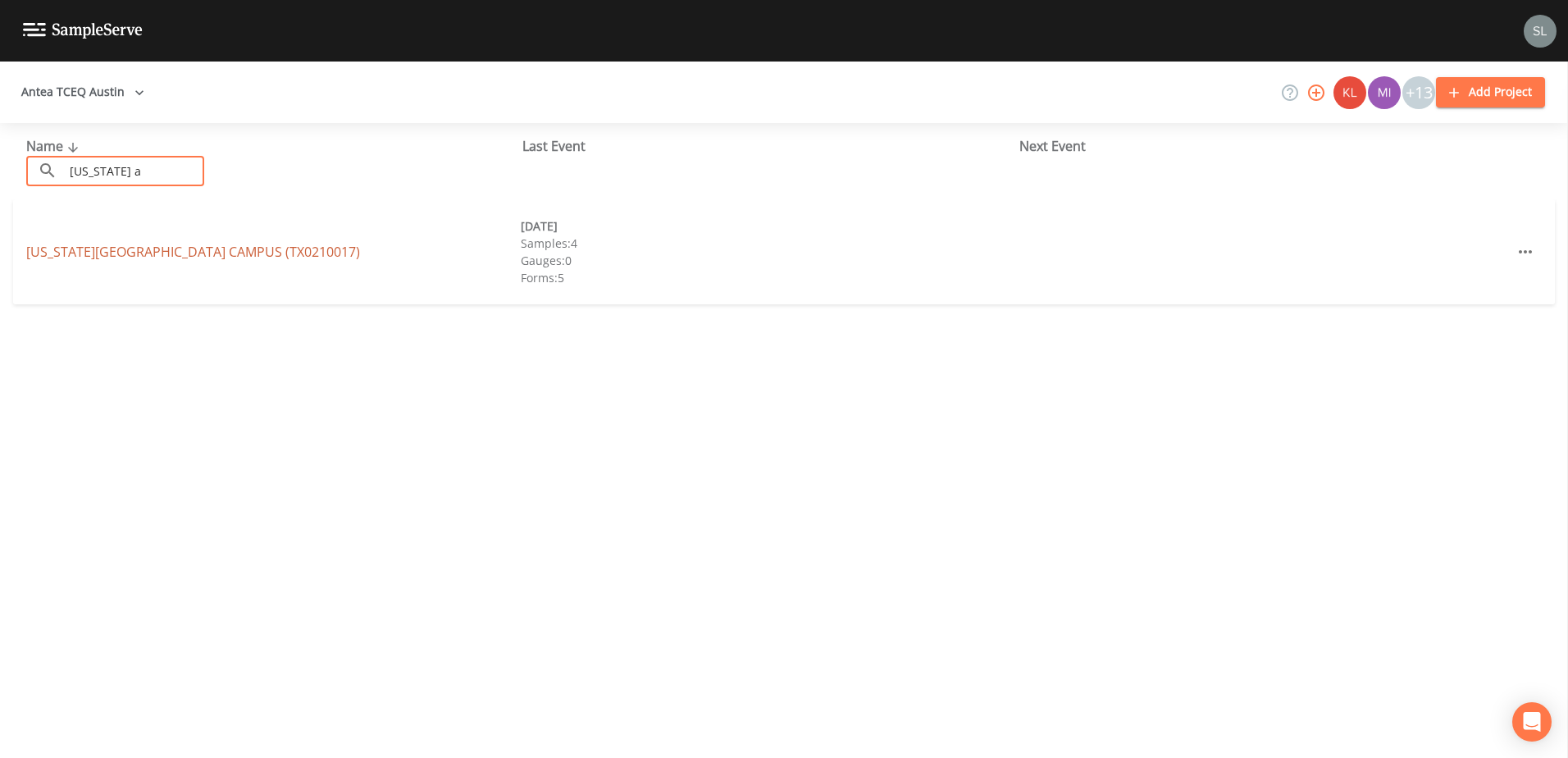
type input "[US_STATE] a"
click at [77, 247] on link "[US_STATE][GEOGRAPHIC_DATA] CAMPUS (TX0210017)" at bounding box center [192, 251] width 334 height 18
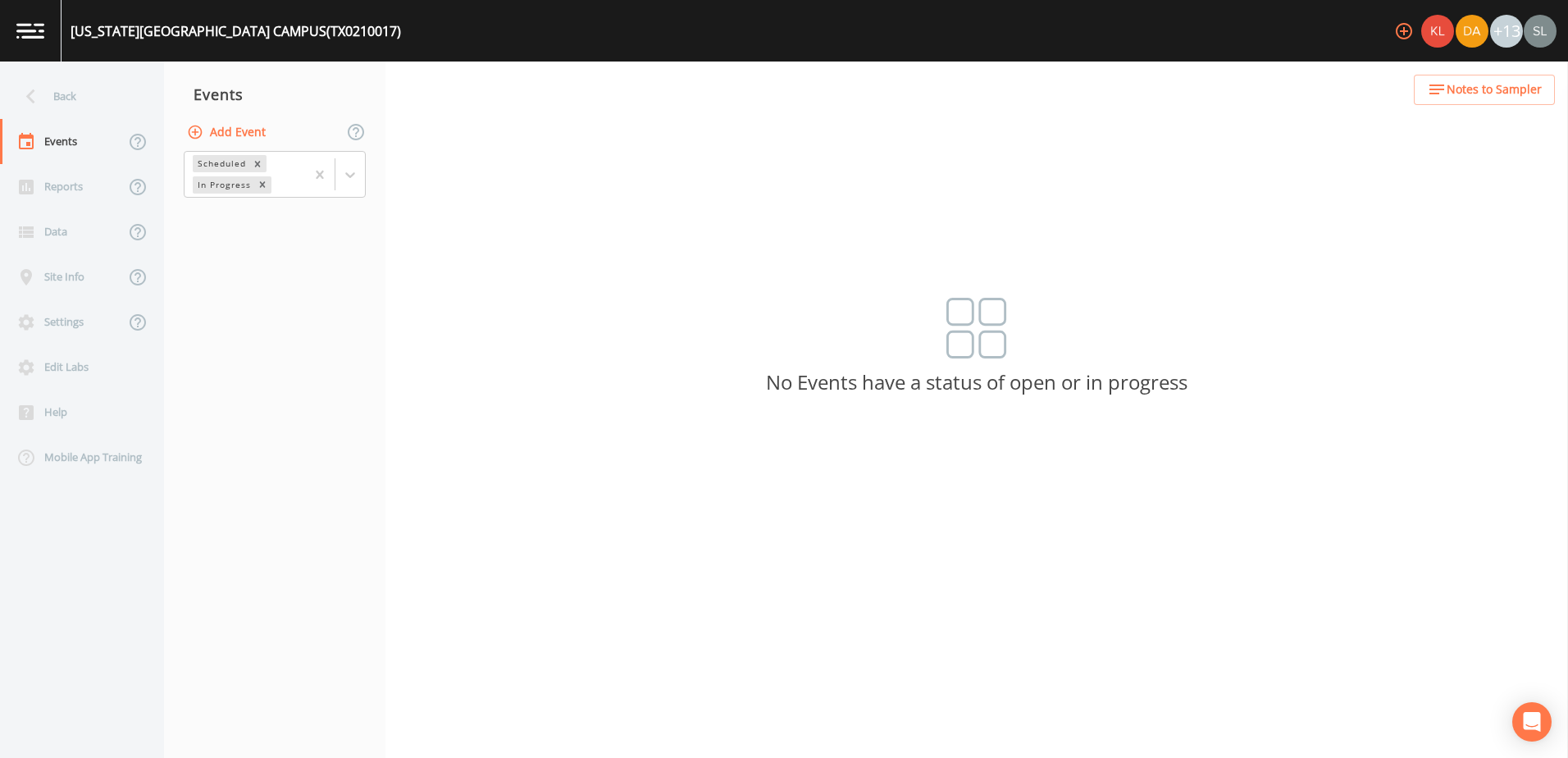
click at [242, 135] on button "Add Event" at bounding box center [228, 133] width 89 height 31
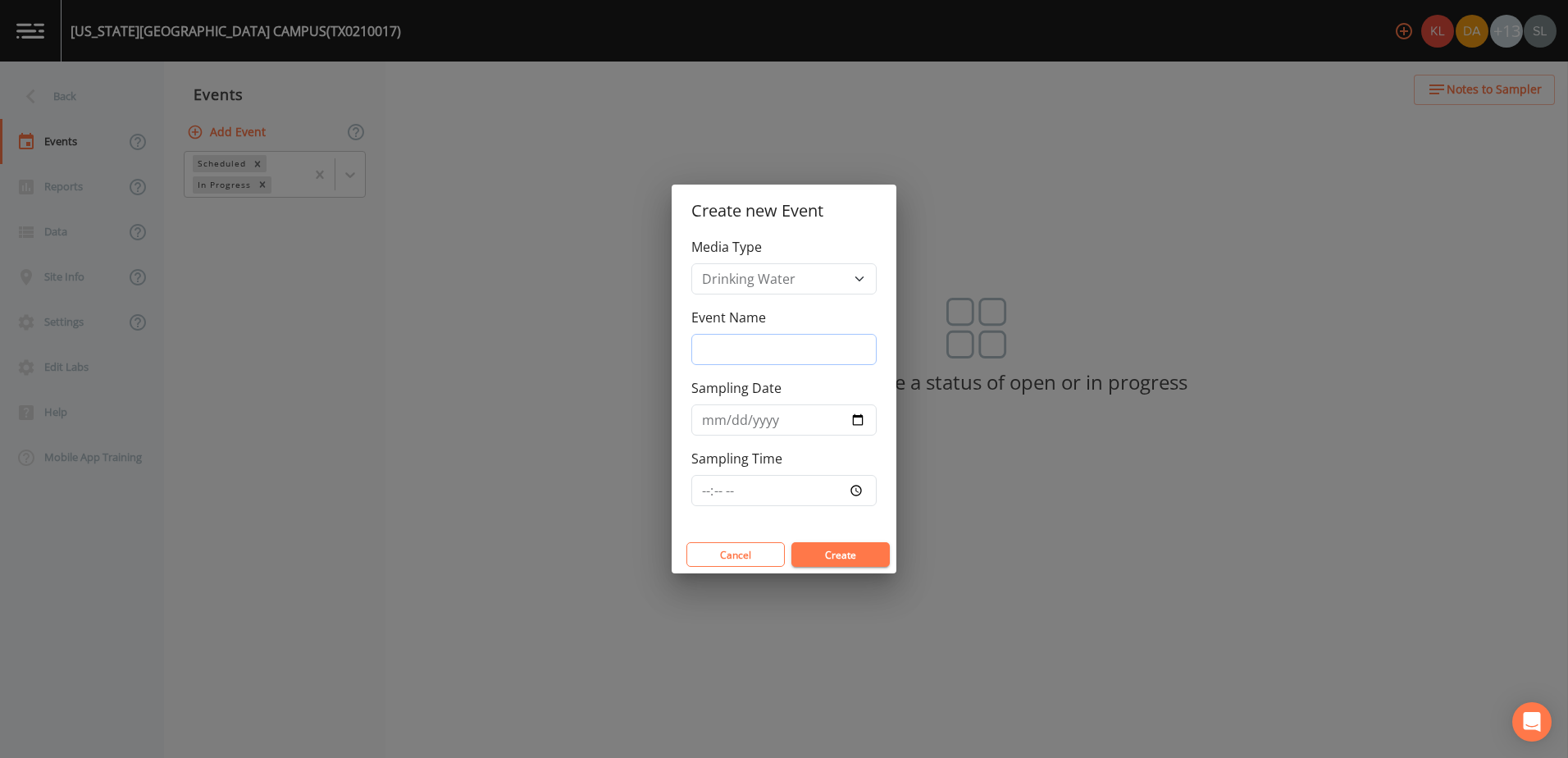
click at [779, 344] on input "Event Name" at bounding box center [784, 349] width 186 height 31
paste input "[DATE] SRI"
type input "[DATE] SRI"
click at [779, 420] on input "Sampling Date" at bounding box center [784, 419] width 186 height 31
type input "[DATE]"
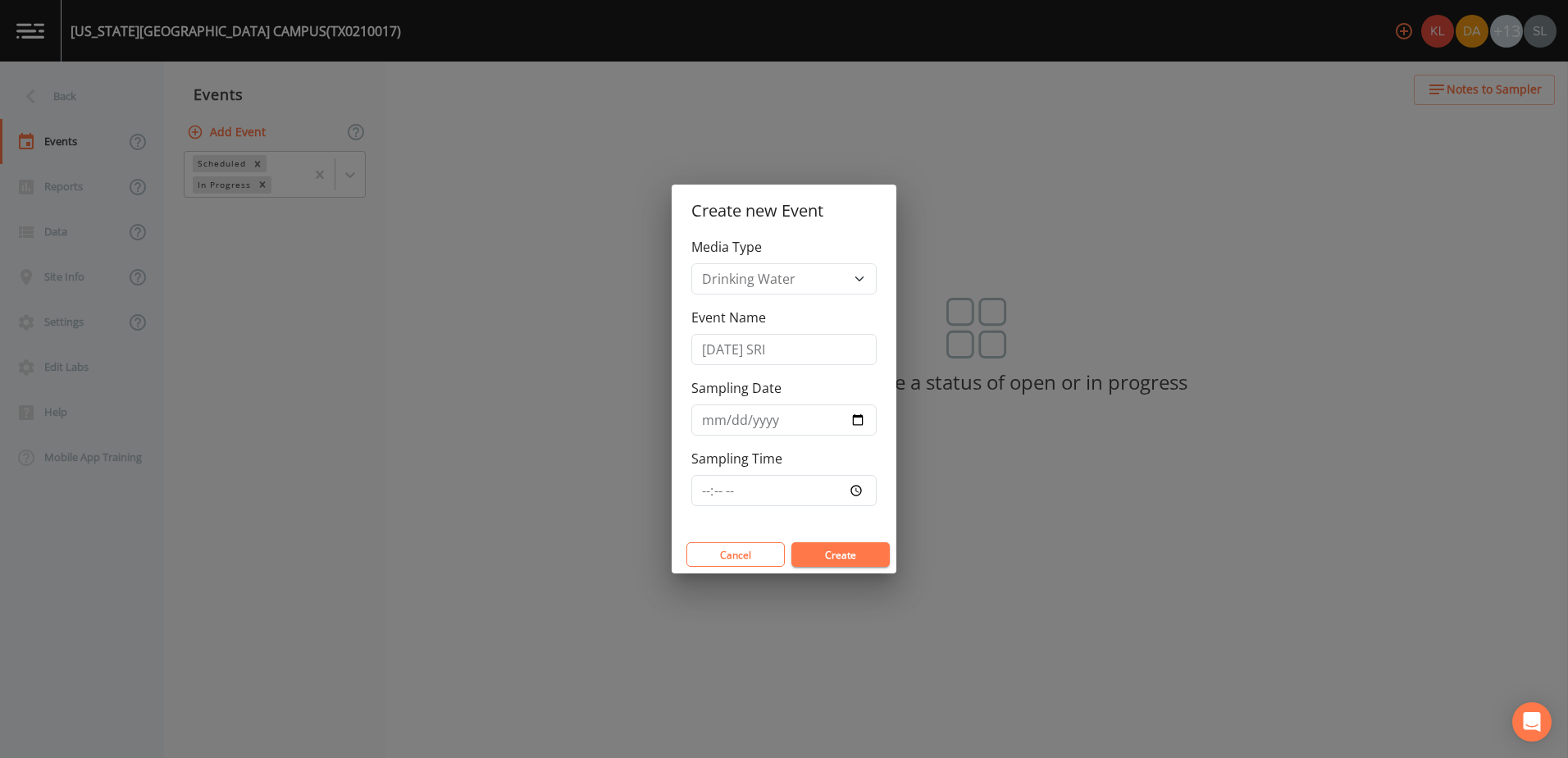
click at [779, 451] on button "Create" at bounding box center [841, 555] width 98 height 25
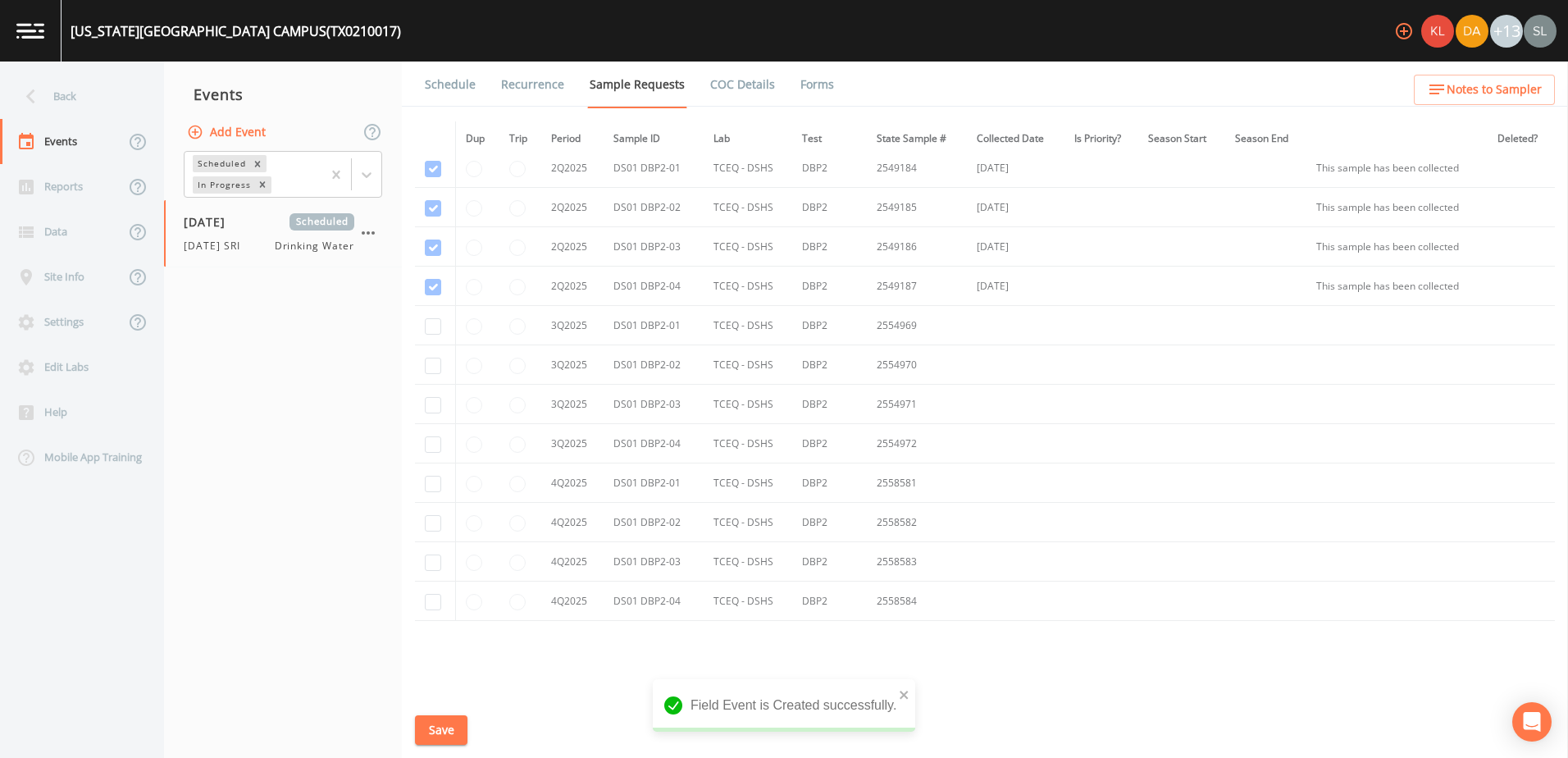
scroll to position [1525, 0]
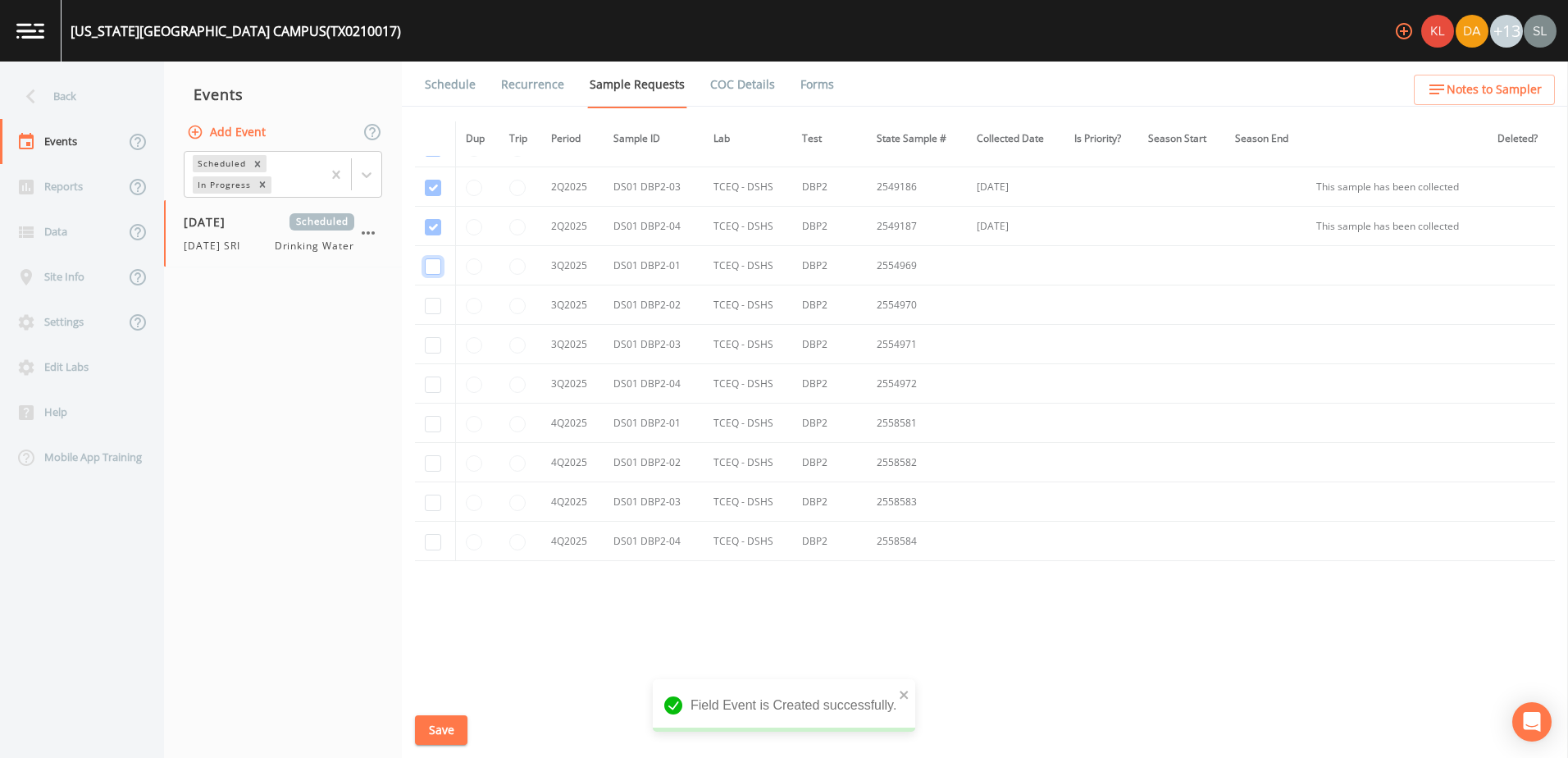
click at [436, 265] on input "checkbox" at bounding box center [433, 266] width 16 height 16
checkbox input "true"
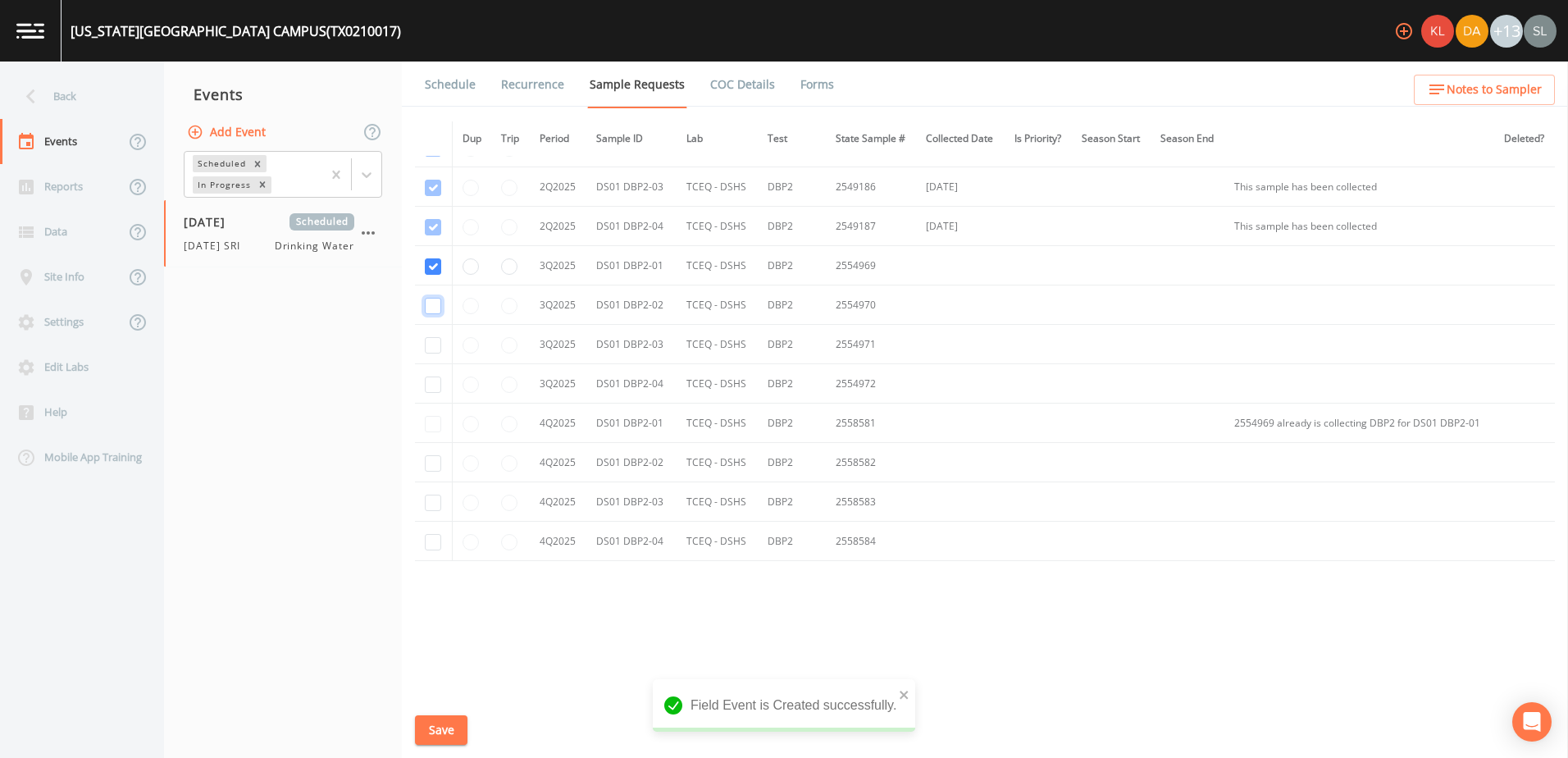
click at [430, 300] on input "checkbox" at bounding box center [433, 306] width 16 height 16
checkbox input "true"
click at [429, 339] on input "checkbox" at bounding box center [433, 344] width 16 height 16
checkbox input "true"
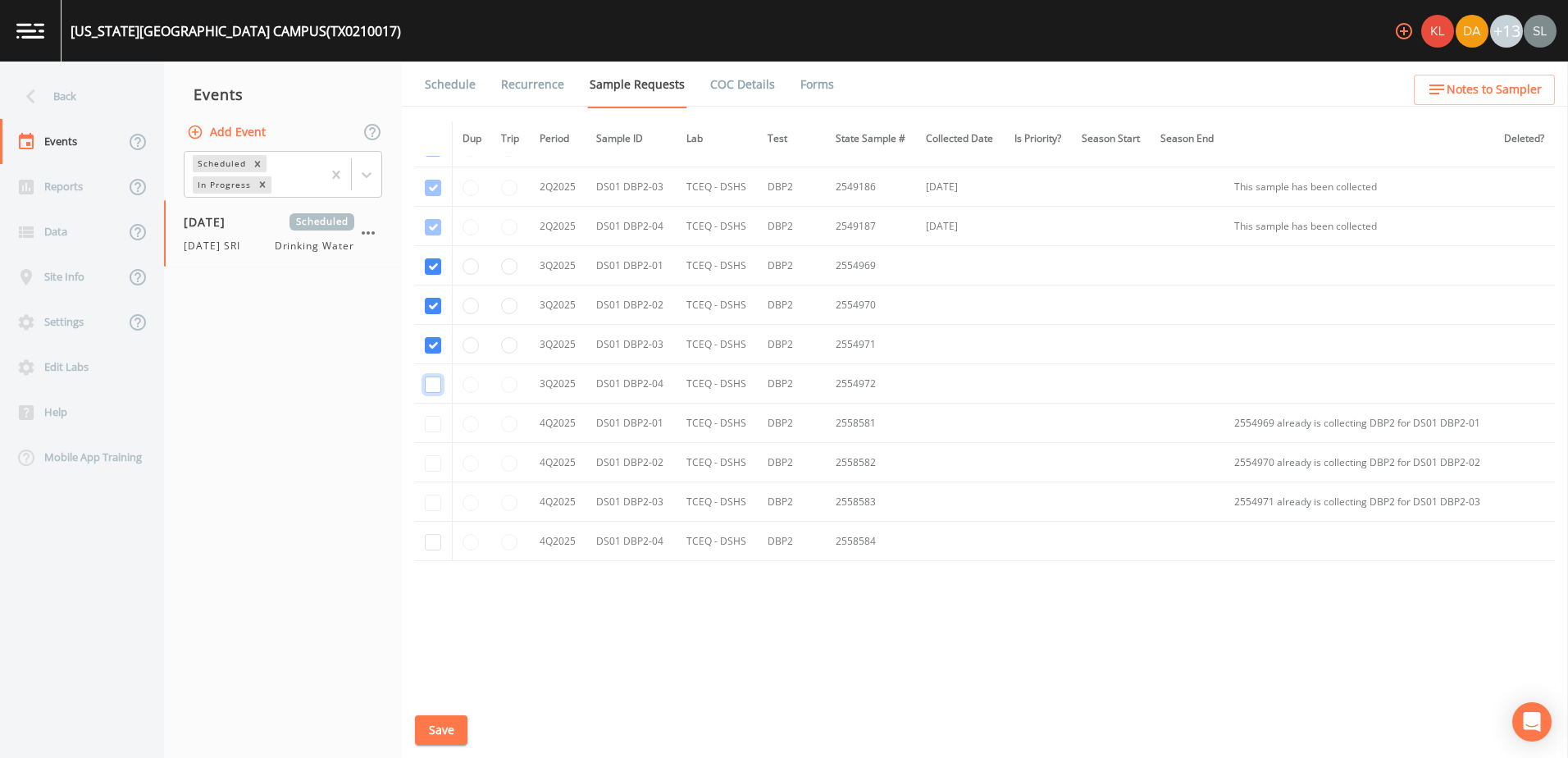
click at [437, 384] on input "checkbox" at bounding box center [433, 384] width 16 height 16
checkbox input "true"
click at [454, 451] on button "Save" at bounding box center [441, 731] width 53 height 31
click at [127, 94] on div "Back" at bounding box center [73, 96] width 147 height 45
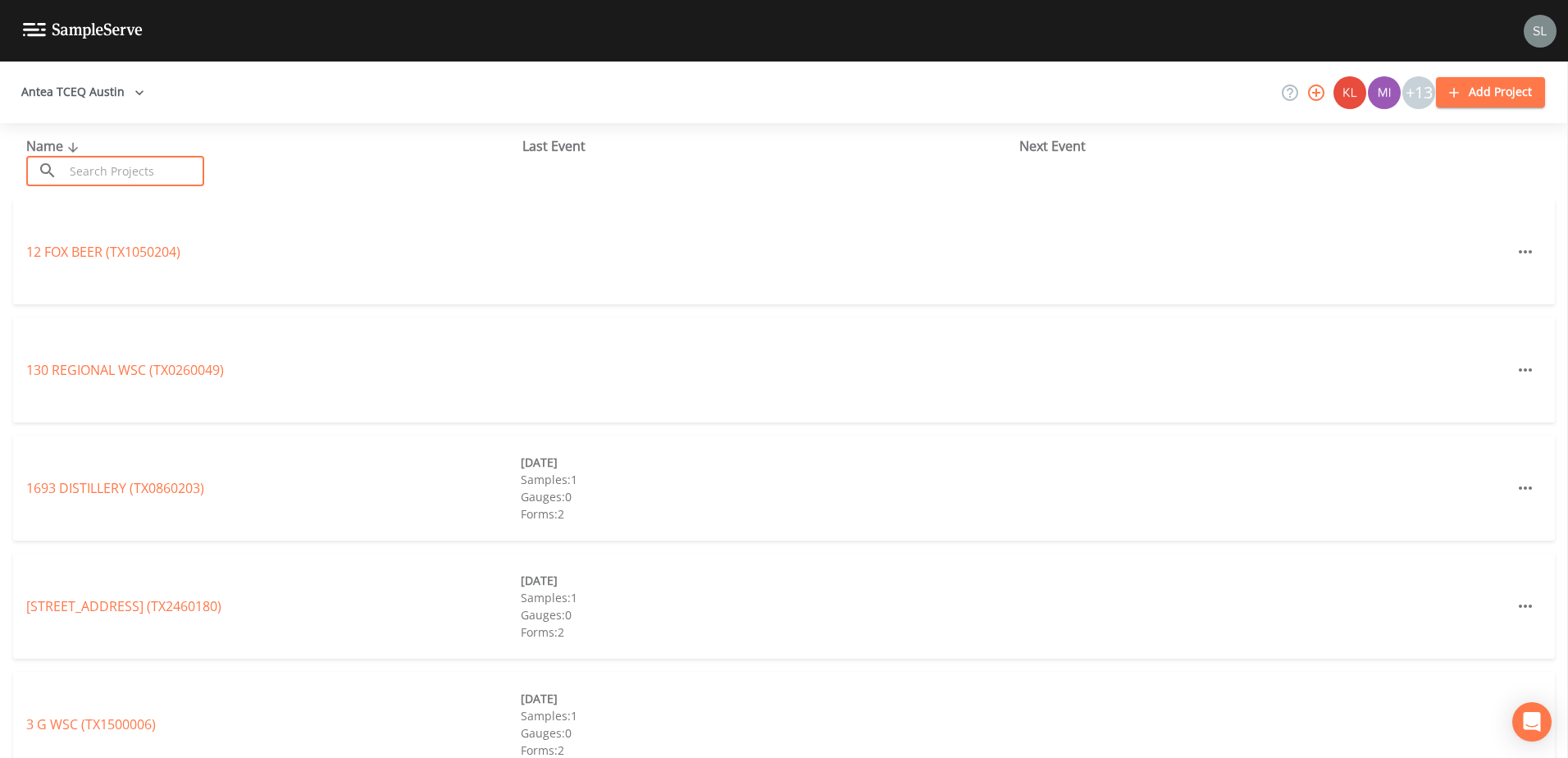
click at [136, 162] on input "text" at bounding box center [135, 171] width 140 height 31
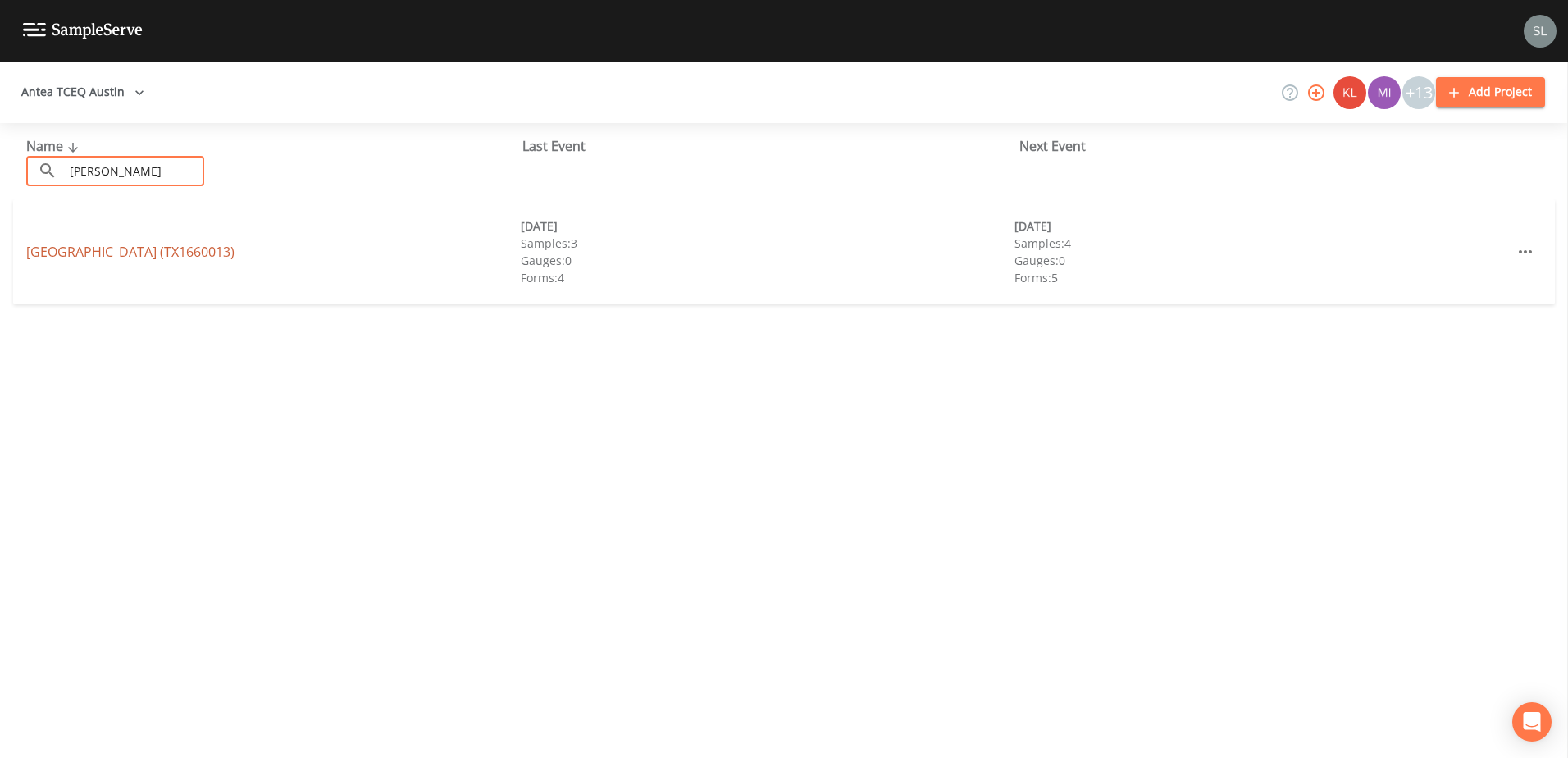
type input "[PERSON_NAME]"
click at [93, 245] on link "[GEOGRAPHIC_DATA] (TX1660013)" at bounding box center [130, 251] width 209 height 18
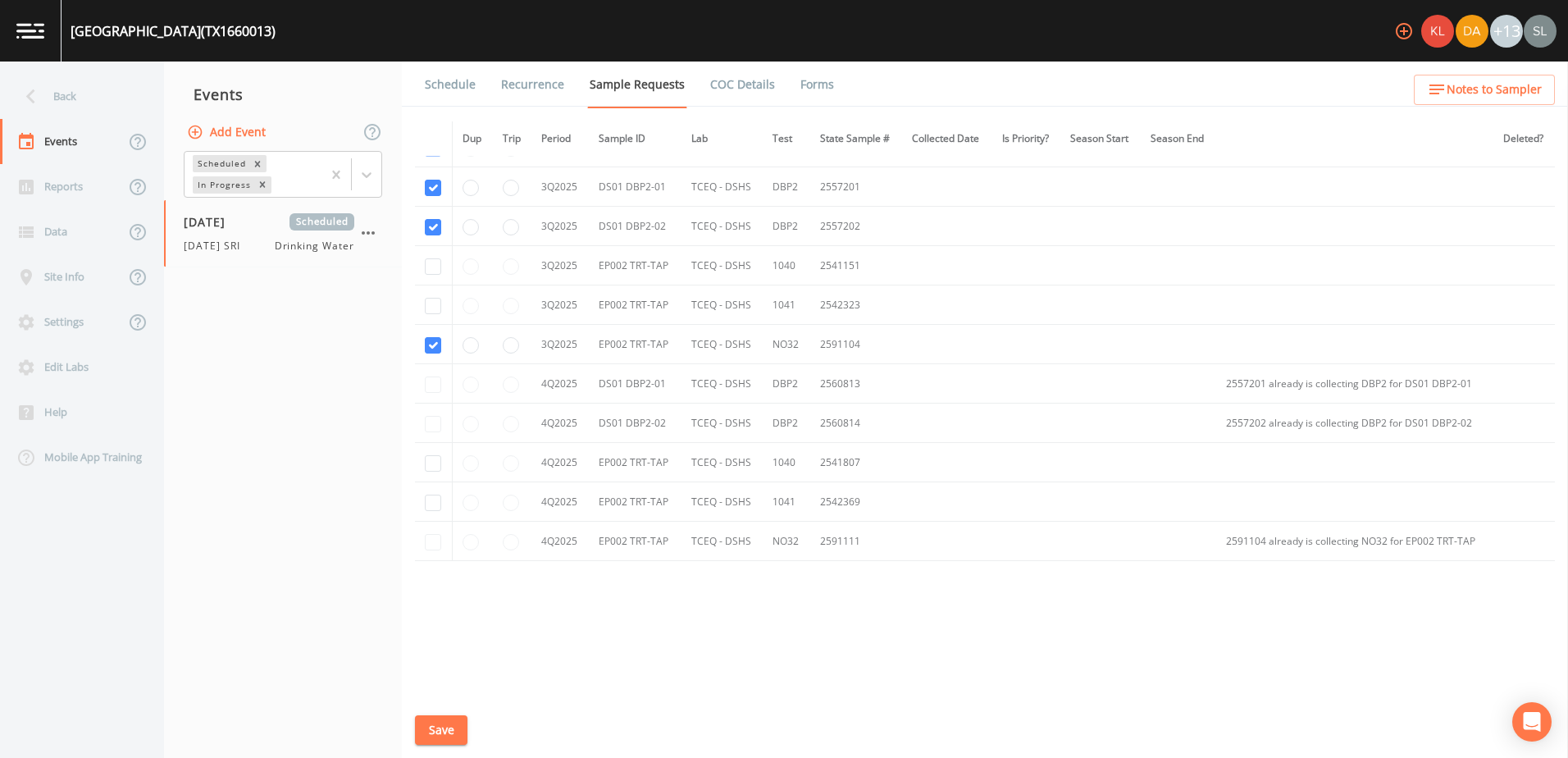
scroll to position [1010, 0]
